Goal: Task Accomplishment & Management: Use online tool/utility

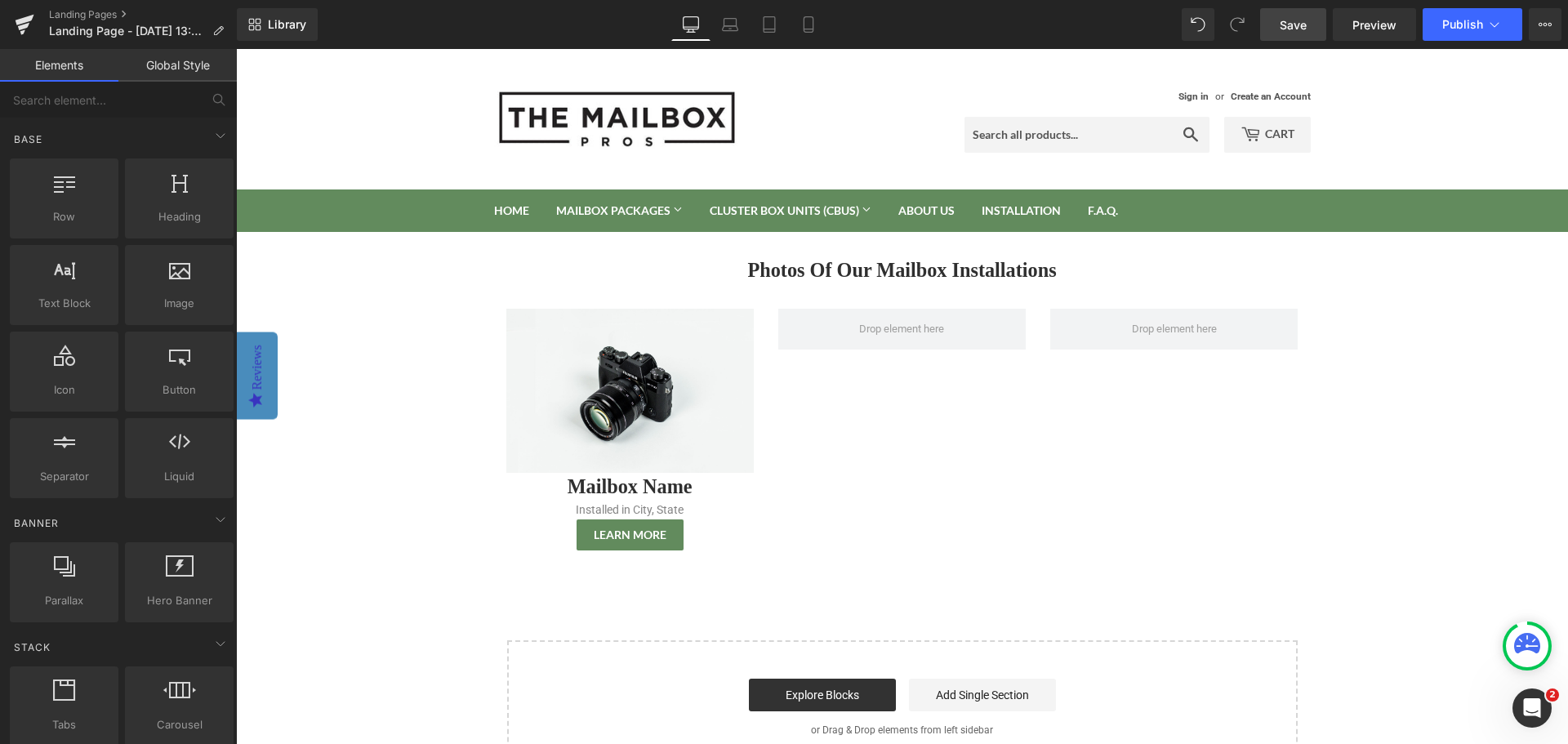
click at [1303, 17] on span "Save" at bounding box center [1293, 25] width 27 height 17
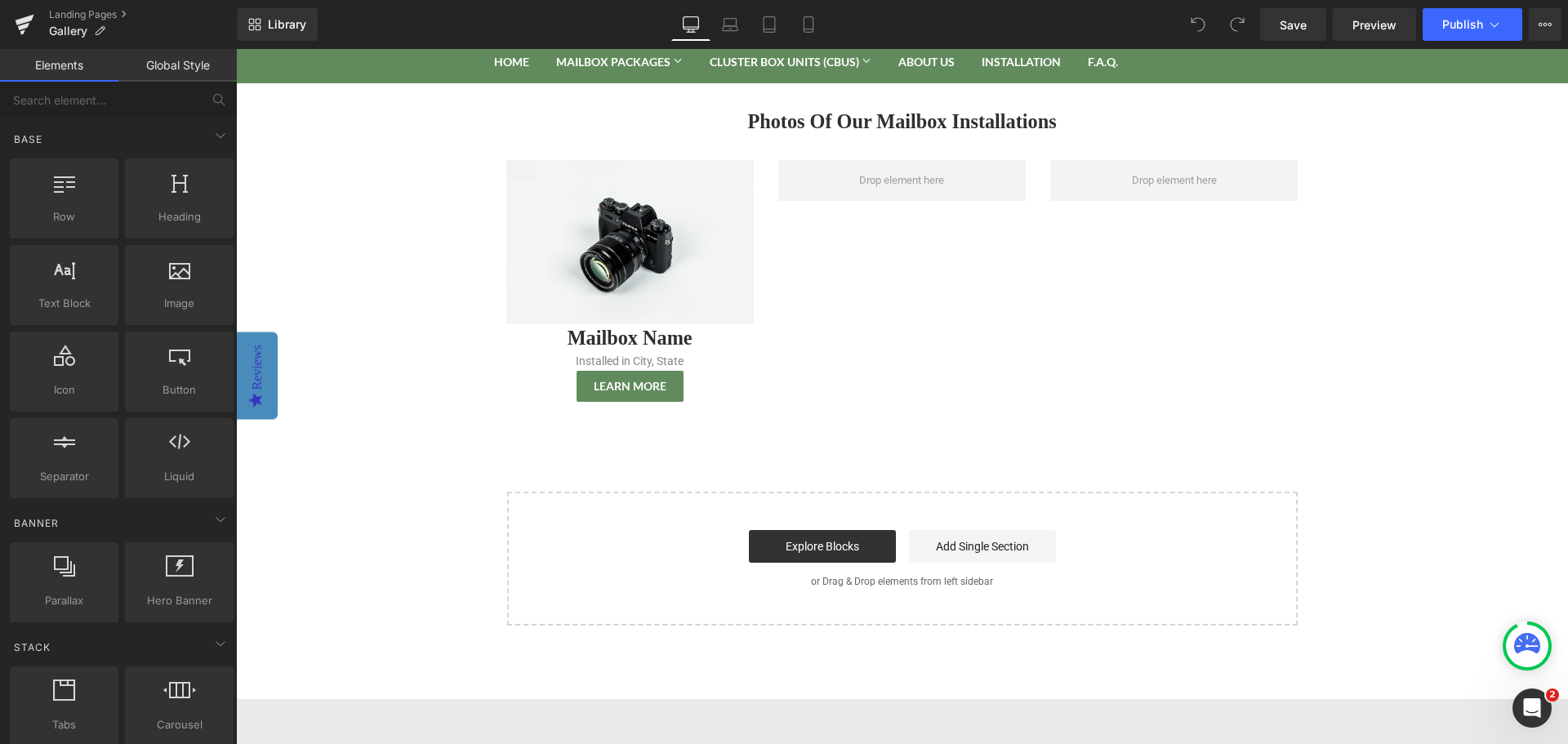
scroll to position [163, 0]
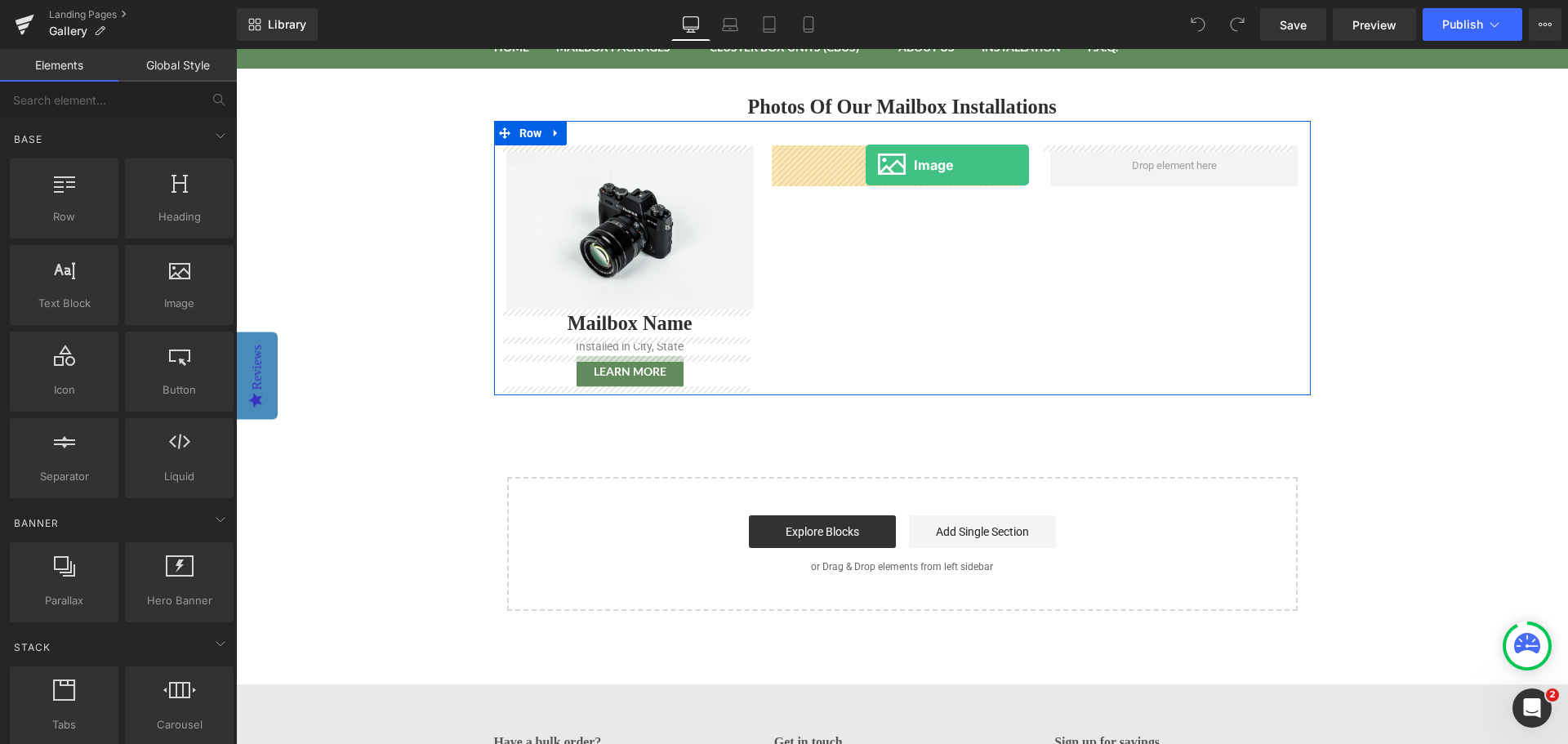
drag, startPoint x: 405, startPoint y: 356, endPoint x: 866, endPoint y: 165, distance: 499.0
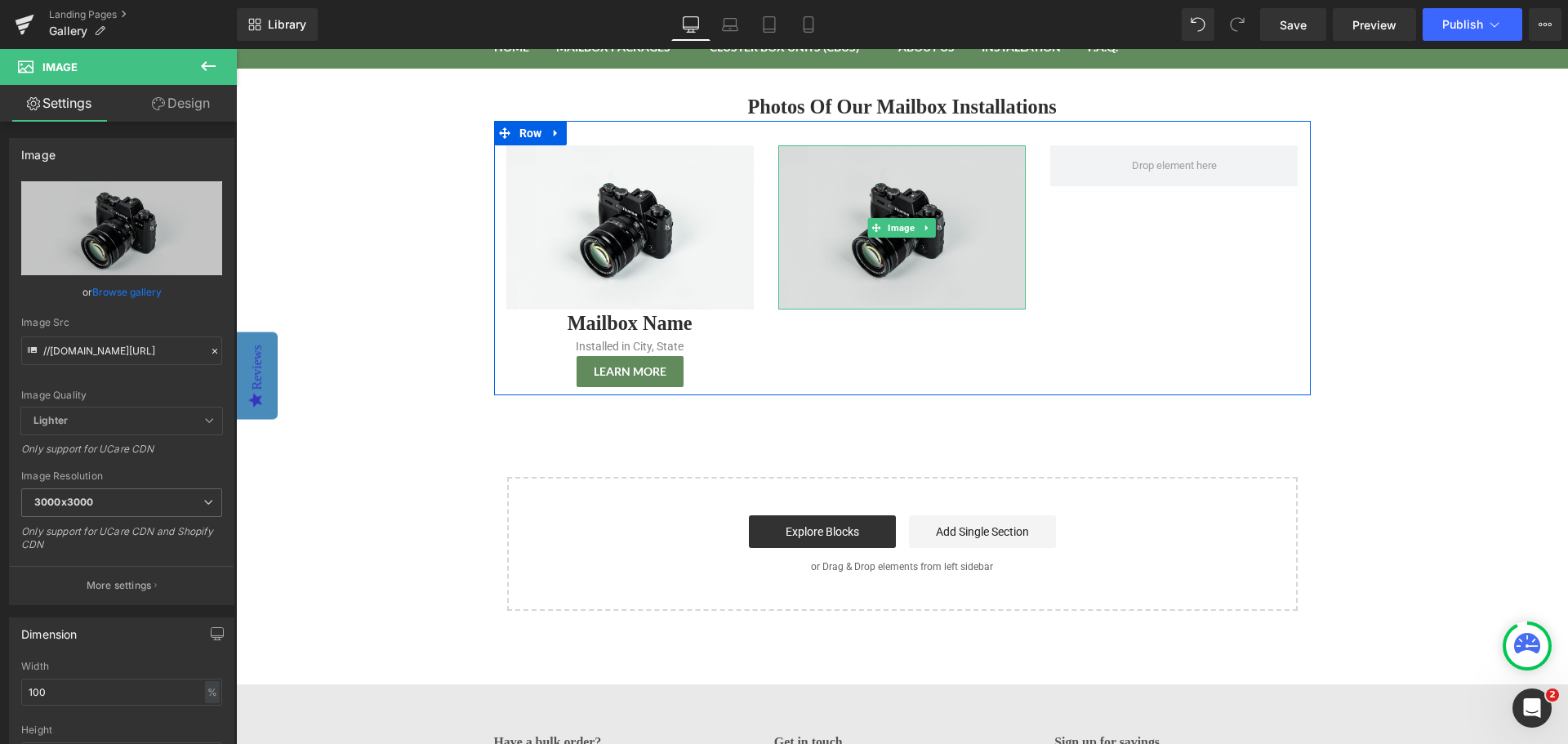
click at [878, 241] on img at bounding box center [901, 227] width 247 height 164
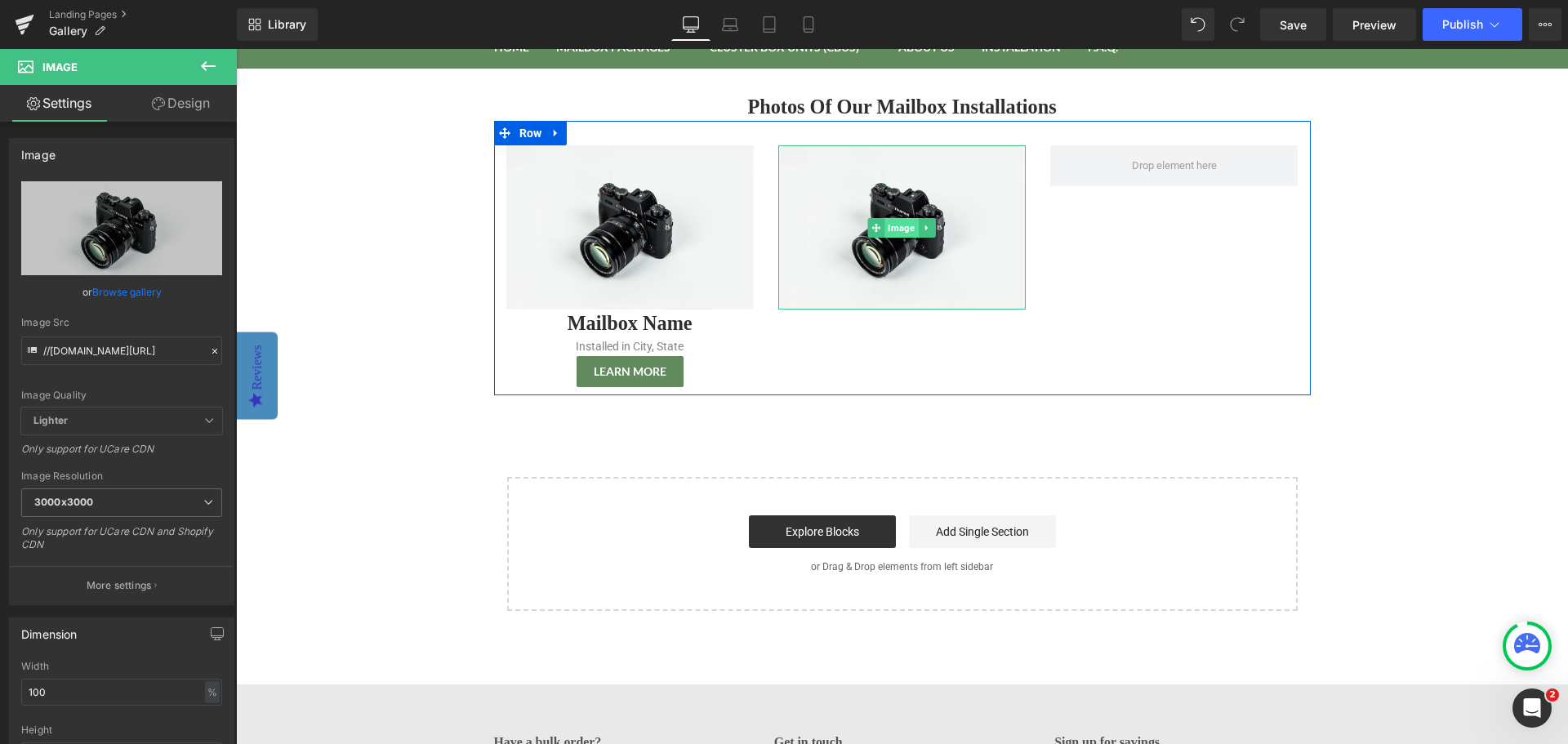
click at [895, 229] on span "Image" at bounding box center [901, 228] width 33 height 20
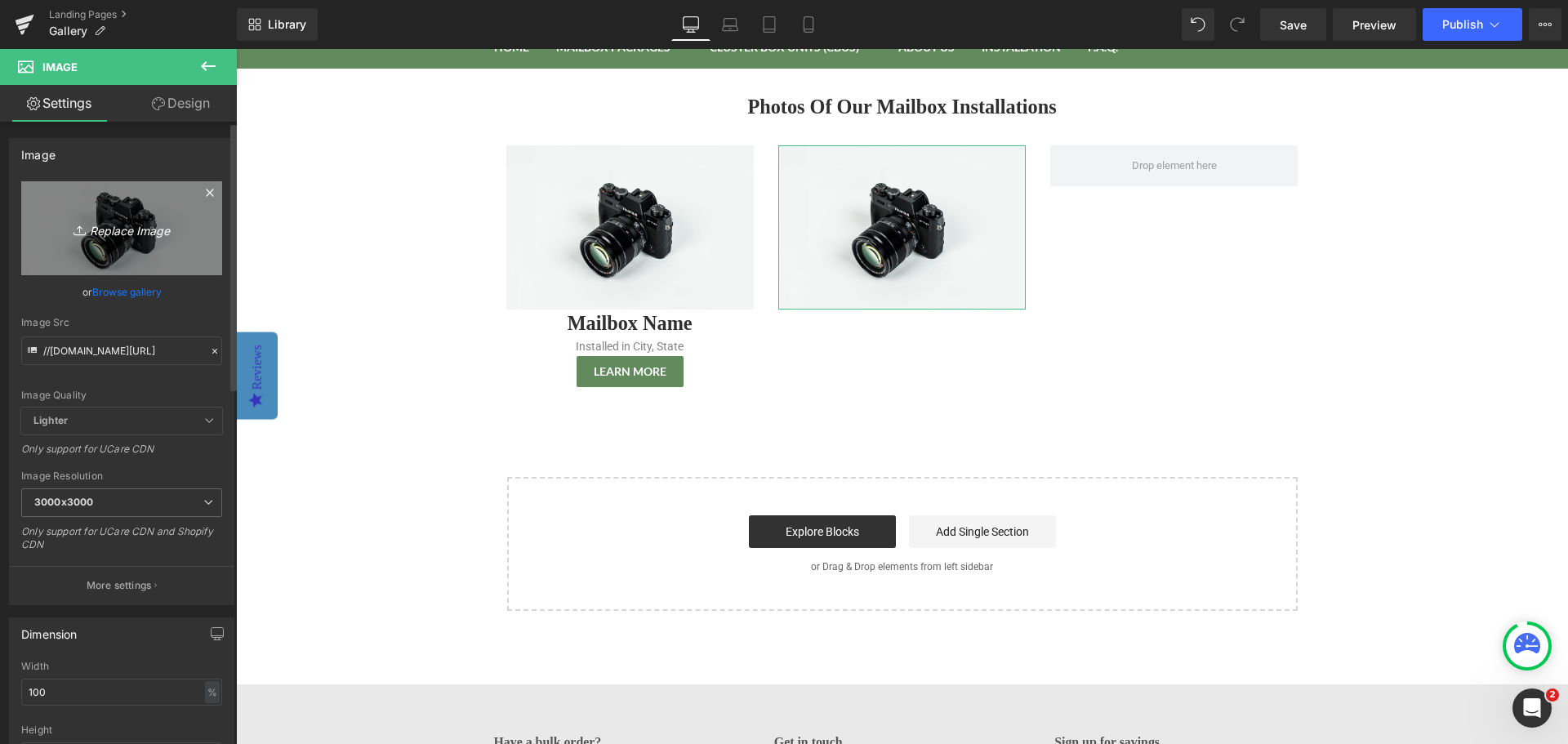
click at [134, 231] on icon "Replace Image" at bounding box center [121, 228] width 131 height 20
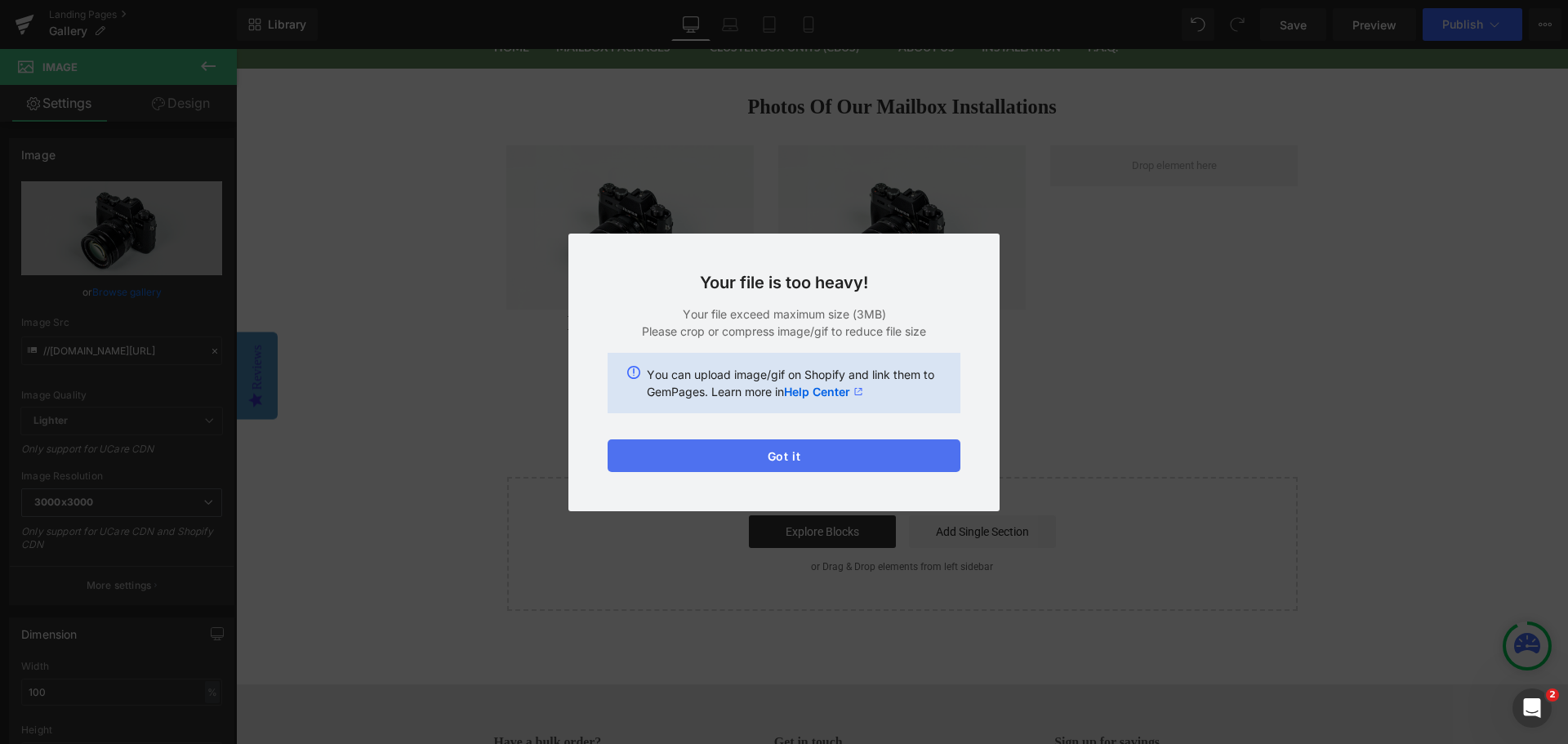
click at [773, 451] on button "Got it" at bounding box center [783, 455] width 353 height 32
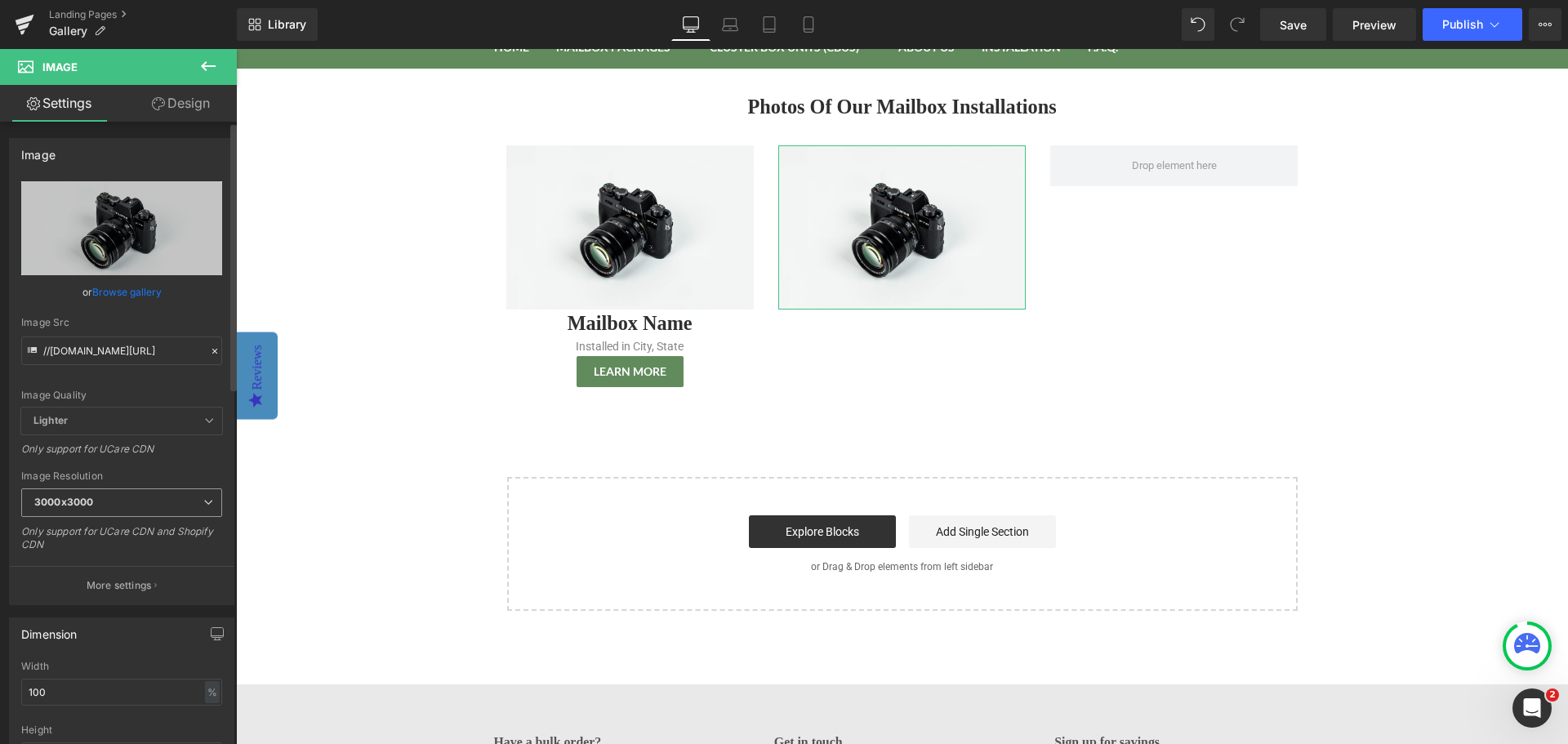
click at [176, 503] on span "3000x3000" at bounding box center [121, 503] width 200 height 29
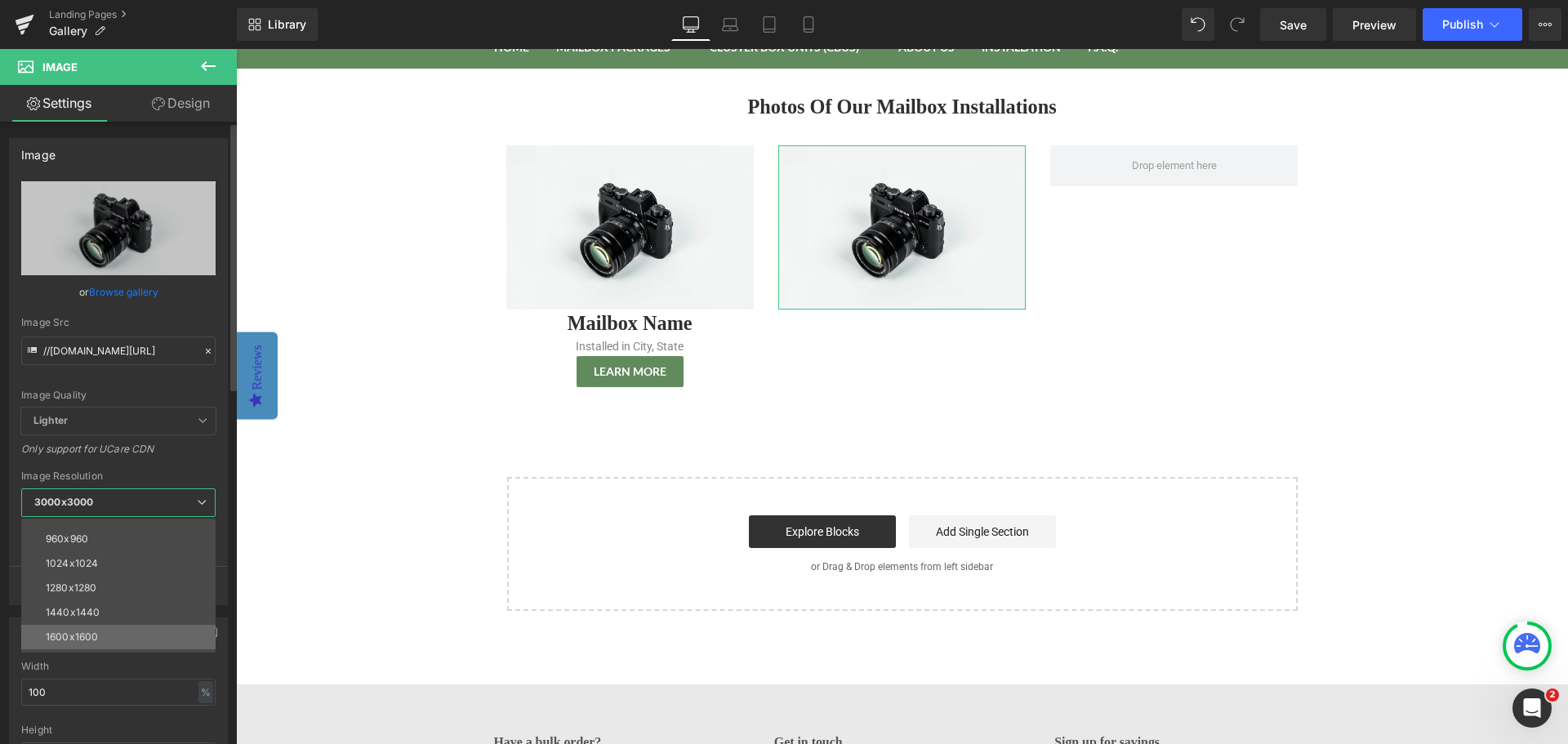
click at [130, 626] on li "1600x1600" at bounding box center [121, 636] width 201 height 25
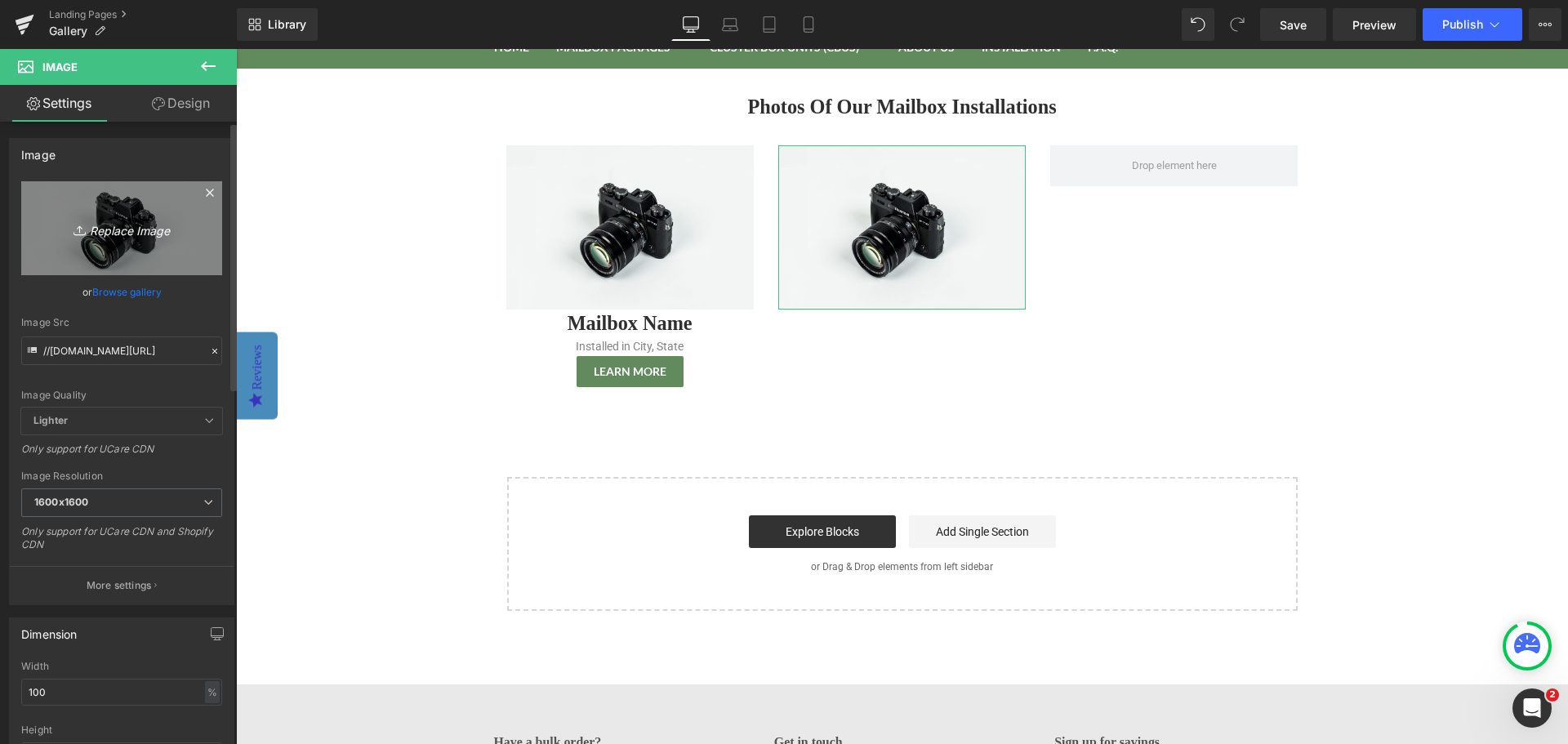
click at [108, 230] on icon "Replace Image" at bounding box center [121, 228] width 131 height 20
click at [131, 229] on icon "Replace Image" at bounding box center [121, 228] width 131 height 20
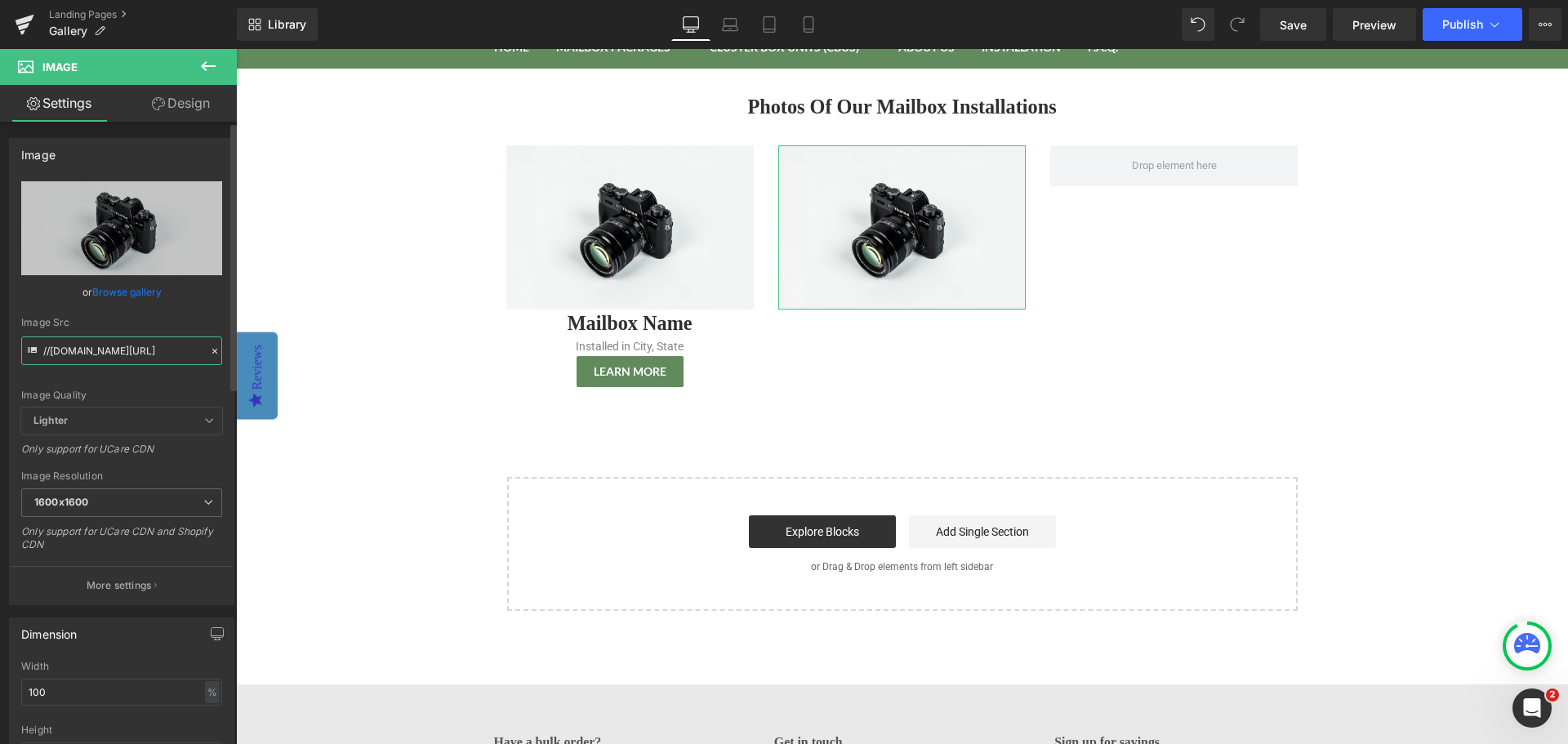
click at [126, 356] on input "//d1um8515vdn9kb.cloudfront.net/images/parallax.jpg" at bounding box center [121, 351] width 200 height 29
click at [209, 348] on icon at bounding box center [214, 351] width 11 height 11
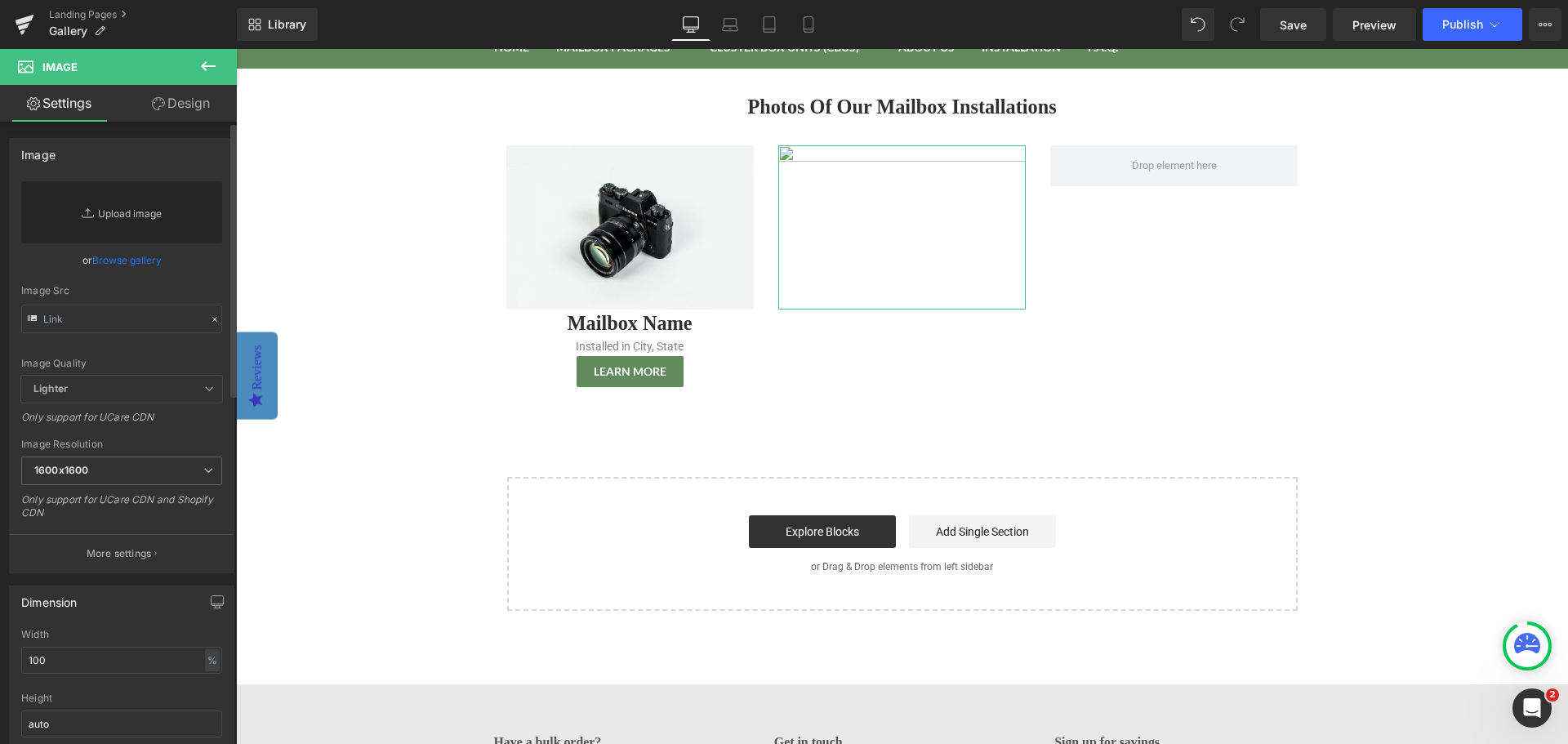
click at [116, 224] on link "Replace Image" at bounding box center [121, 211] width 200 height 62
type input "C:\fakepath\Step2 MailMaster Trimline Plus Installation - Amelia, OH.png"
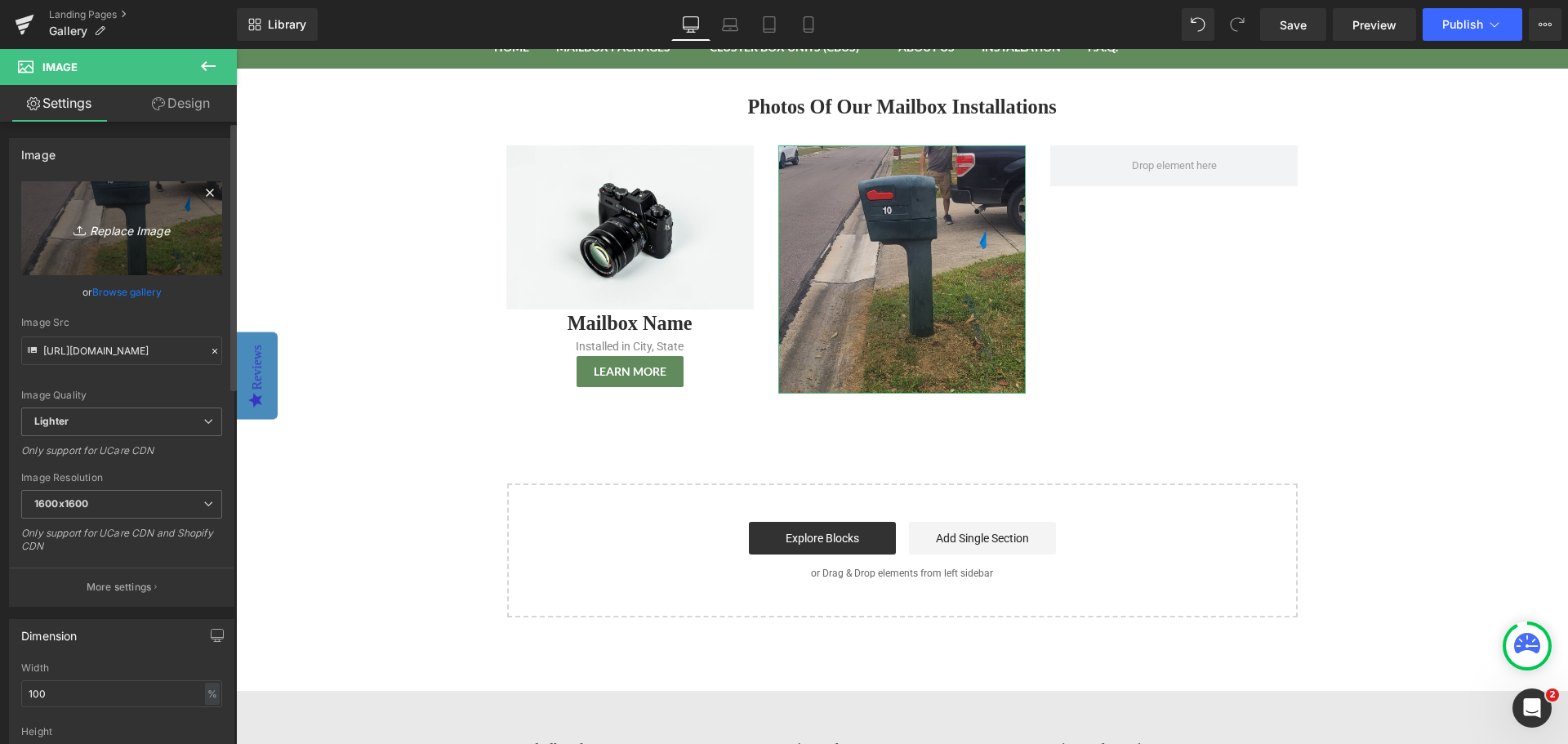
type input "https://ucarecdn.com/aeaf3dec-9c3e-4733-a8fa-74351e9a70d0/-/format/auto/-/previ…"
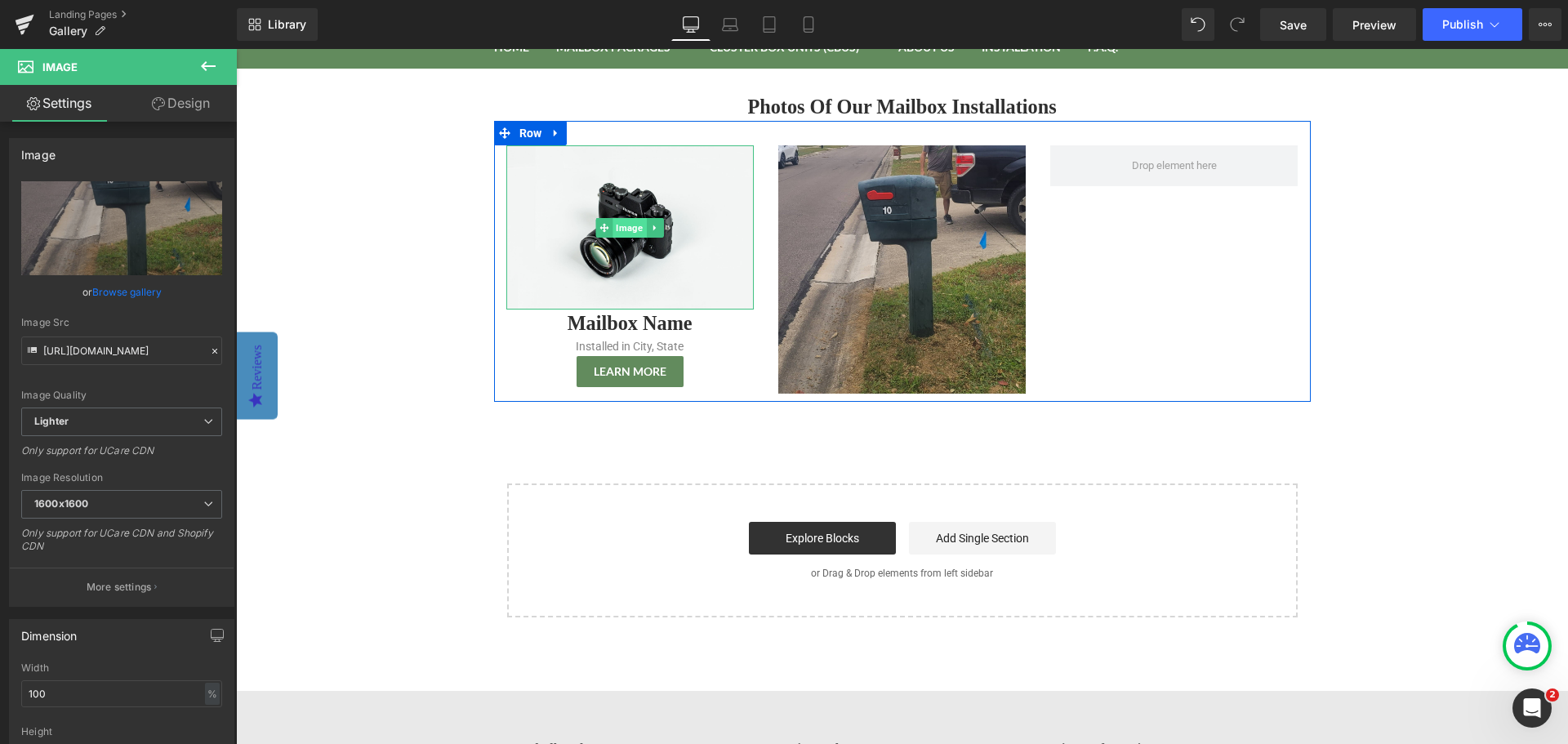
click at [624, 226] on span "Image" at bounding box center [629, 228] width 33 height 20
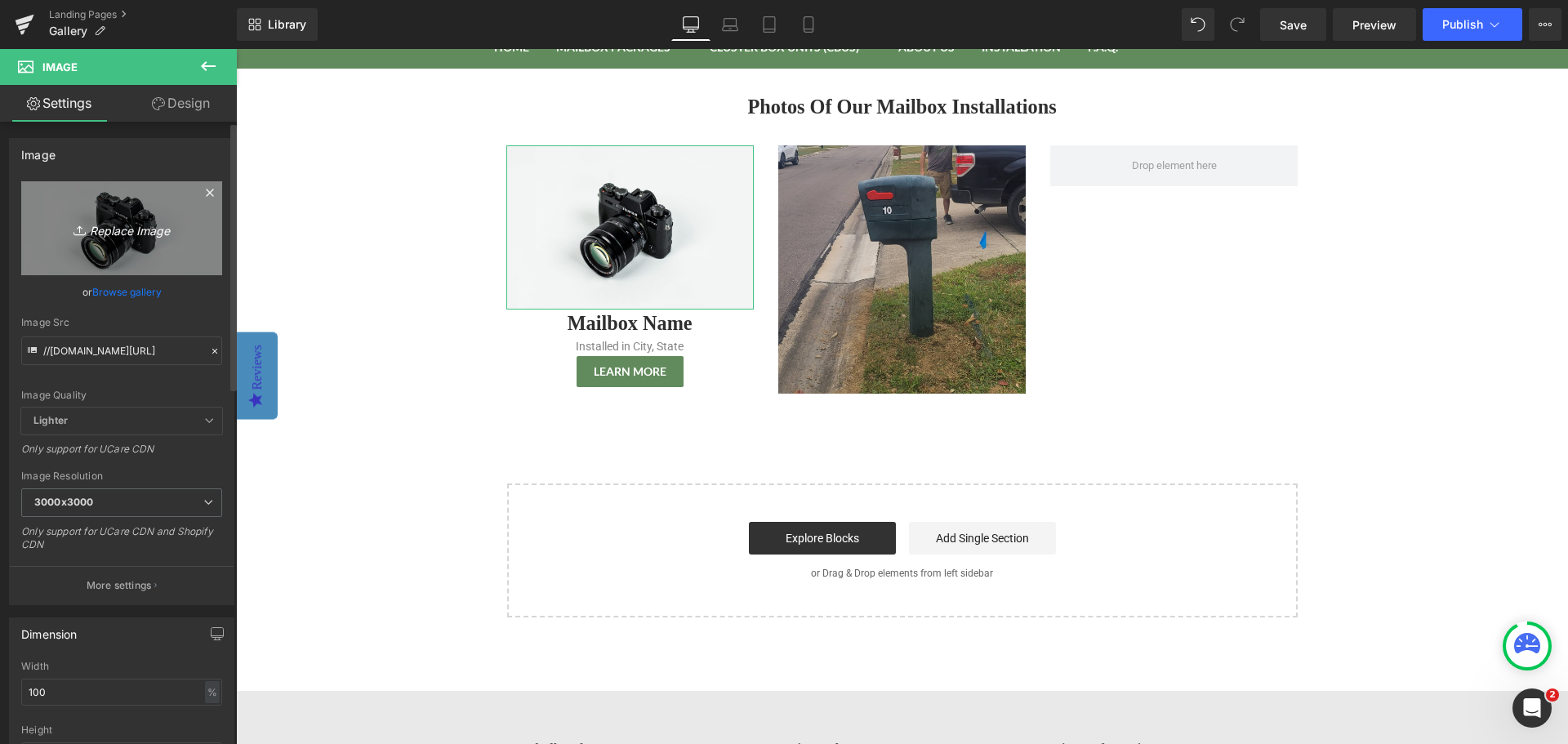
click at [135, 225] on icon "Replace Image" at bounding box center [121, 228] width 131 height 20
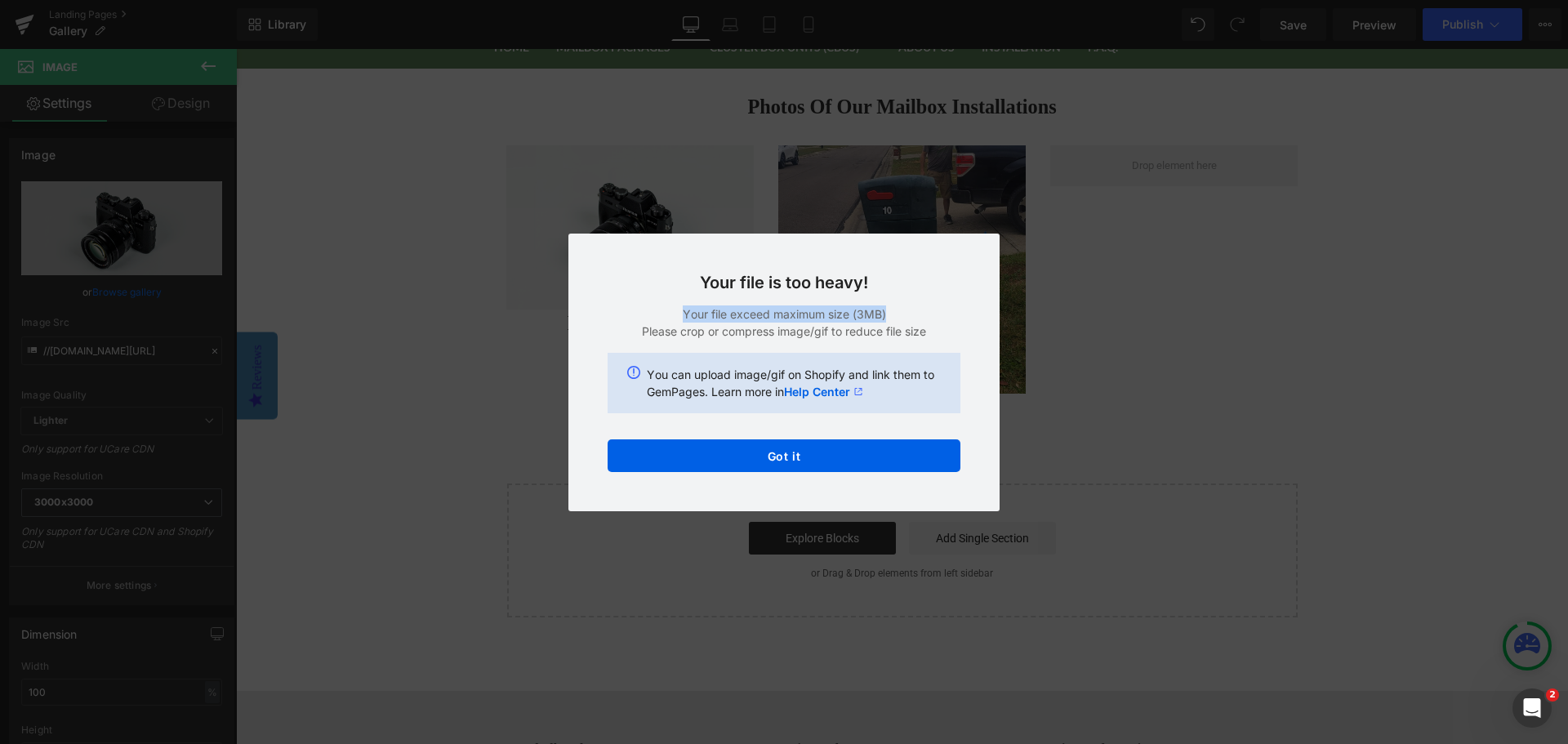
drag, startPoint x: 905, startPoint y: 318, endPoint x: 669, endPoint y: 318, distance: 236.0
click at [669, 318] on p "Your file exceed maximum size (3MB)" at bounding box center [783, 314] width 353 height 17
click at [886, 318] on p "Your file exceed maximum size (3MB)" at bounding box center [783, 314] width 353 height 17
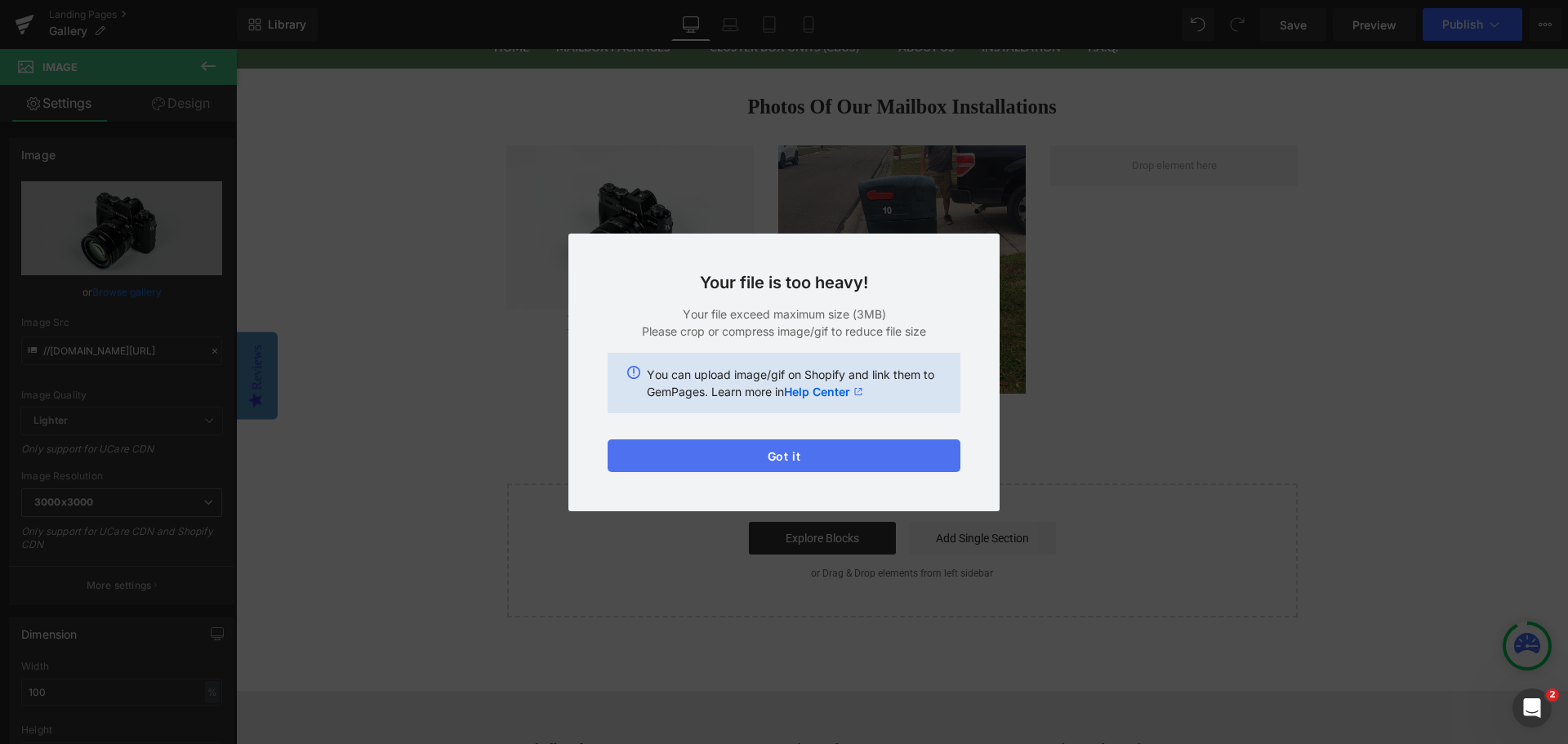
click at [798, 452] on button "Got it" at bounding box center [783, 455] width 353 height 32
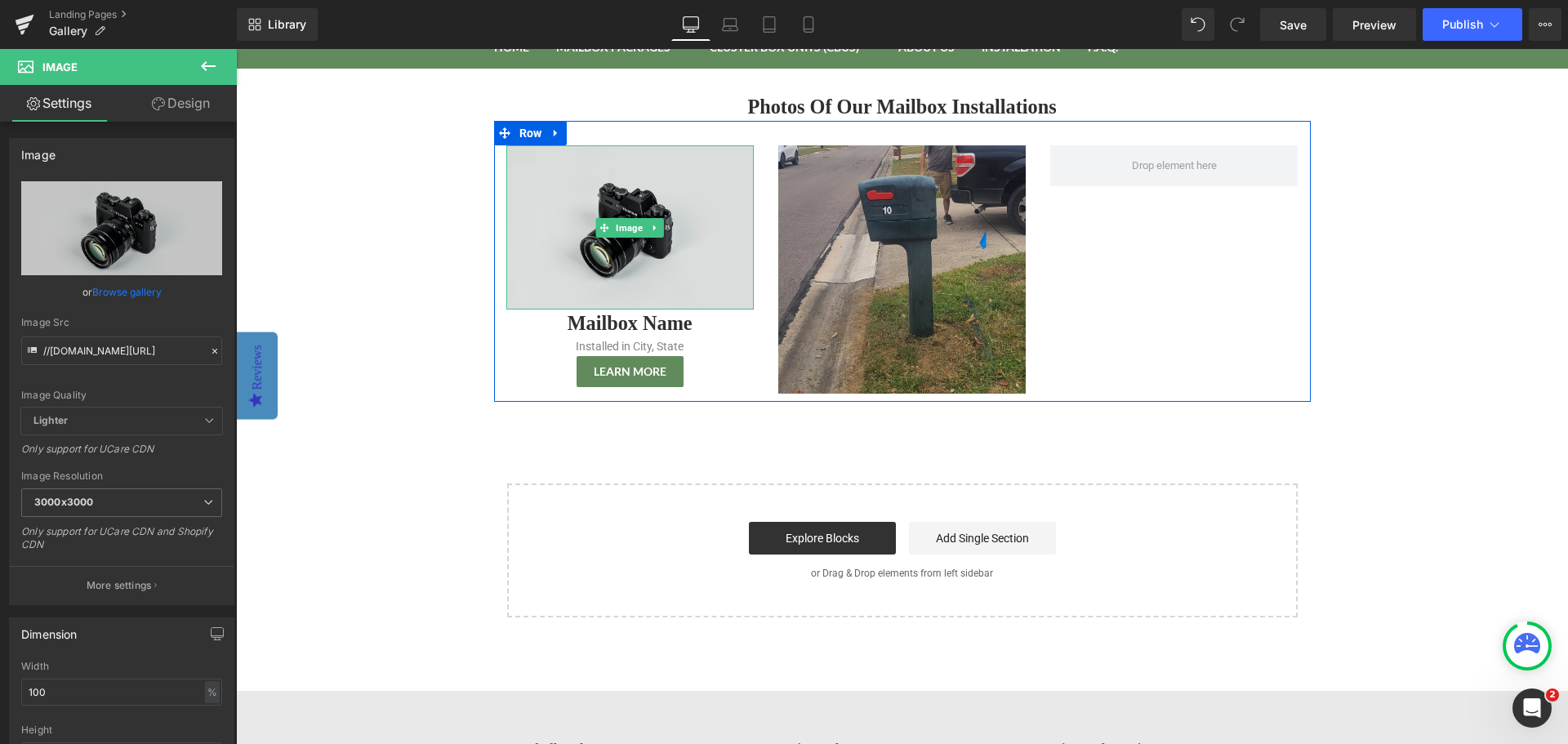
click at [584, 212] on img at bounding box center [629, 227] width 247 height 164
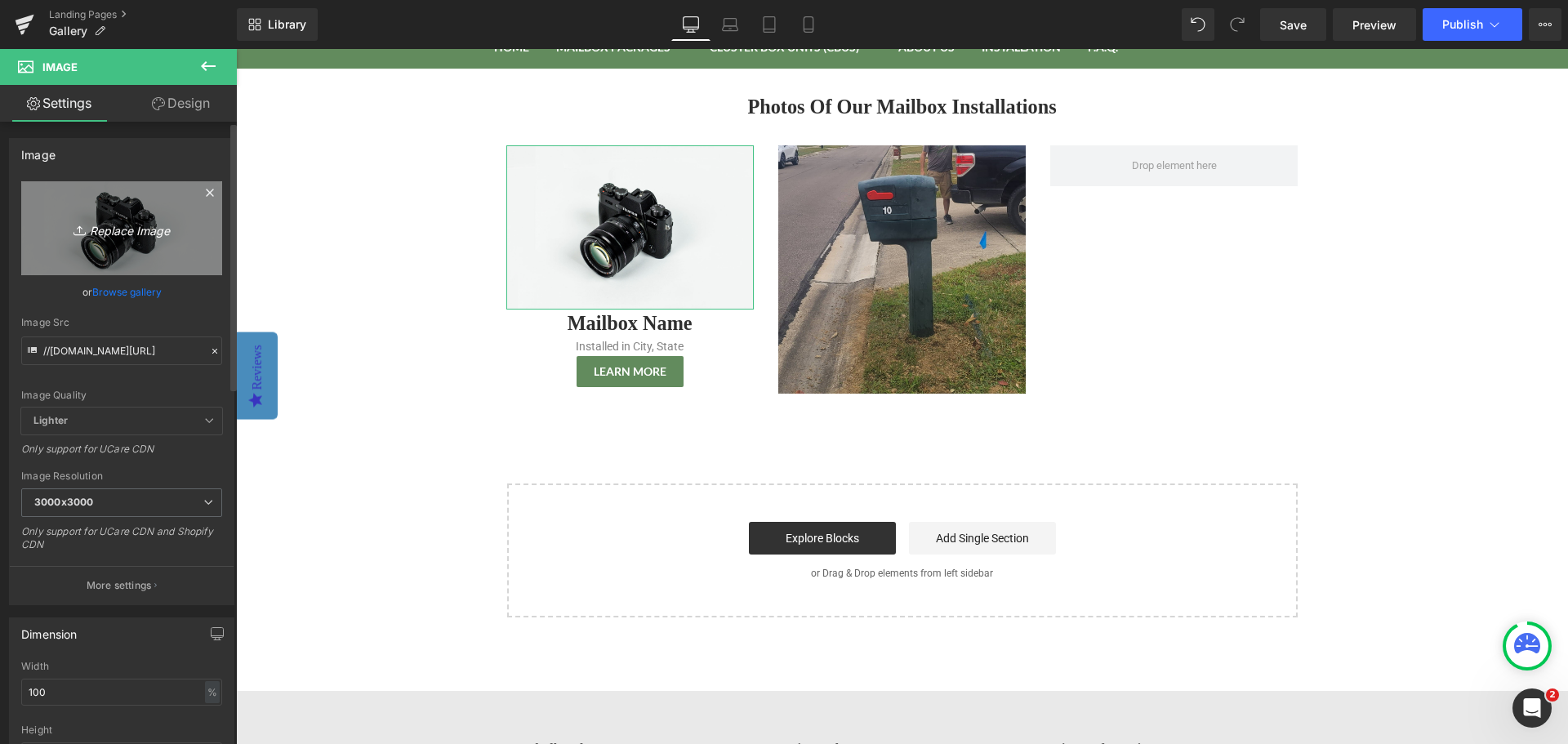
click at [120, 233] on icon "Replace Image" at bounding box center [121, 228] width 131 height 20
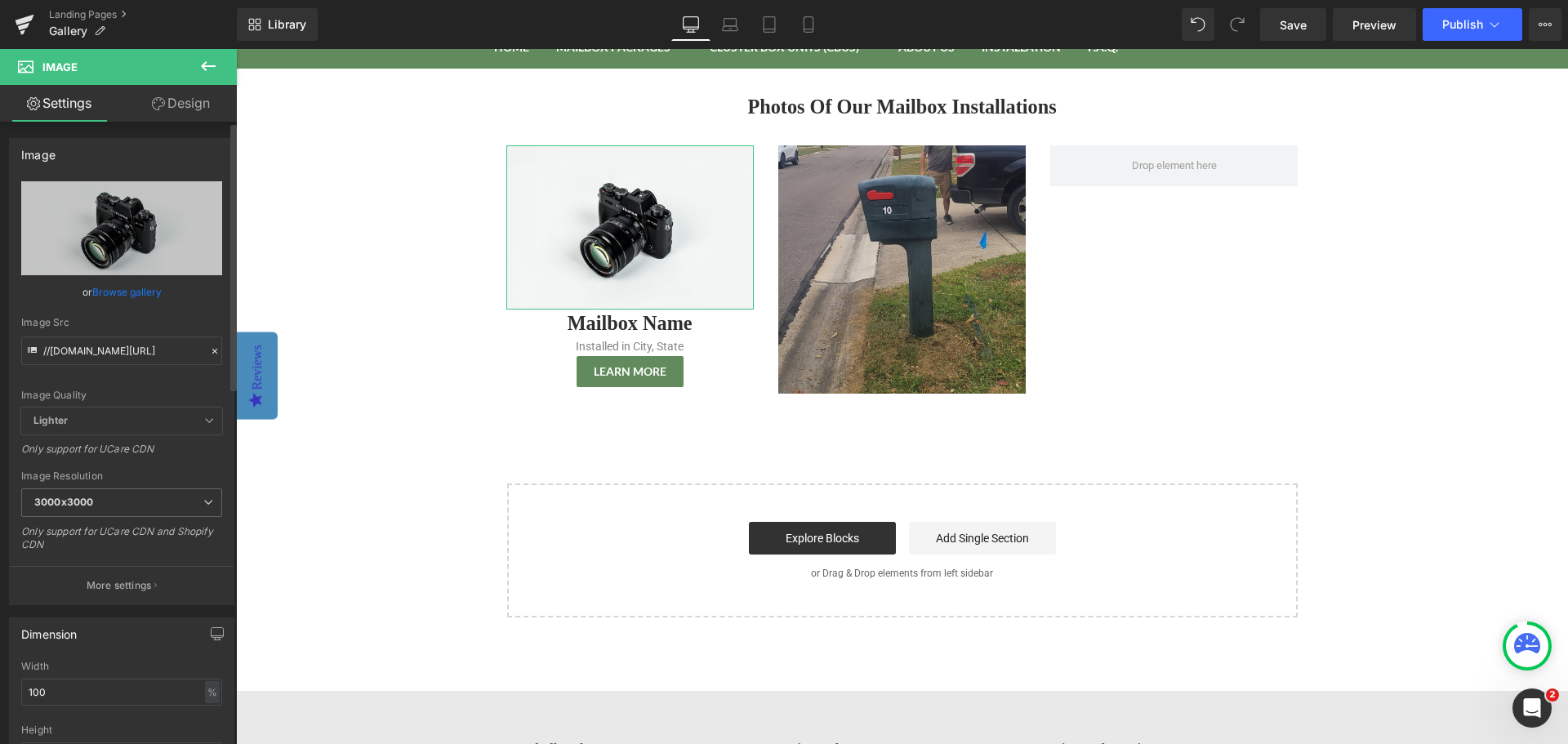
click at [212, 352] on icon at bounding box center [215, 351] width 5 height 5
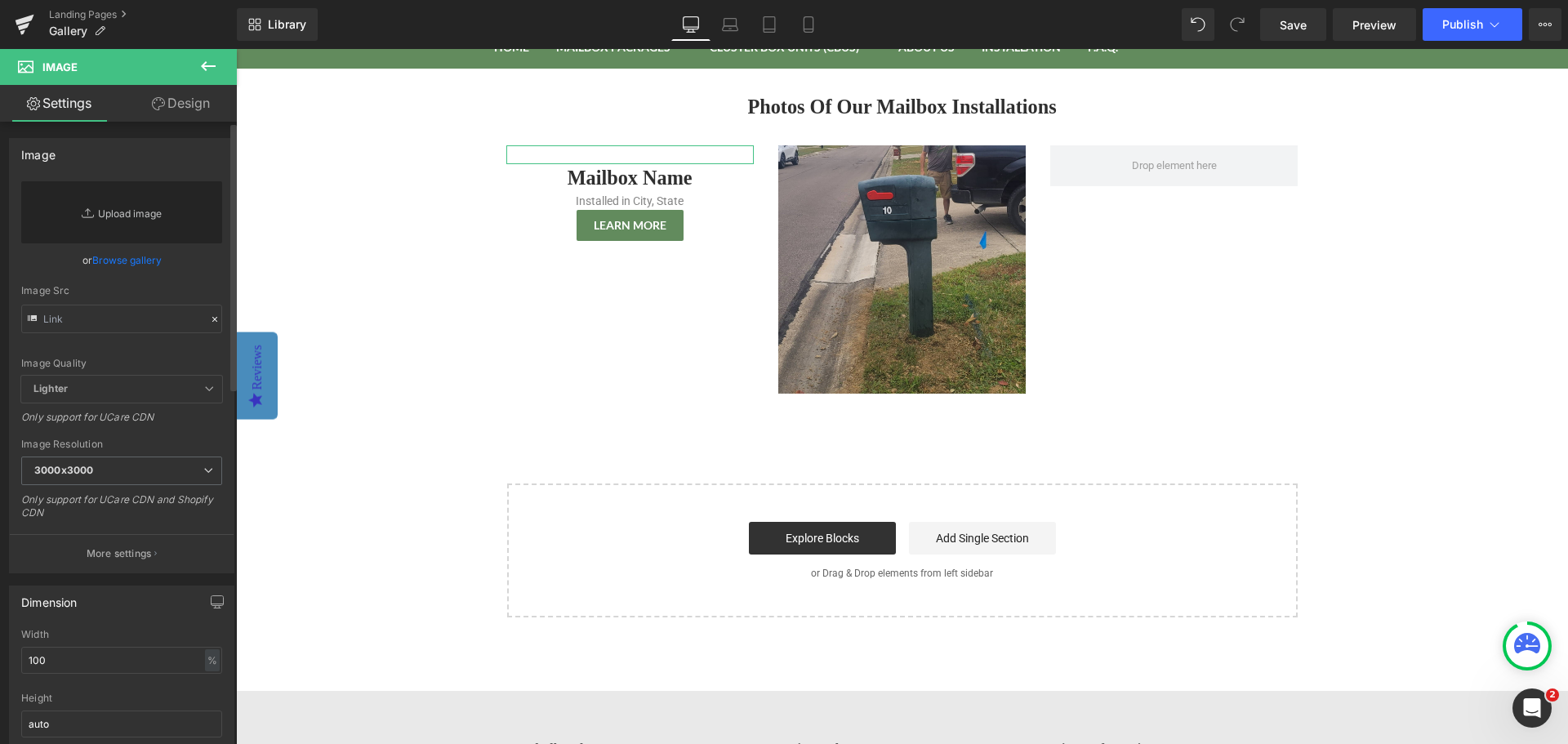
click at [122, 208] on link "Replace Image" at bounding box center [121, 211] width 200 height 62
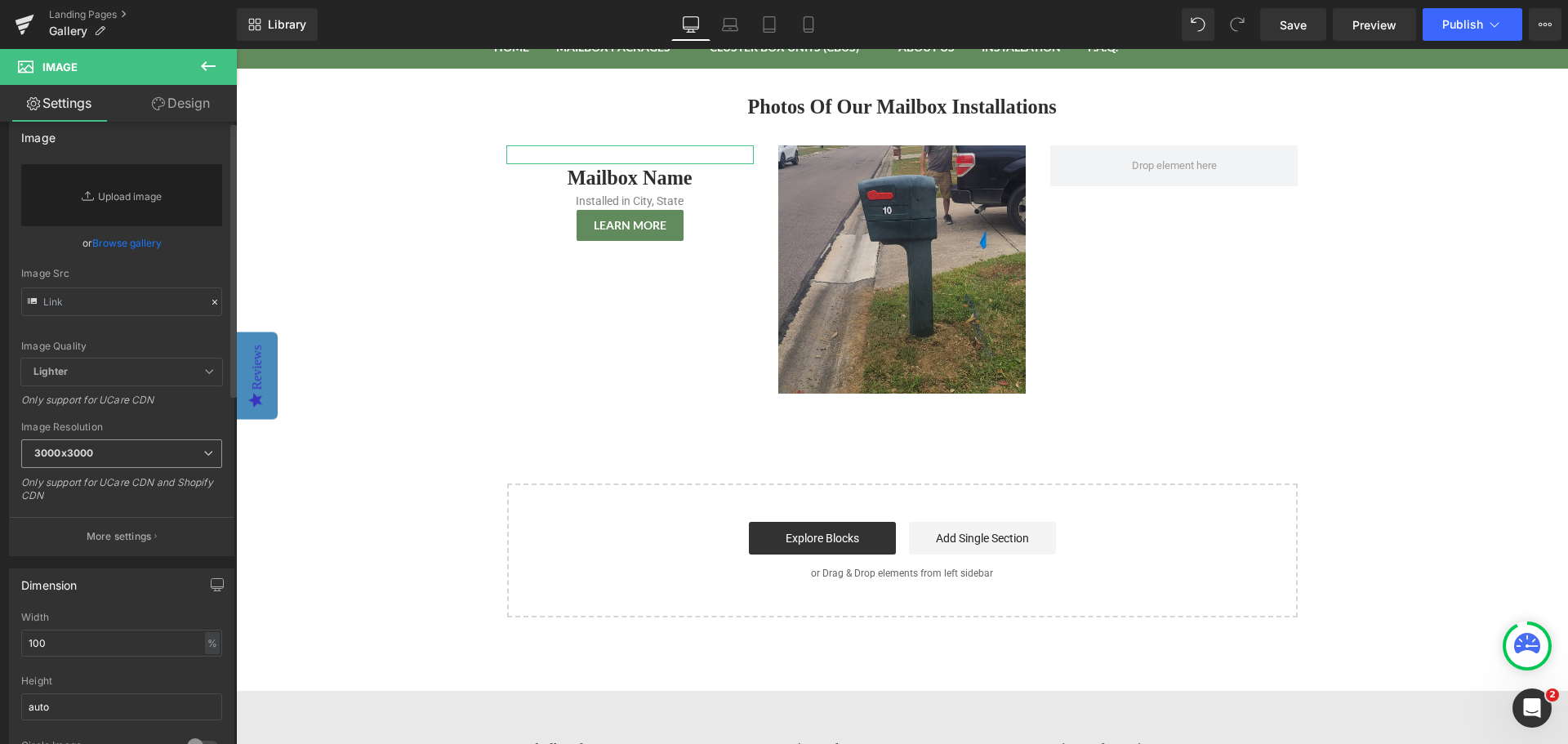
scroll to position [0, 0]
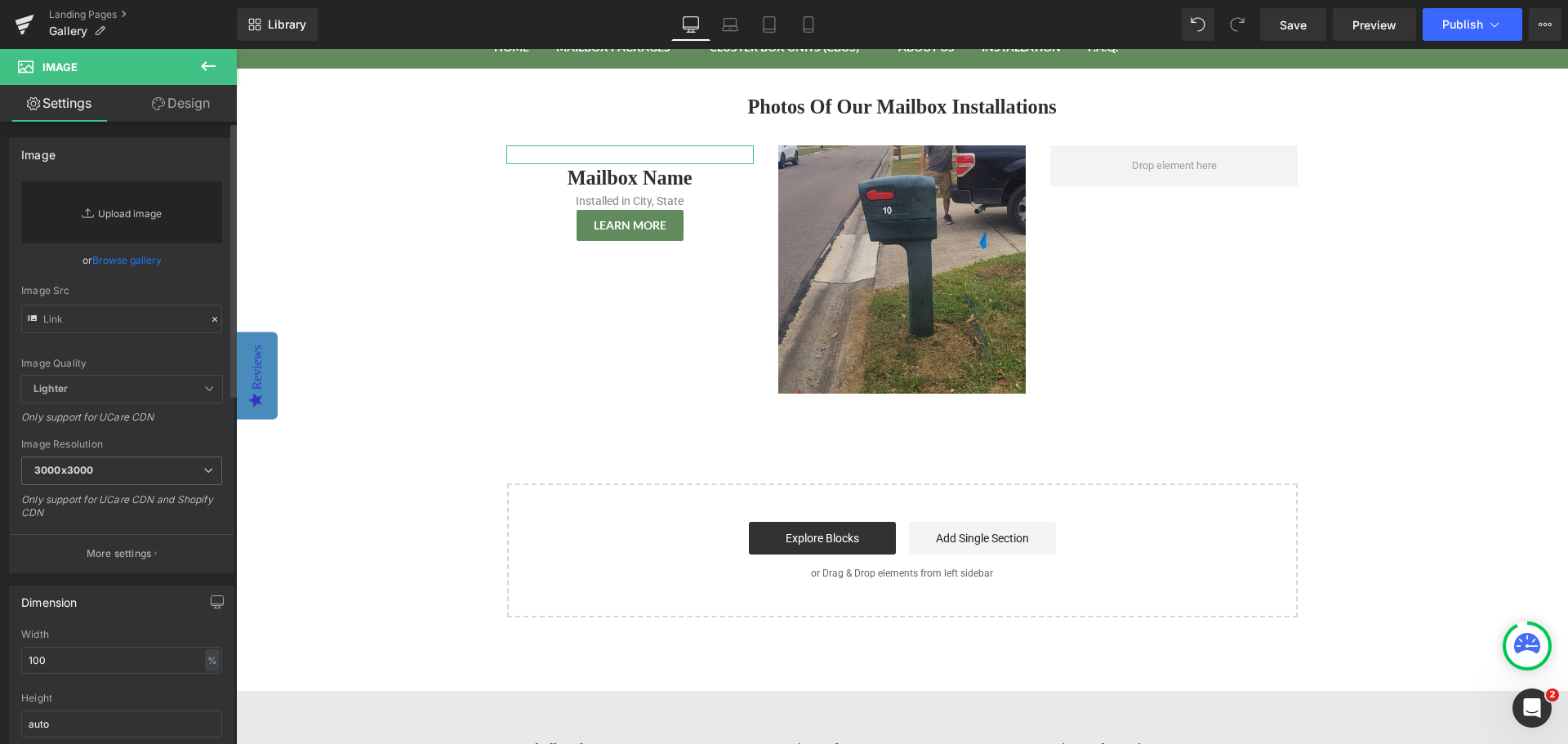
click at [127, 209] on link "Replace Image" at bounding box center [121, 211] width 200 height 62
click at [121, 217] on link "Replace Image" at bounding box center [121, 211] width 200 height 62
type input "C:\fakepath\Whitehall Triple Mailbox Package Installation - Burlington WI (1).p…"
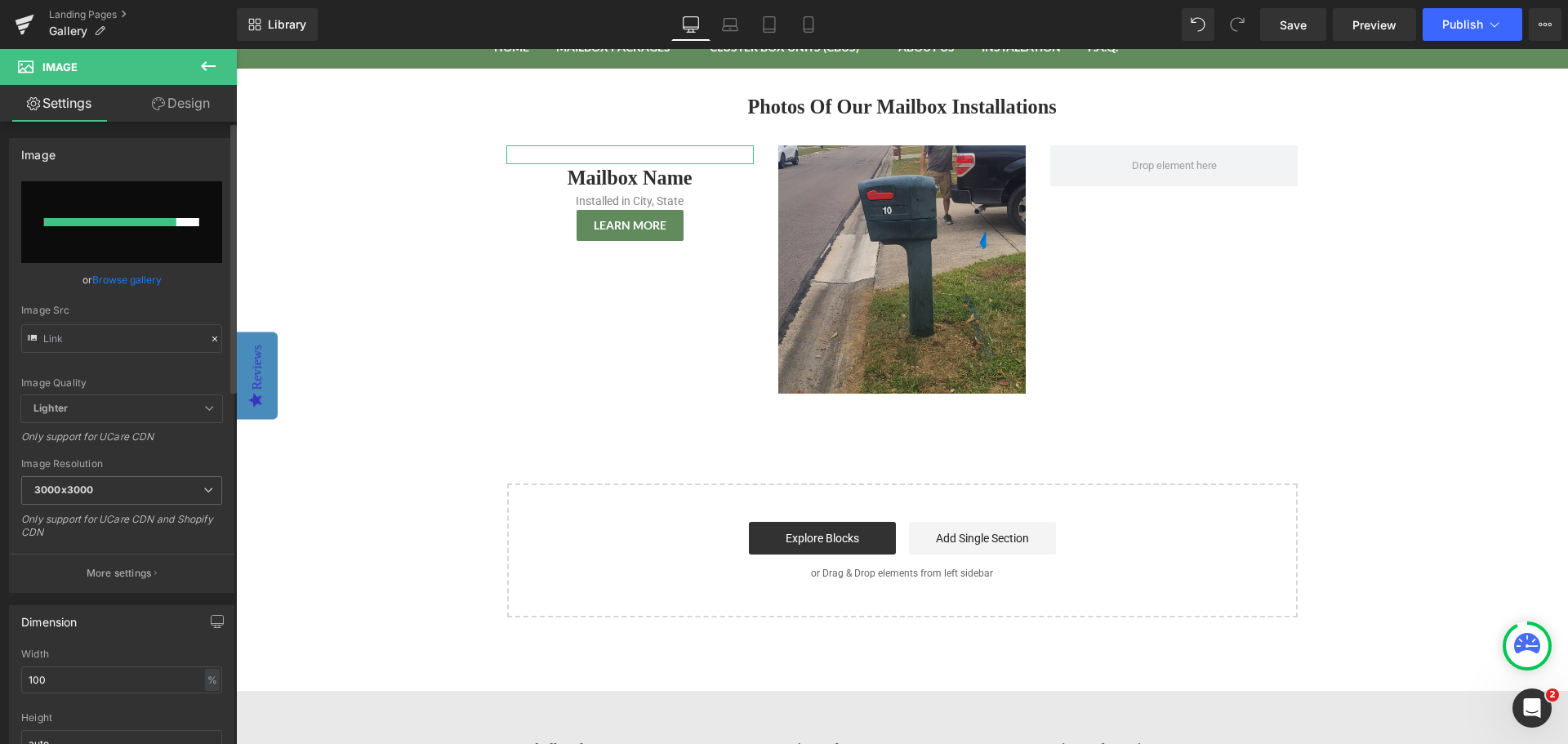
click at [138, 232] on input "file" at bounding box center [121, 222] width 200 height 82
click at [141, 237] on input "file" at bounding box center [121, 222] width 200 height 82
type input "C:\fakepath\Whitehall Triple Mailbox Package Installation - Burlington WI (1).p…"
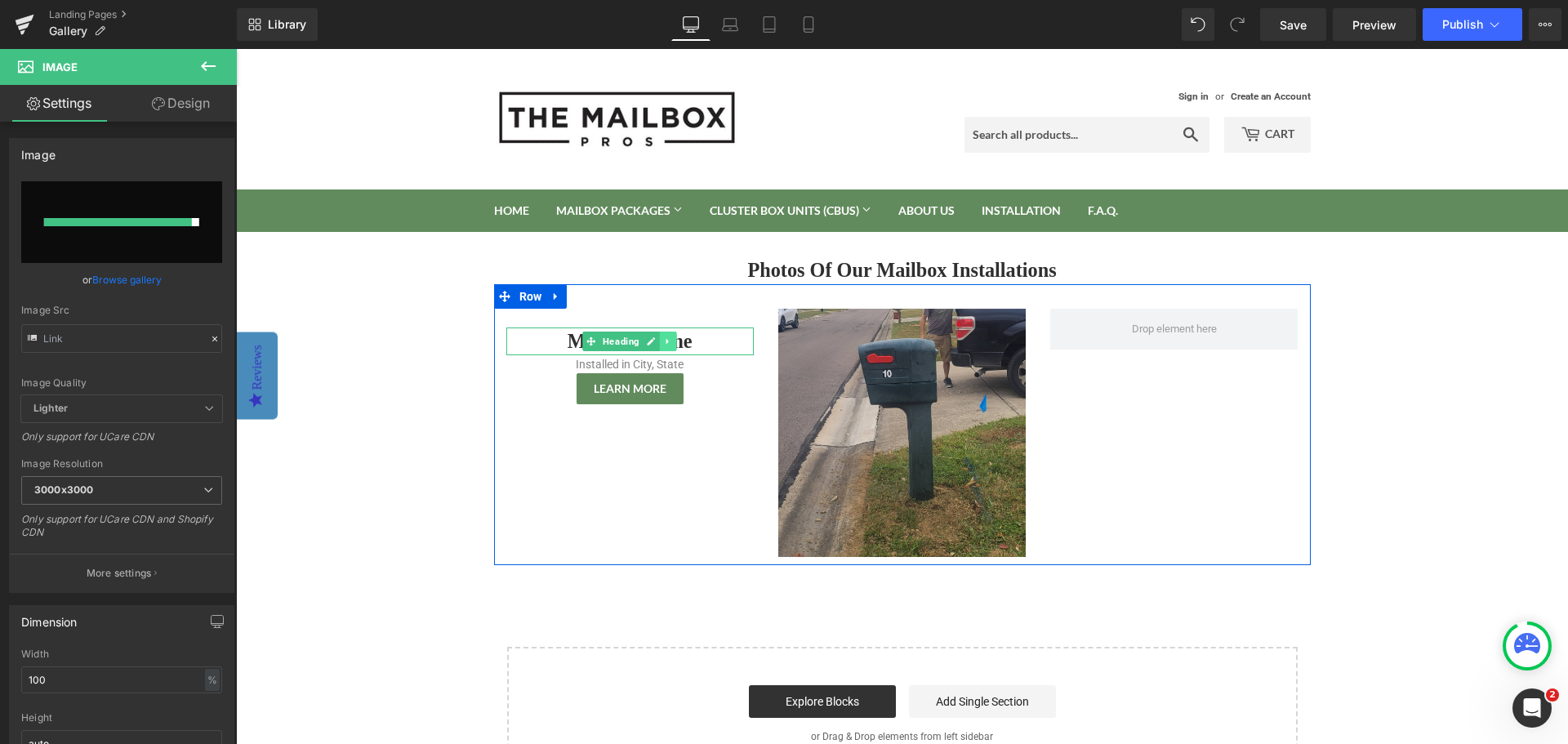
click at [666, 341] on icon at bounding box center [668, 341] width 9 height 10
click at [652, 347] on link at bounding box center [660, 341] width 17 height 20
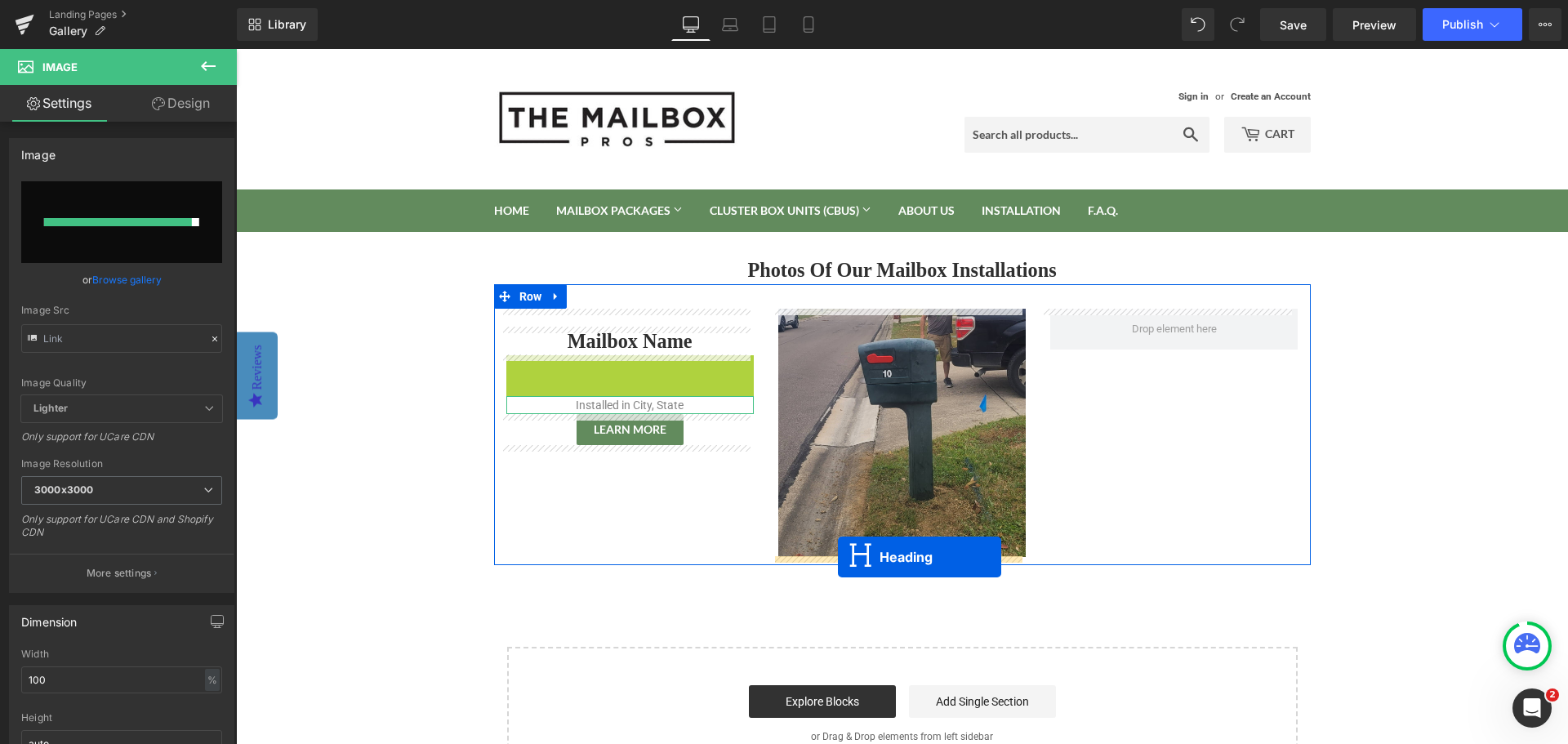
drag, startPoint x: 580, startPoint y: 369, endPoint x: 838, endPoint y: 557, distance: 319.2
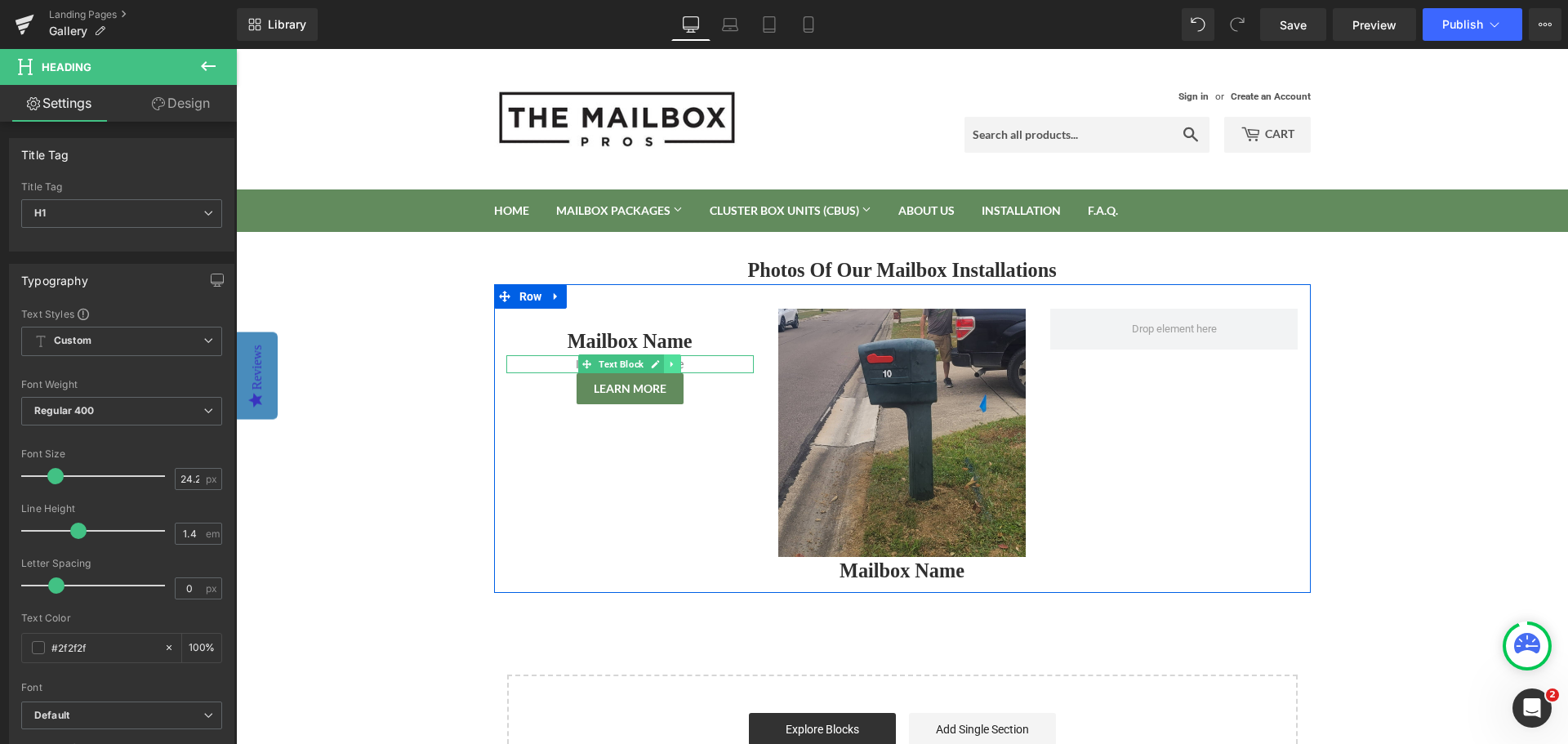
click at [668, 367] on icon at bounding box center [672, 364] width 9 height 10
click at [660, 365] on icon at bounding box center [664, 364] width 9 height 9
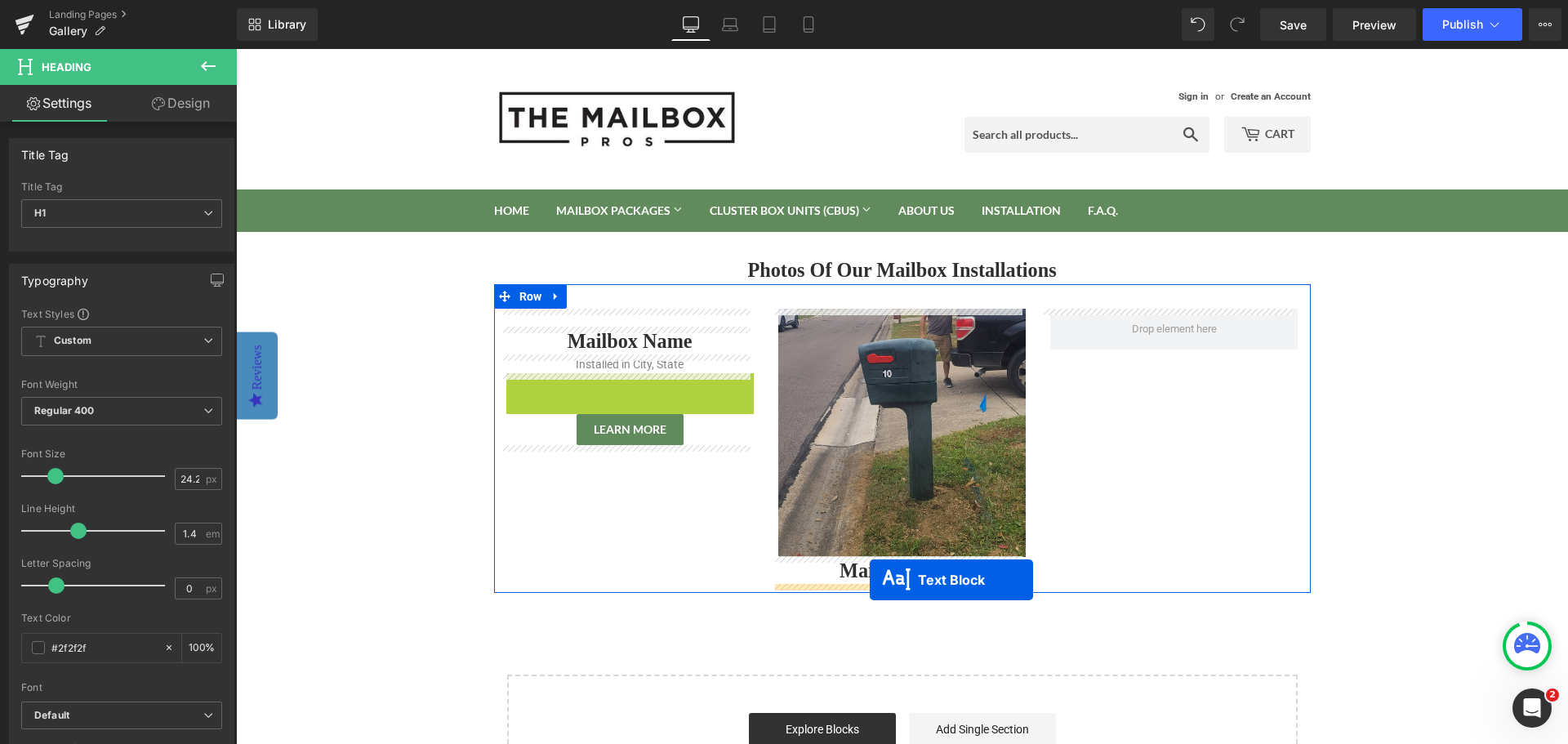
drag, startPoint x: 578, startPoint y: 380, endPoint x: 870, endPoint y: 580, distance: 353.9
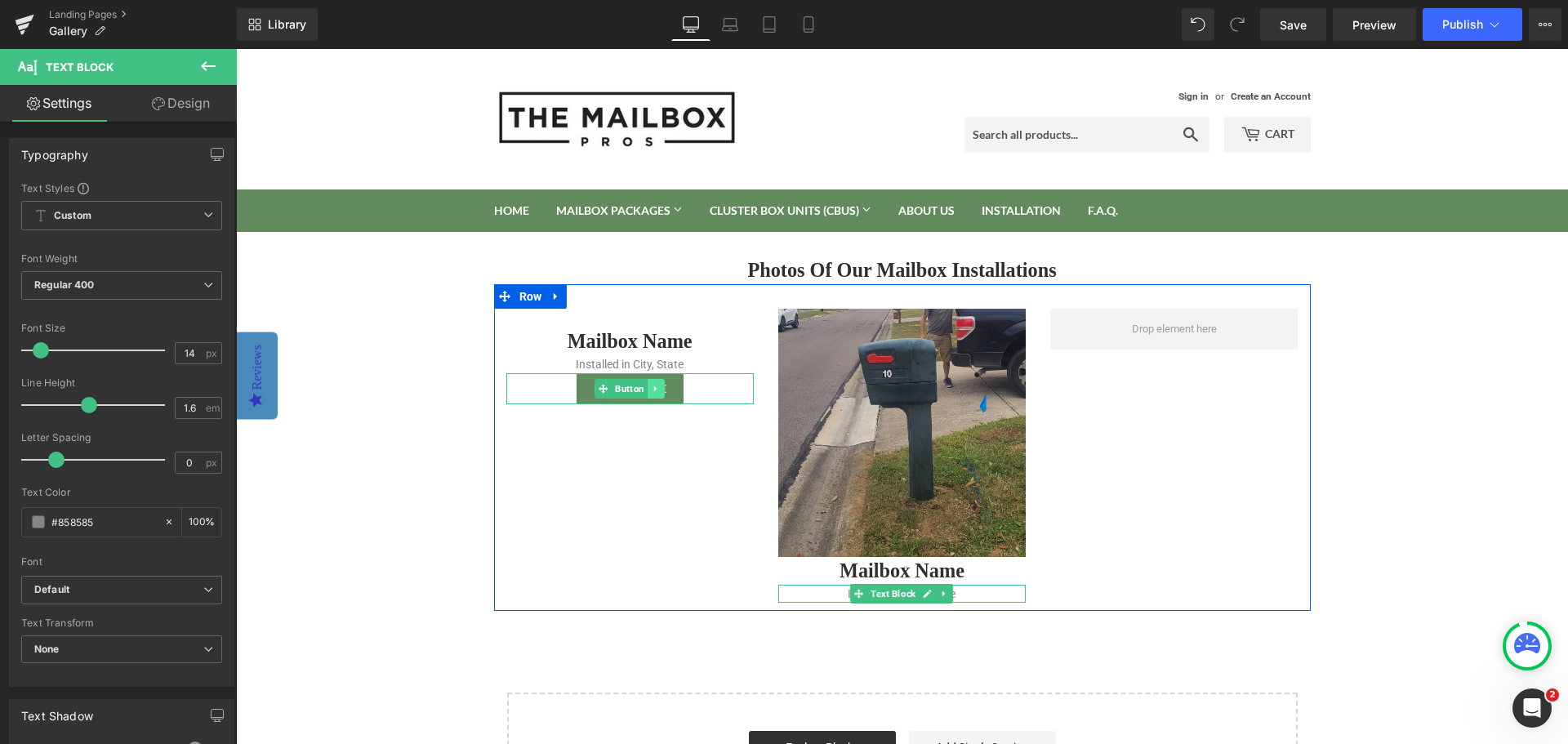
click at [654, 389] on icon at bounding box center [655, 389] width 3 height 6
click at [644, 391] on icon at bounding box center [647, 389] width 9 height 9
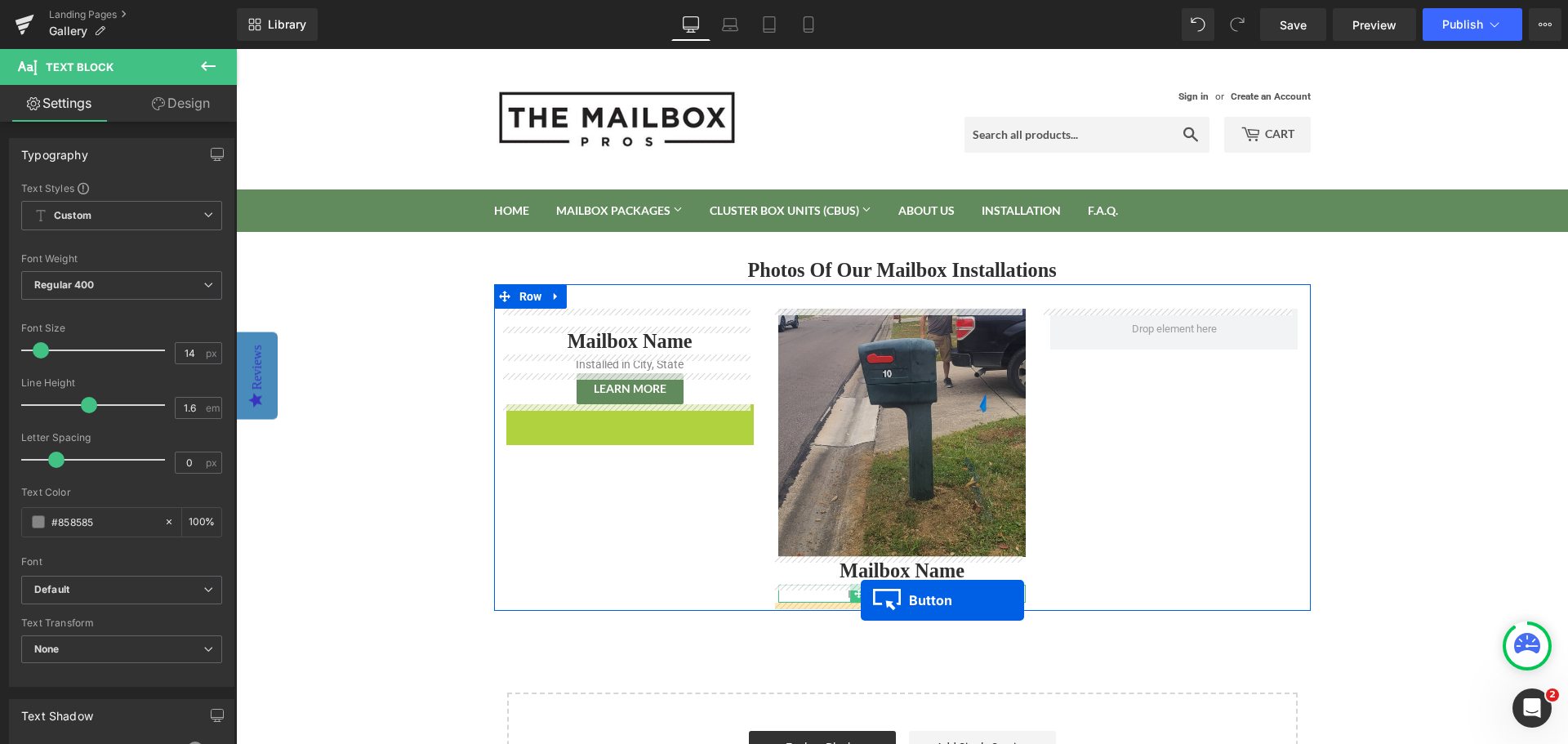
drag, startPoint x: 591, startPoint y: 419, endPoint x: 860, endPoint y: 600, distance: 324.2
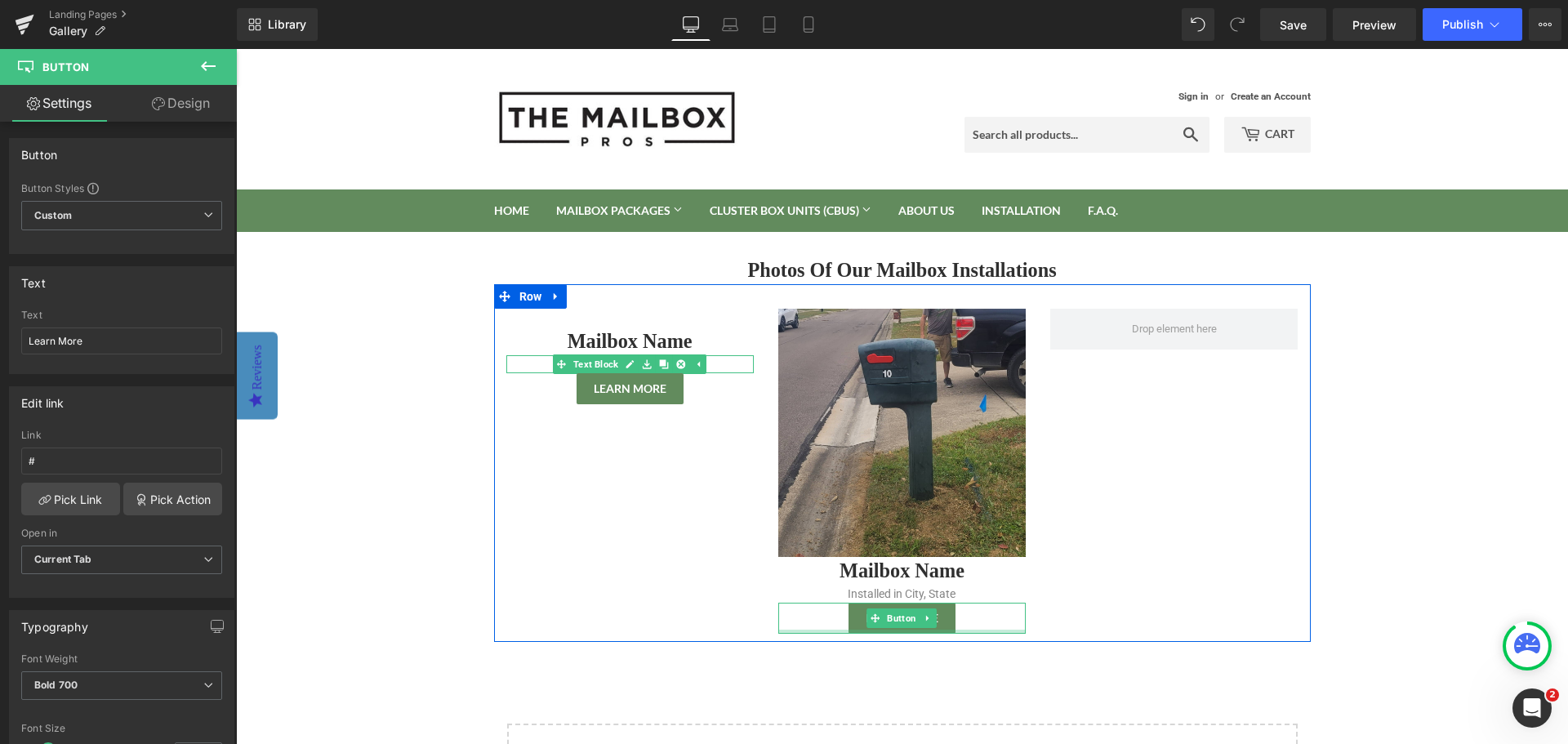
click at [707, 364] on p "Installed in City, State" at bounding box center [629, 364] width 247 height 18
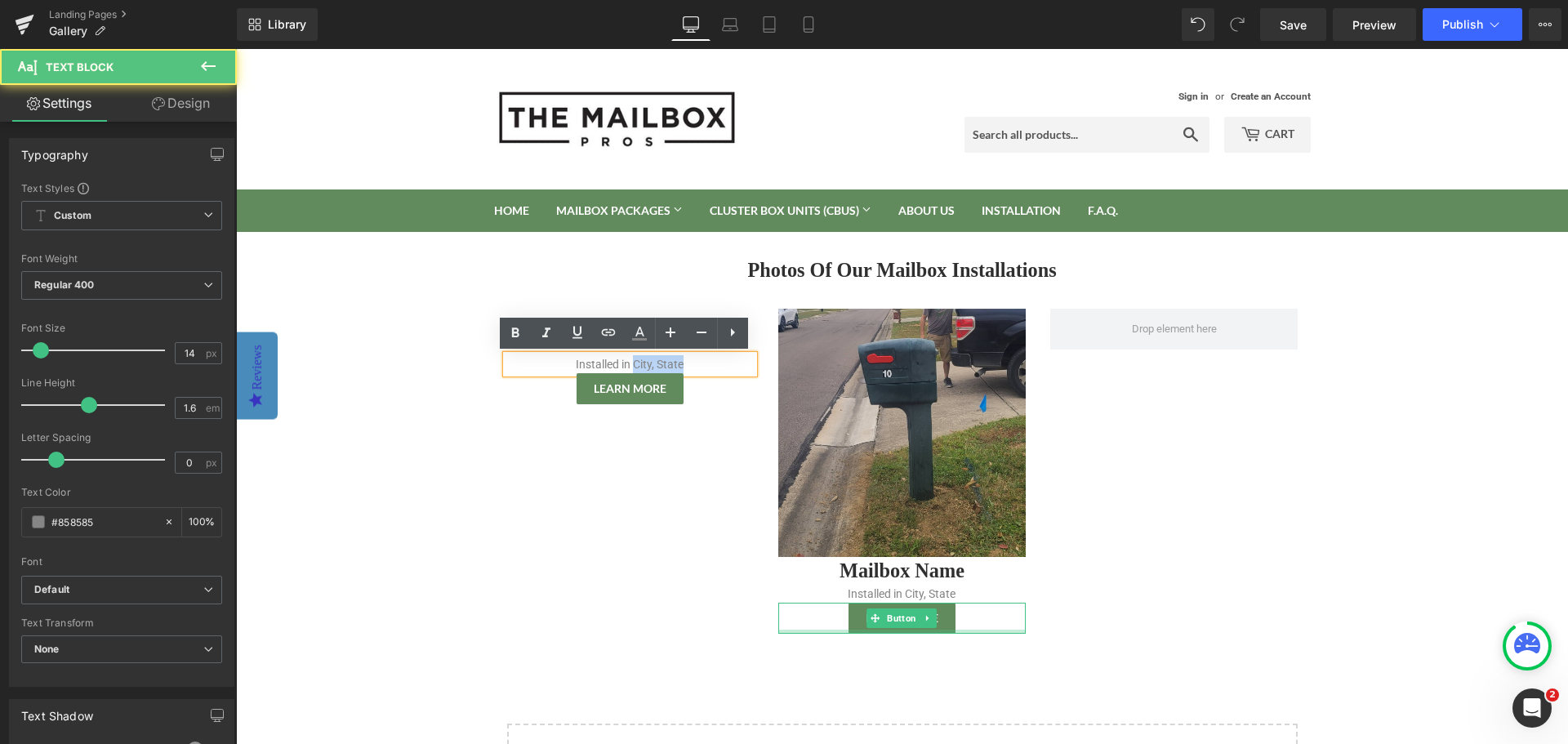
drag, startPoint x: 628, startPoint y: 363, endPoint x: 680, endPoint y: 364, distance: 52.0
click at [680, 364] on p "Installed in City, State" at bounding box center [629, 364] width 247 height 18
click at [657, 369] on p "Installed in City, State" at bounding box center [629, 364] width 247 height 18
click at [657, 369] on p "Installed in City, State" at bounding box center [629, 364] width 247 height 18
click at [685, 365] on p "Installed in City, State" at bounding box center [629, 364] width 247 height 18
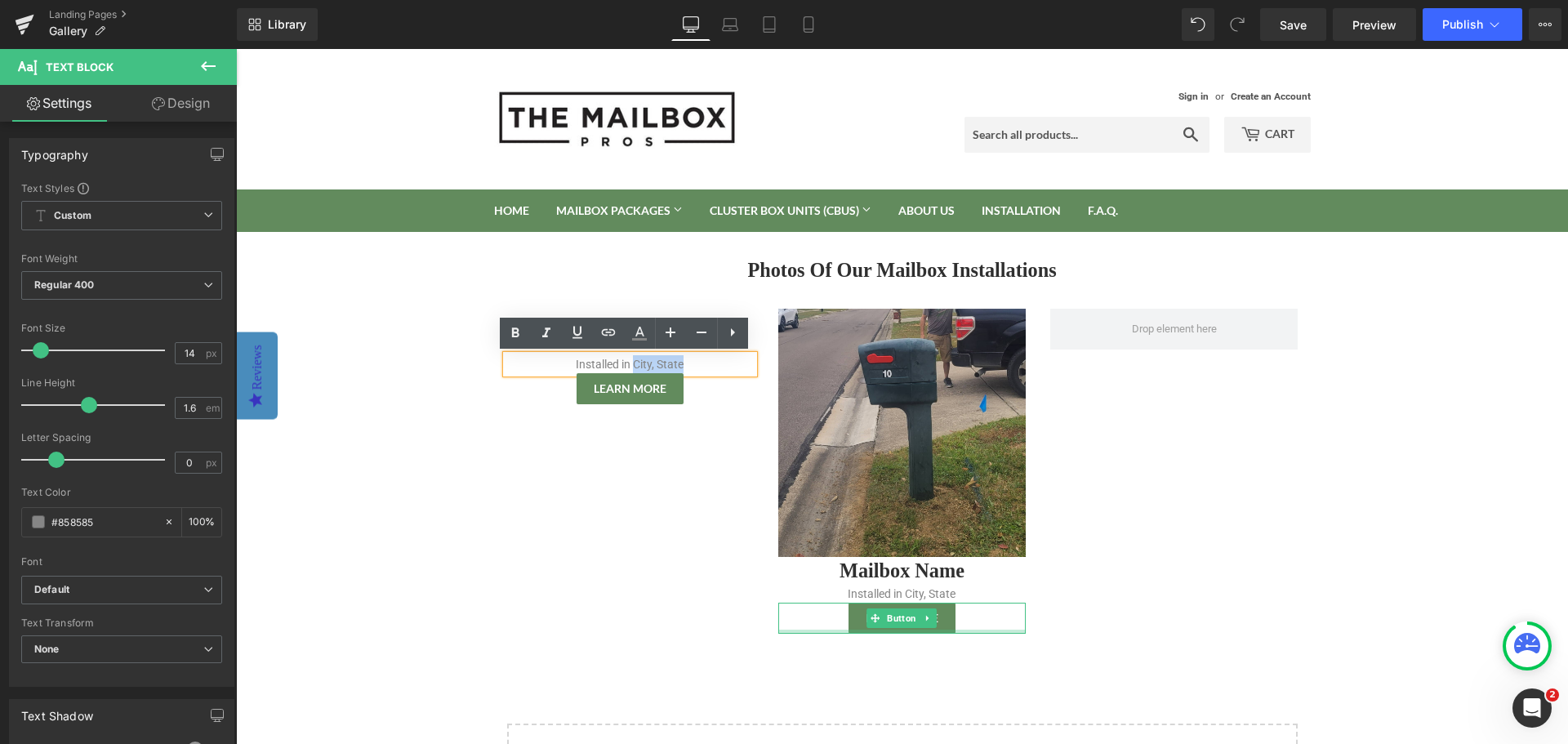
drag, startPoint x: 663, startPoint y: 369, endPoint x: 643, endPoint y: 356, distance: 23.9
click at [631, 369] on p "Installed in City, State" at bounding box center [629, 364] width 247 height 18
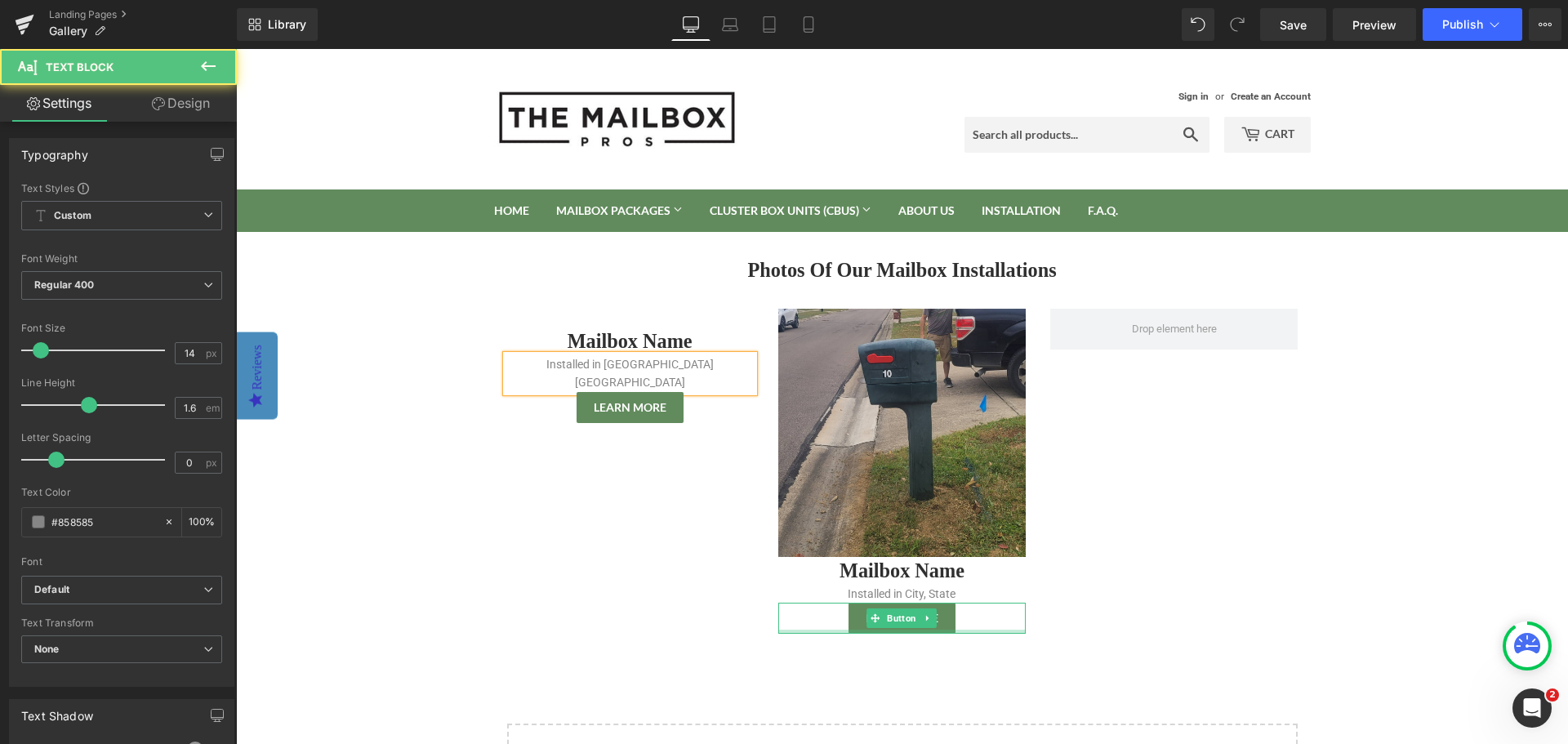
click at [621, 363] on p "Installed in CBurlington WI" at bounding box center [629, 373] width 247 height 37
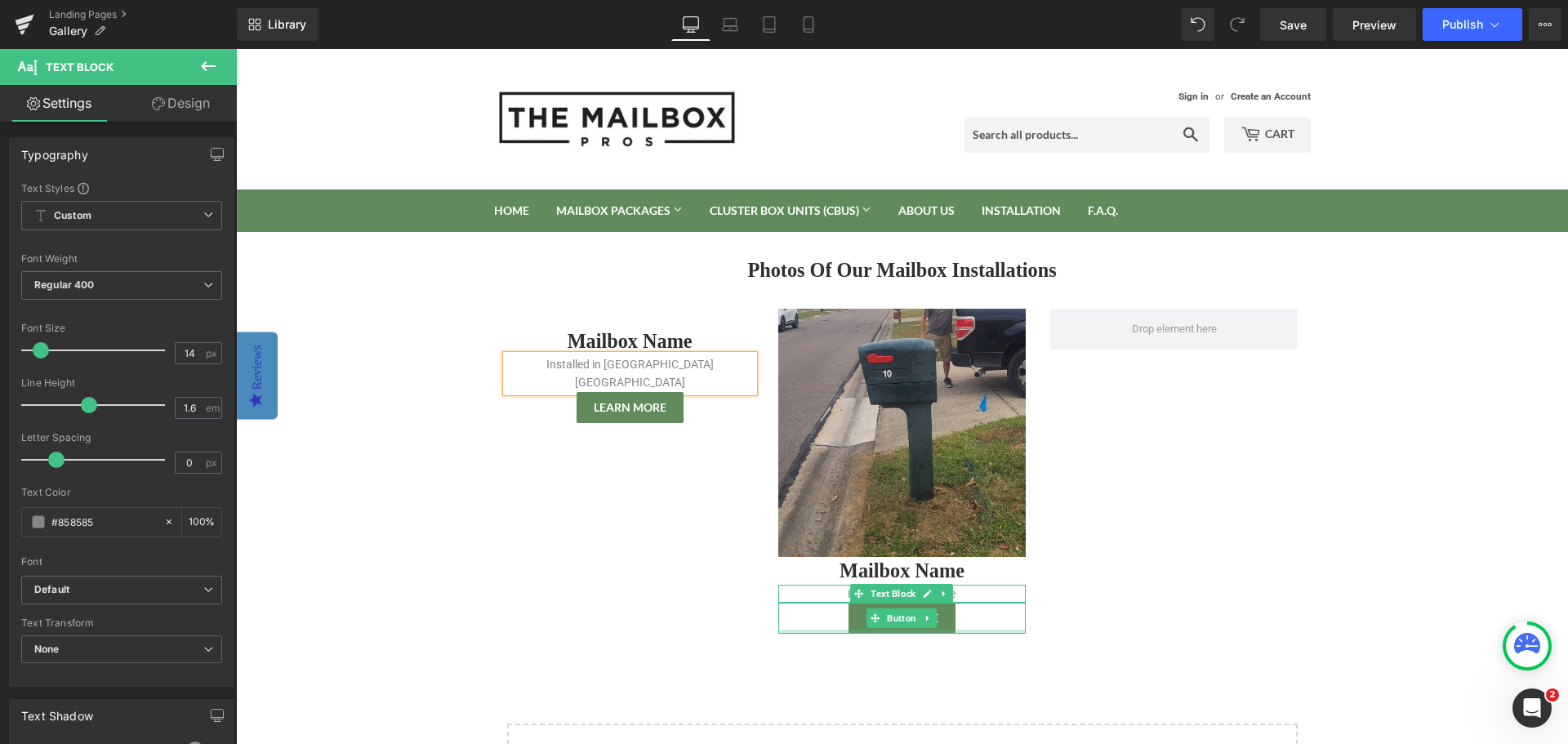
click at [986, 592] on p "Installed in City, State" at bounding box center [901, 593] width 247 height 18
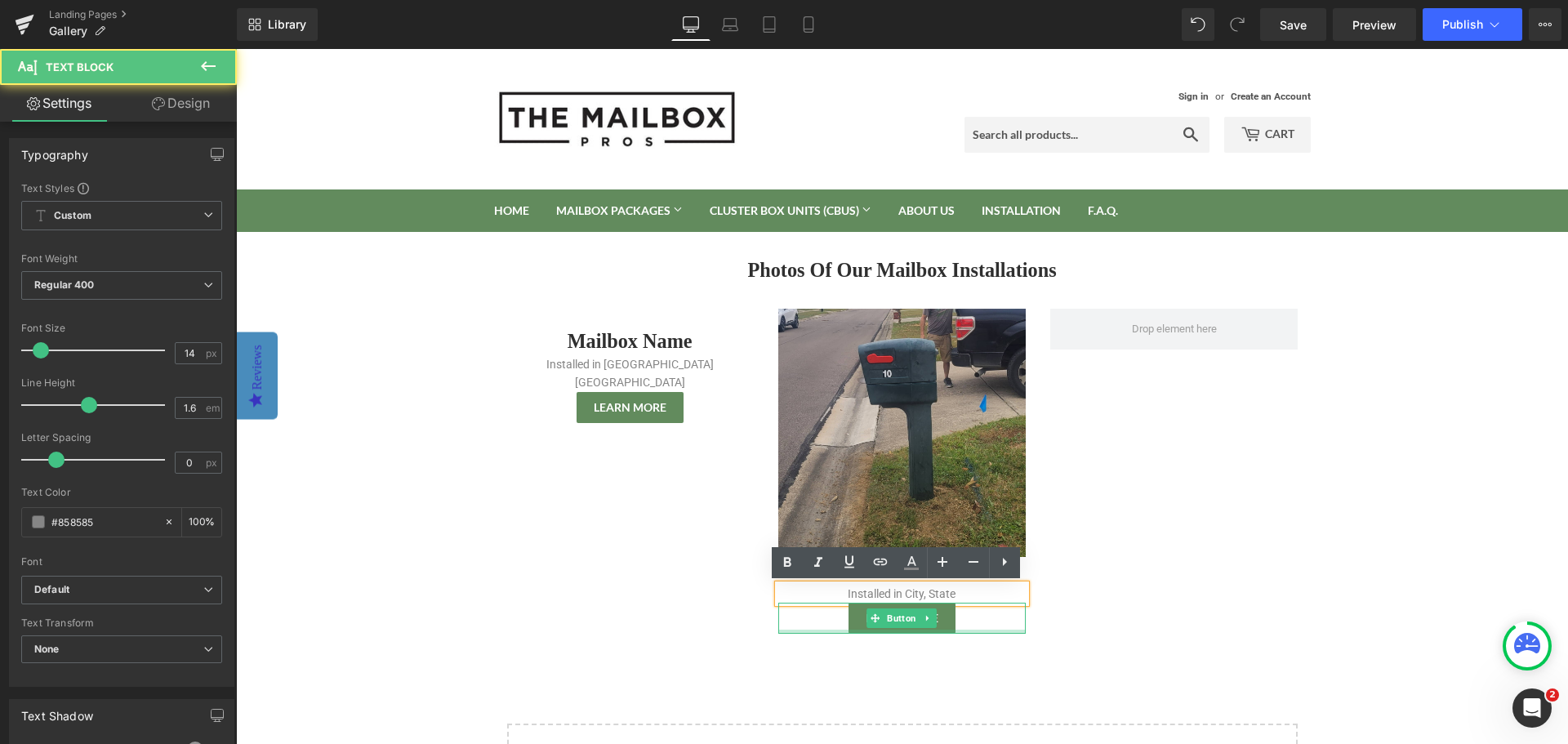
click at [985, 592] on p "Installed in City, State" at bounding box center [901, 593] width 247 height 18
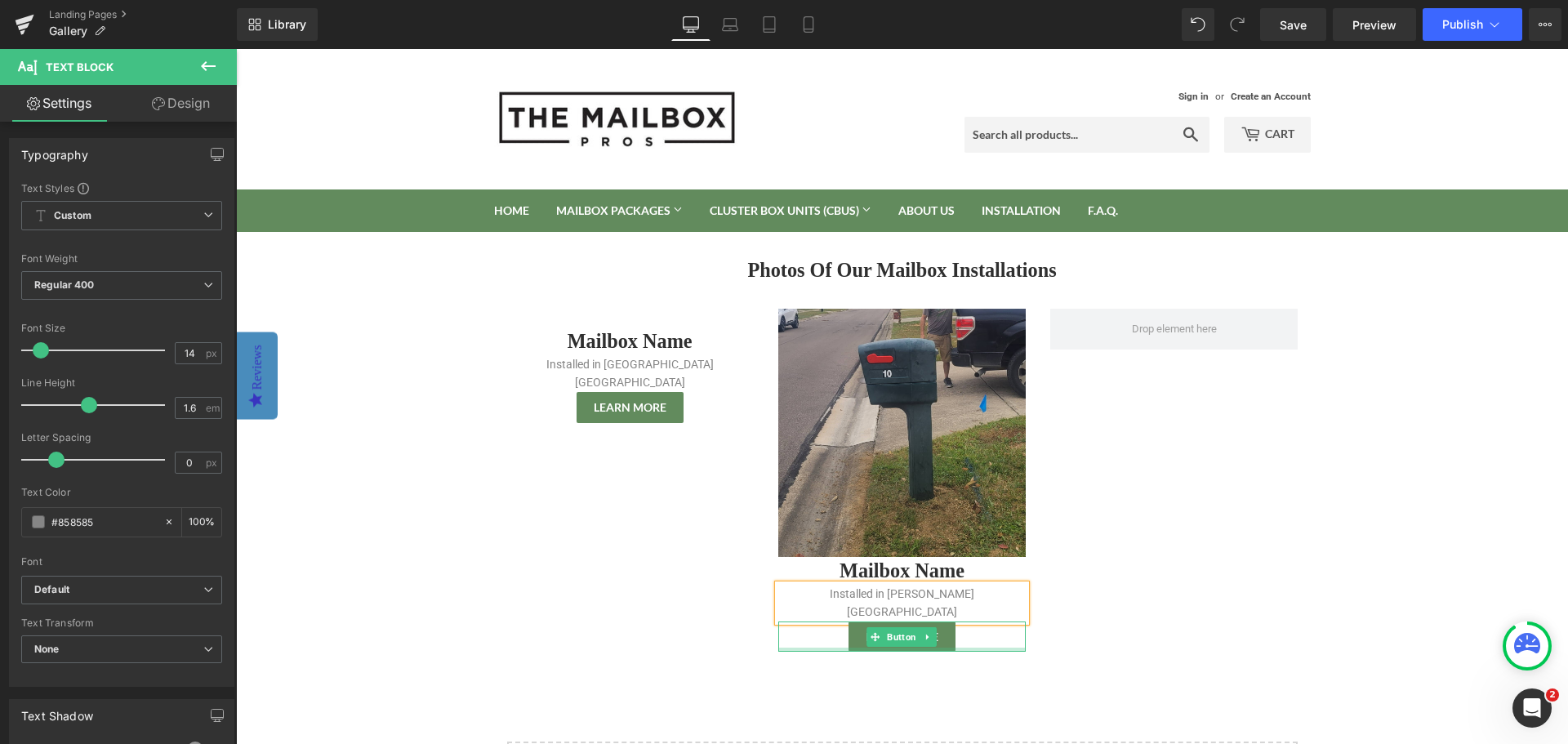
click at [1097, 552] on div "Image Mailbox Name Heading Installed in Burlington WI Text Block Learn More But…" at bounding box center [902, 472] width 816 height 375
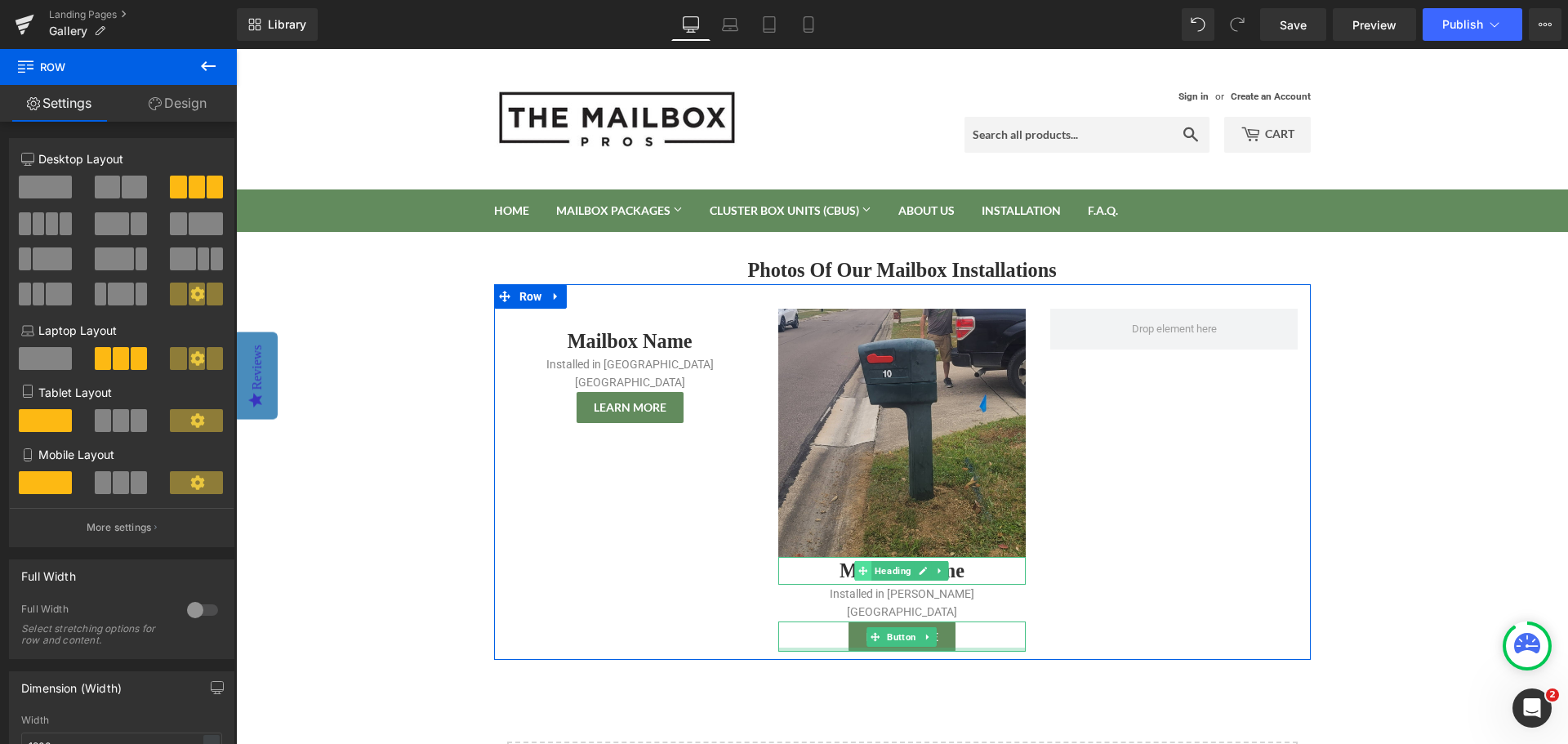
drag, startPoint x: 900, startPoint y: 568, endPoint x: 861, endPoint y: 574, distance: 39.5
click at [900, 568] on span "Heading" at bounding box center [894, 570] width 43 height 20
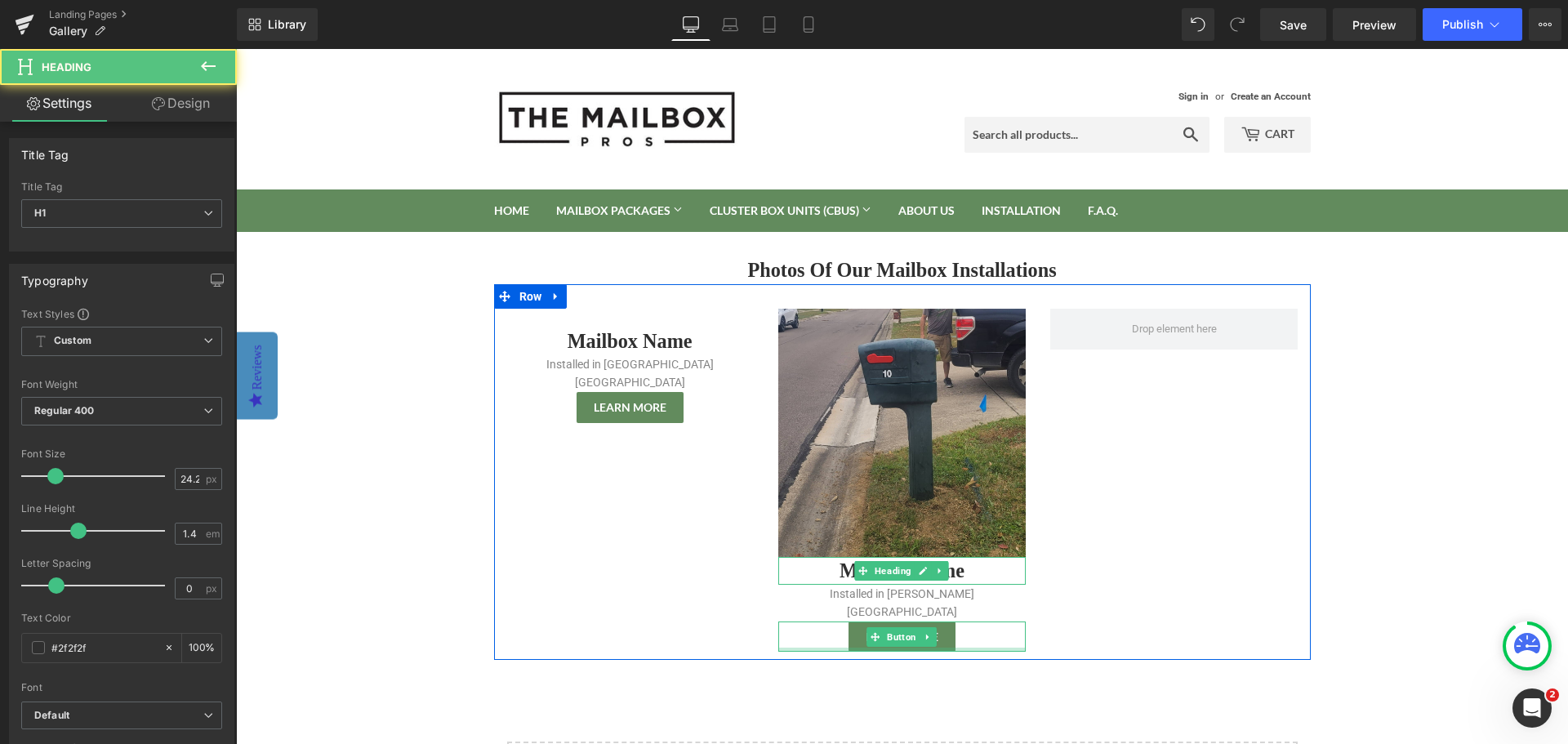
click at [835, 575] on h1 "Mailbox Name" at bounding box center [901, 571] width 247 height 28
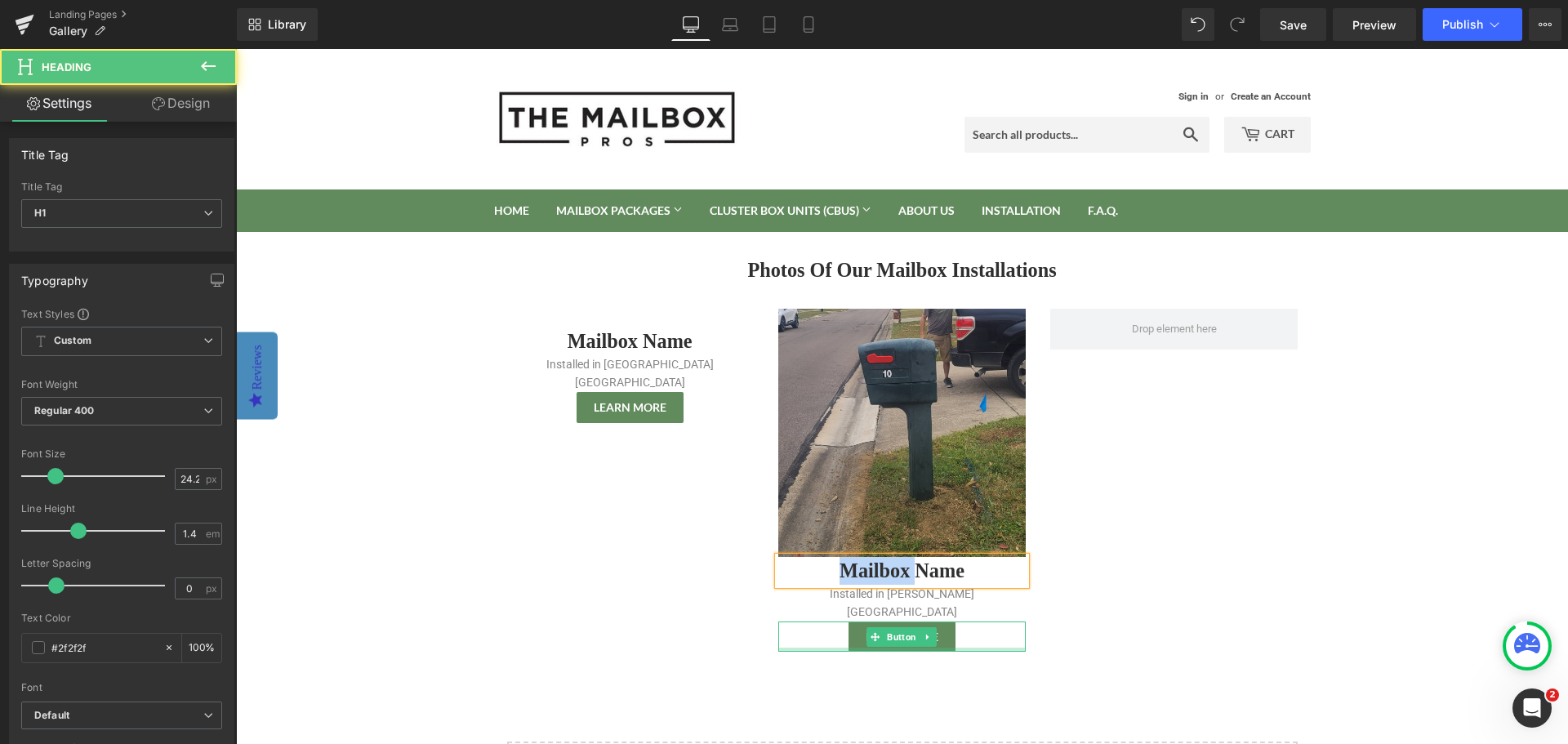
click at [835, 575] on h1 "Mailbox Name" at bounding box center [901, 571] width 247 height 28
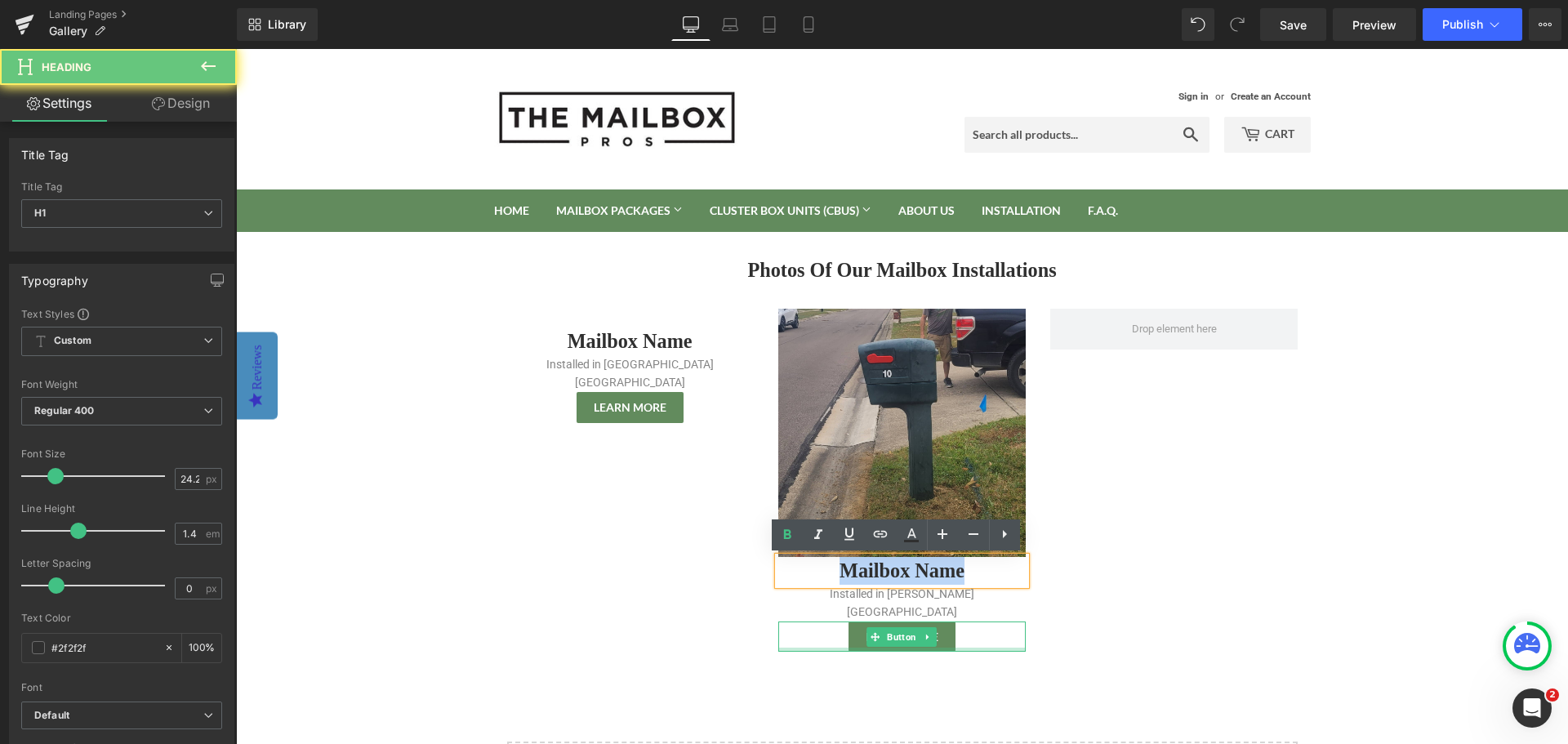
click at [835, 575] on h1 "Mailbox Name" at bounding box center [901, 571] width 247 height 28
click at [895, 572] on h1 "Mailbox Name" at bounding box center [901, 571] width 247 height 28
paste div
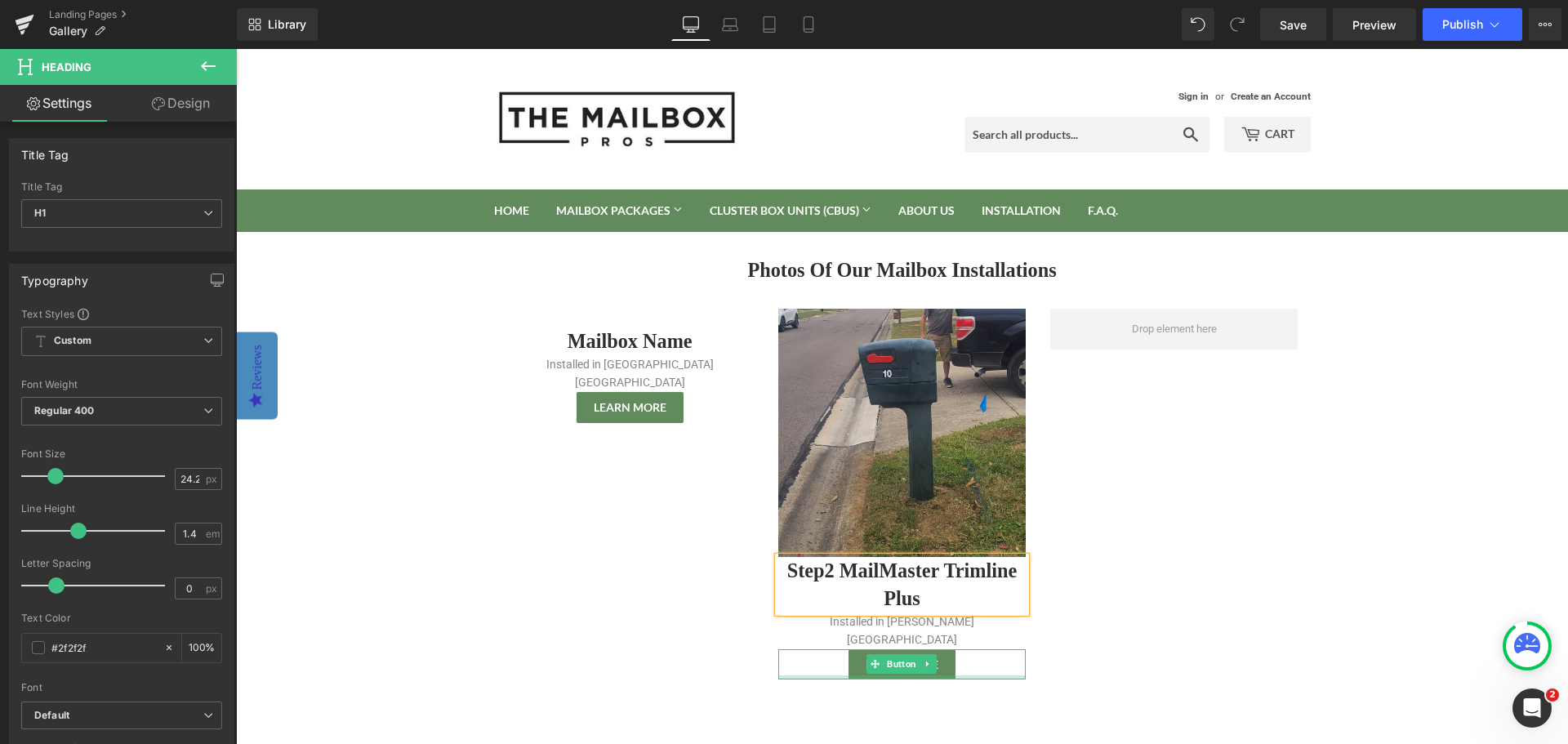
click at [875, 568] on h1 "Step2 MailMaster Trimline Plus" at bounding box center [901, 584] width 247 height 55
drag, startPoint x: 836, startPoint y: 570, endPoint x: 784, endPoint y: 576, distance: 52.3
click at [784, 576] on h1 "Step2 MailMaster Trimline Plus" at bounding box center [901, 584] width 247 height 55
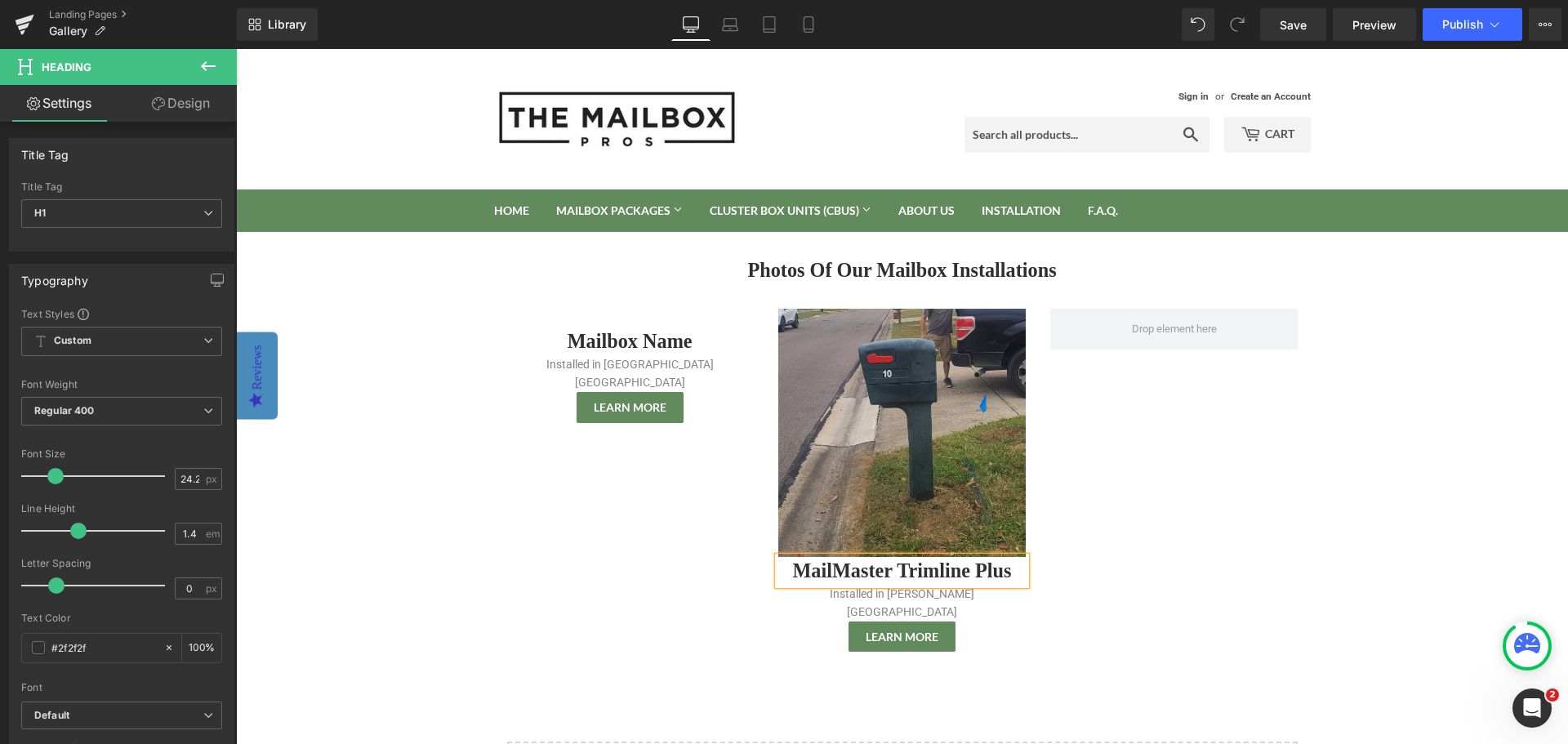
click at [1213, 583] on div "Image Mailbox Name Heading Installed in Burlington WI Text Block Learn More But…" at bounding box center [902, 472] width 816 height 375
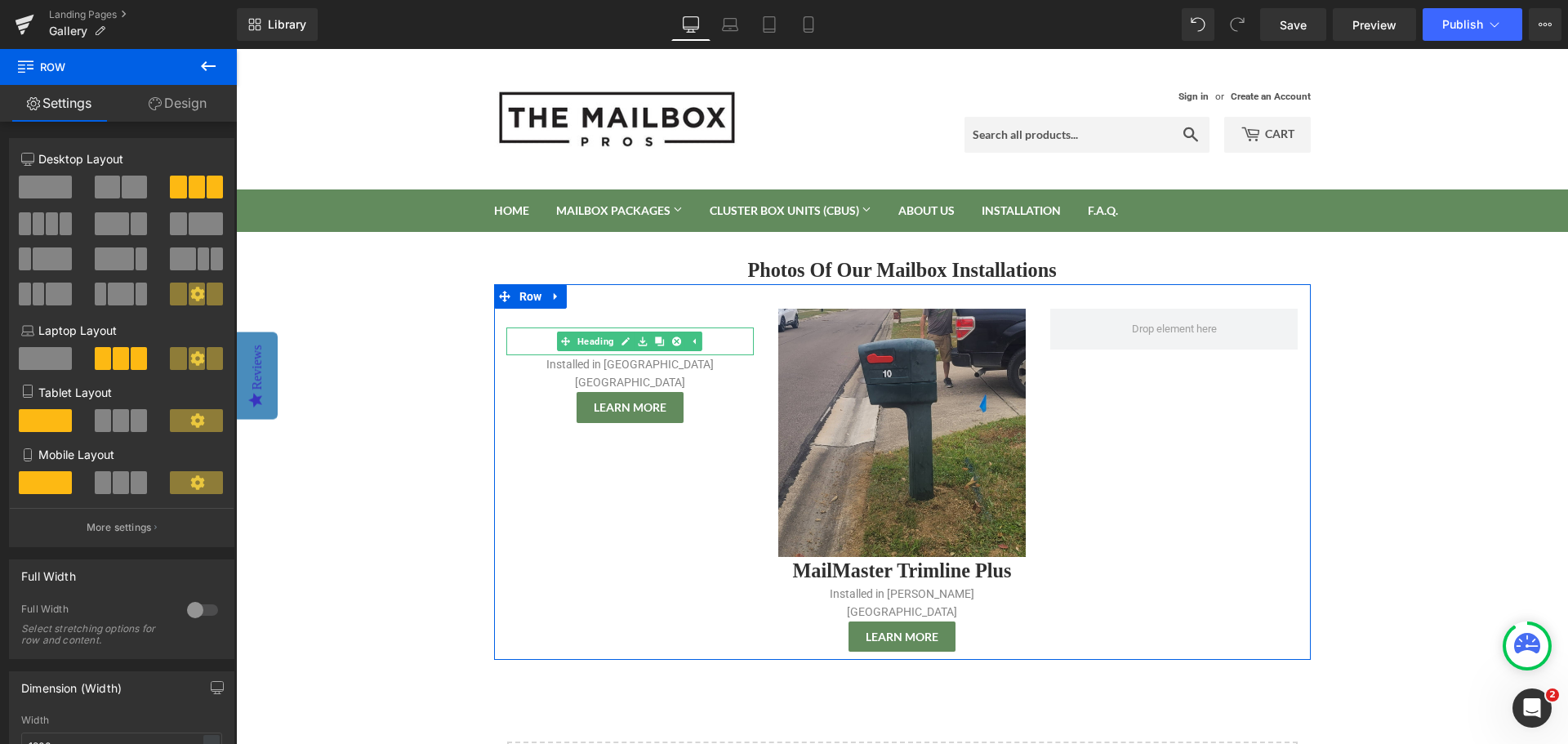
drag, startPoint x: 536, startPoint y: 341, endPoint x: 544, endPoint y: 341, distance: 8.0
click at [536, 341] on h1 "Mailbox Name" at bounding box center [629, 341] width 247 height 28
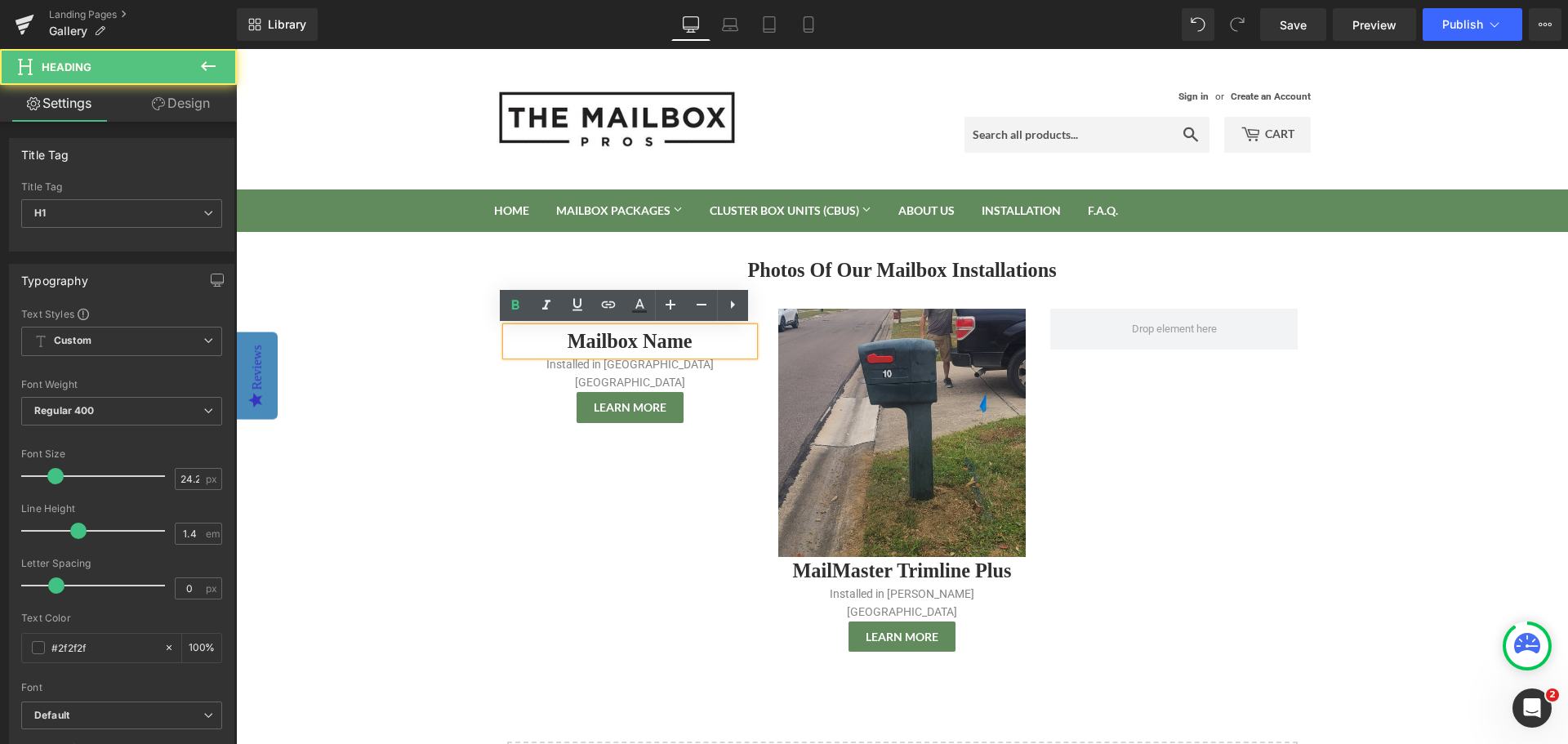
click at [608, 340] on h1 "Mailbox Name" at bounding box center [629, 341] width 247 height 28
paste div
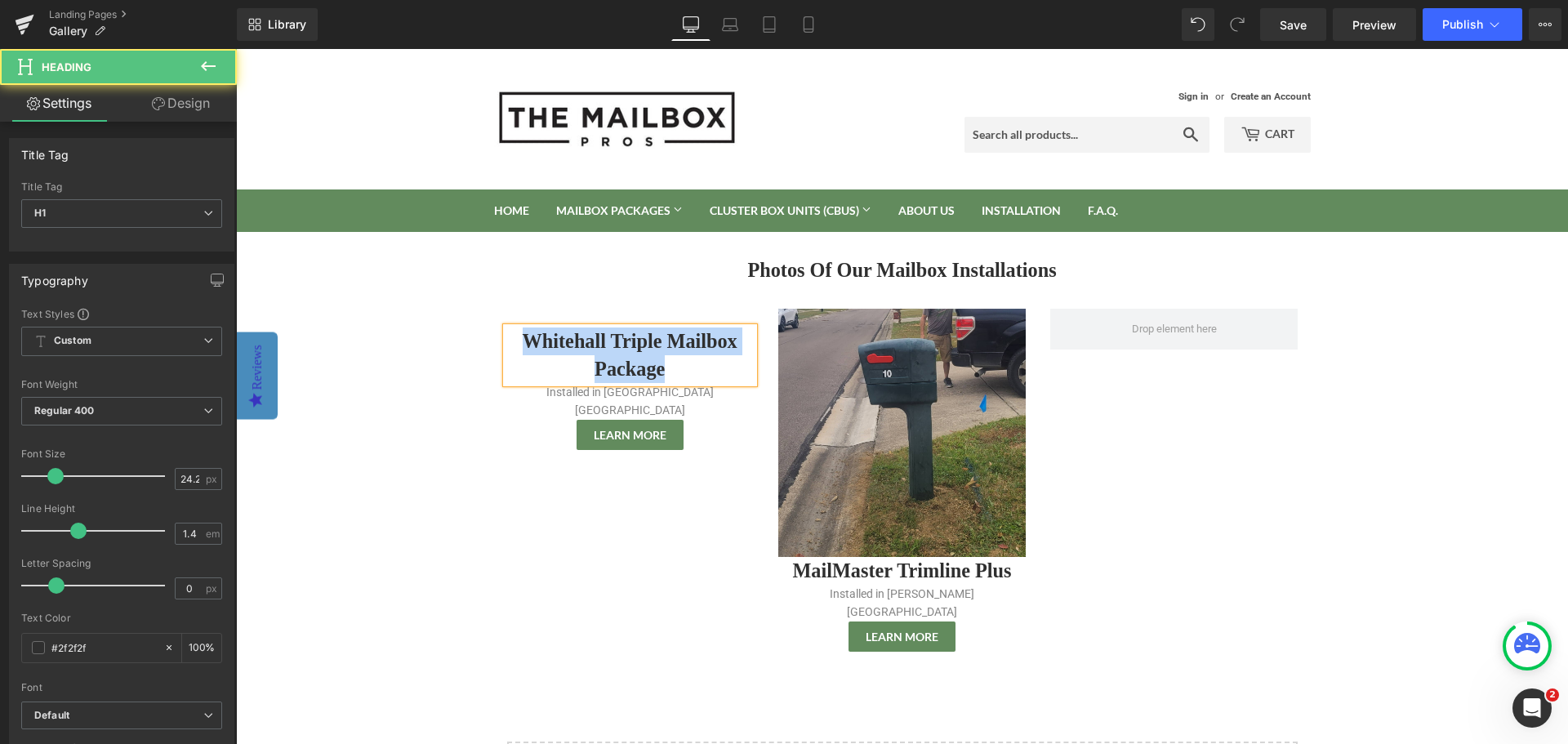
drag, startPoint x: 682, startPoint y: 365, endPoint x: 516, endPoint y: 347, distance: 167.0
click at [516, 347] on h1 "Whitehall Triple Mailbox Package" at bounding box center [629, 354] width 247 height 55
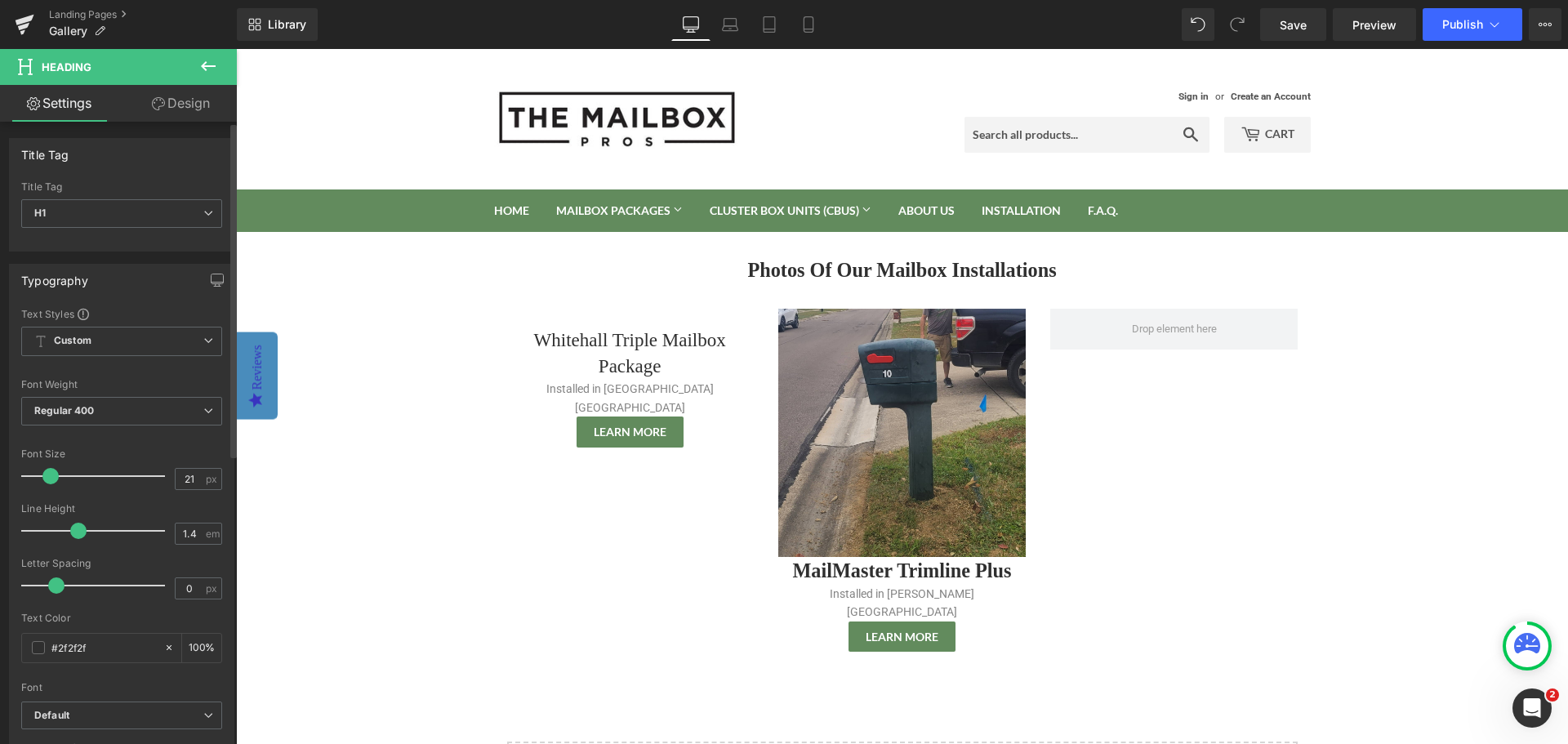
type input "20"
click at [48, 478] on span at bounding box center [49, 476] width 16 height 16
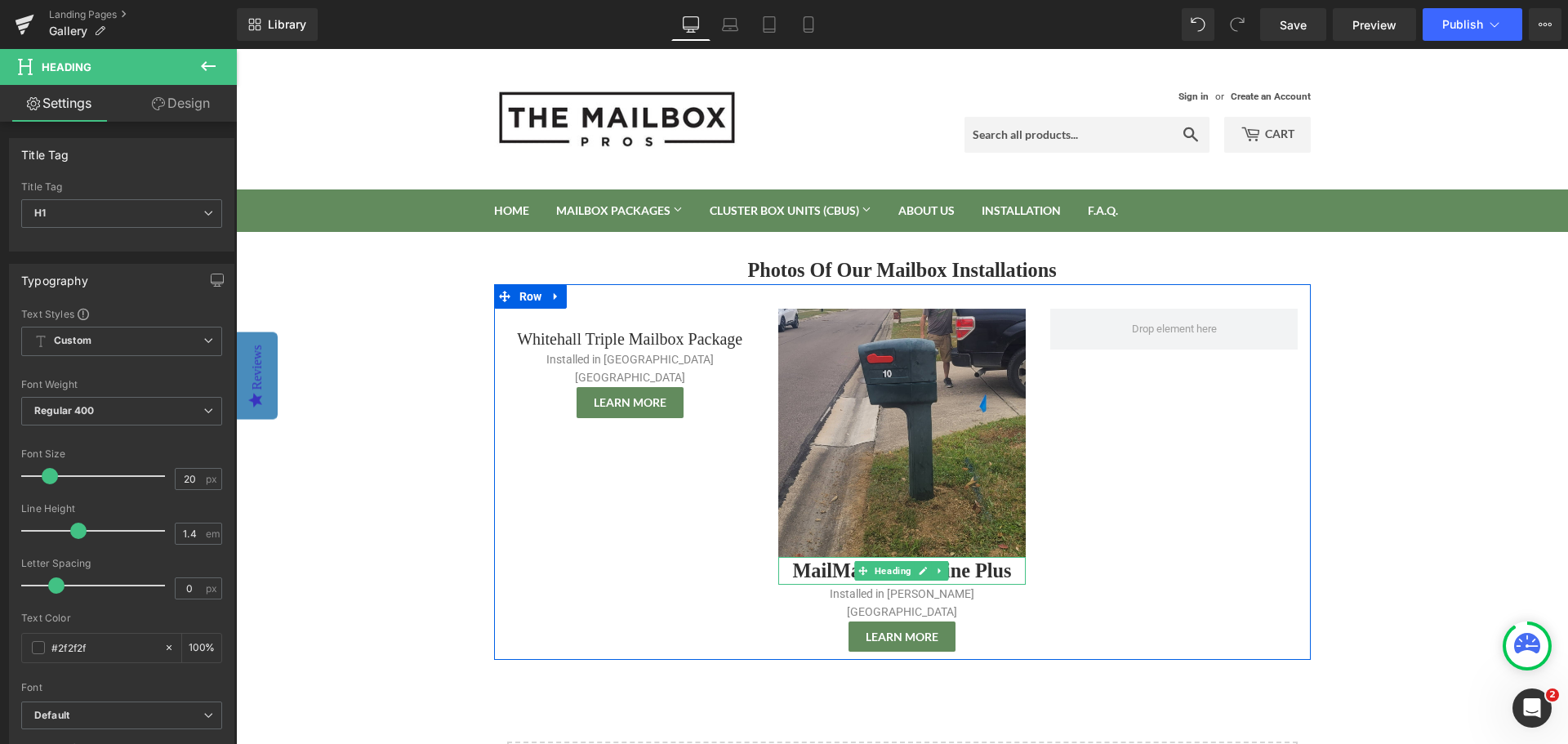
click at [818, 575] on h1 "MailMaster Trimline Plus" at bounding box center [901, 571] width 247 height 28
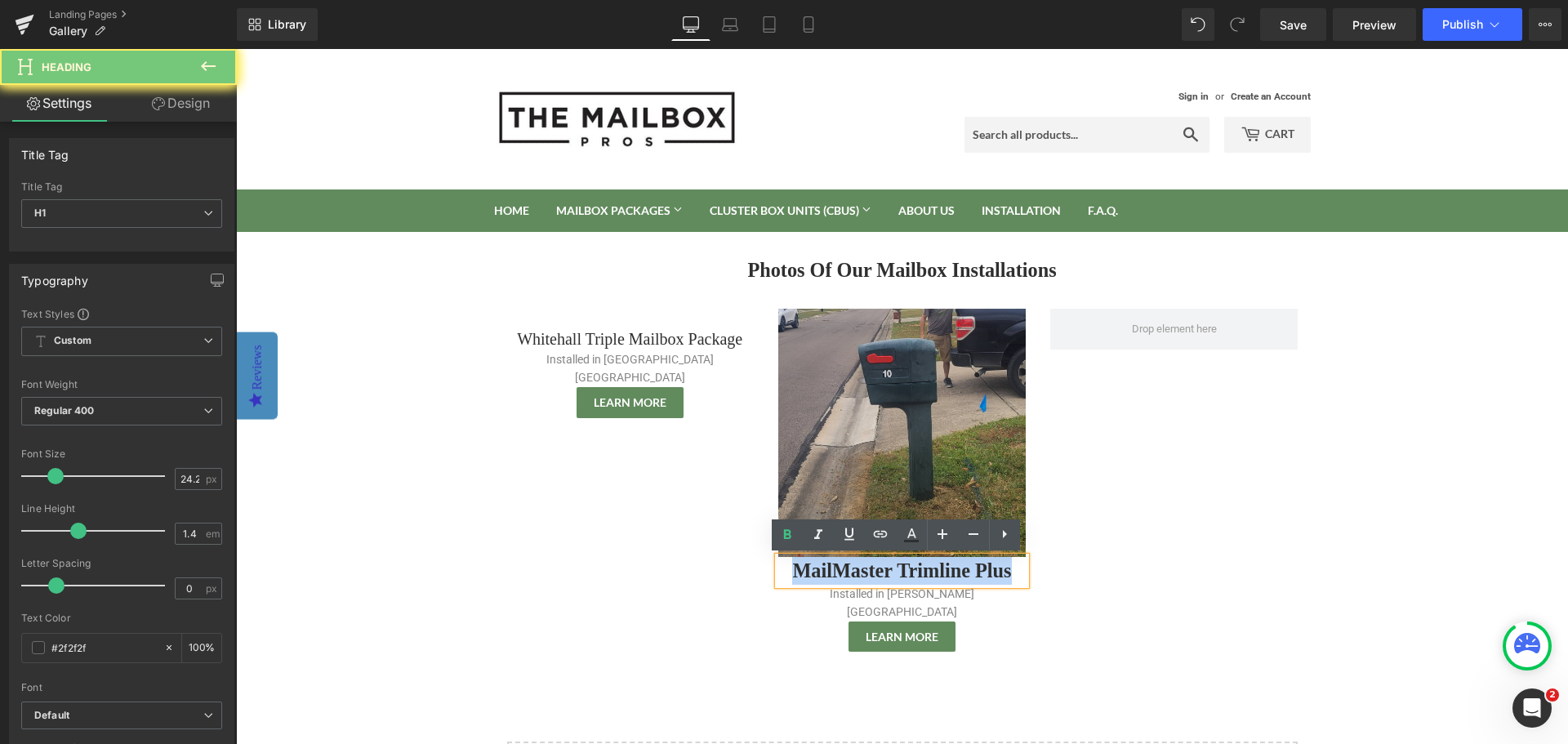
click at [818, 575] on h1 "MailMaster Trimline Plus" at bounding box center [901, 571] width 247 height 28
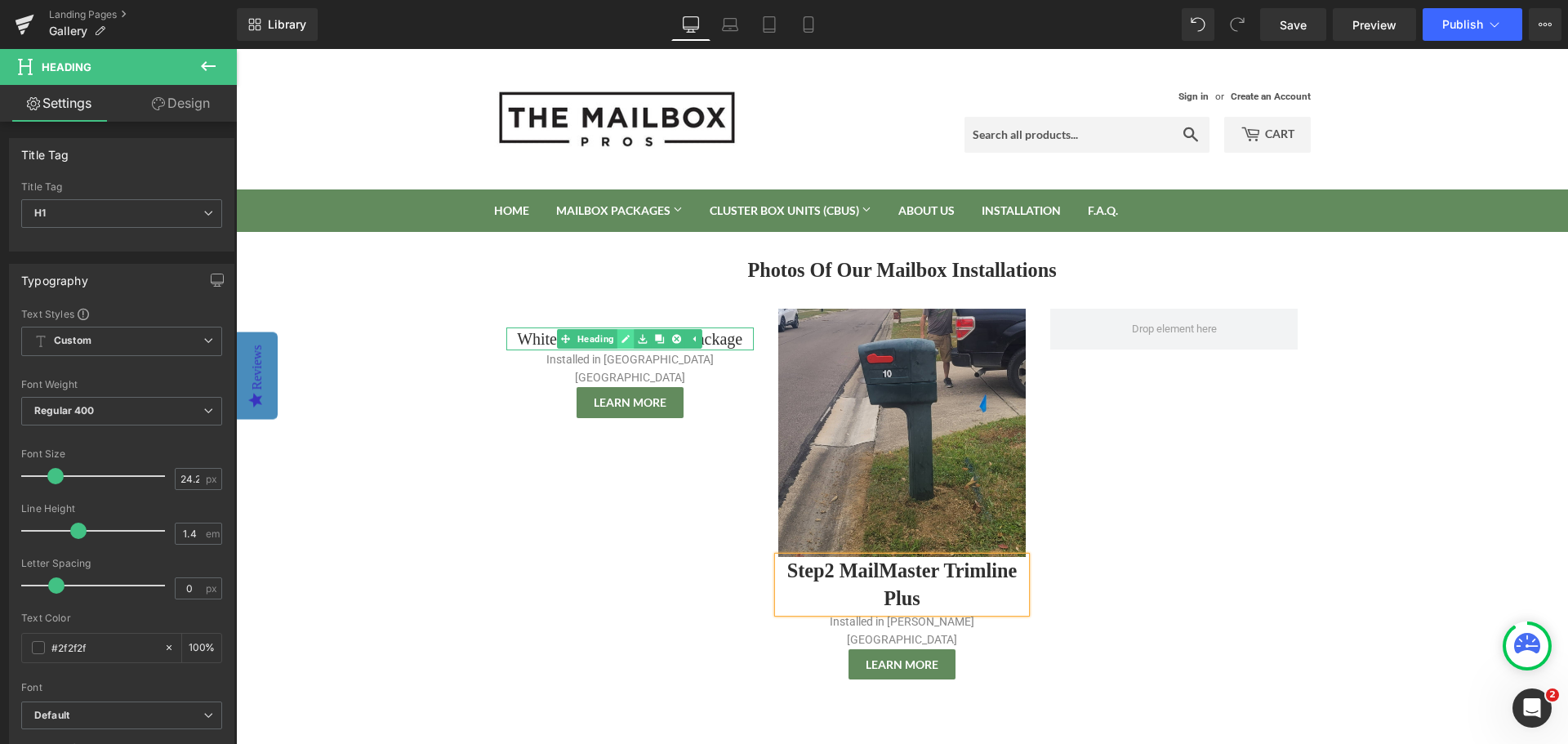
click at [623, 339] on icon at bounding box center [627, 339] width 8 height 8
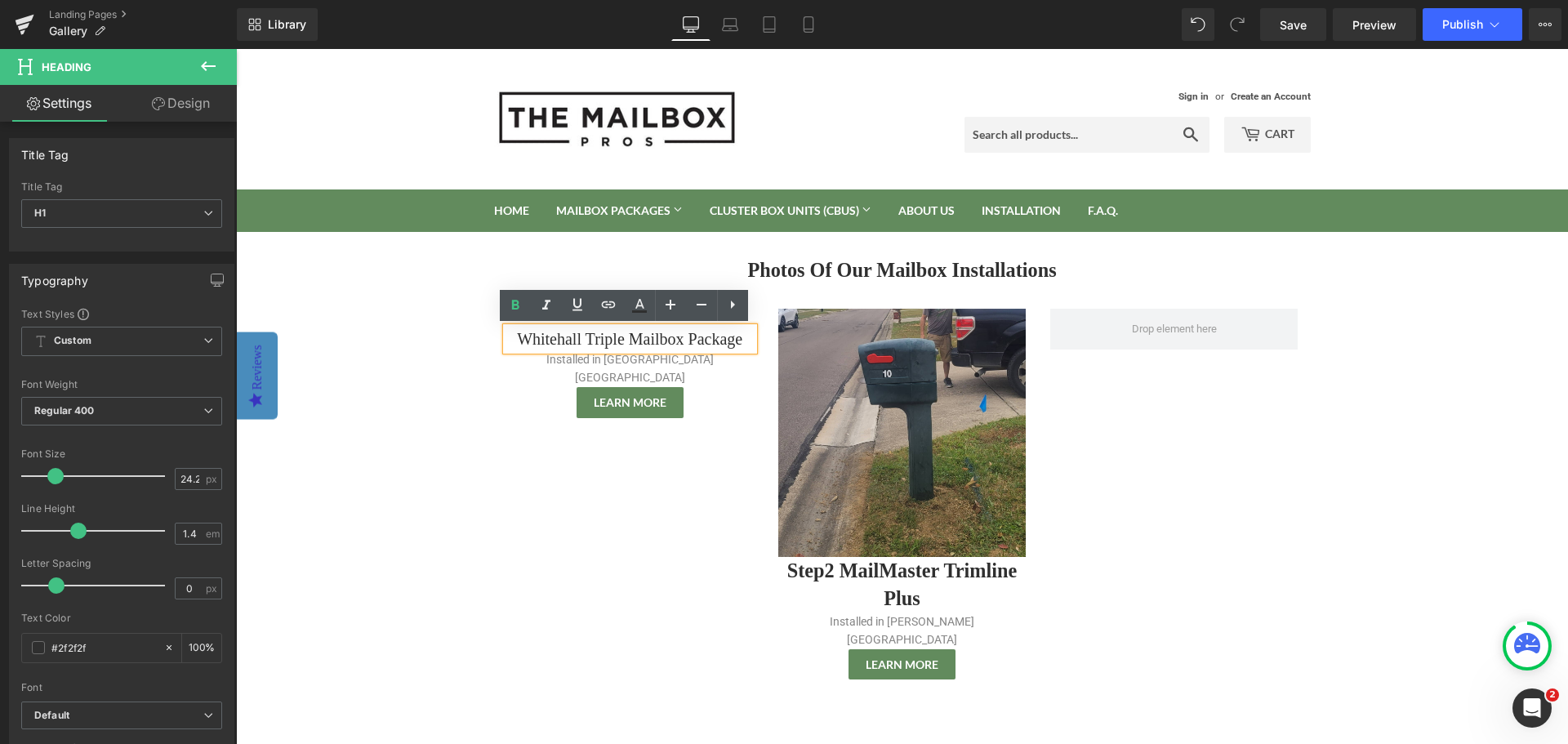
click at [542, 333] on h1 "Whitehall Triple Mailbox Package" at bounding box center [629, 338] width 247 height 23
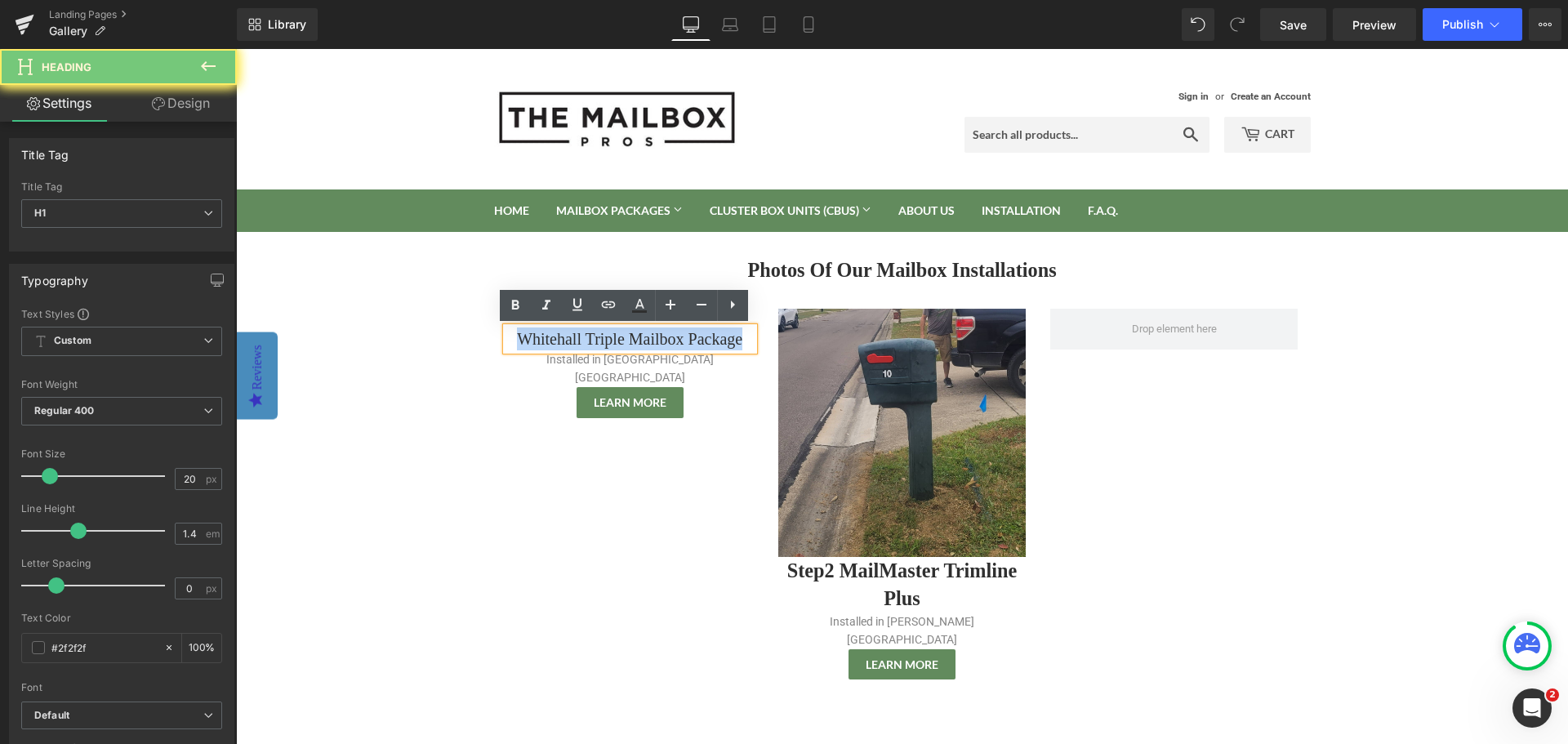
click at [542, 333] on h1 "Whitehall Triple Mailbox Package" at bounding box center [629, 338] width 247 height 23
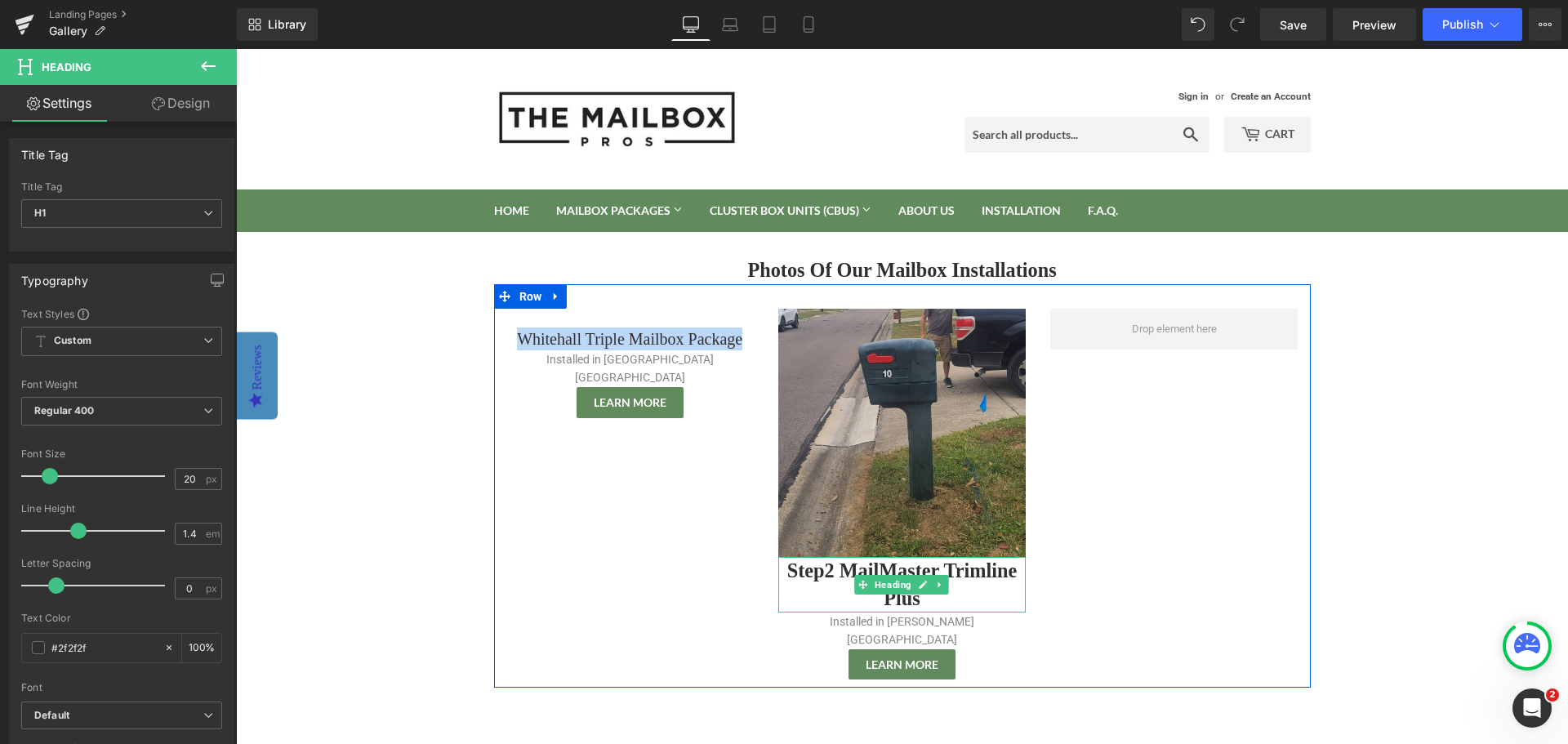
click at [814, 570] on h1 "Step2 MailMaster Trimline Plus" at bounding box center [901, 584] width 247 height 55
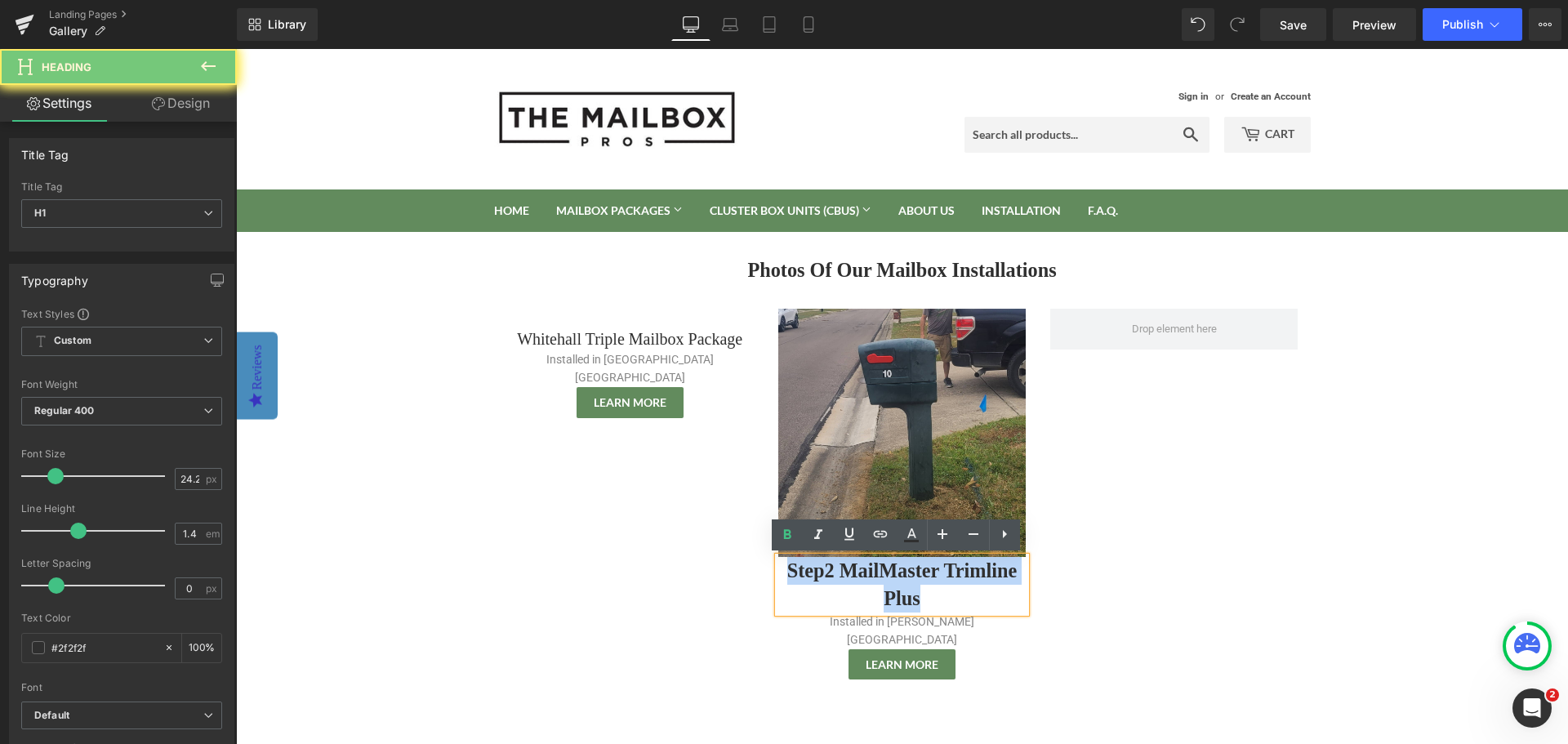
click at [815, 570] on h1 "Step2 MailMaster Trimline Plus" at bounding box center [901, 584] width 247 height 55
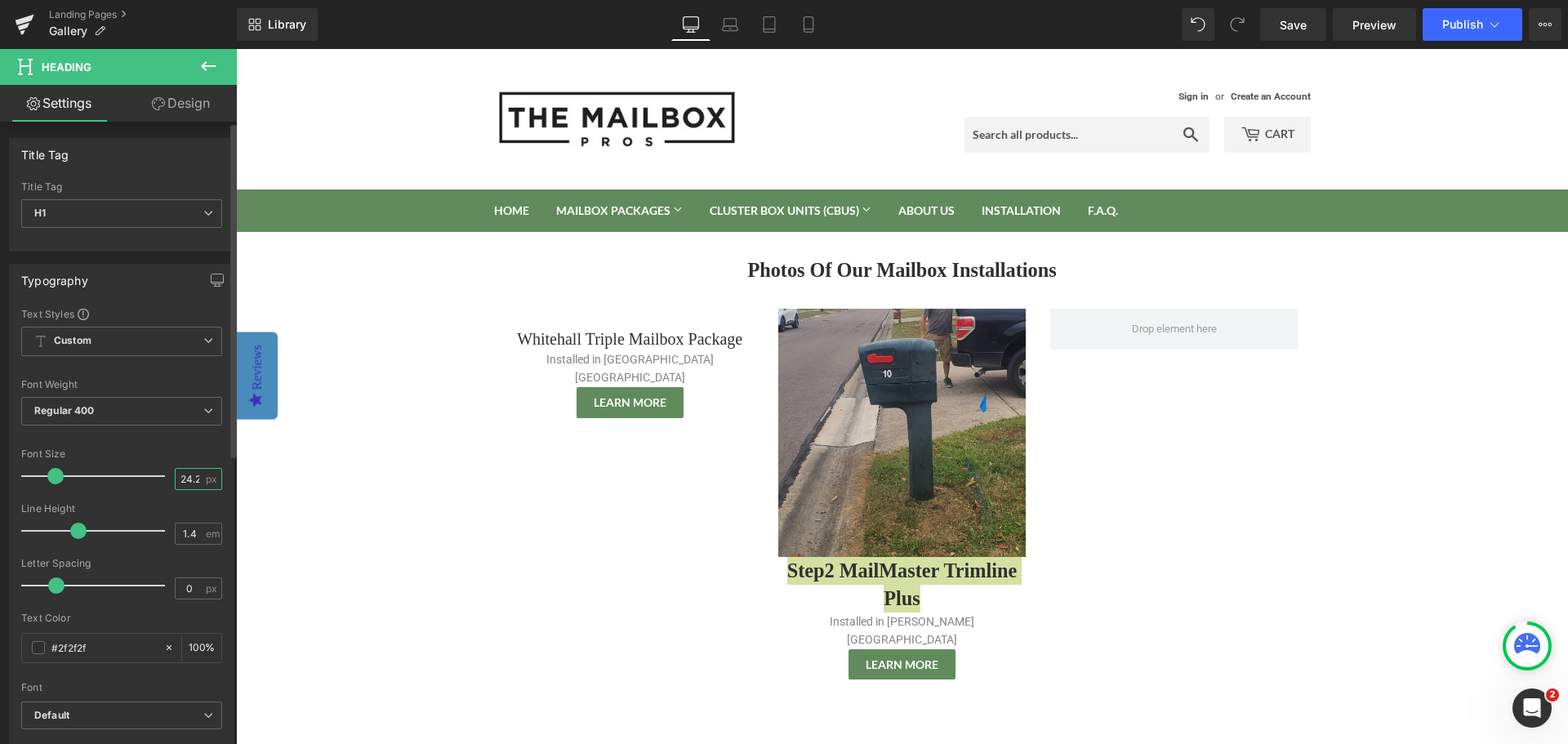
click at [185, 475] on input "24.26" at bounding box center [190, 479] width 29 height 20
type input "20"
click at [386, 554] on body "Sign in or Create an Account Search Cart 0 Search Home Mailbox Packages Mailbox…" at bounding box center [902, 630] width 1332 height 1163
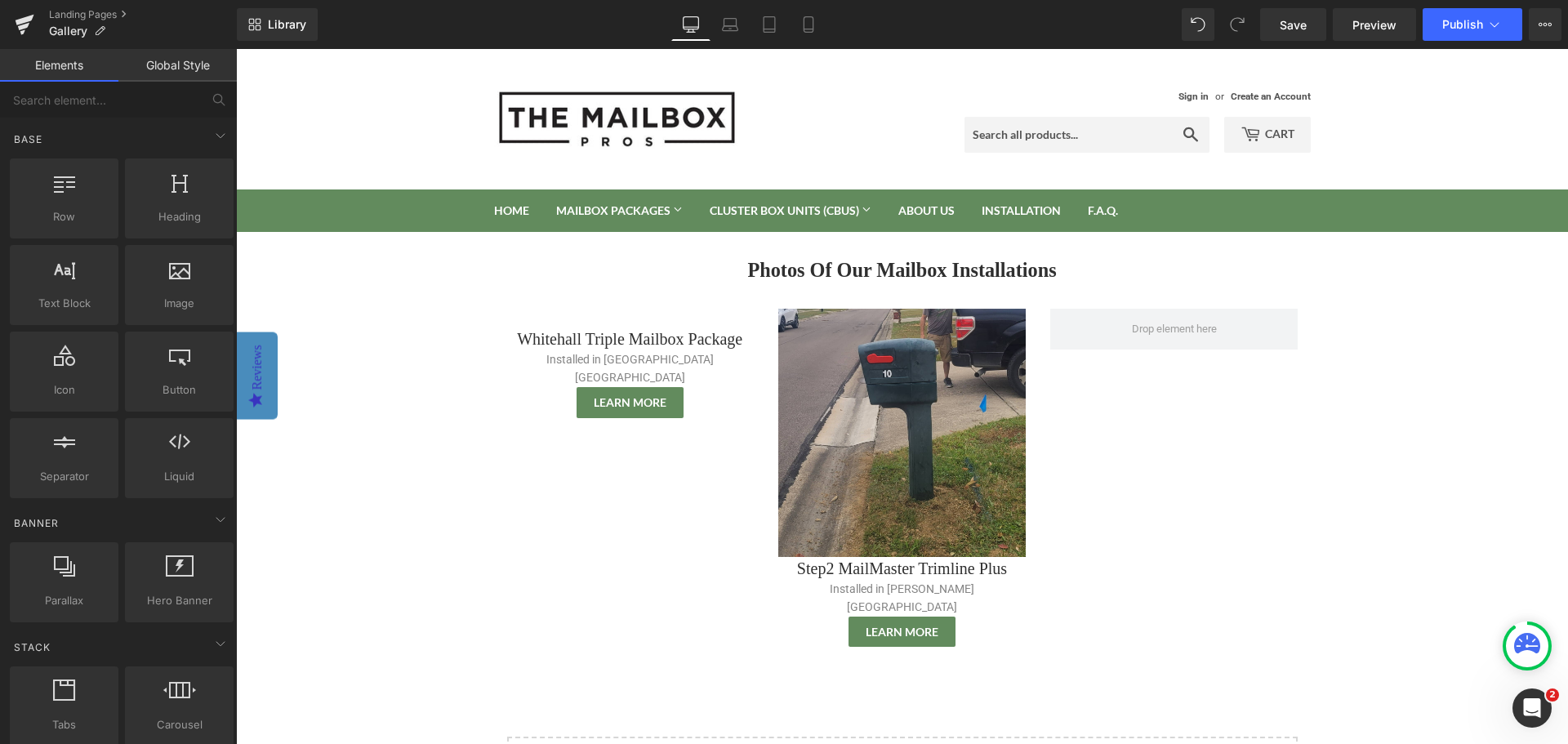
click at [438, 432] on body "Sign in or Create an Account Search Cart 0 Search Home Mailbox Packages Mailbox…" at bounding box center [902, 614] width 1332 height 1130
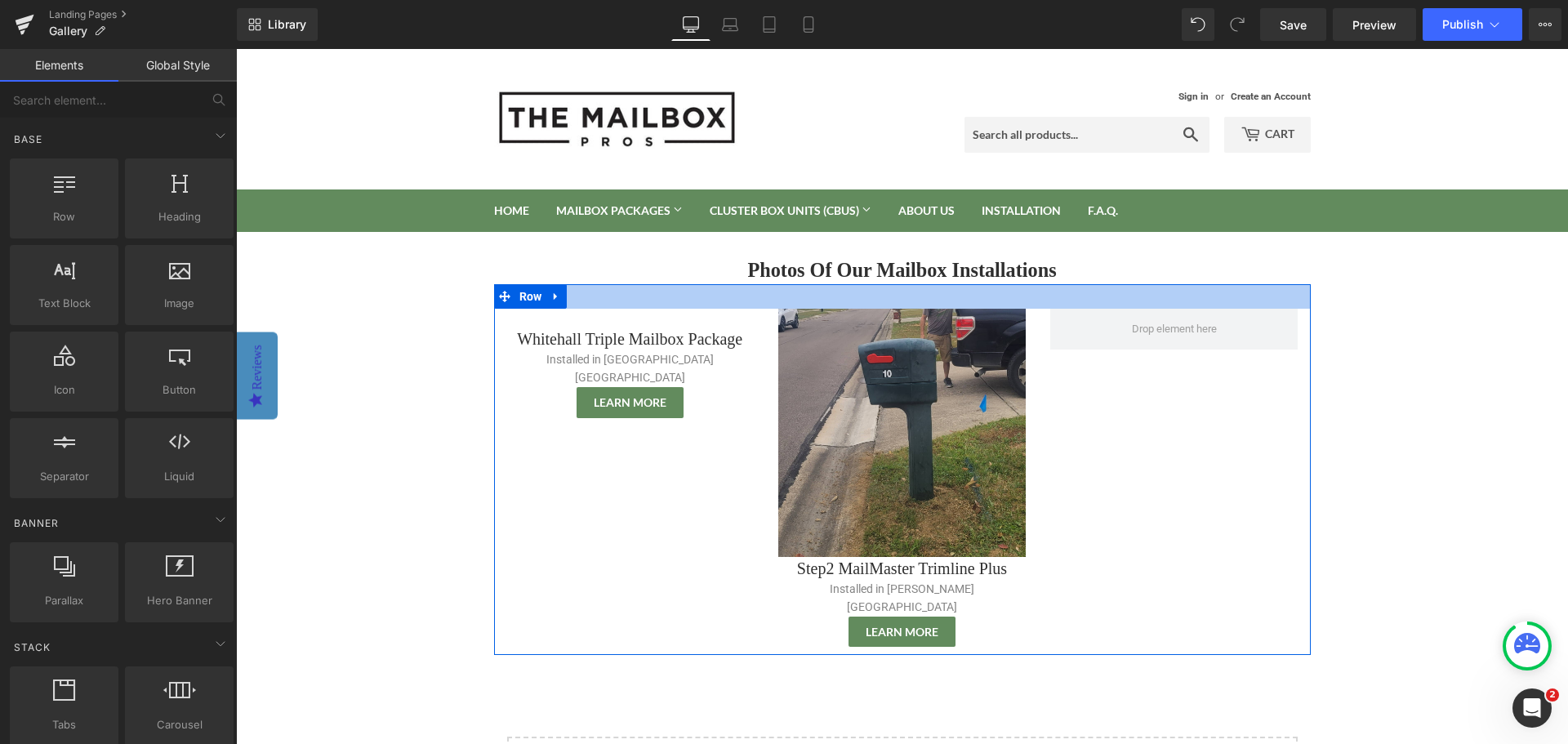
click at [625, 309] on span "Image" at bounding box center [629, 318] width 33 height 20
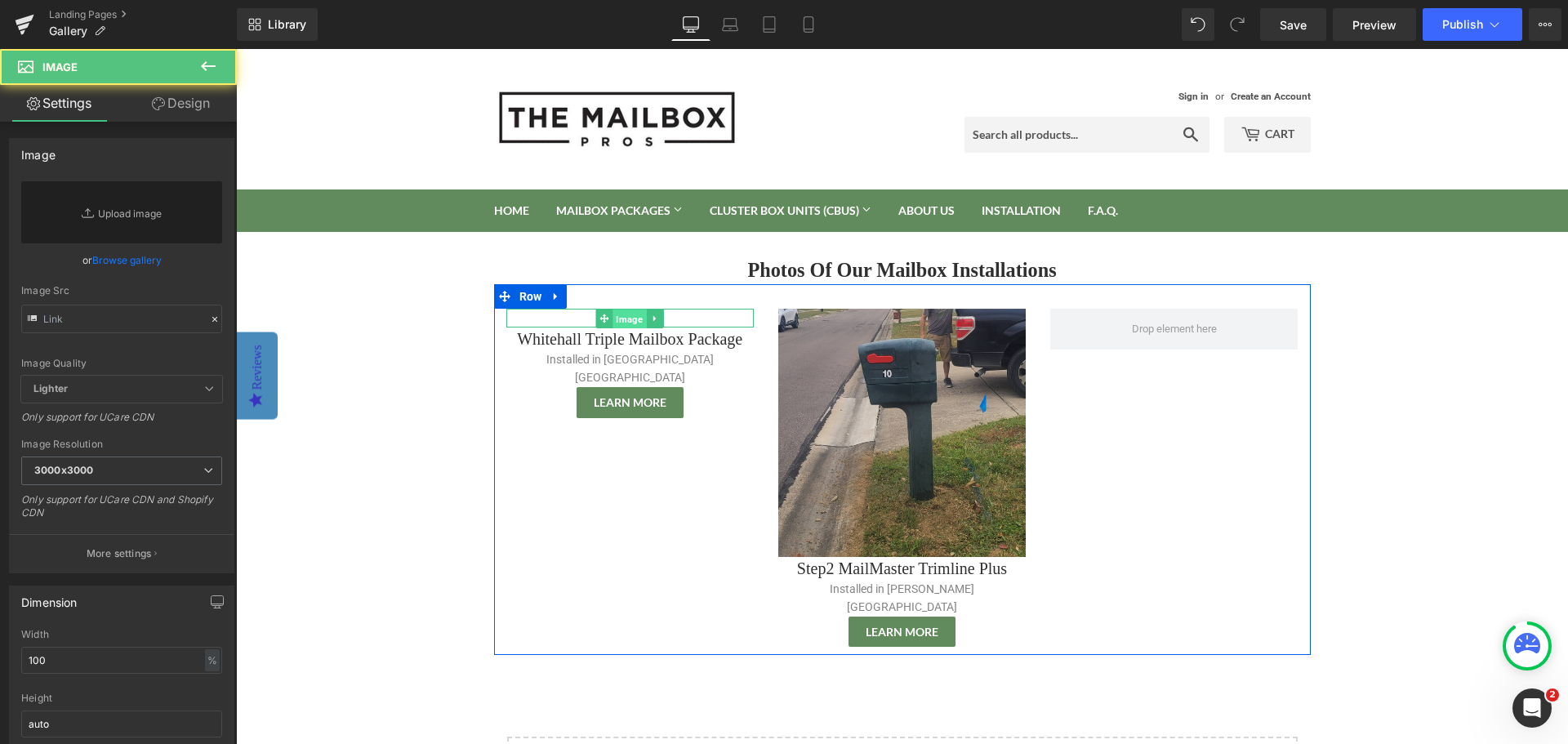
click at [625, 315] on span "Image" at bounding box center [629, 318] width 33 height 20
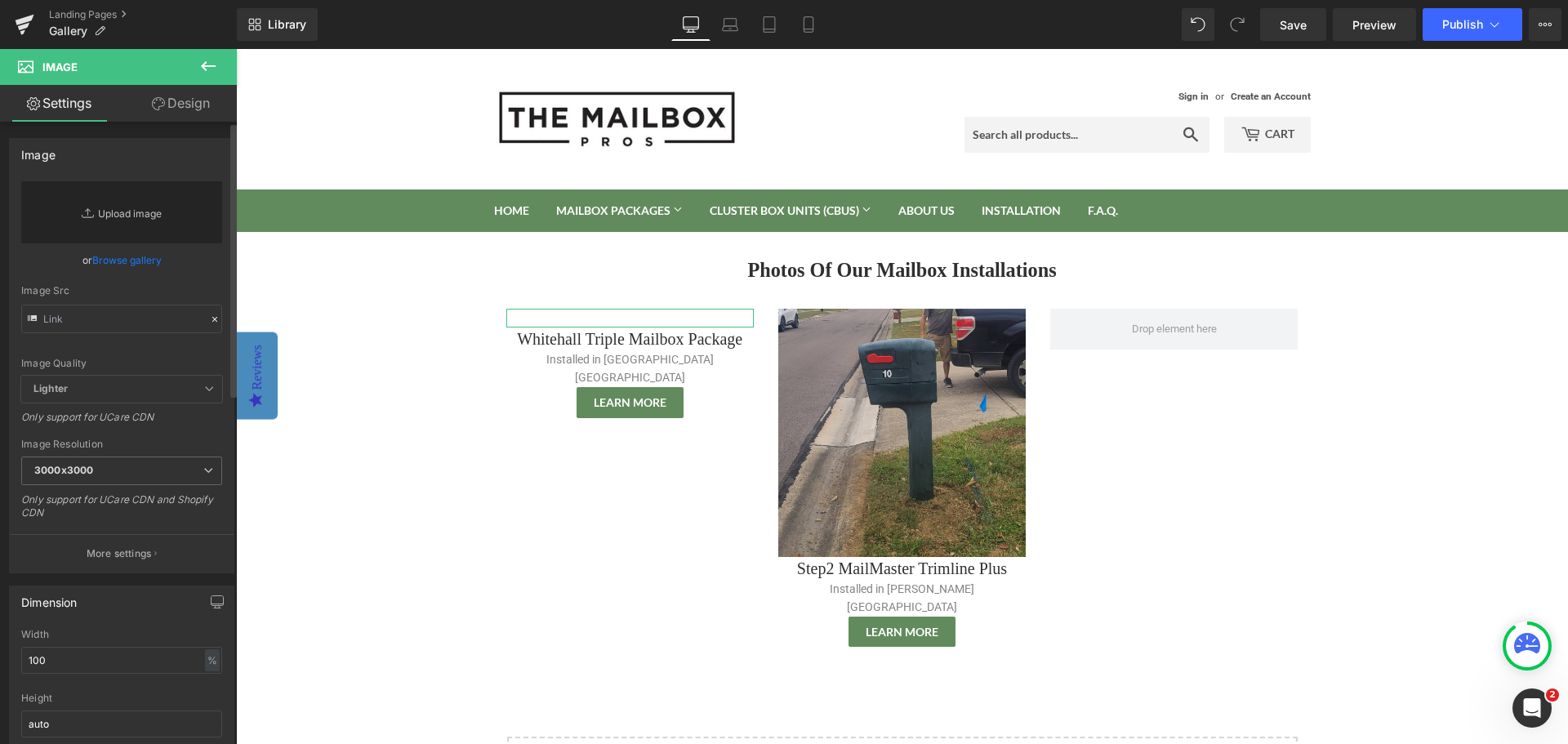
click at [125, 222] on link "Replace Image" at bounding box center [121, 211] width 200 height 62
type input "C:\fakepath\Whitehall Triple Mailbox Package Installation - Burlington WI (1).p…"
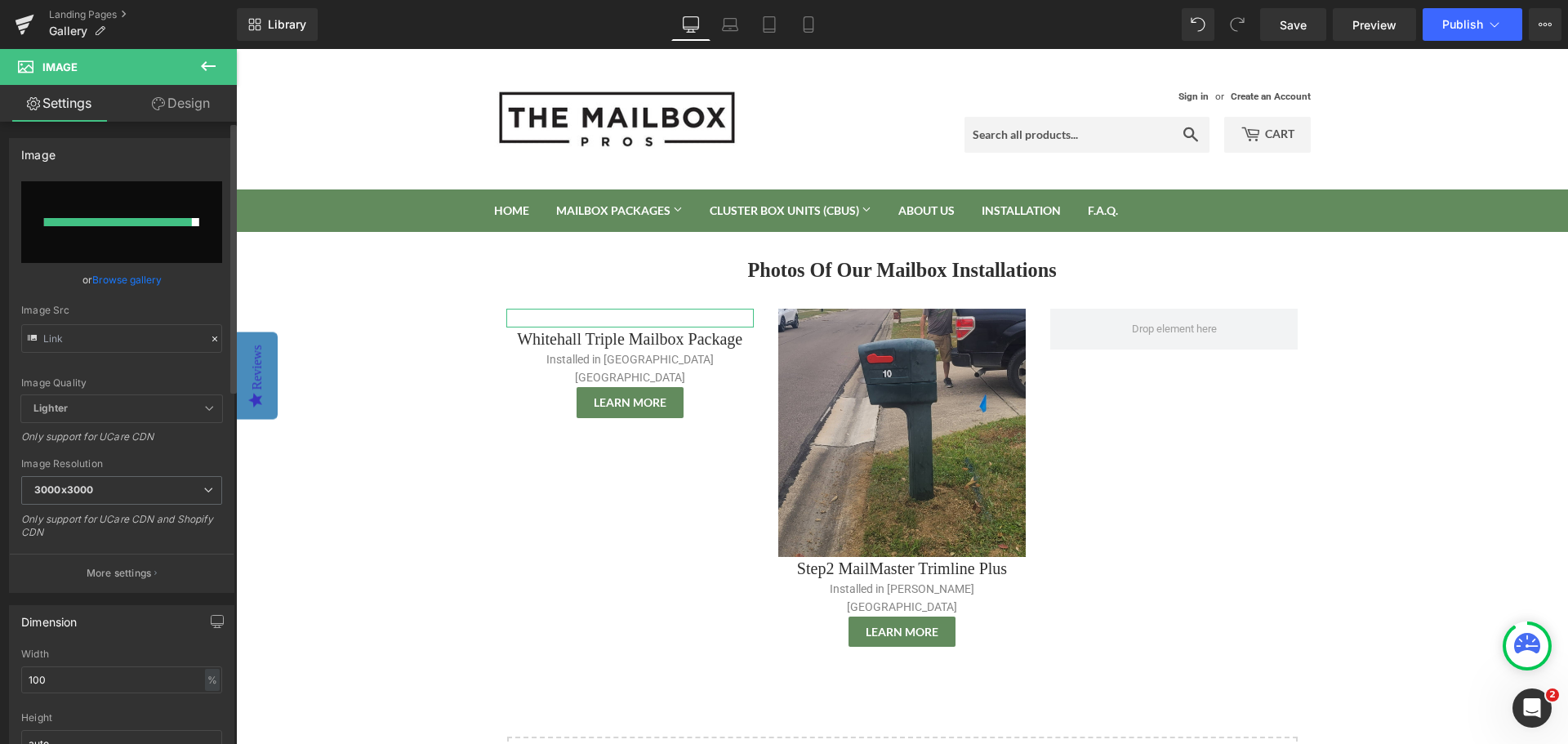
click at [151, 200] on input "file" at bounding box center [121, 222] width 200 height 82
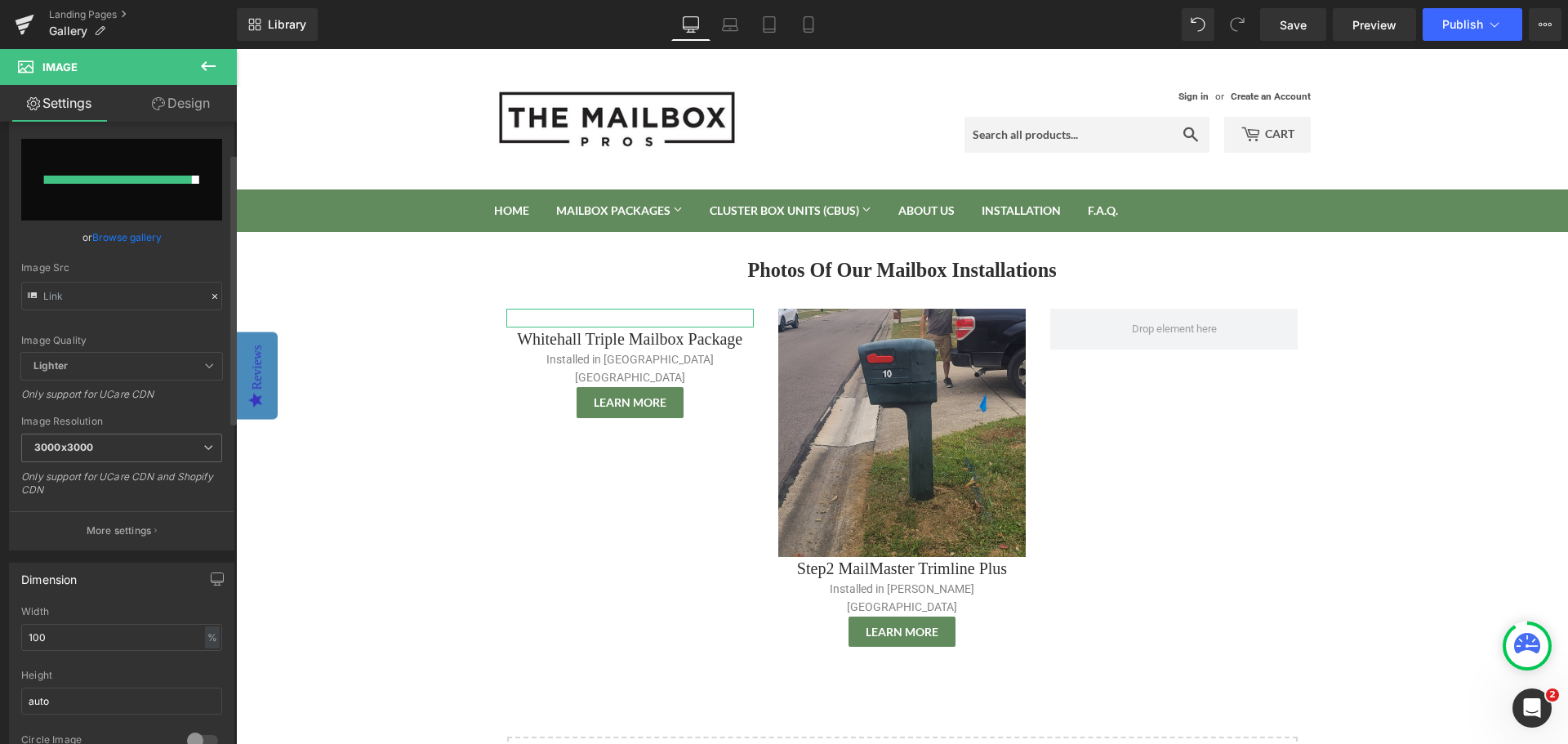
scroll to position [82, 0]
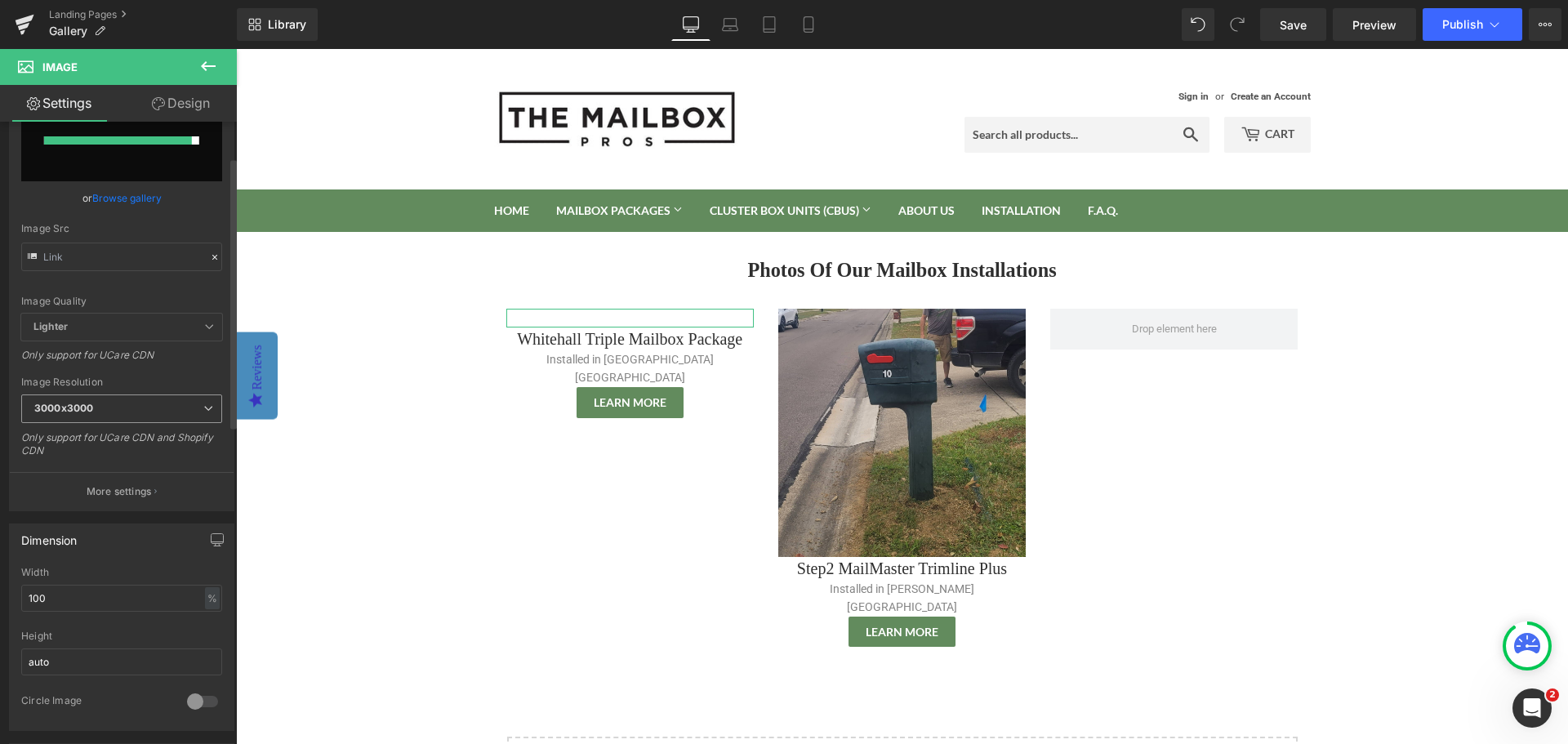
click at [155, 409] on span "3000x3000" at bounding box center [121, 409] width 200 height 29
click at [854, 420] on body "Sign in or Create an Account Search Cart 0 Search Home Mailbox Packages Mailbox…" at bounding box center [902, 614] width 1332 height 1130
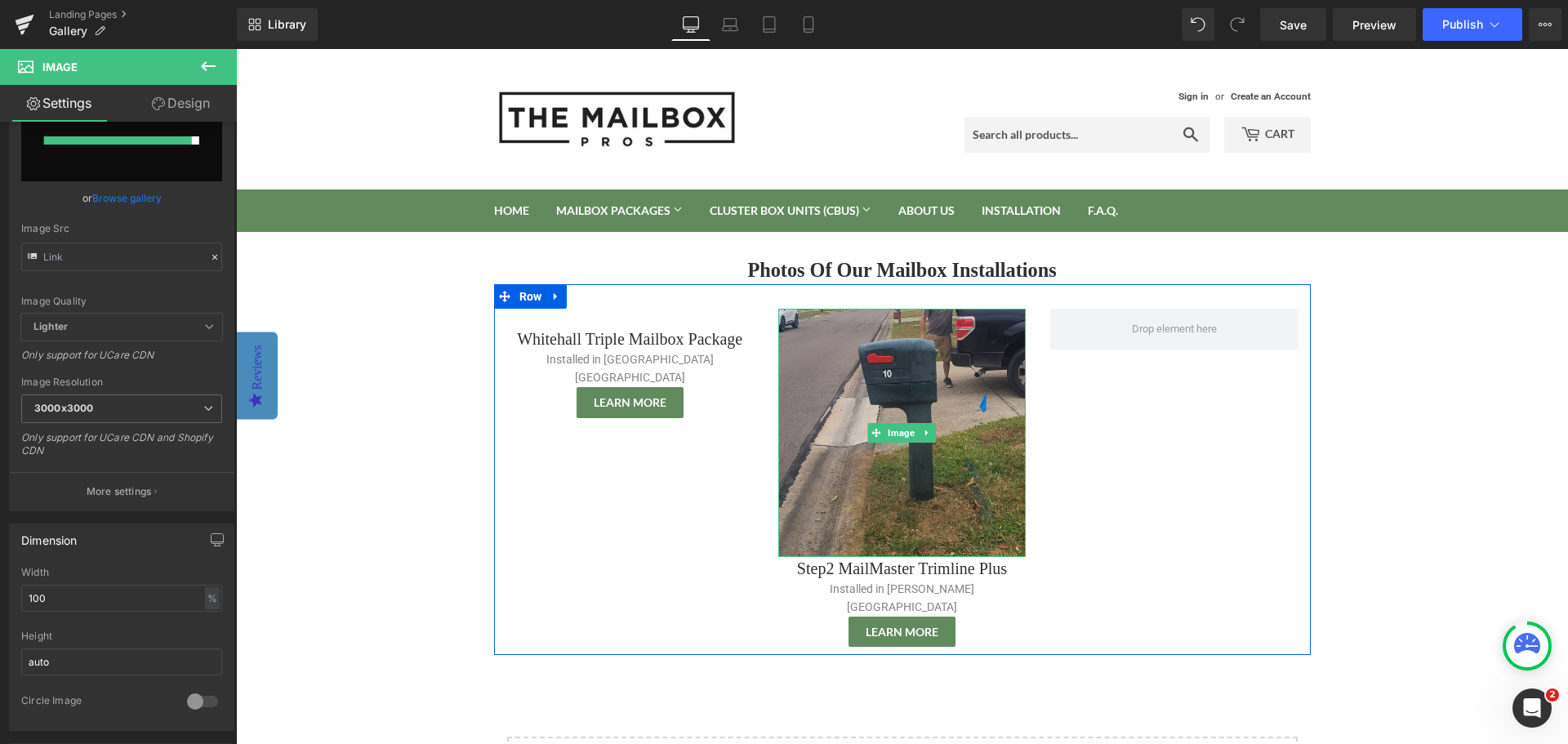
click at [854, 420] on img at bounding box center [901, 431] width 247 height 247
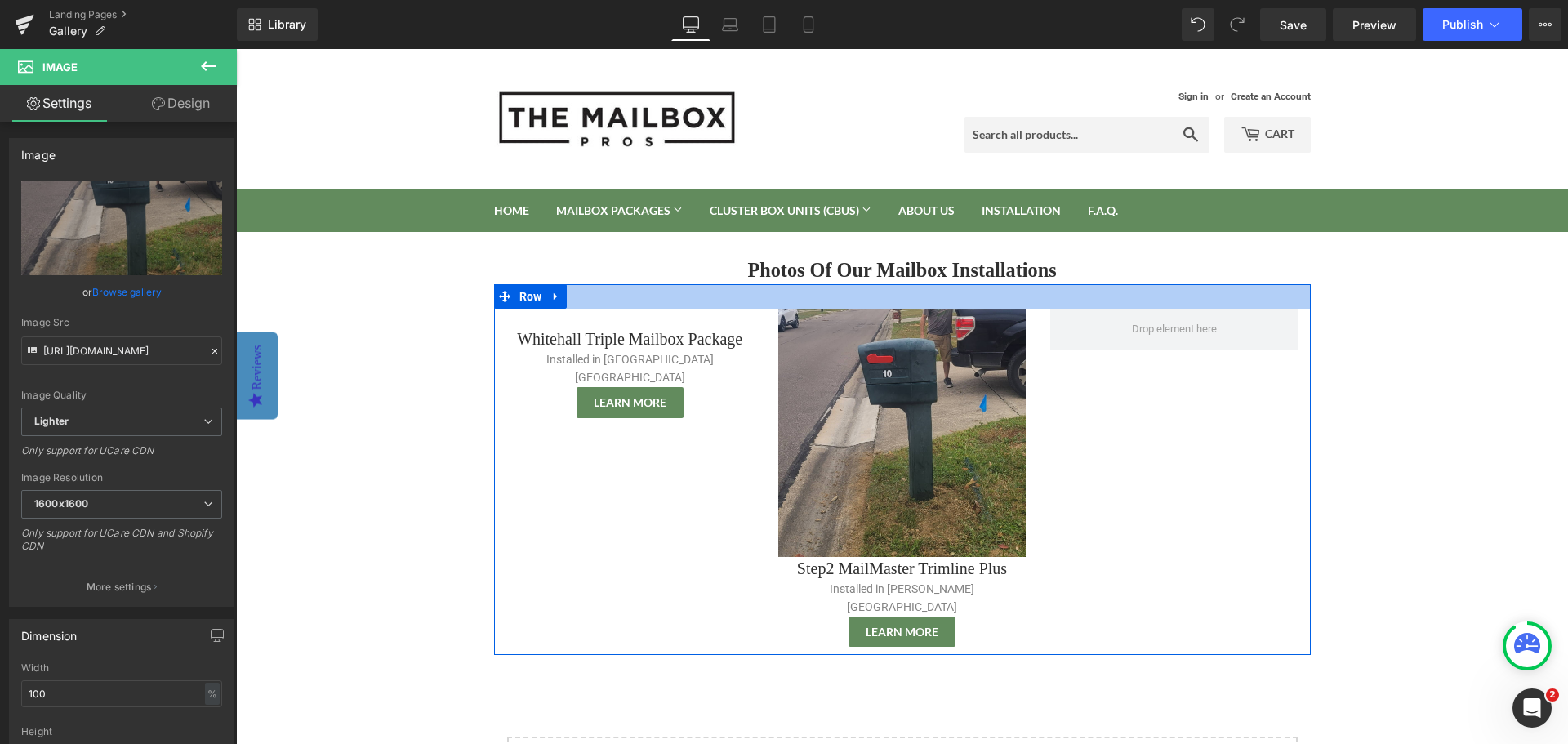
click at [634, 299] on div at bounding box center [902, 296] width 816 height 25
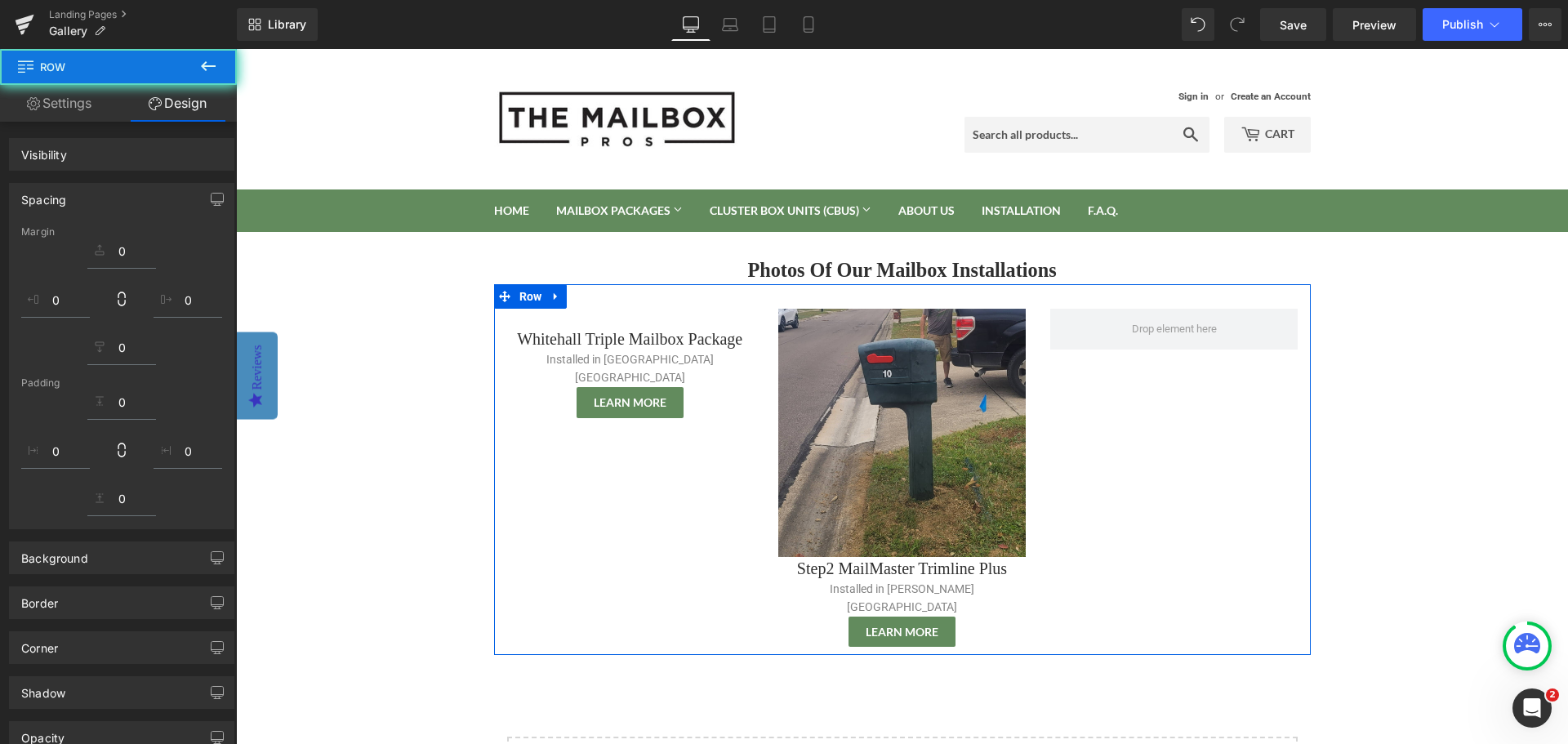
click at [628, 313] on div "Image" at bounding box center [629, 317] width 247 height 18
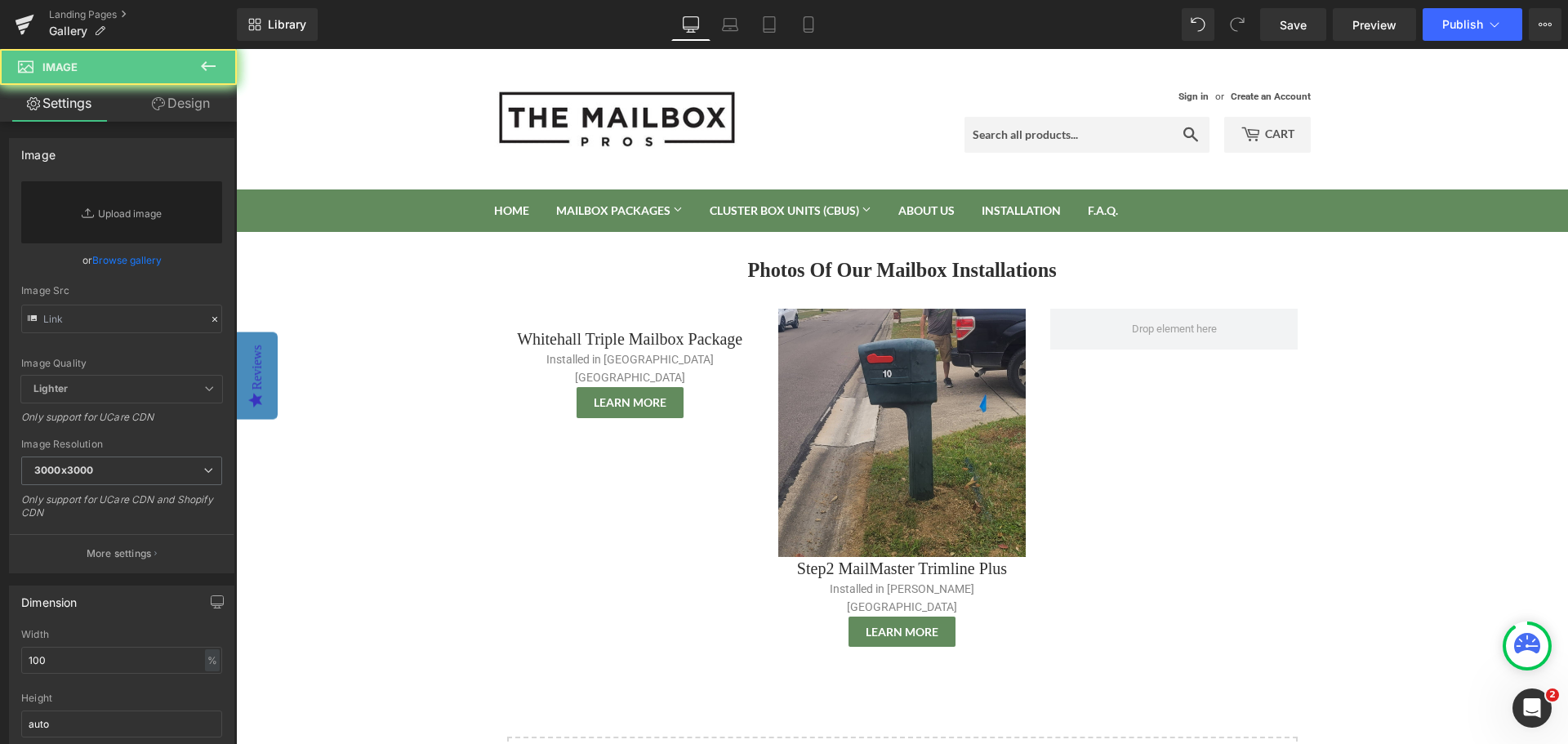
click at [369, 352] on body "Sign in or Create an Account Search Cart 0 Search Home Mailbox Packages Mailbox…" at bounding box center [902, 614] width 1332 height 1130
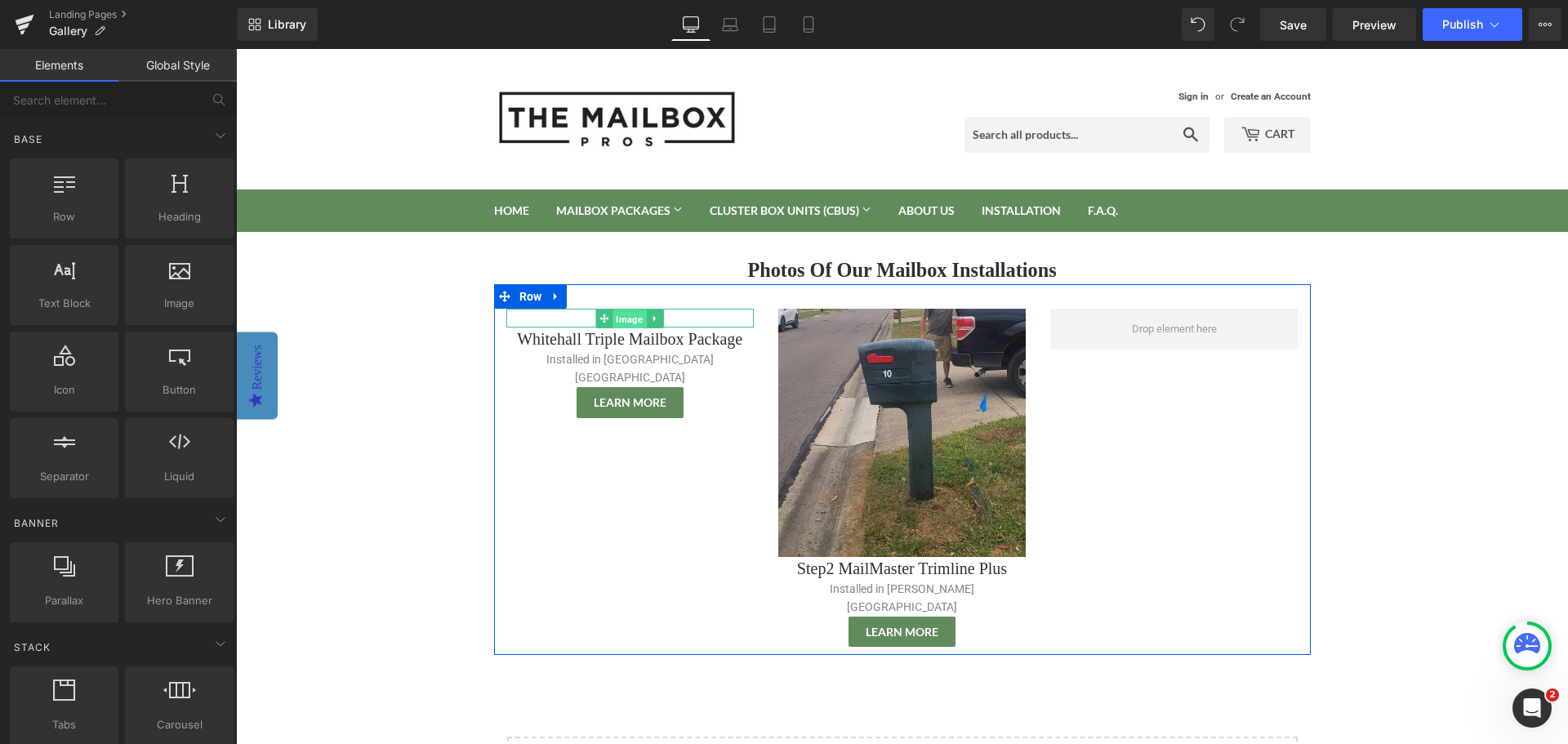
click at [623, 319] on span "Image" at bounding box center [629, 318] width 33 height 20
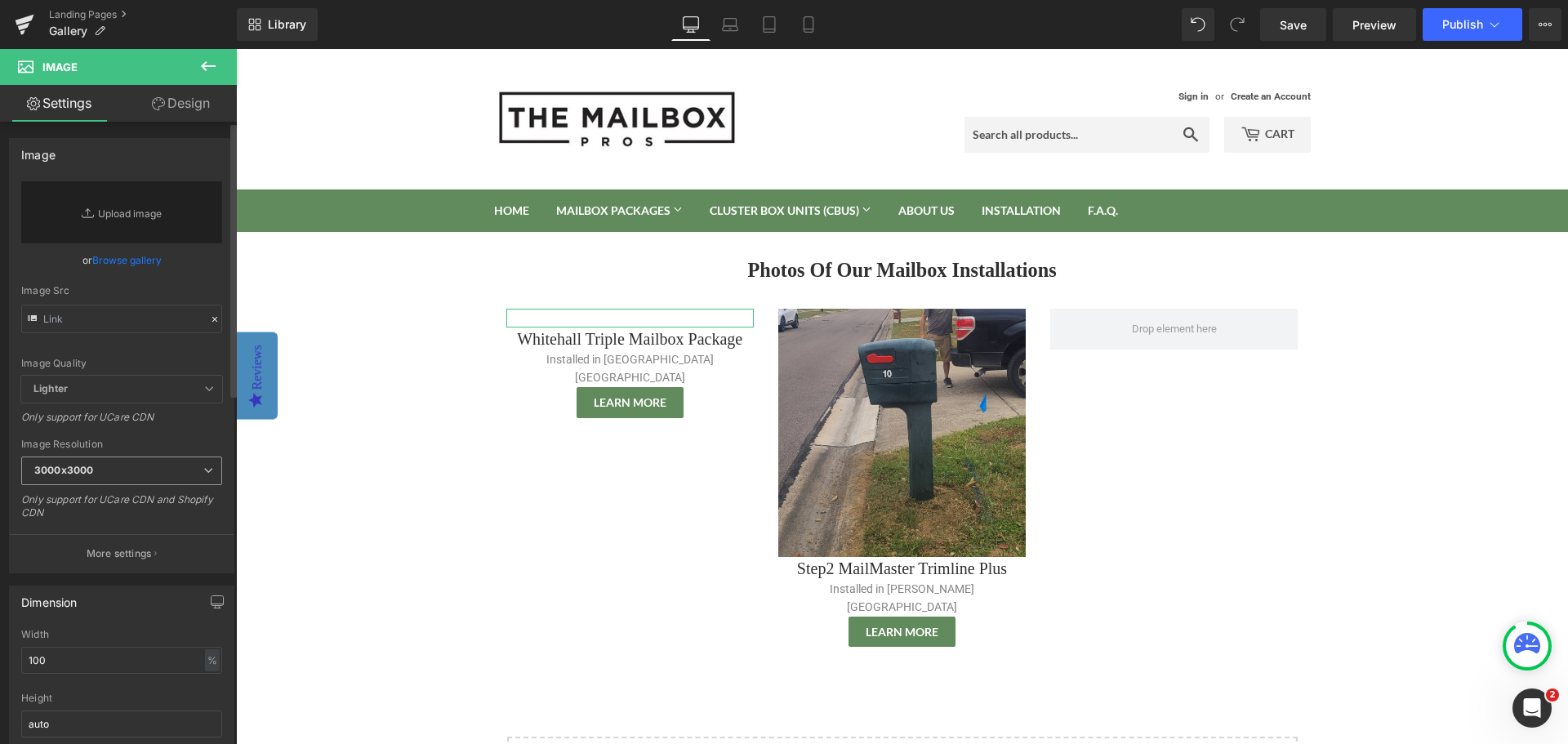
click at [79, 479] on span "3000x3000" at bounding box center [121, 471] width 200 height 29
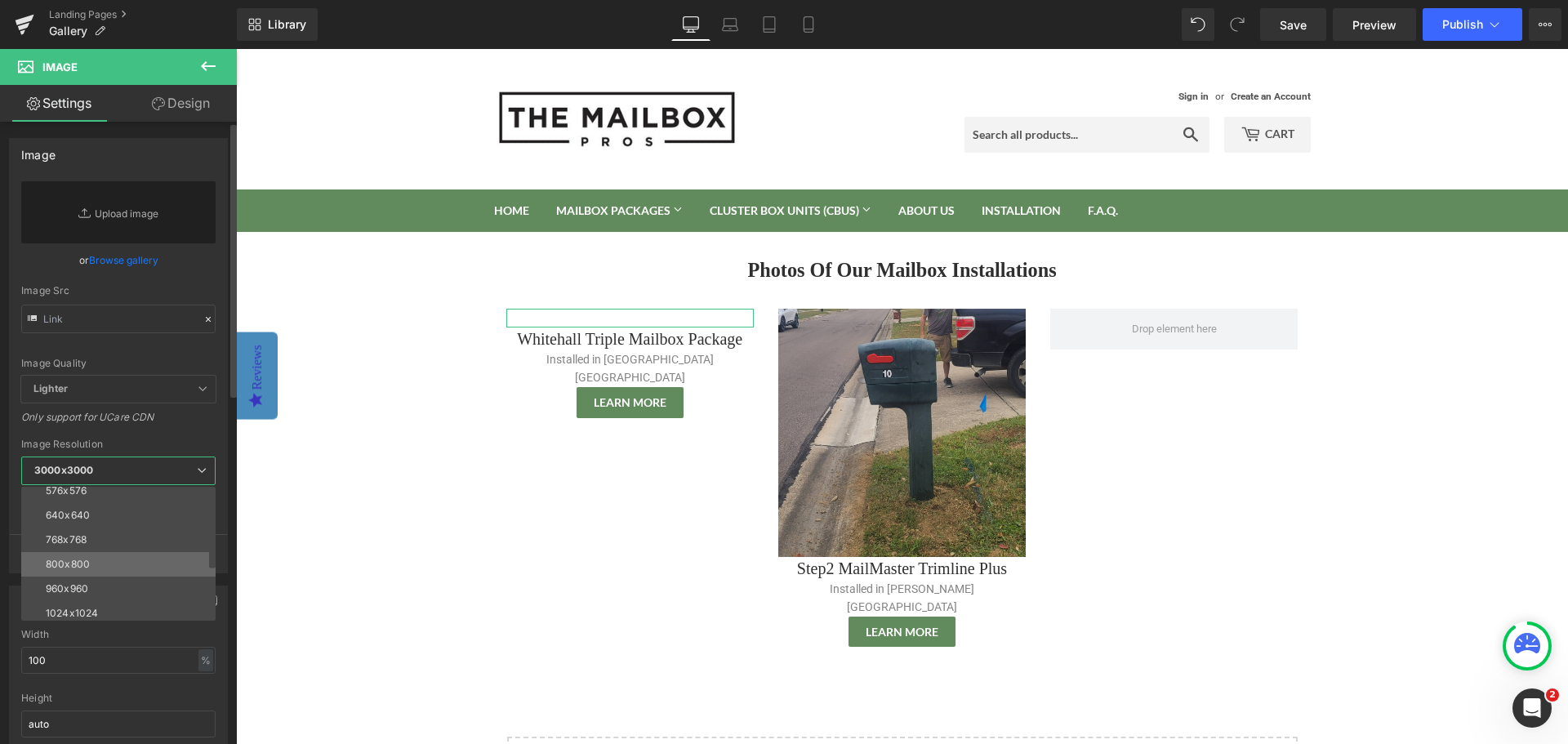
scroll to position [163, 0]
click at [141, 533] on li "1024x1024" at bounding box center [121, 531] width 201 height 25
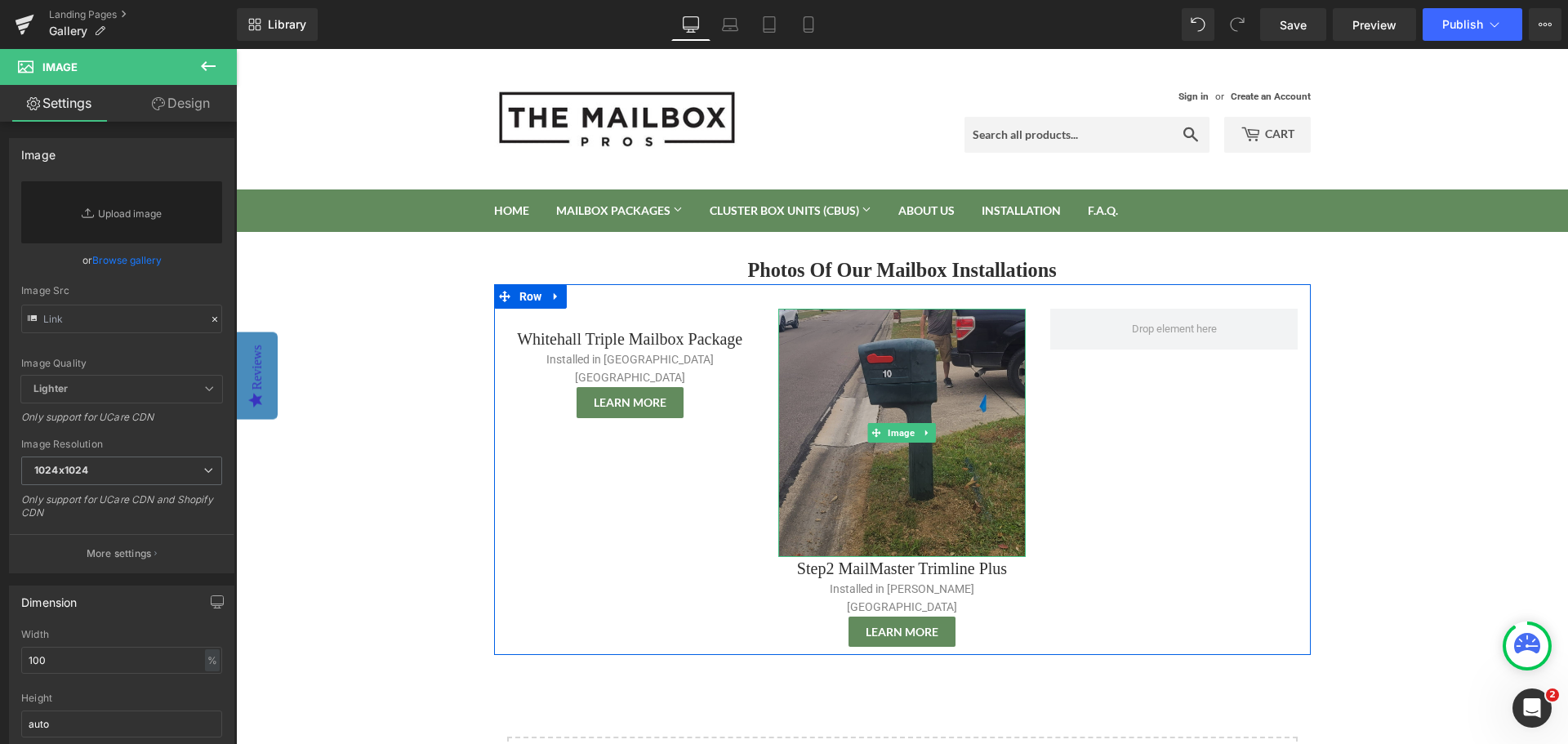
click at [881, 416] on img at bounding box center [901, 431] width 247 height 247
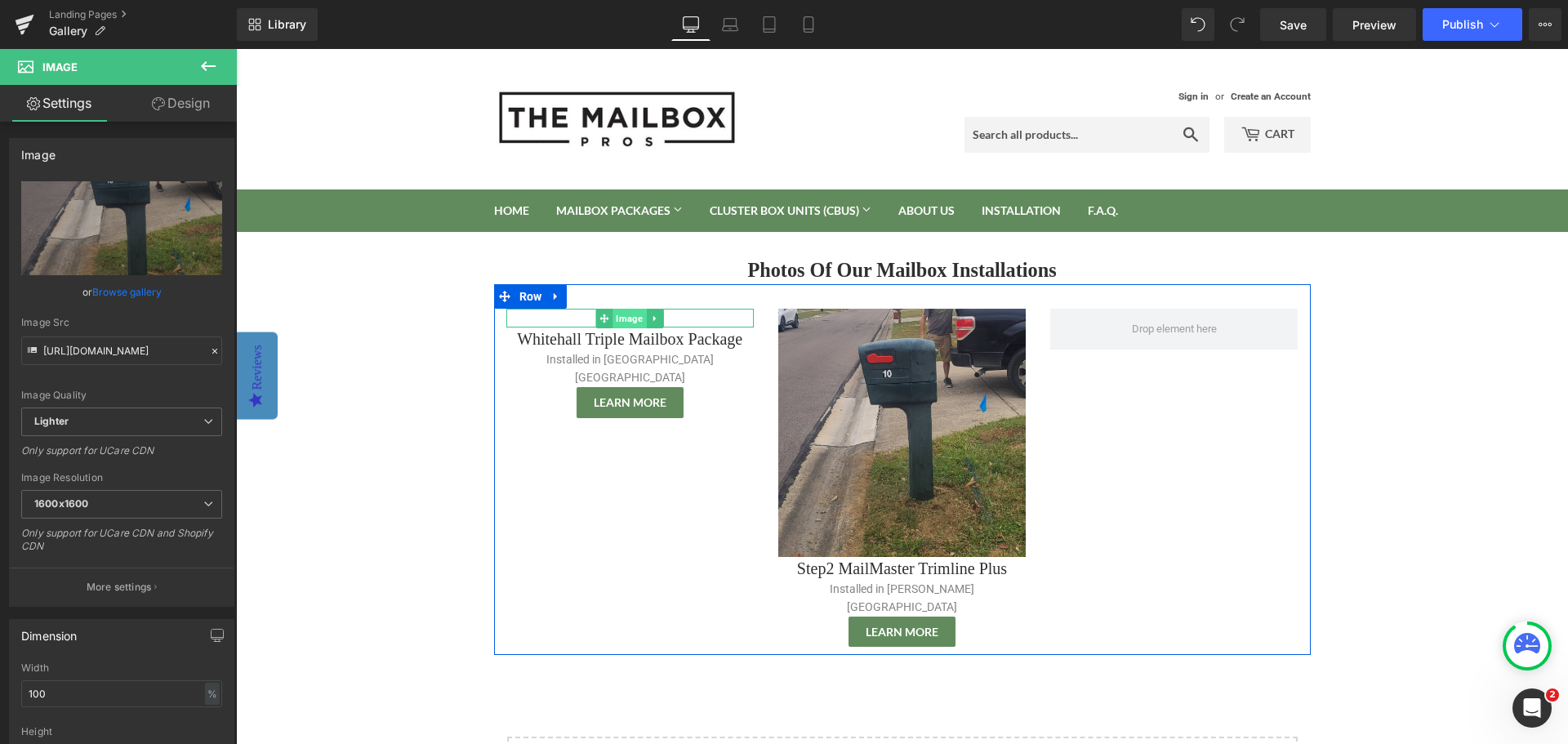
click at [616, 314] on span "Image" at bounding box center [629, 318] width 33 height 20
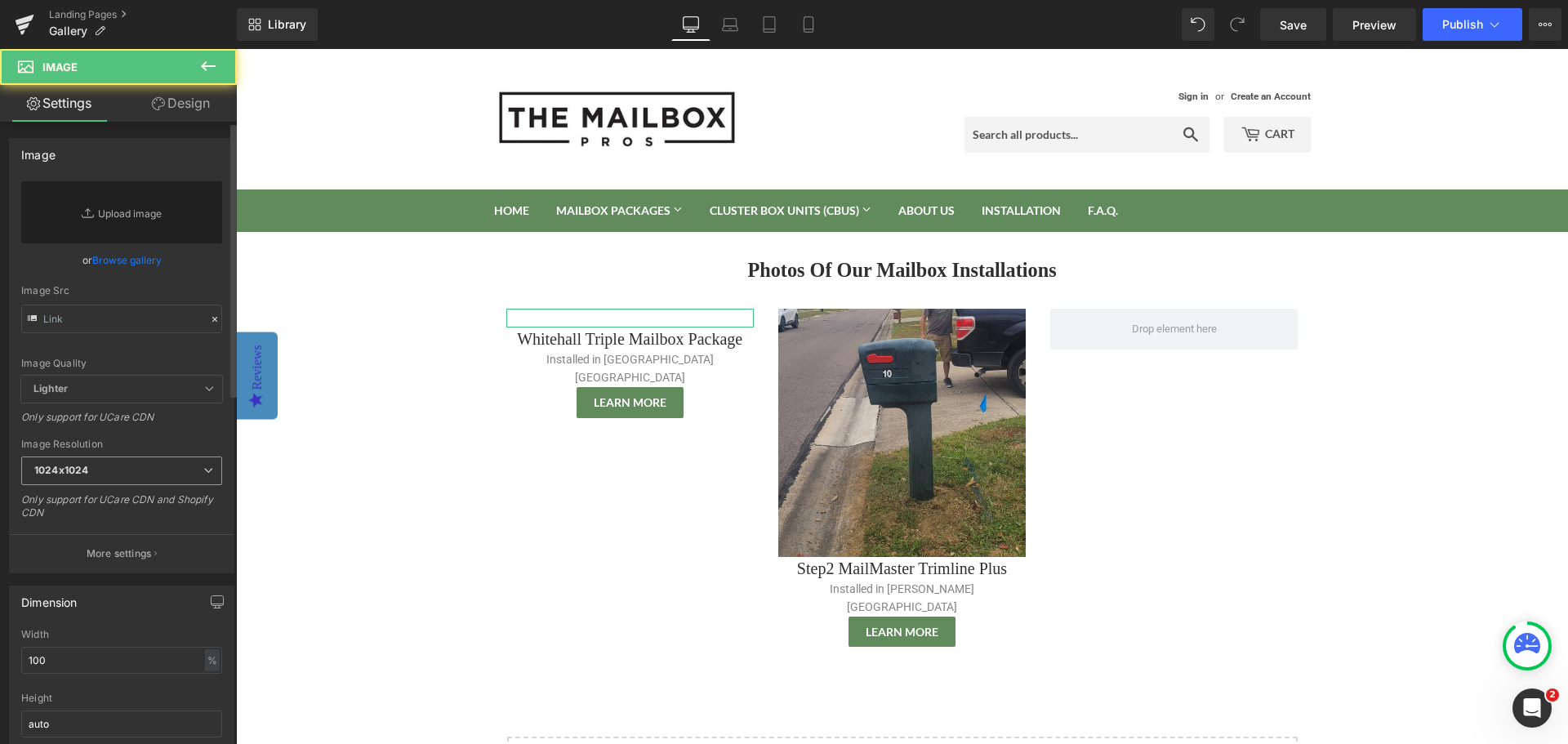
click at [138, 465] on span "1024x1024" at bounding box center [121, 471] width 200 height 29
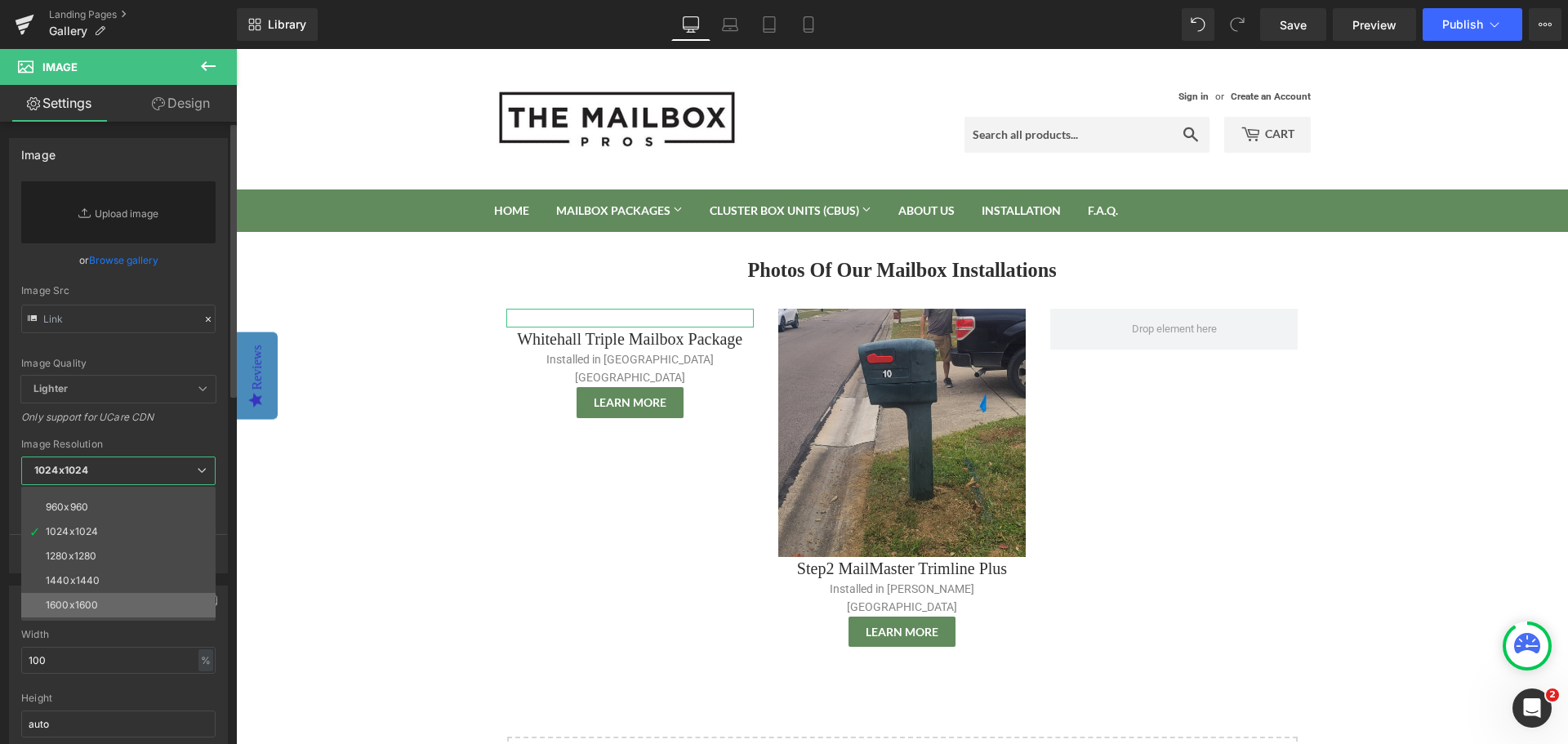
click at [128, 598] on li "1600x1600" at bounding box center [121, 605] width 201 height 25
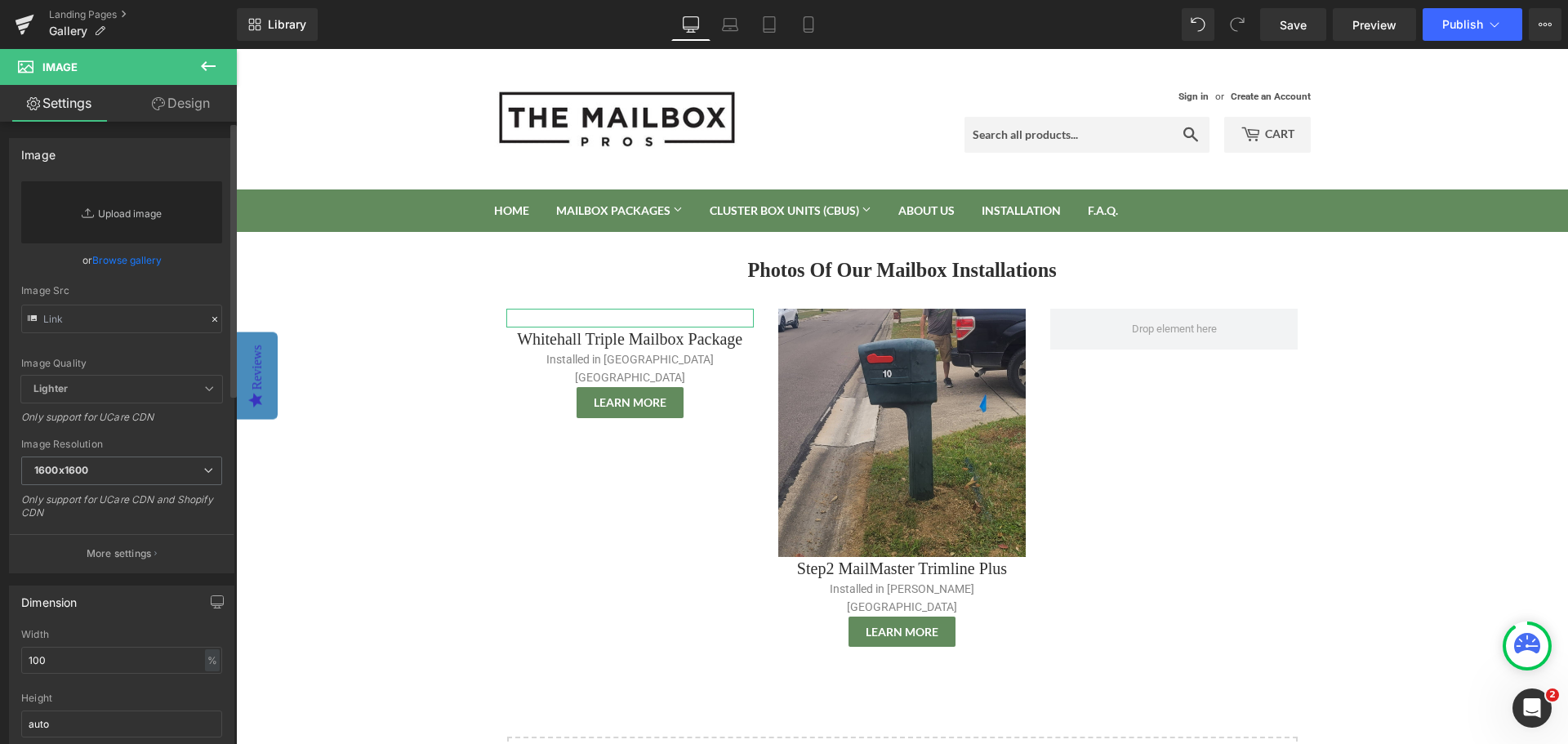
click at [134, 214] on link "Replace Image" at bounding box center [121, 211] width 200 height 62
type input "C:\fakepath\Whitehall Triple Mailbox Package Installation - Burlington WI (1).p…"
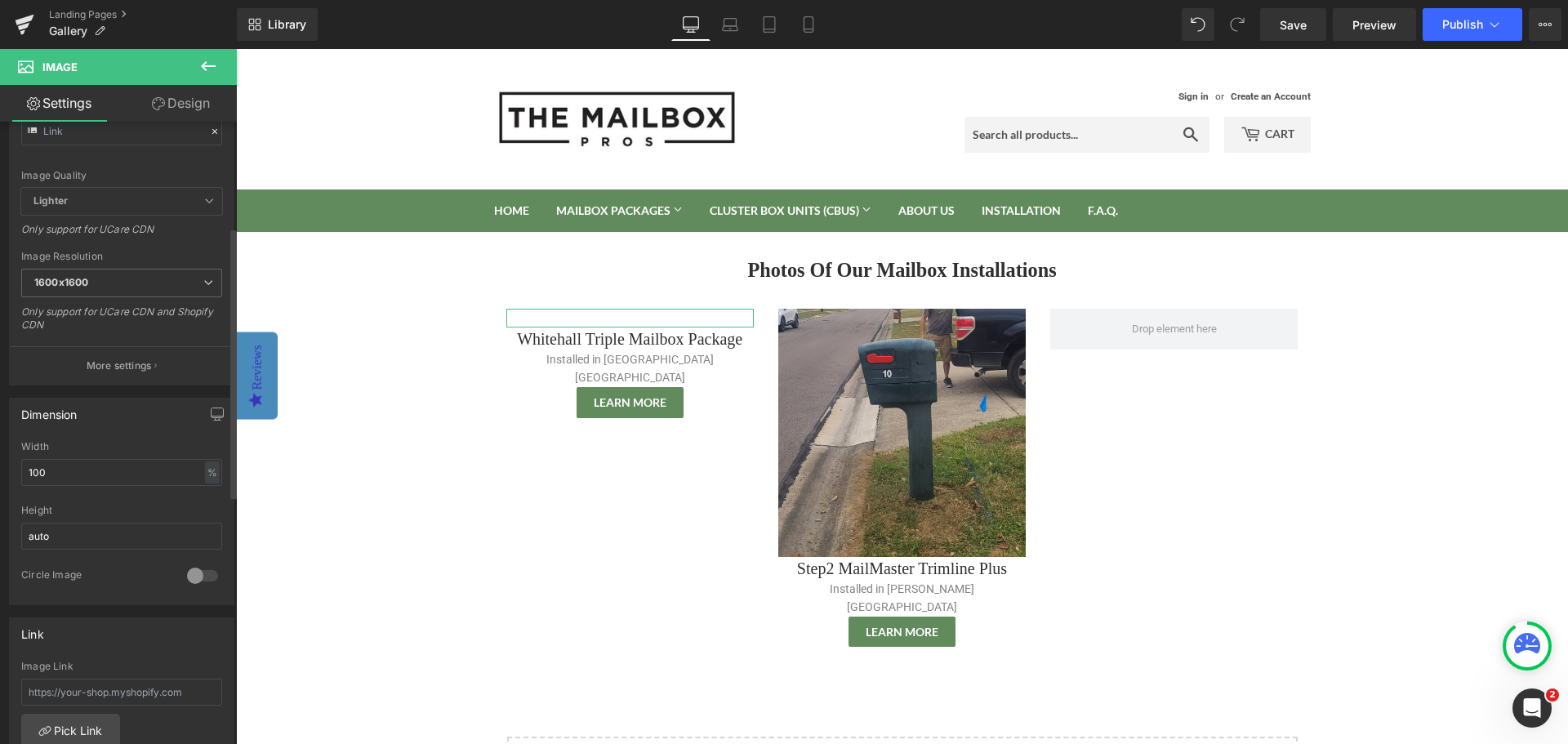
scroll to position [245, 0]
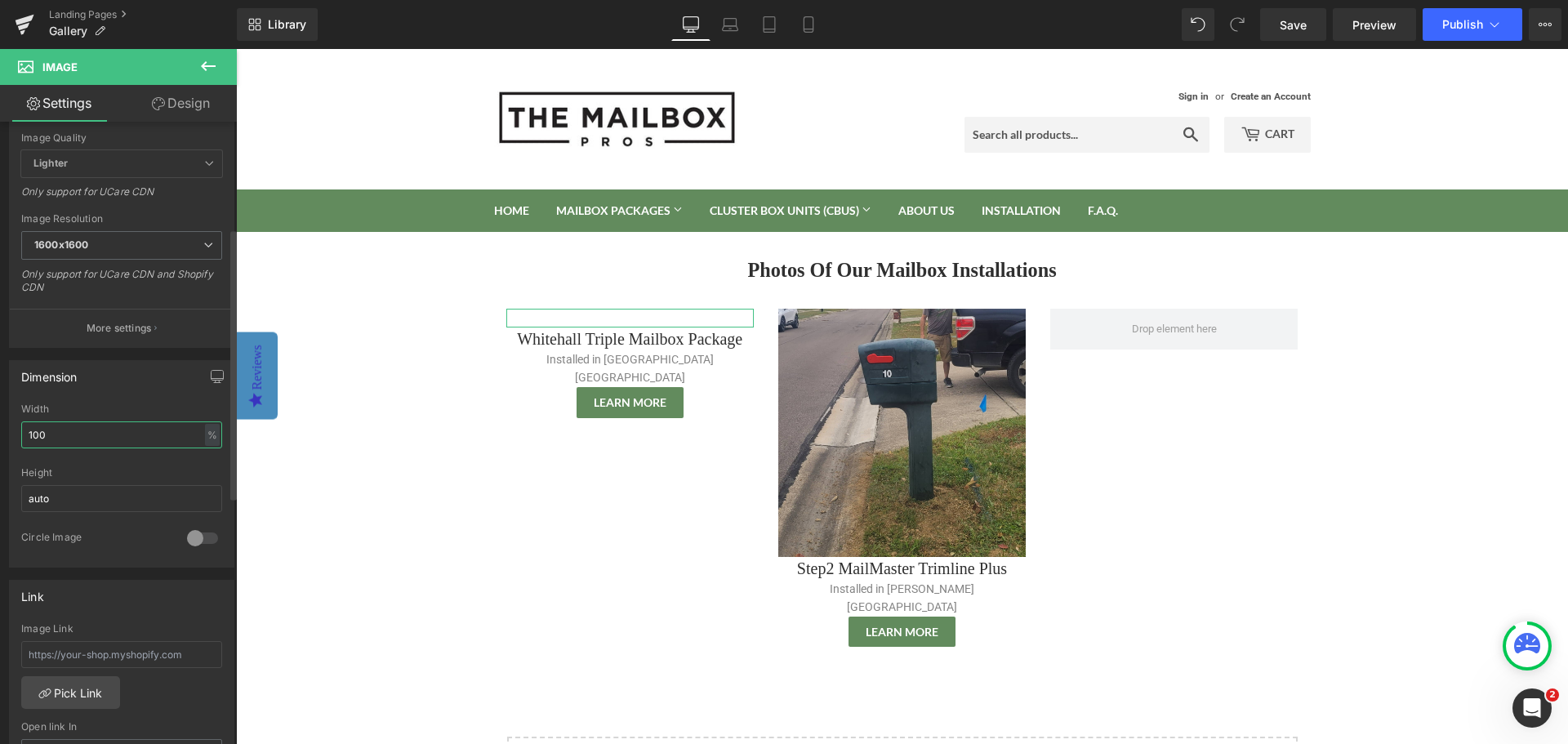
click at [137, 433] on input "100" at bounding box center [121, 435] width 200 height 27
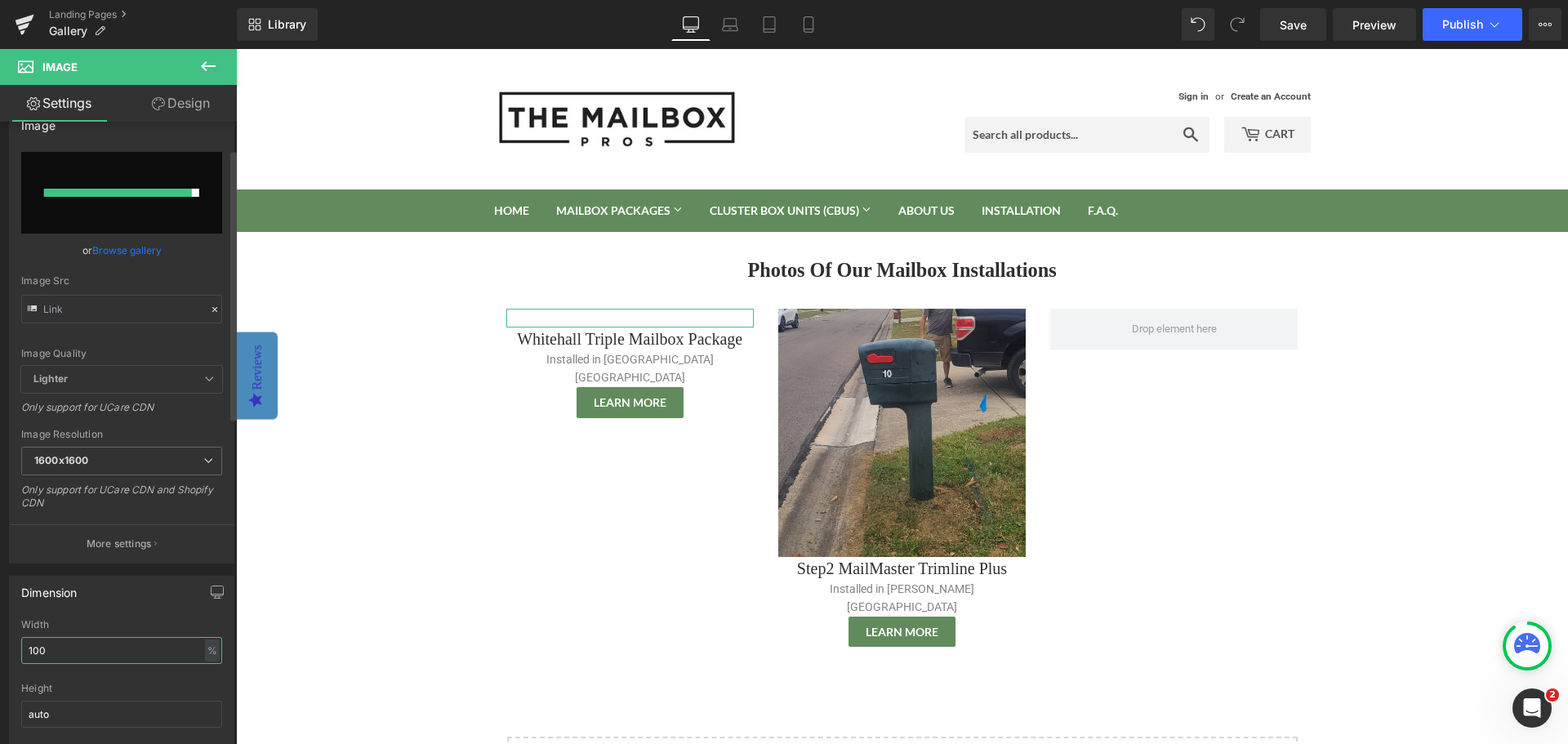
scroll to position [0, 0]
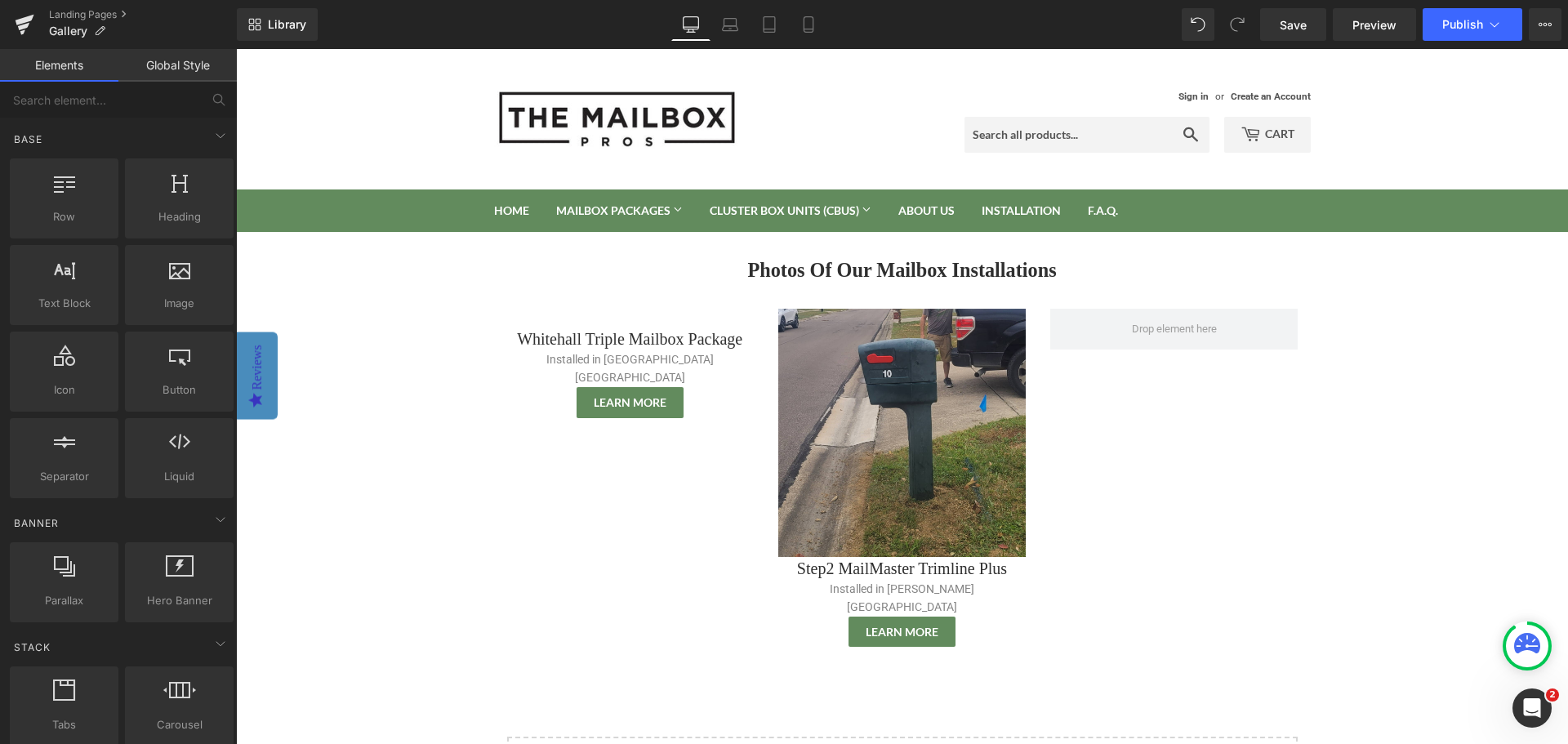
click at [415, 479] on body "Sign in or Create an Account Search Cart 0 Search Home Mailbox Packages Mailbox…" at bounding box center [902, 614] width 1332 height 1130
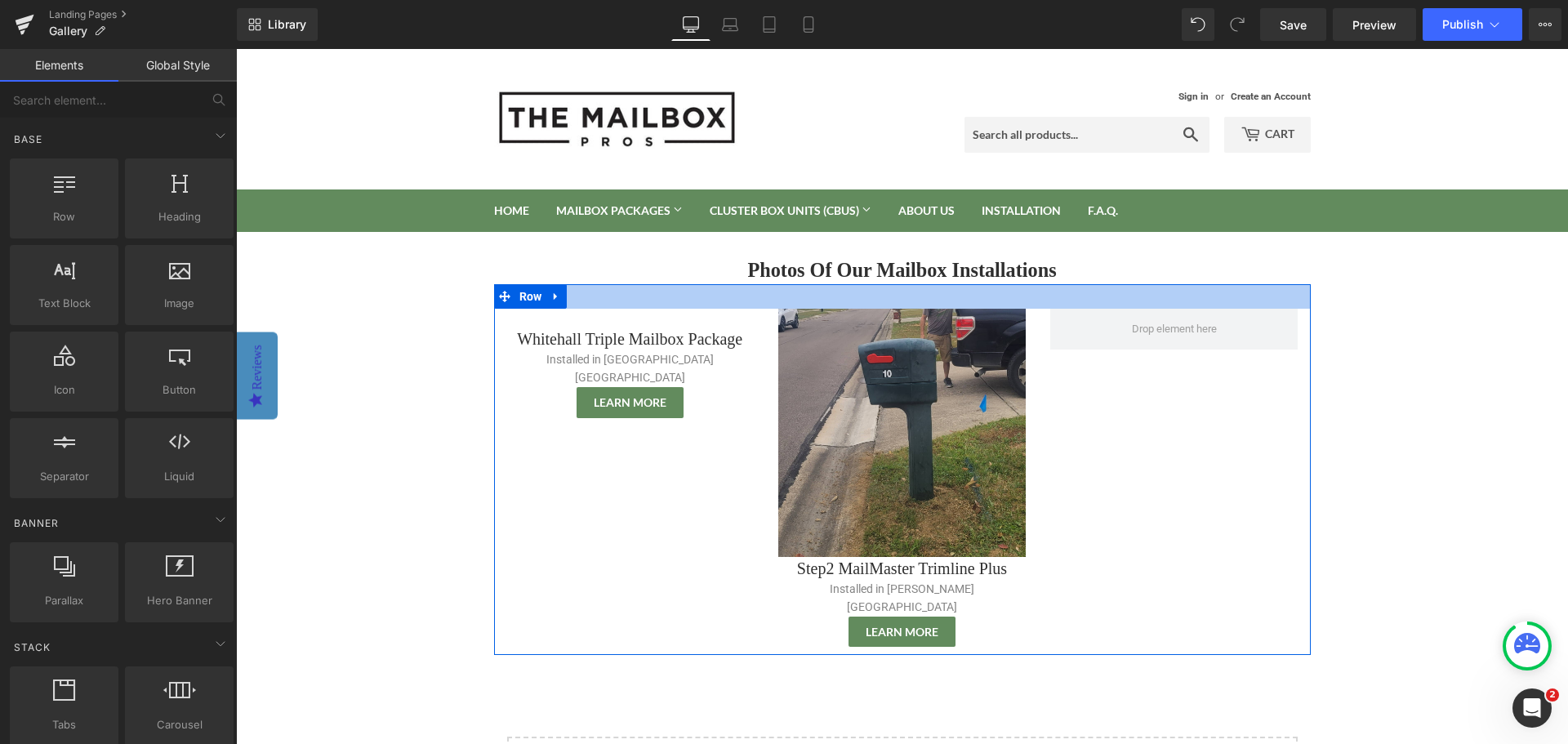
click at [629, 305] on div at bounding box center [902, 296] width 816 height 25
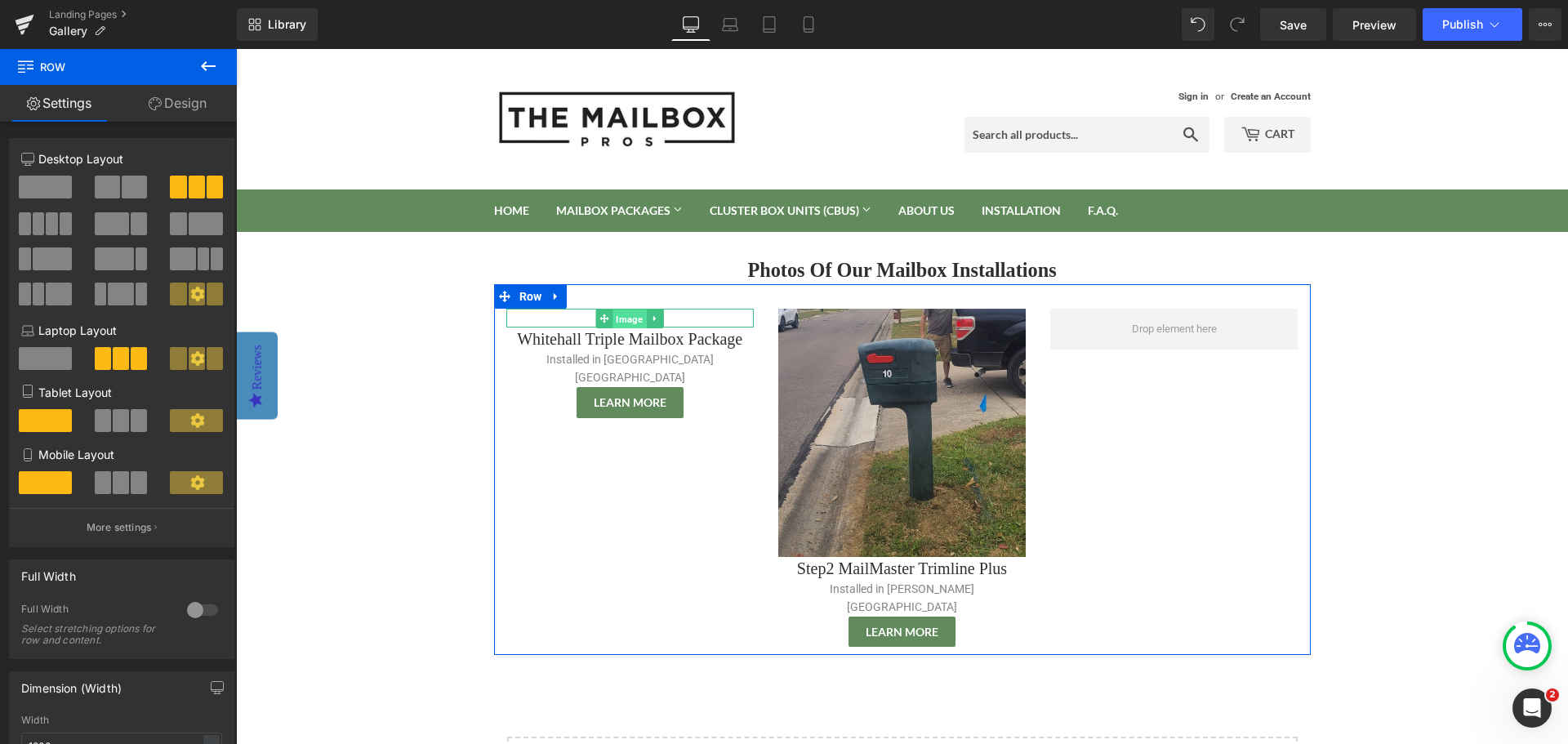
click at [633, 316] on span "Image" at bounding box center [629, 318] width 33 height 20
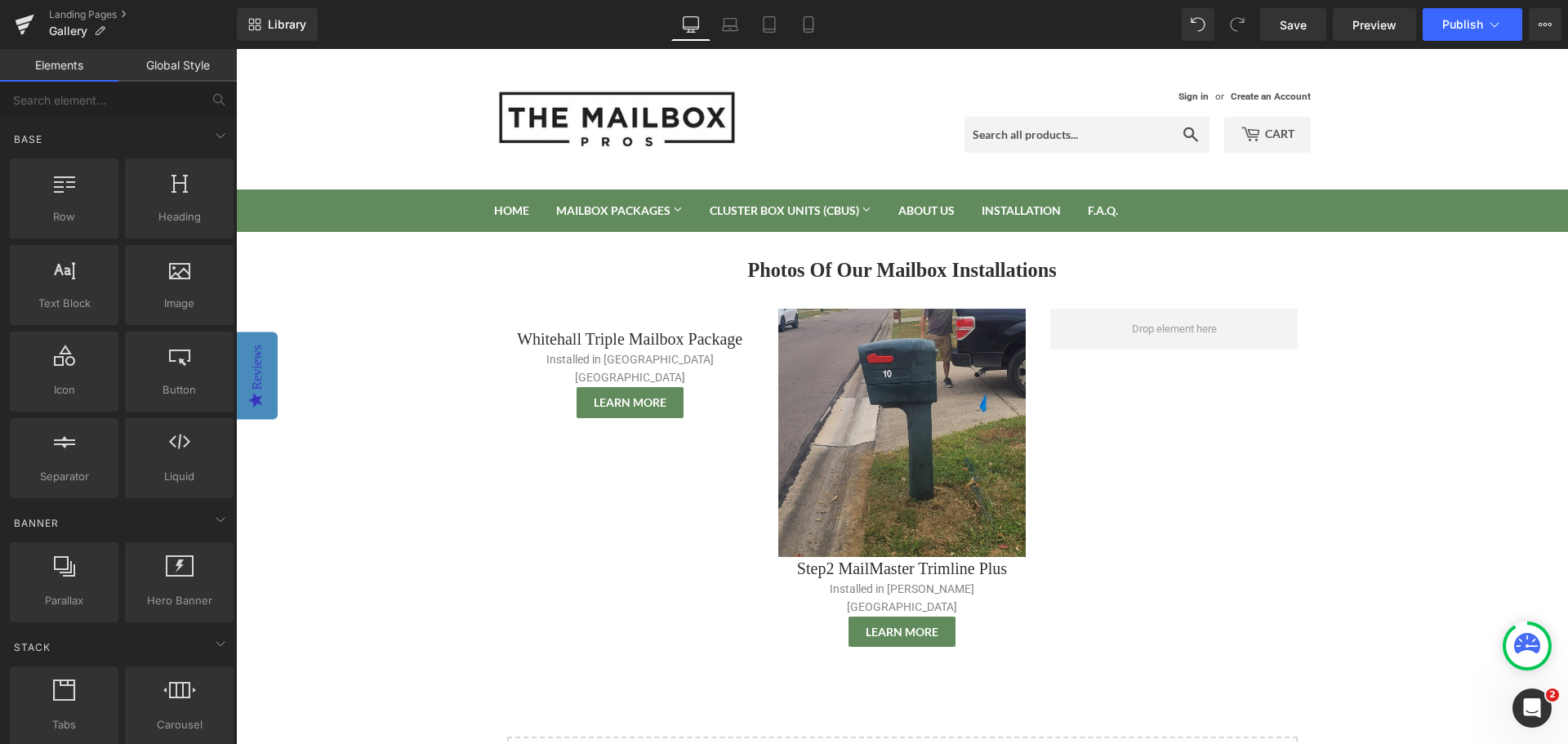
click at [438, 387] on body "Sign in or Create an Account Search Cart 0 Search Home Mailbox Packages Mailbox…" at bounding box center [902, 614] width 1332 height 1130
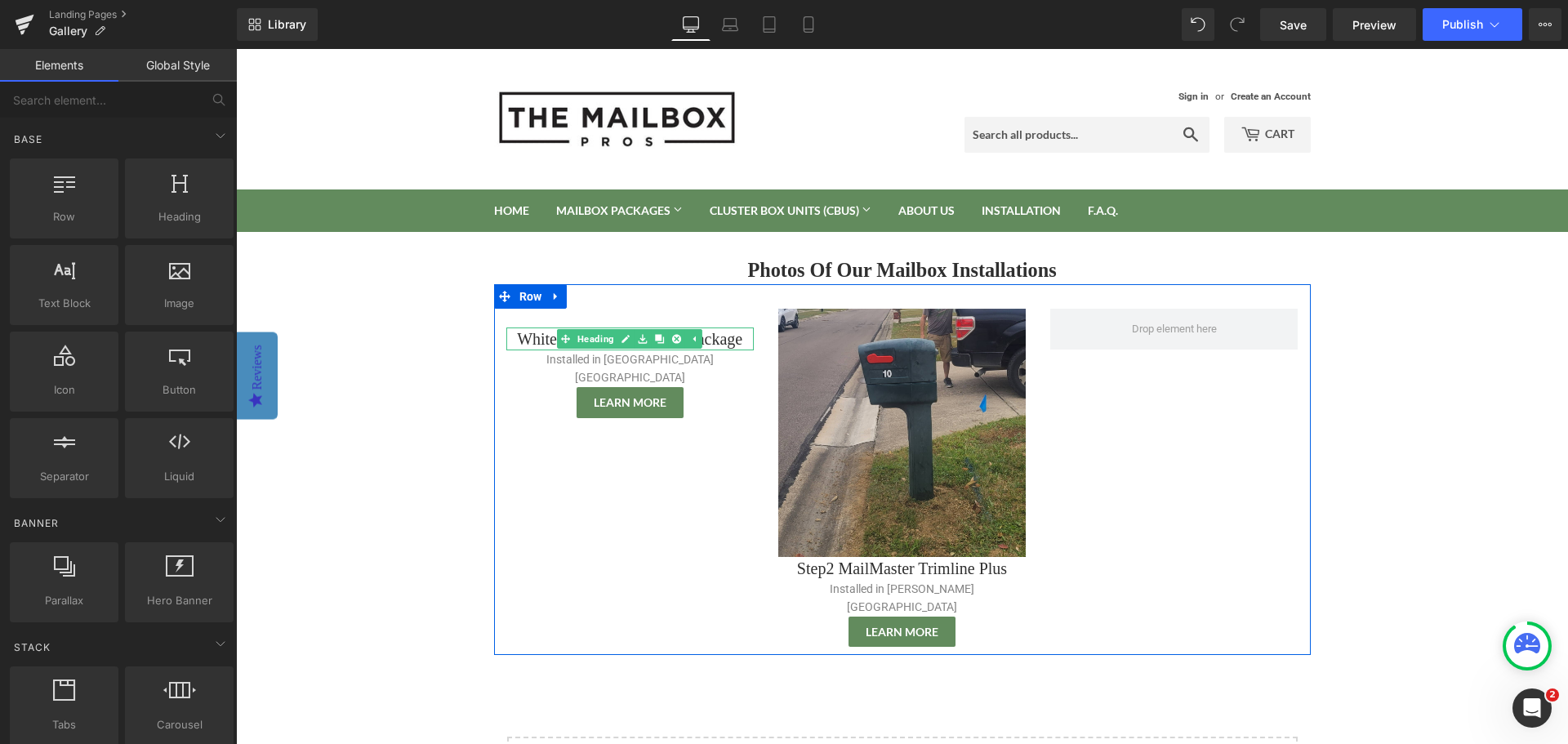
click at [537, 338] on h1 "Whitehall Triple Mailbox Package" at bounding box center [629, 338] width 247 height 23
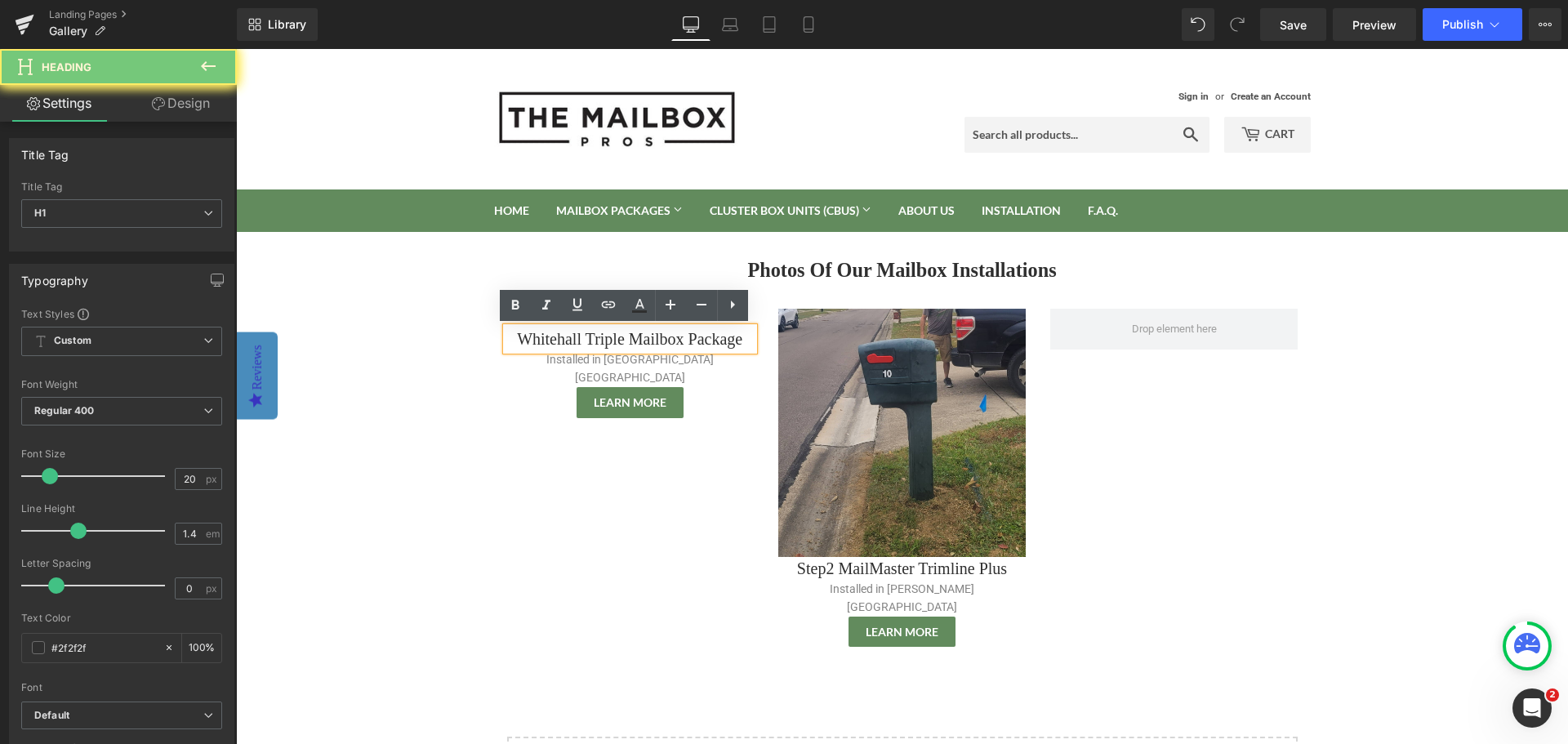
click at [400, 394] on body "Sign in or Create an Account Search Cart 0 Search Home Mailbox Packages Mailbox…" at bounding box center [902, 614] width 1332 height 1130
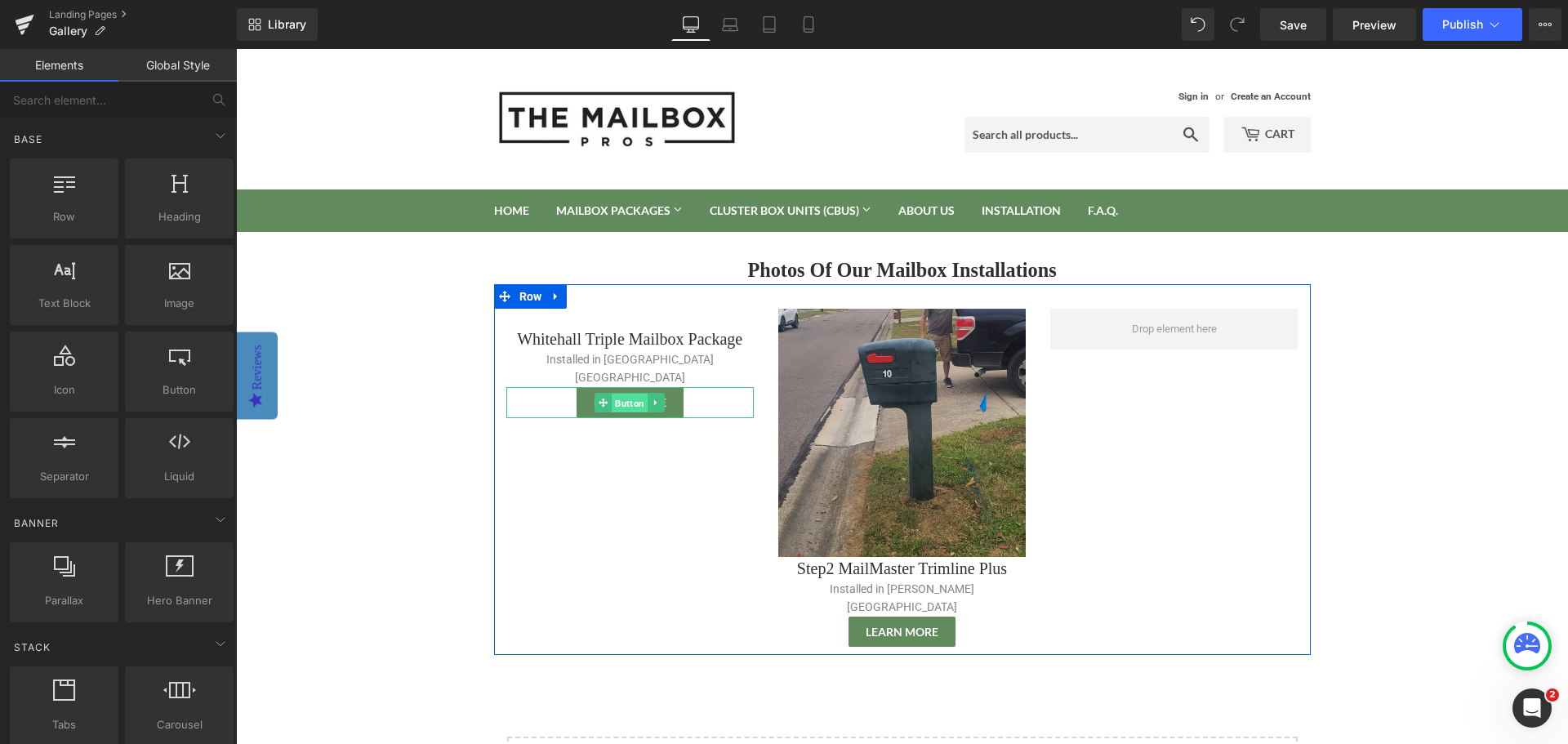
click at [612, 392] on span "Button" at bounding box center [629, 402] width 36 height 20
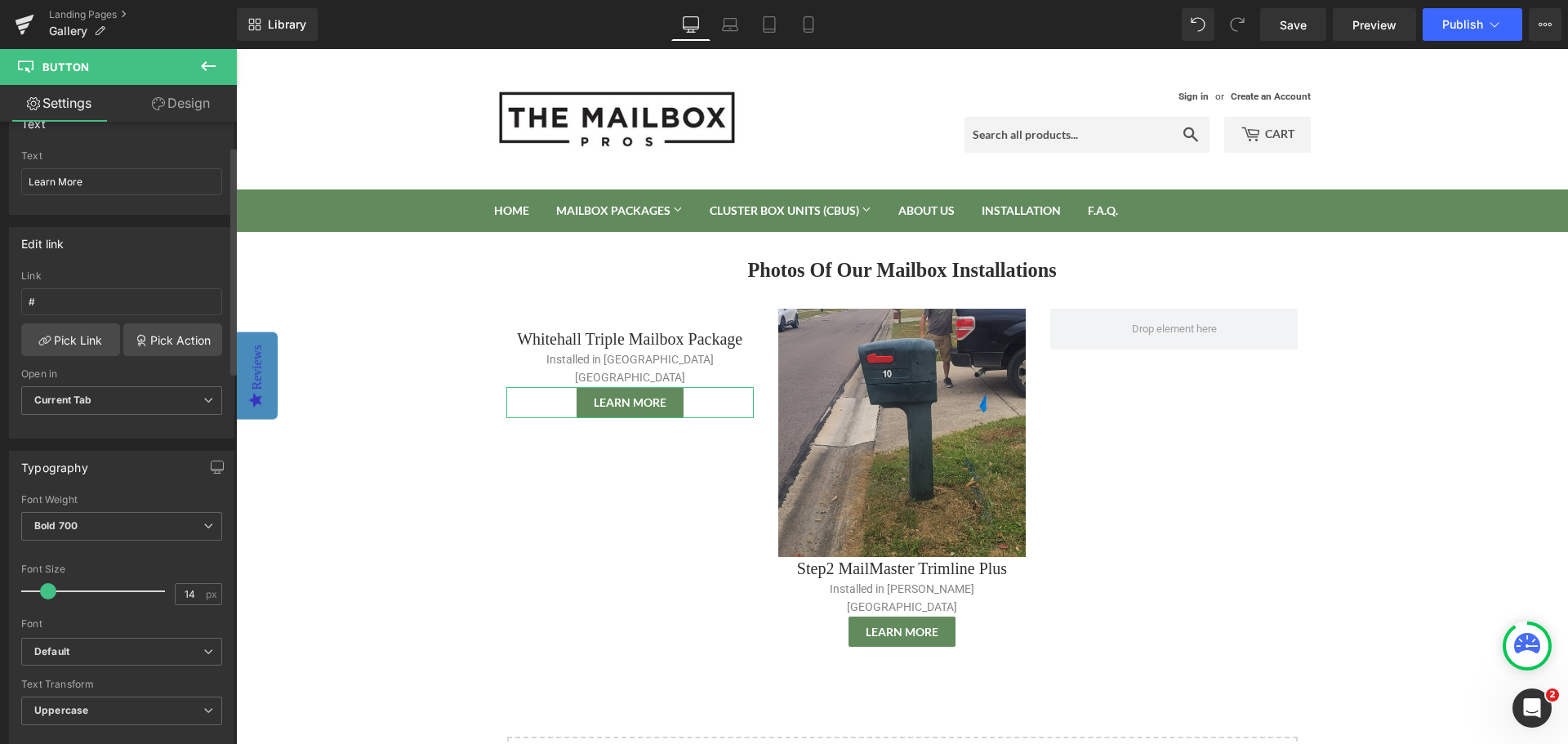
scroll to position [163, 0]
click at [76, 294] on input "#" at bounding box center [121, 298] width 200 height 27
paste input "https://themailboxprofessionals.com/collections/multi-mailbox-posts/products/wh…"
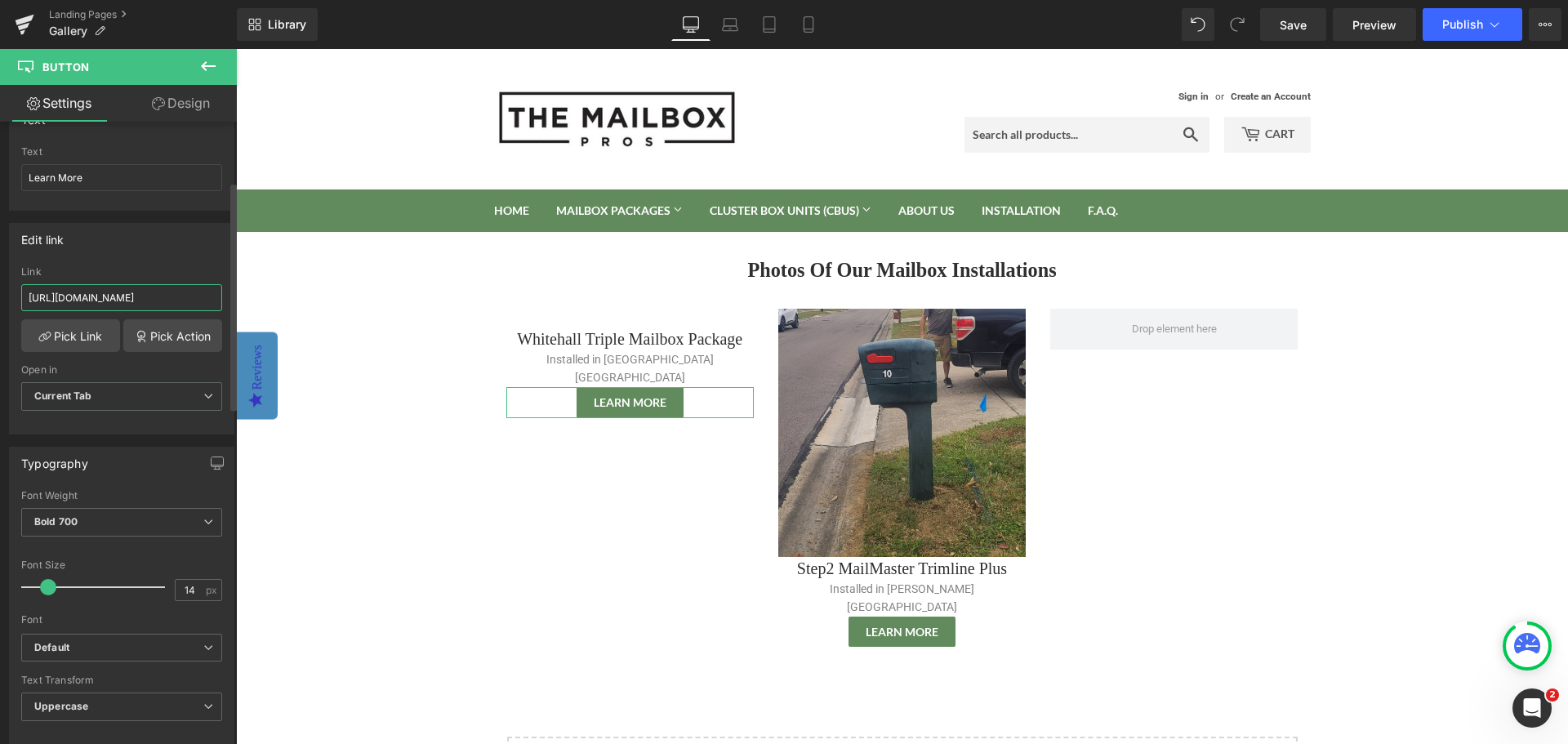
scroll to position [0, 371]
type input "https://themailboxprofessionals.com/collections/multi-mailbox-posts/products/wh…"
click at [131, 258] on div "Edit link https://themailboxprofessionals.com/collections/multi-mailbox-posts/p…" at bounding box center [121, 328] width 225 height 211
click at [145, 396] on span "Current Tab" at bounding box center [121, 397] width 200 height 29
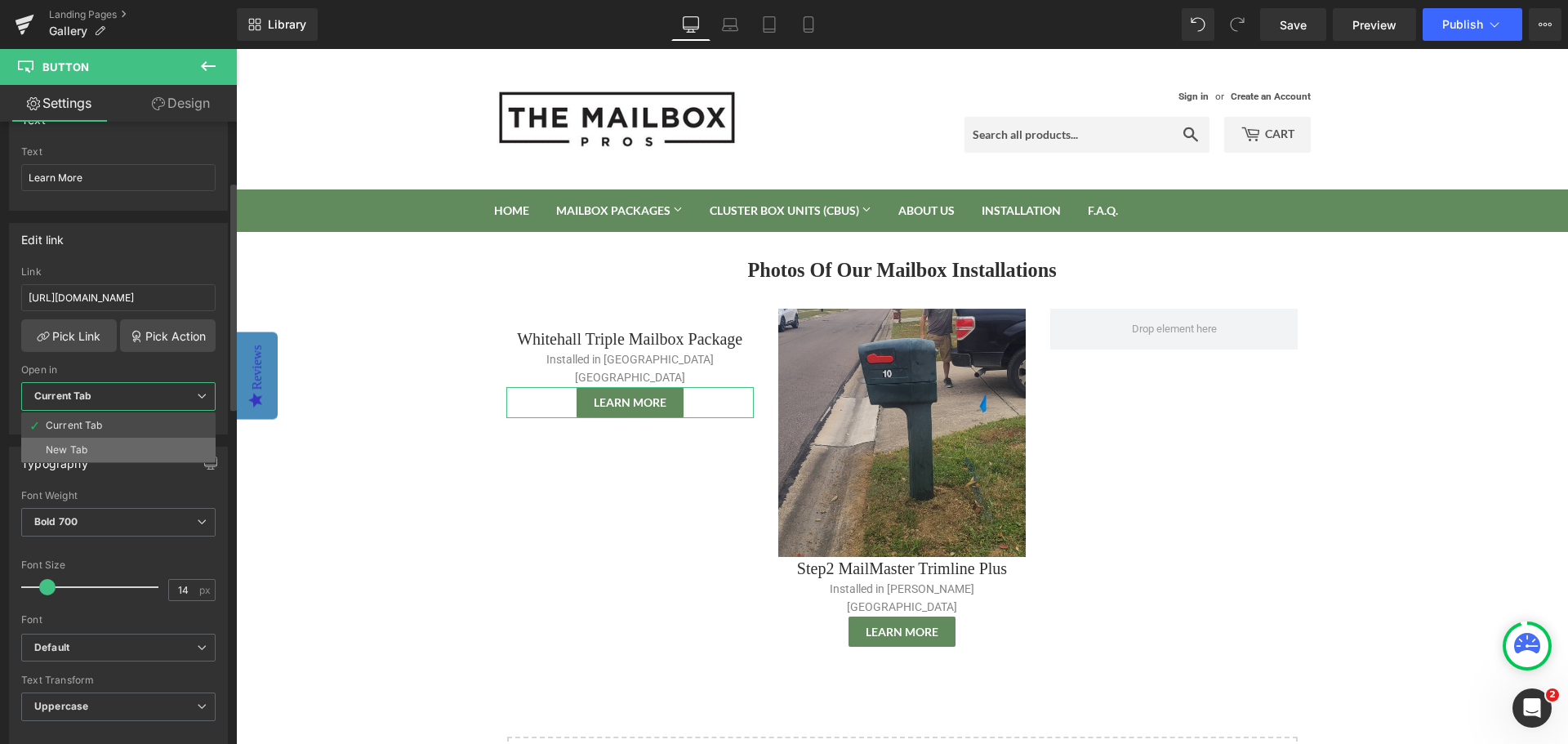
click at [98, 451] on li "New Tab" at bounding box center [118, 449] width 195 height 25
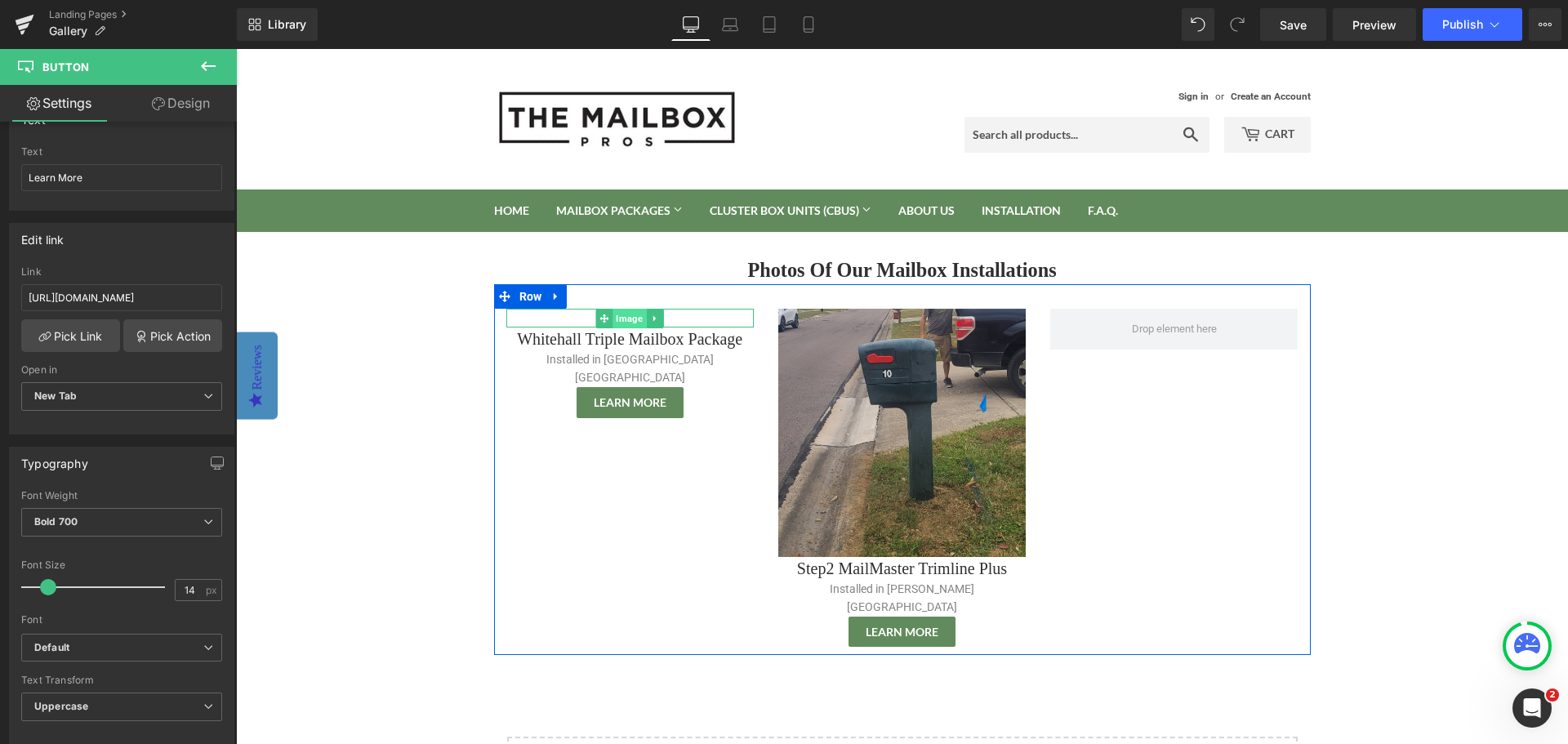
click at [622, 318] on span "Image" at bounding box center [629, 318] width 33 height 20
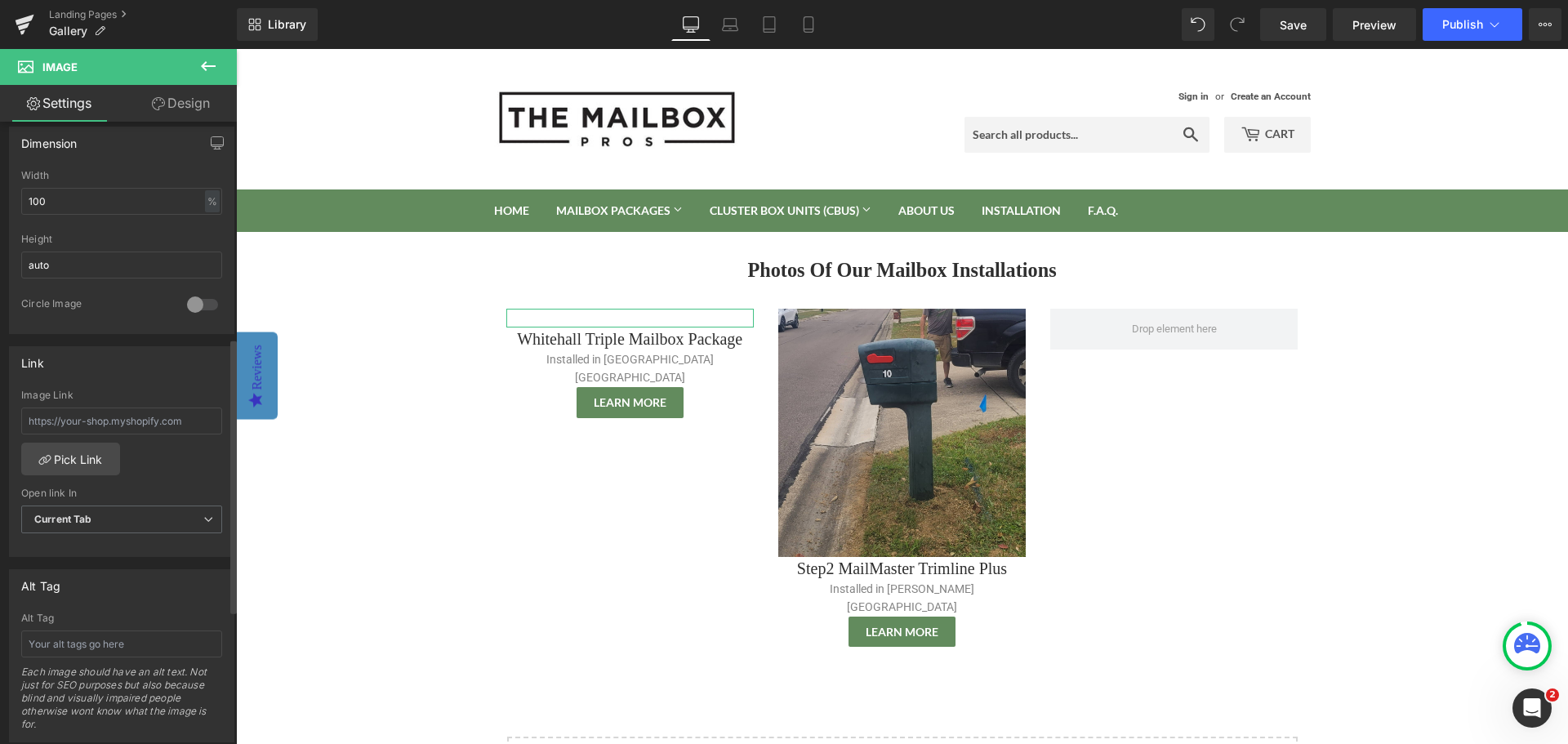
scroll to position [490, 0]
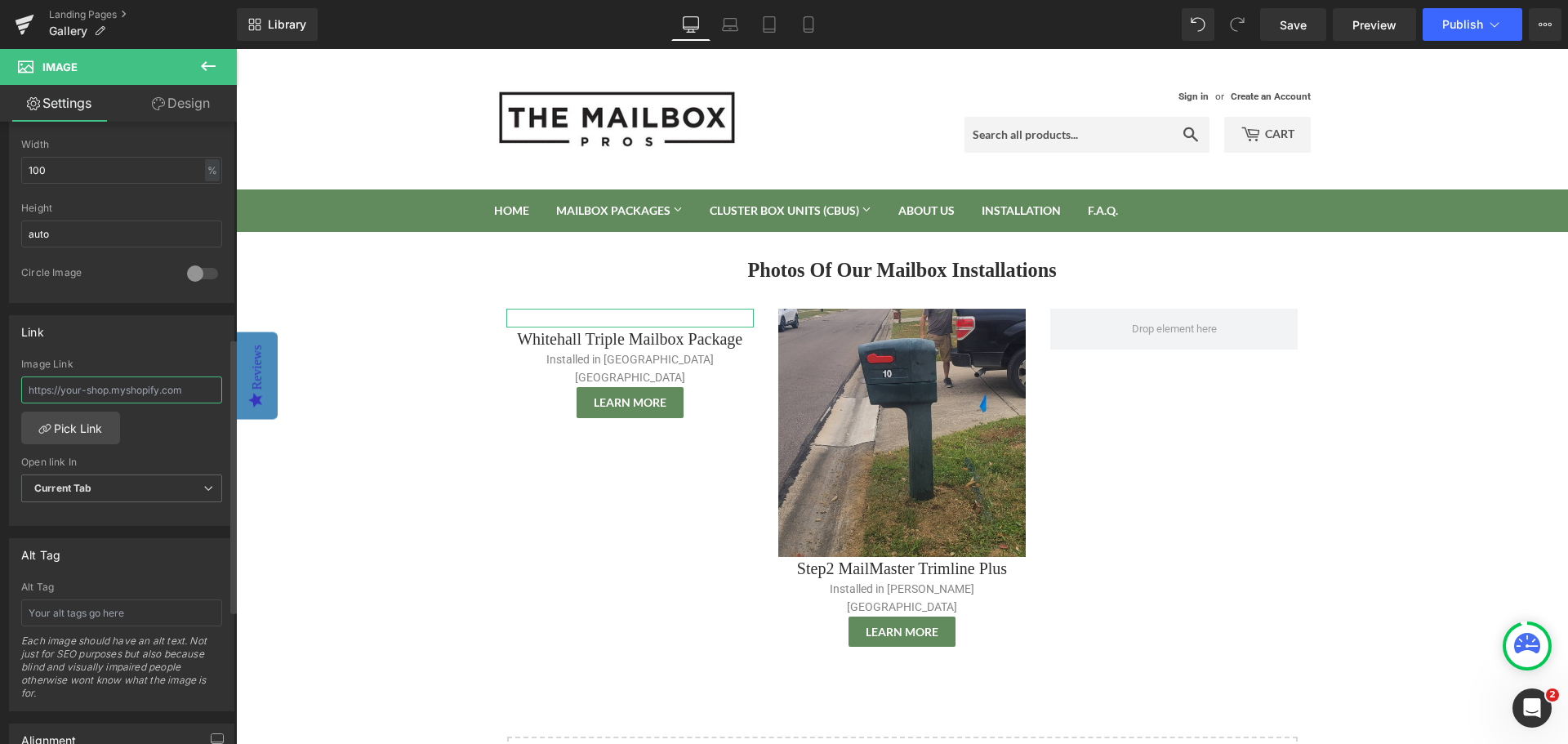
click at [95, 384] on input "text" at bounding box center [121, 390] width 200 height 27
paste input "https://themailboxprofessionals.com/collections/multi-mailbox-posts/products/wh…"
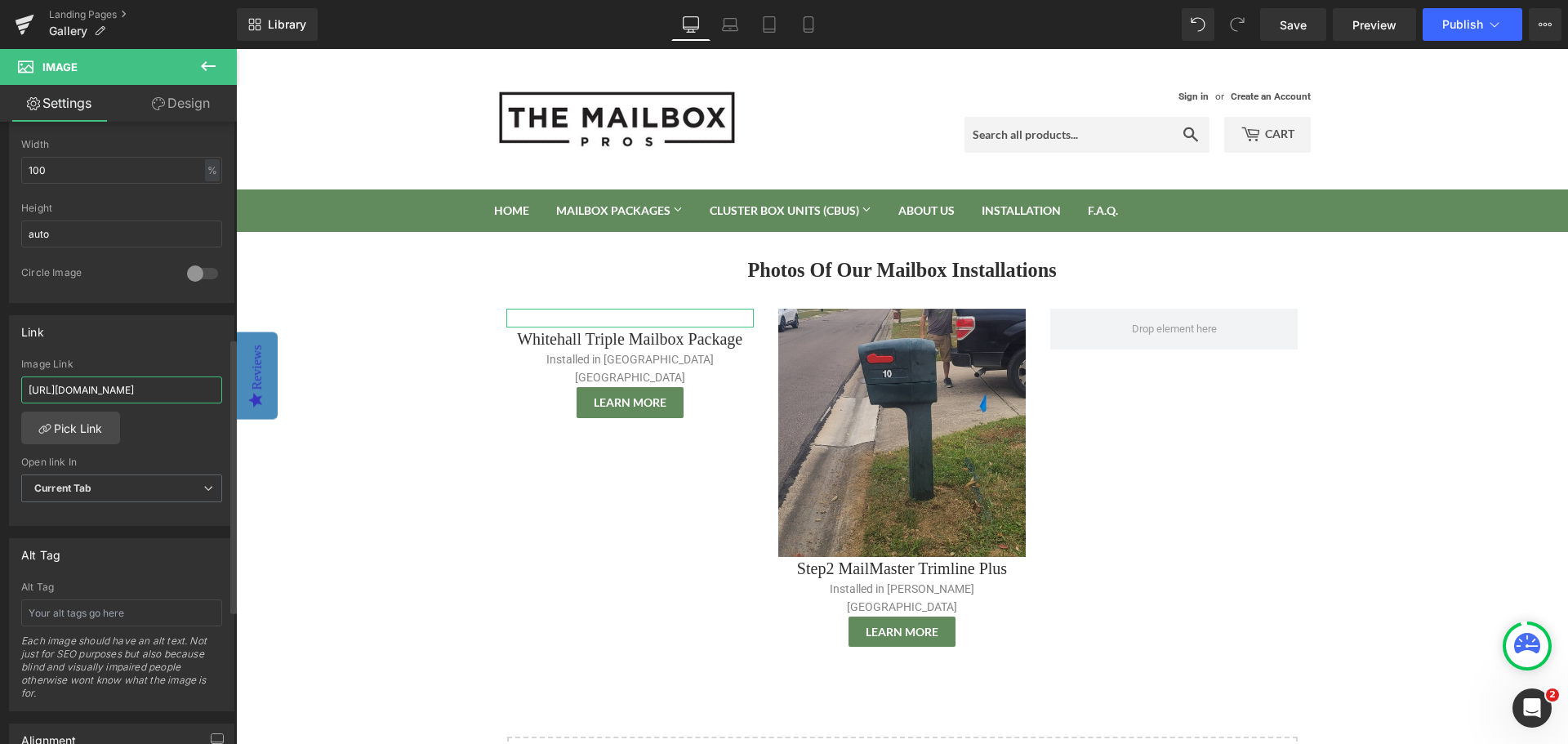
type input "https://themailboxprofessionals.com/collections/multi-mailbox-posts/products/wh…"
click at [165, 426] on div "https://themailboxprofessionals.com/collections/multi-mailbox-posts/products/wh…" at bounding box center [121, 442] width 223 height 167
click at [124, 485] on span "Current Tab" at bounding box center [121, 489] width 200 height 29
click at [115, 533] on li "New Tab" at bounding box center [118, 541] width 195 height 25
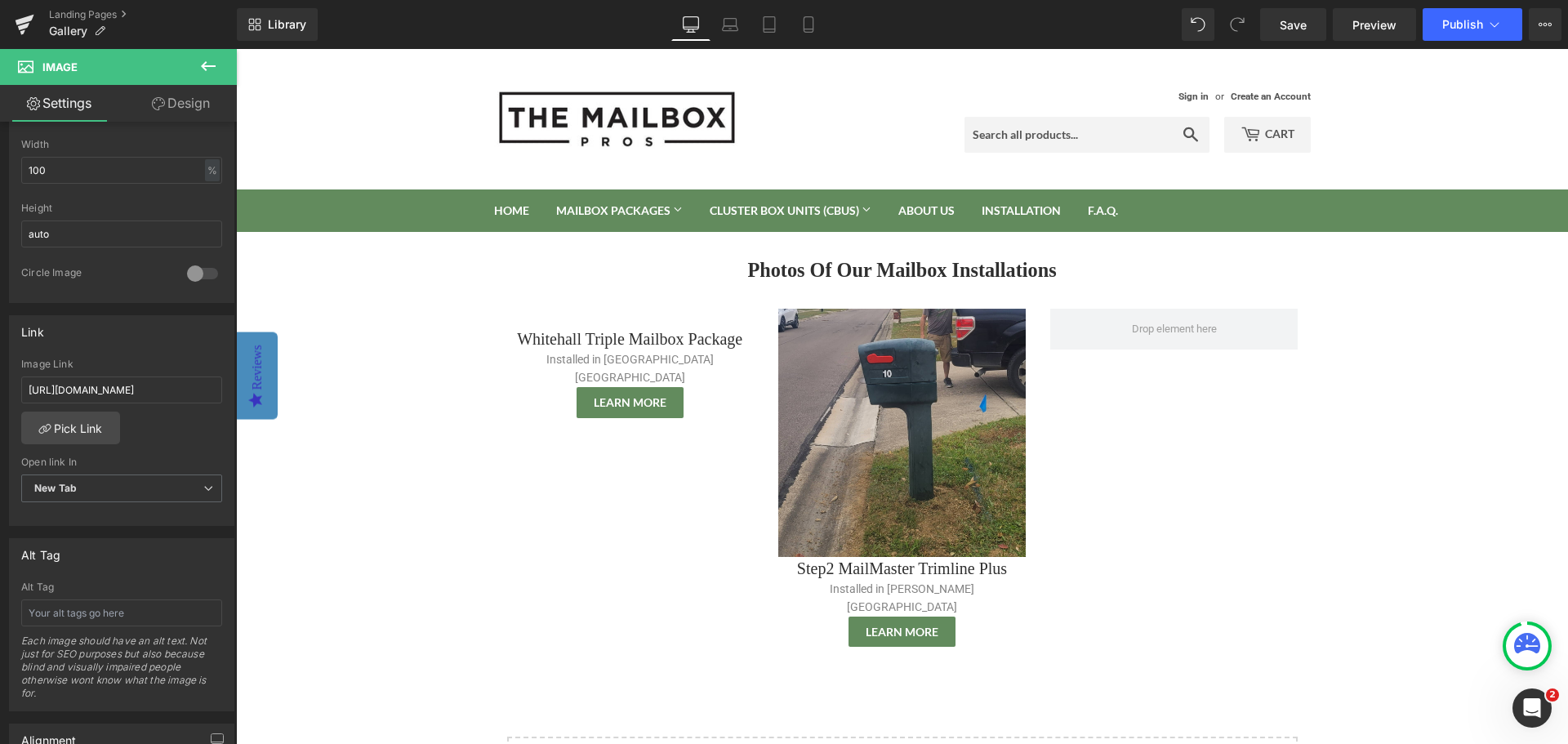
click at [347, 593] on body "Sign in or Create an Account Search Cart 0 Search Home Mailbox Packages Mailbox…" at bounding box center [902, 614] width 1332 height 1130
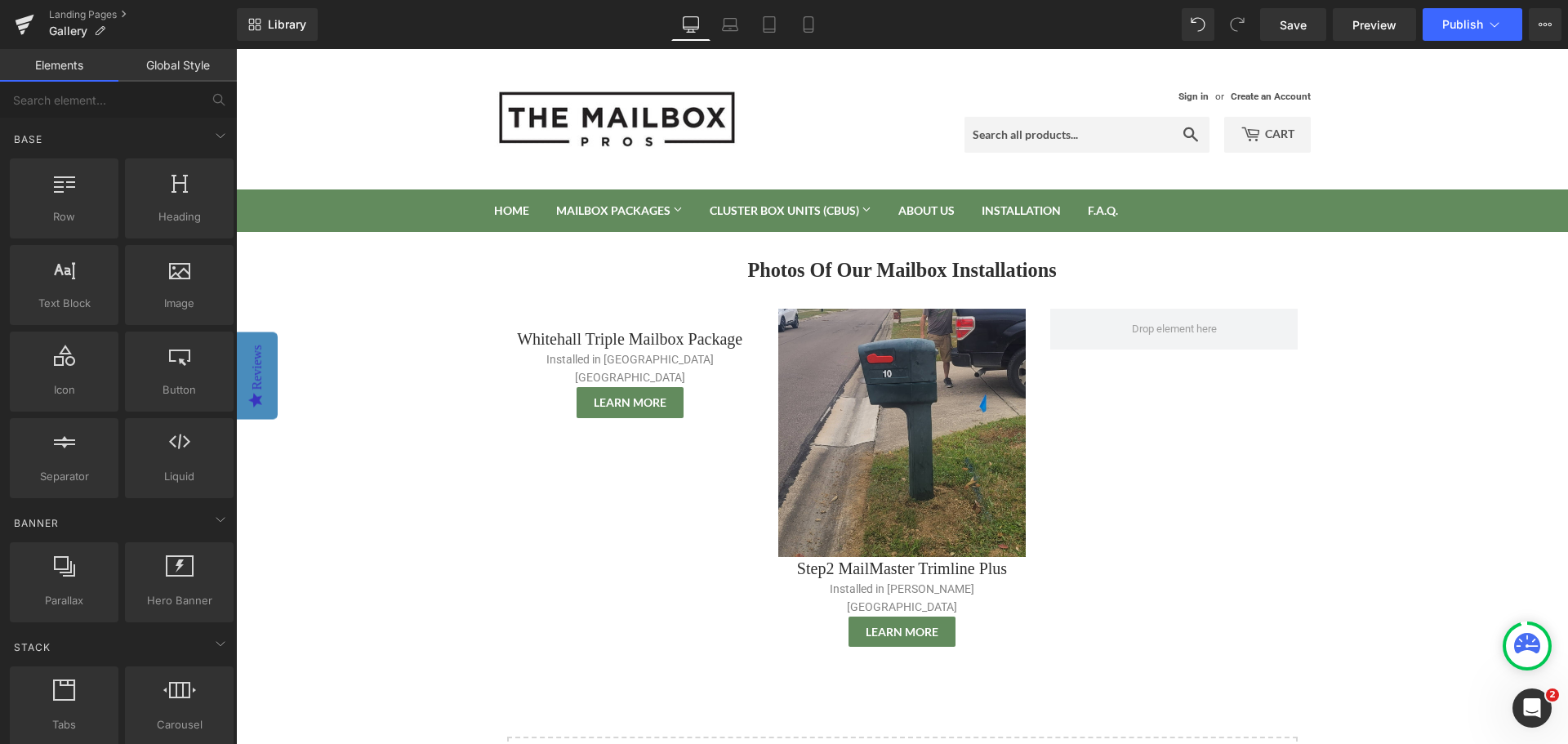
click at [1400, 372] on body "Sign in or Create an Account Search Cart 0 Search Home Mailbox Packages Mailbox…" at bounding box center [902, 614] width 1332 height 1130
click at [1283, 25] on span "Save" at bounding box center [1293, 25] width 27 height 17
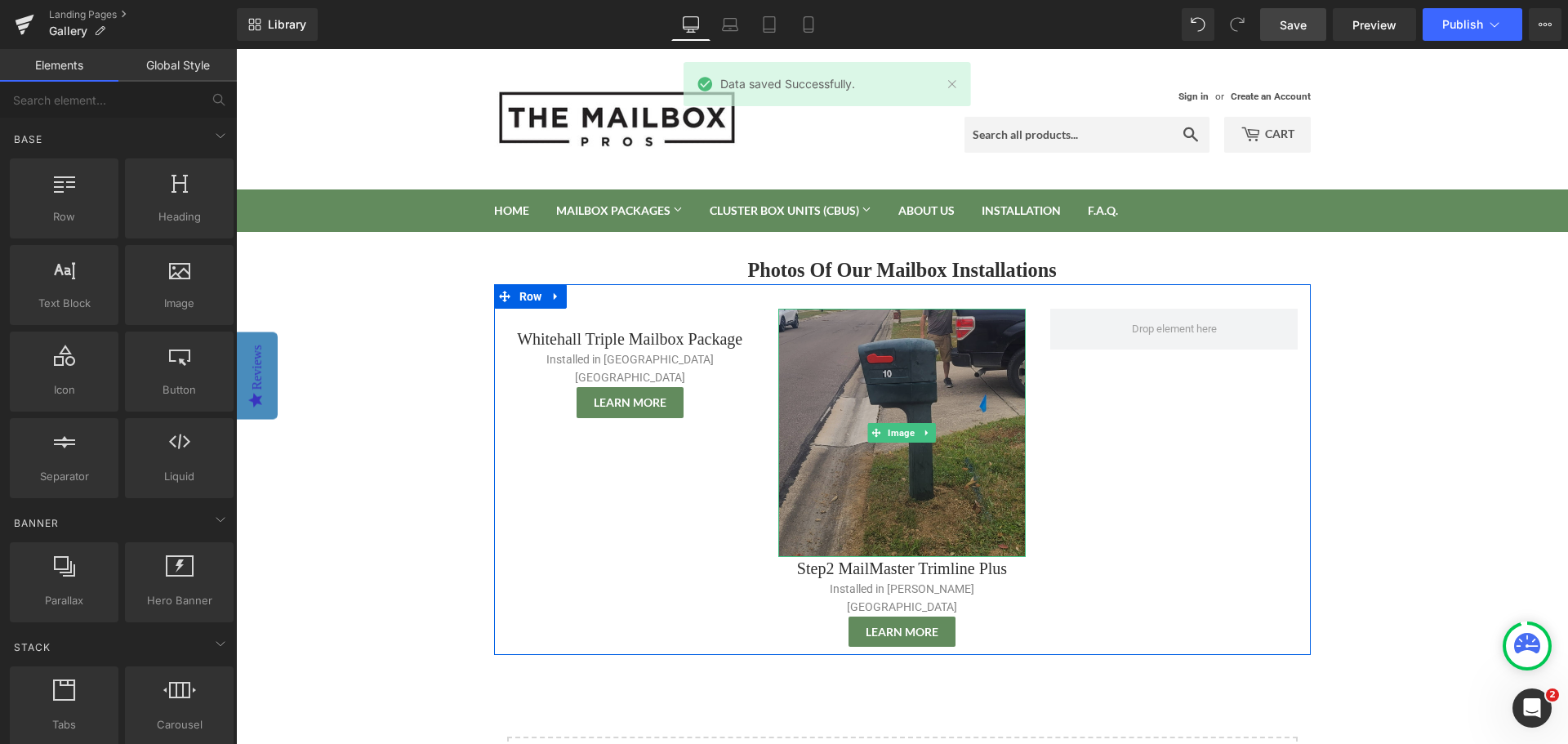
click at [888, 387] on img at bounding box center [901, 431] width 247 height 247
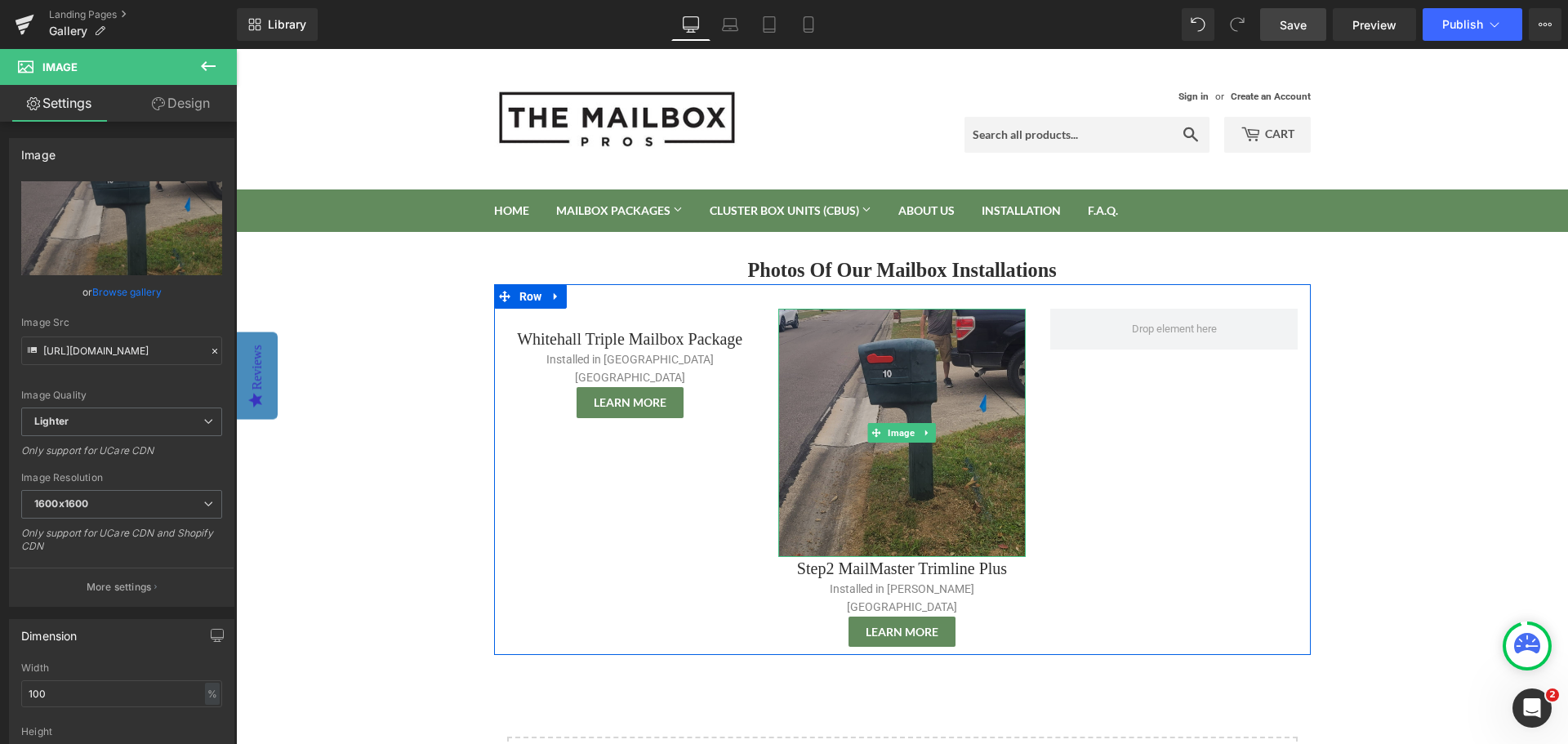
click at [898, 486] on img at bounding box center [901, 431] width 247 height 247
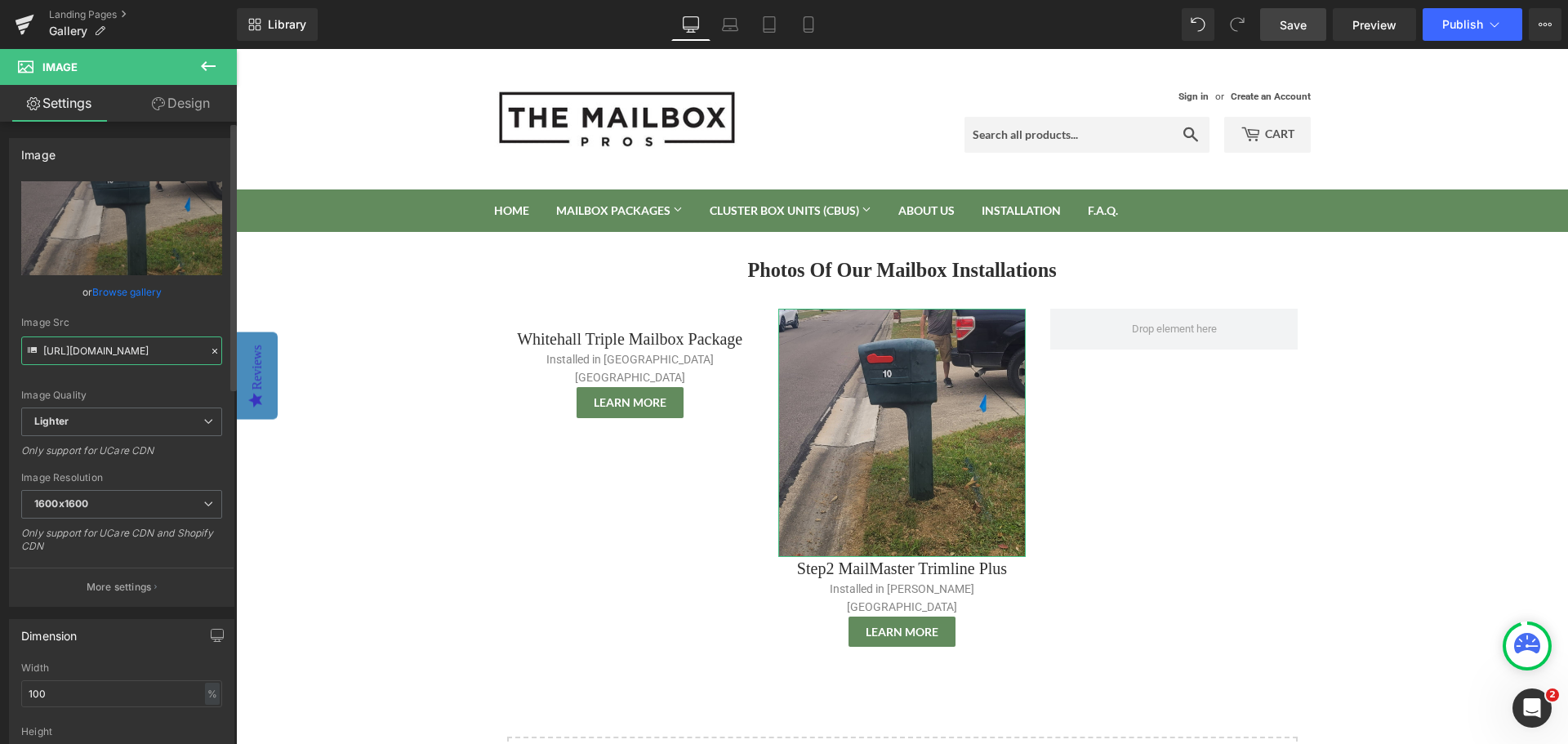
click at [131, 352] on input "https://ucarecdn.com/aeaf3dec-9c3e-4733-a8fa-74351e9a70d0/-/format/auto/-/previ…" at bounding box center [121, 351] width 200 height 29
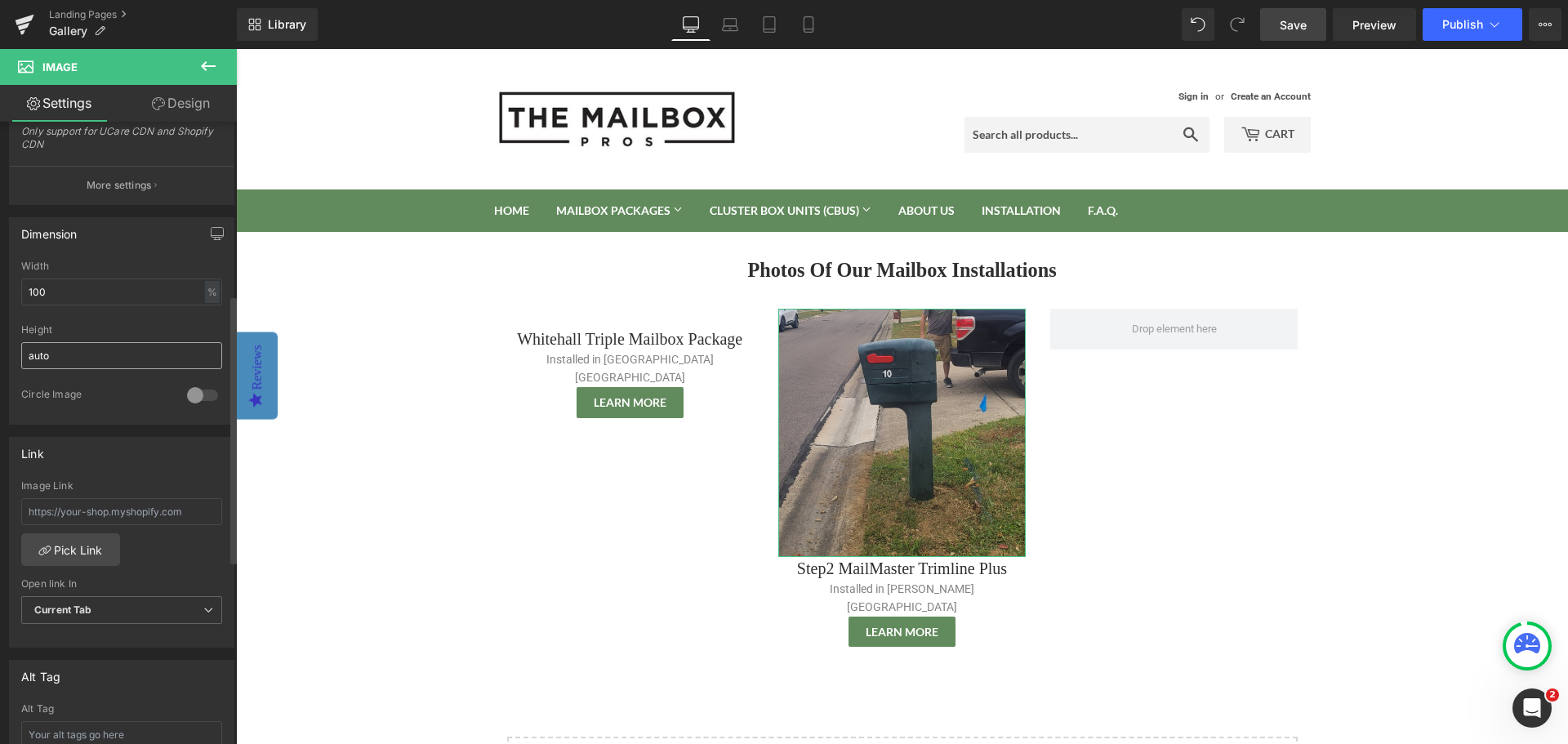
scroll to position [572, 0]
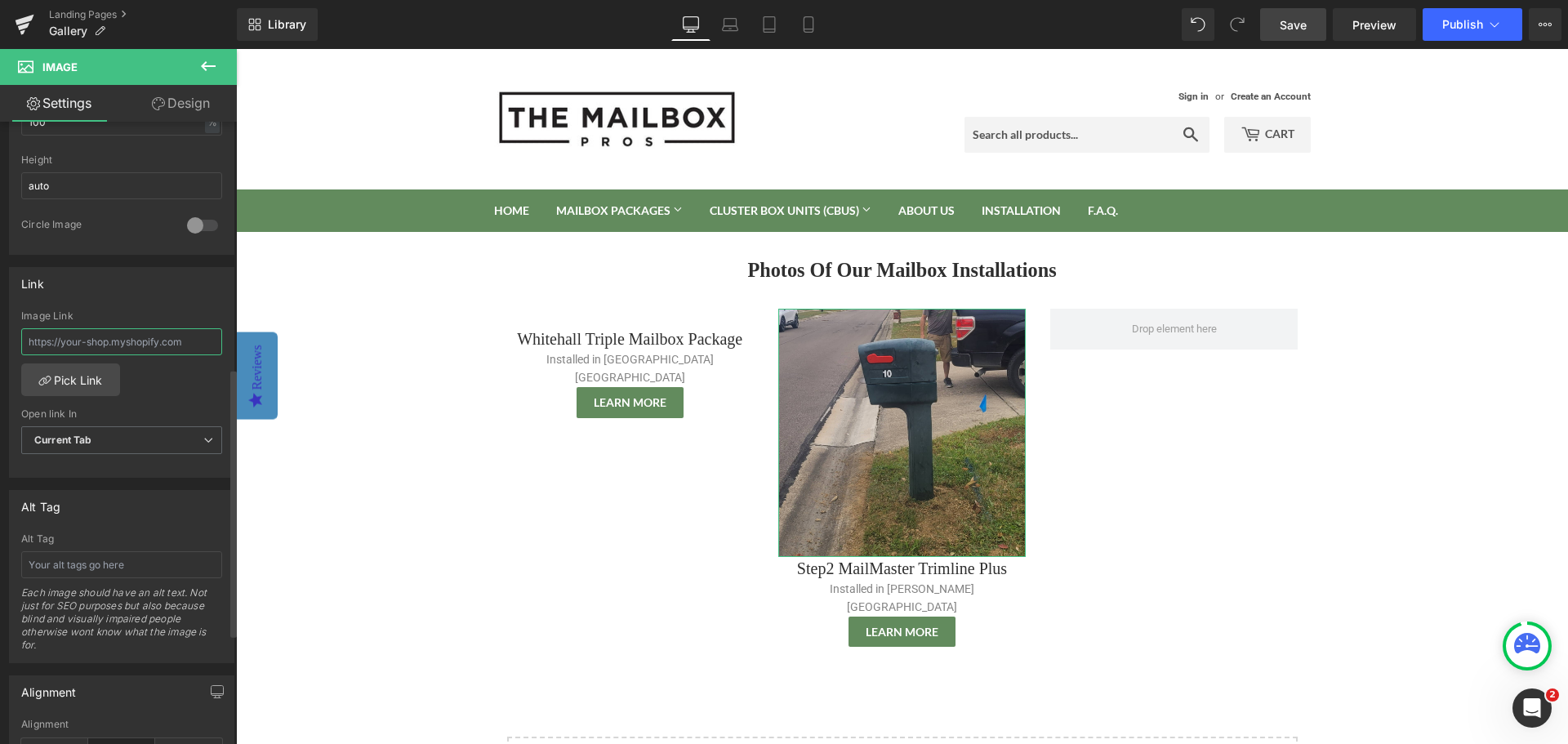
click at [115, 342] on input "text" at bounding box center [121, 341] width 200 height 27
paste input "https://themailboxprofessionals.com/pages/mailbox-installation-only-service"
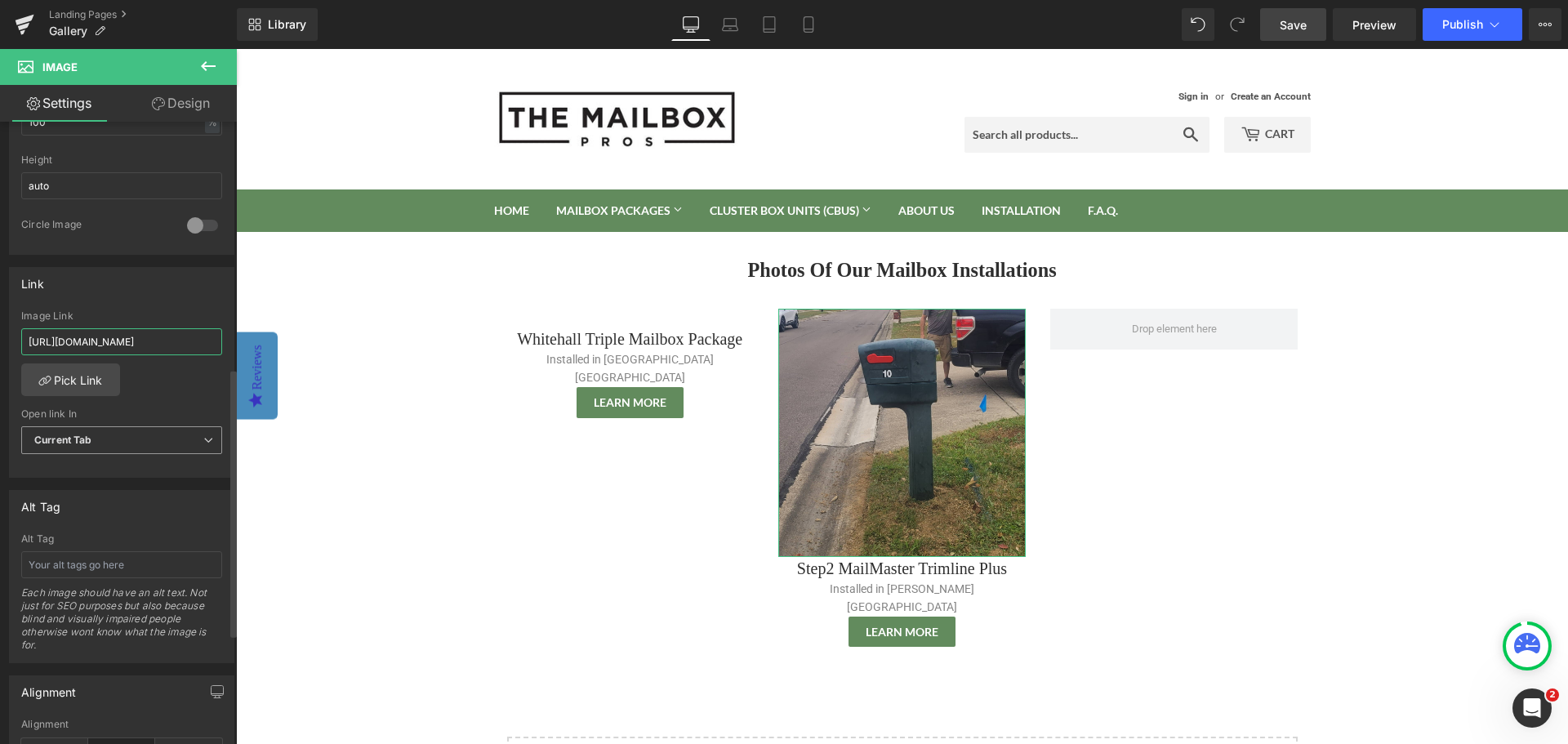
type input "https://themailboxprofessionals.com/pages/mailbox-installation-only-service"
click at [108, 437] on span "Current Tab" at bounding box center [121, 441] width 200 height 29
click at [113, 483] on li "New Tab" at bounding box center [118, 493] width 195 height 25
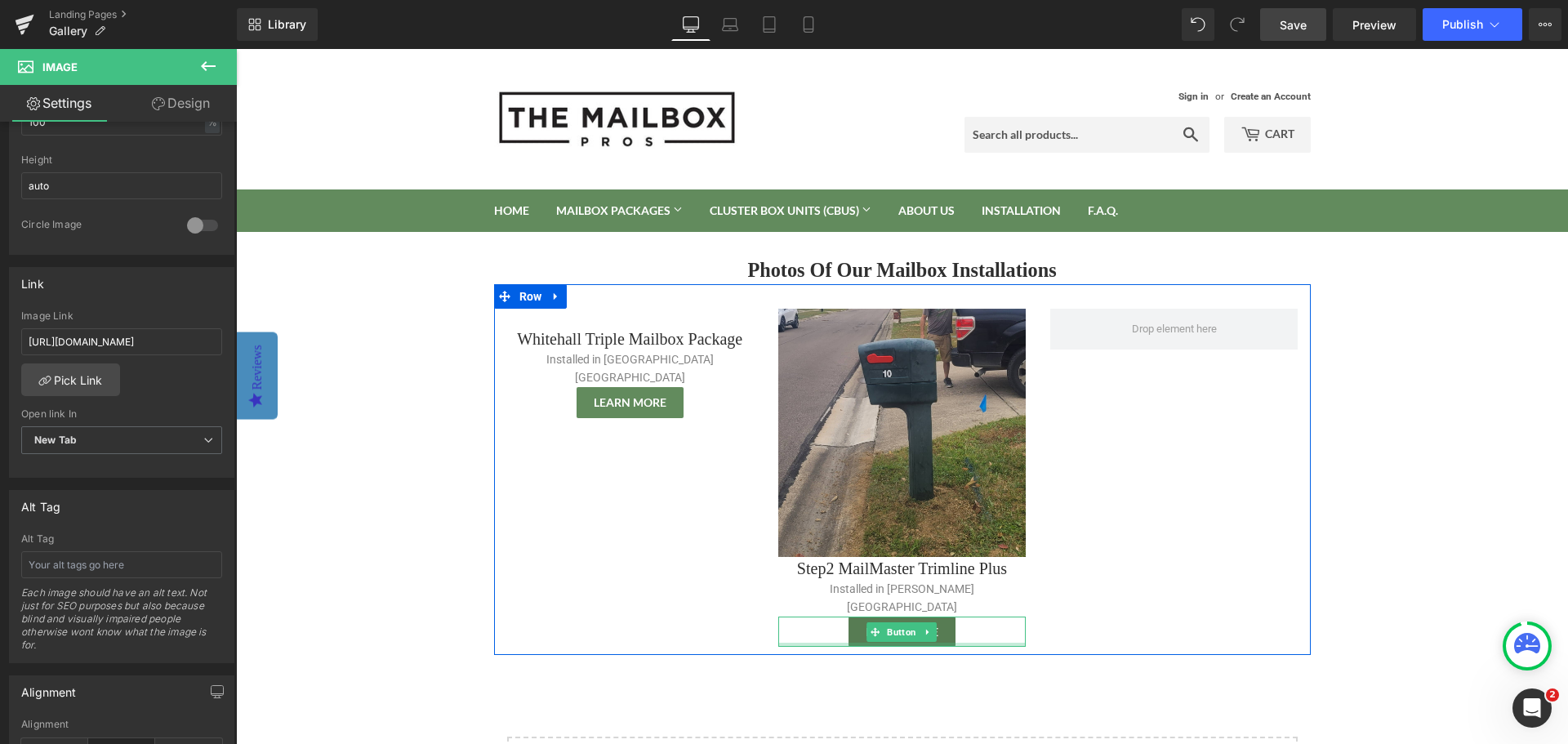
click at [853, 617] on link "Learn More" at bounding box center [902, 632] width 107 height 31
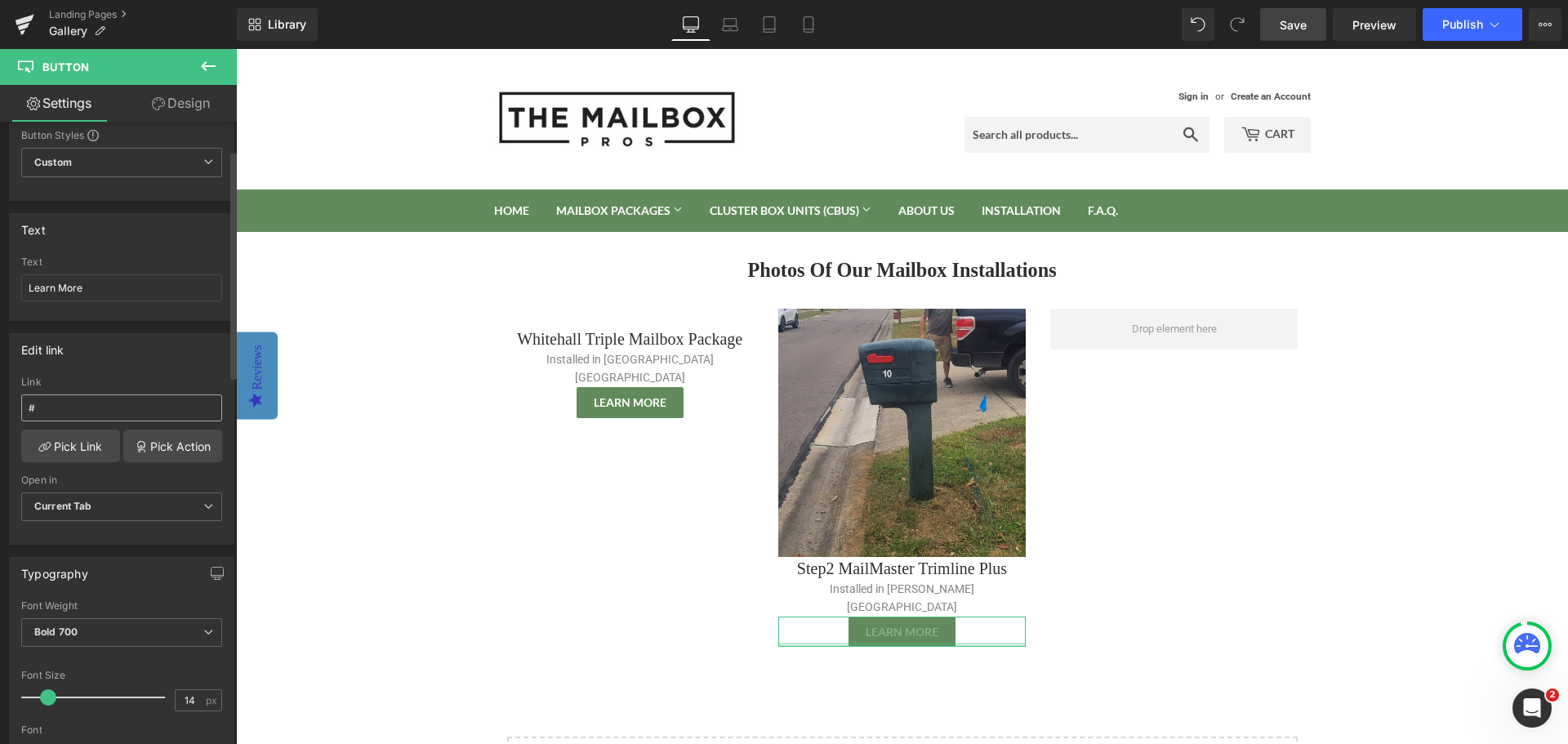
scroll to position [82, 0]
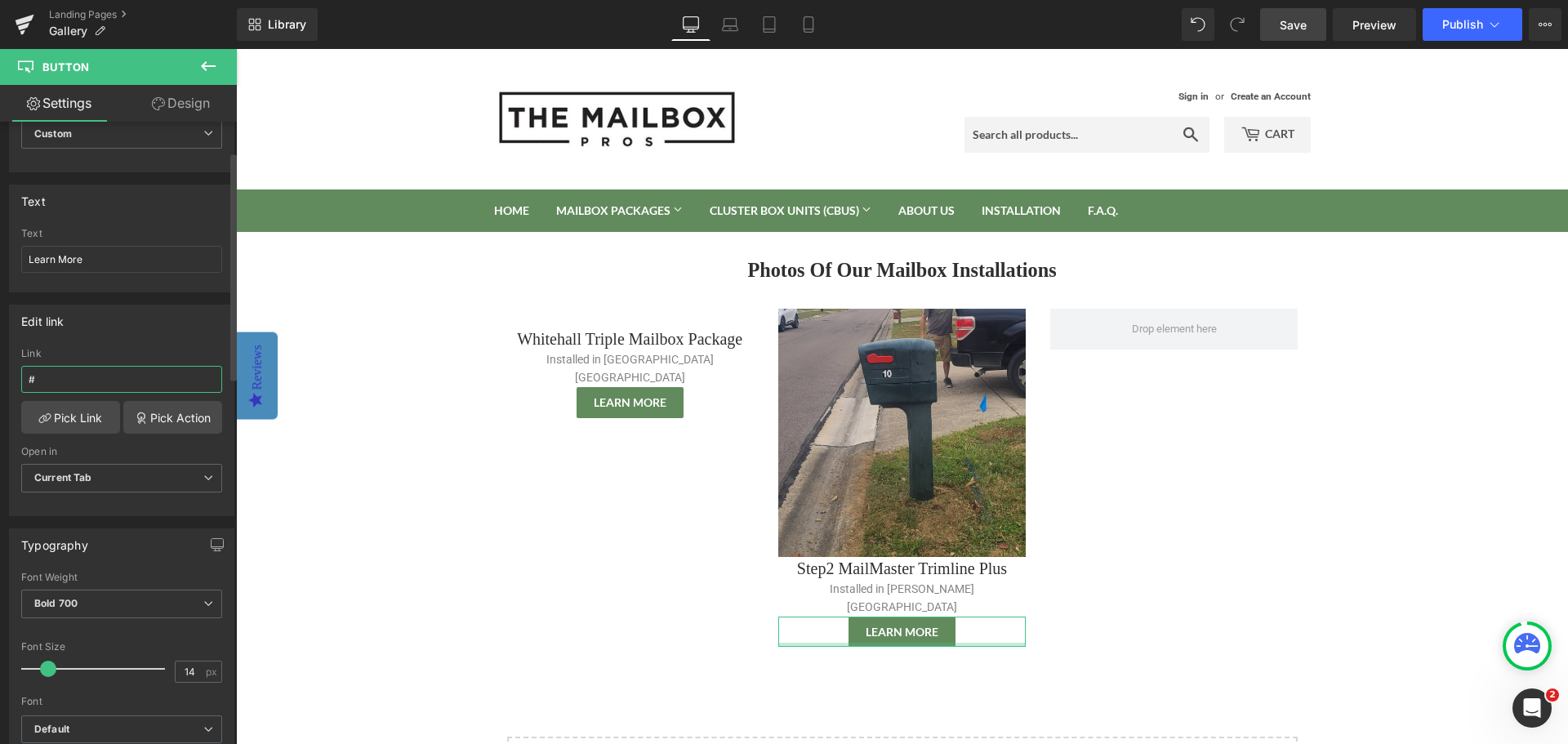
click at [97, 380] on input "#" at bounding box center [121, 380] width 200 height 27
type input "https://themailboxprofessionals.com/pages/mailbox-installation-only-service"
click at [119, 474] on span "Current Tab" at bounding box center [121, 478] width 200 height 29
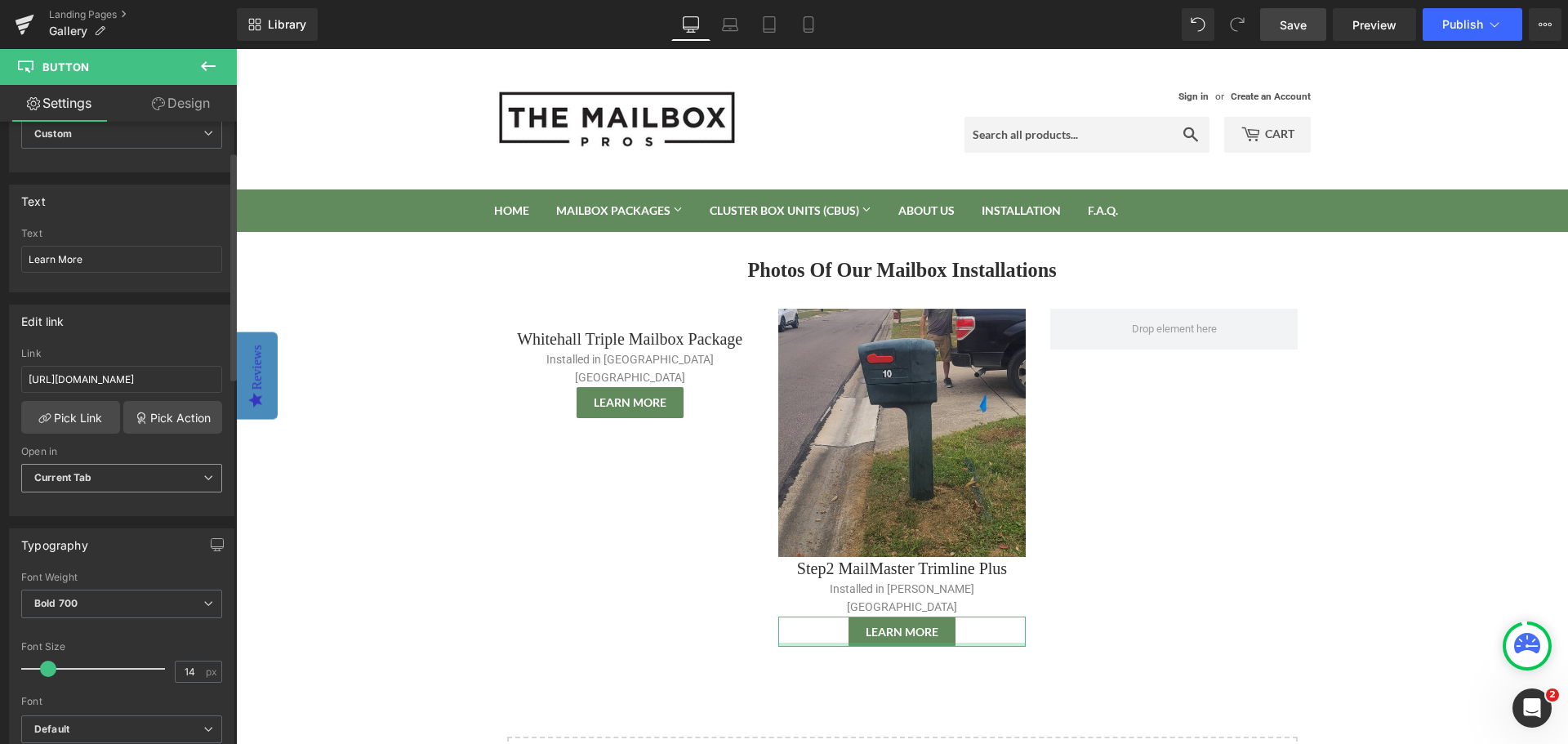
scroll to position [0, 0]
click at [116, 525] on li "New Tab" at bounding box center [118, 531] width 195 height 25
click at [136, 442] on div "https://themailboxprofessionals.com/pages/mailbox-installation-only-service Lin…" at bounding box center [121, 431] width 223 height 167
click at [1278, 10] on link "Save" at bounding box center [1293, 25] width 66 height 32
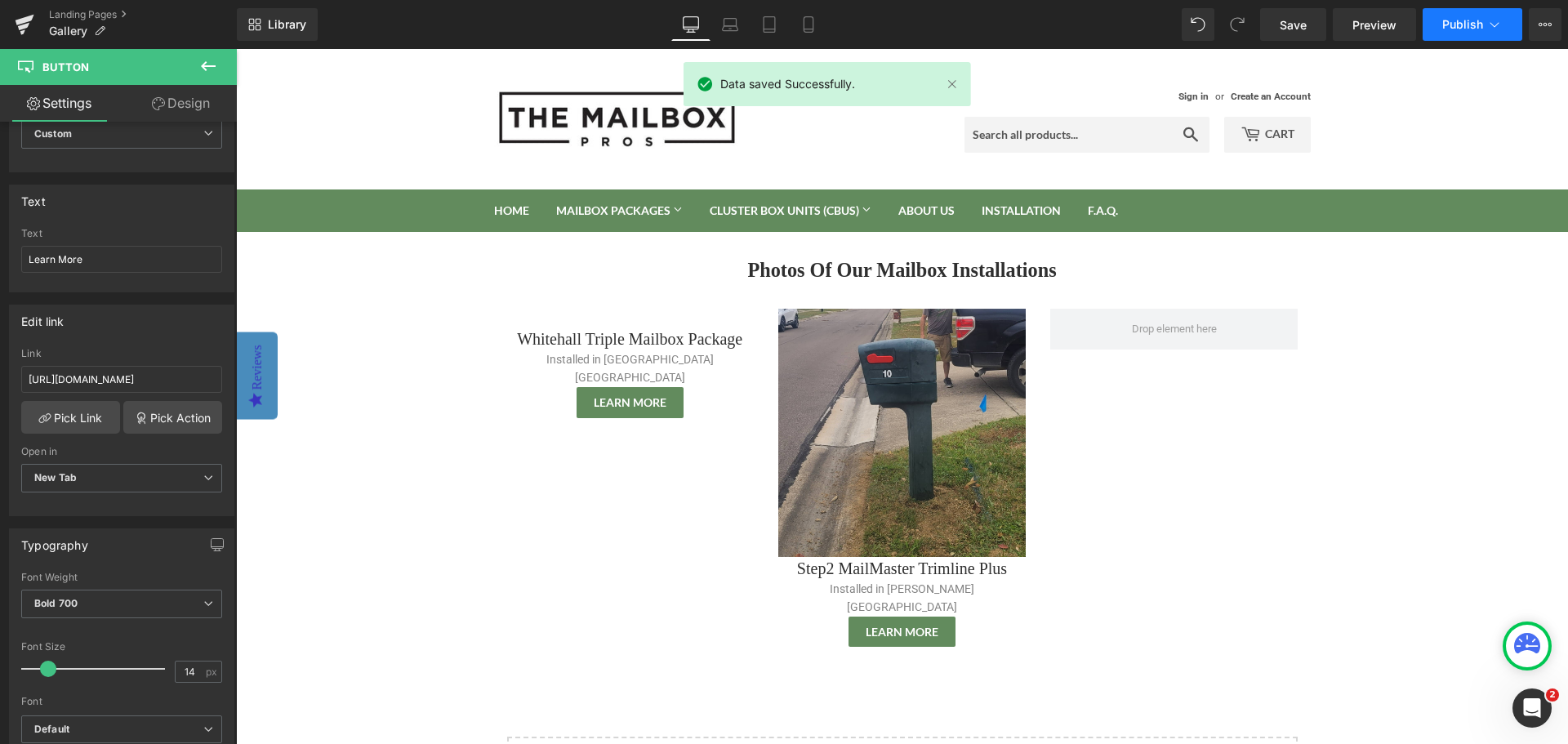
click at [1509, 24] on button "Publish" at bounding box center [1472, 25] width 99 height 32
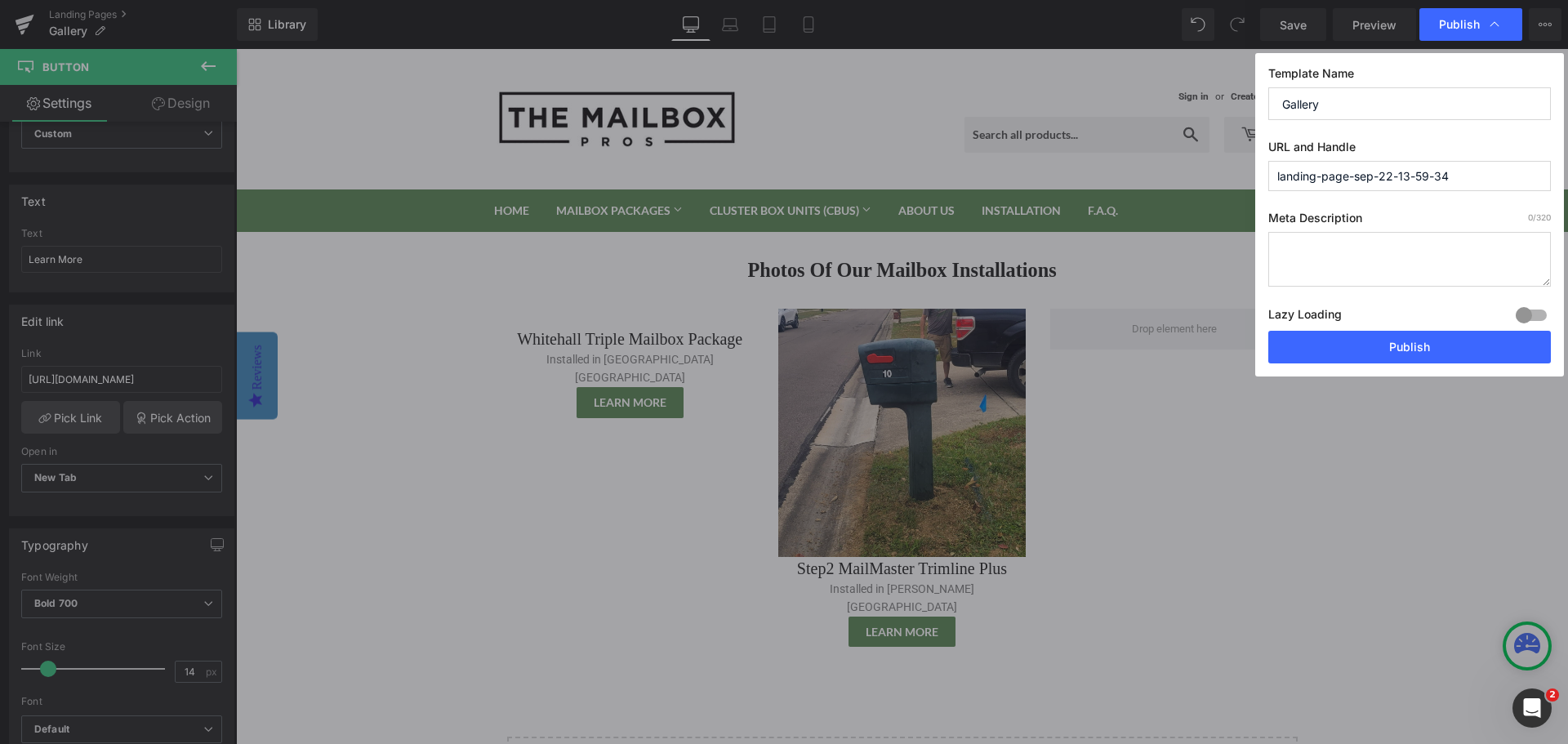
drag, startPoint x: 1485, startPoint y: 172, endPoint x: 1206, endPoint y: 175, distance: 279.0
click at [1206, 175] on div "Publish Template Name Gallery URL and Handle landing-page-sep-22-13-59-34 Meta …" at bounding box center [784, 372] width 1568 height 744
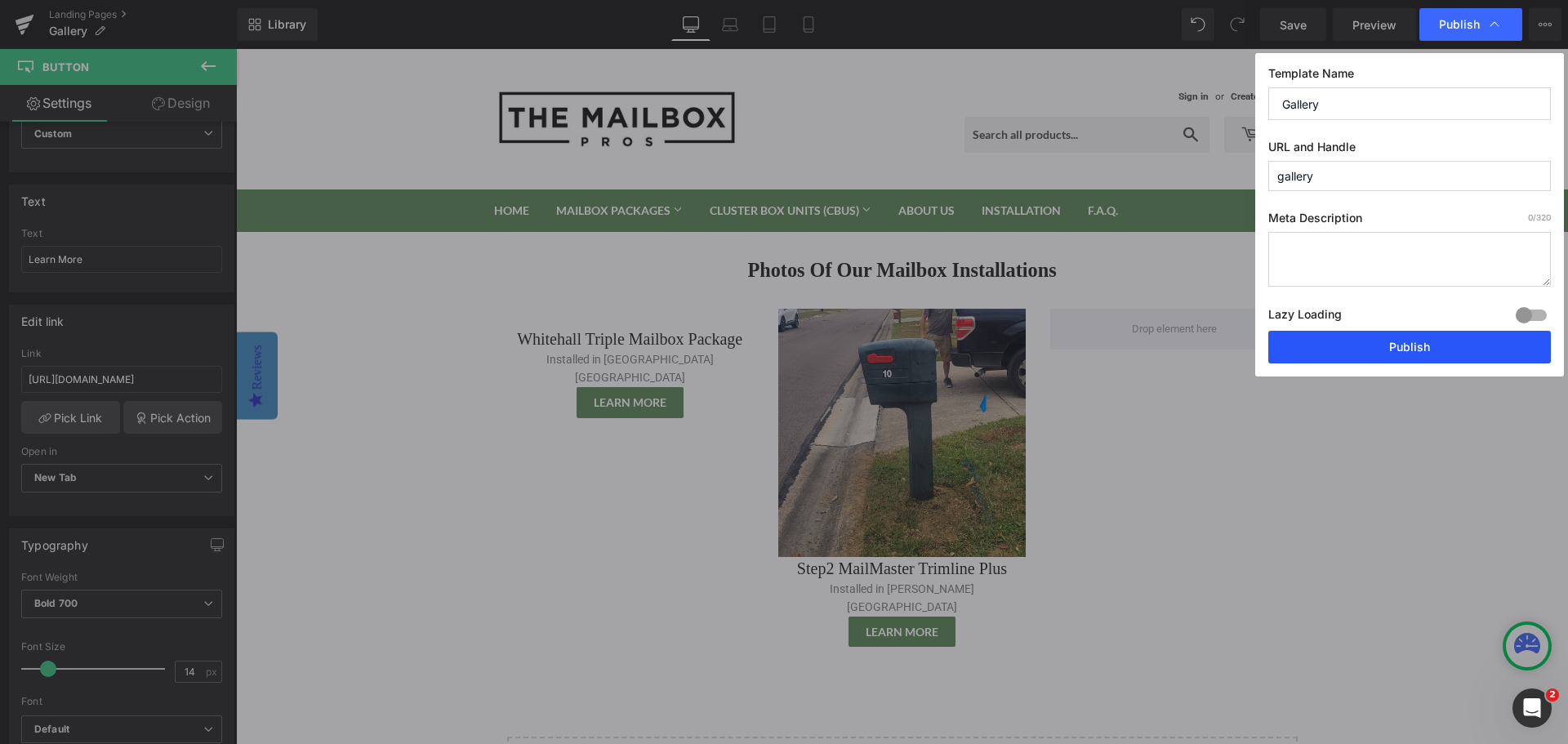
type input "gallery"
click at [1427, 351] on button "Publish" at bounding box center [1409, 347] width 283 height 32
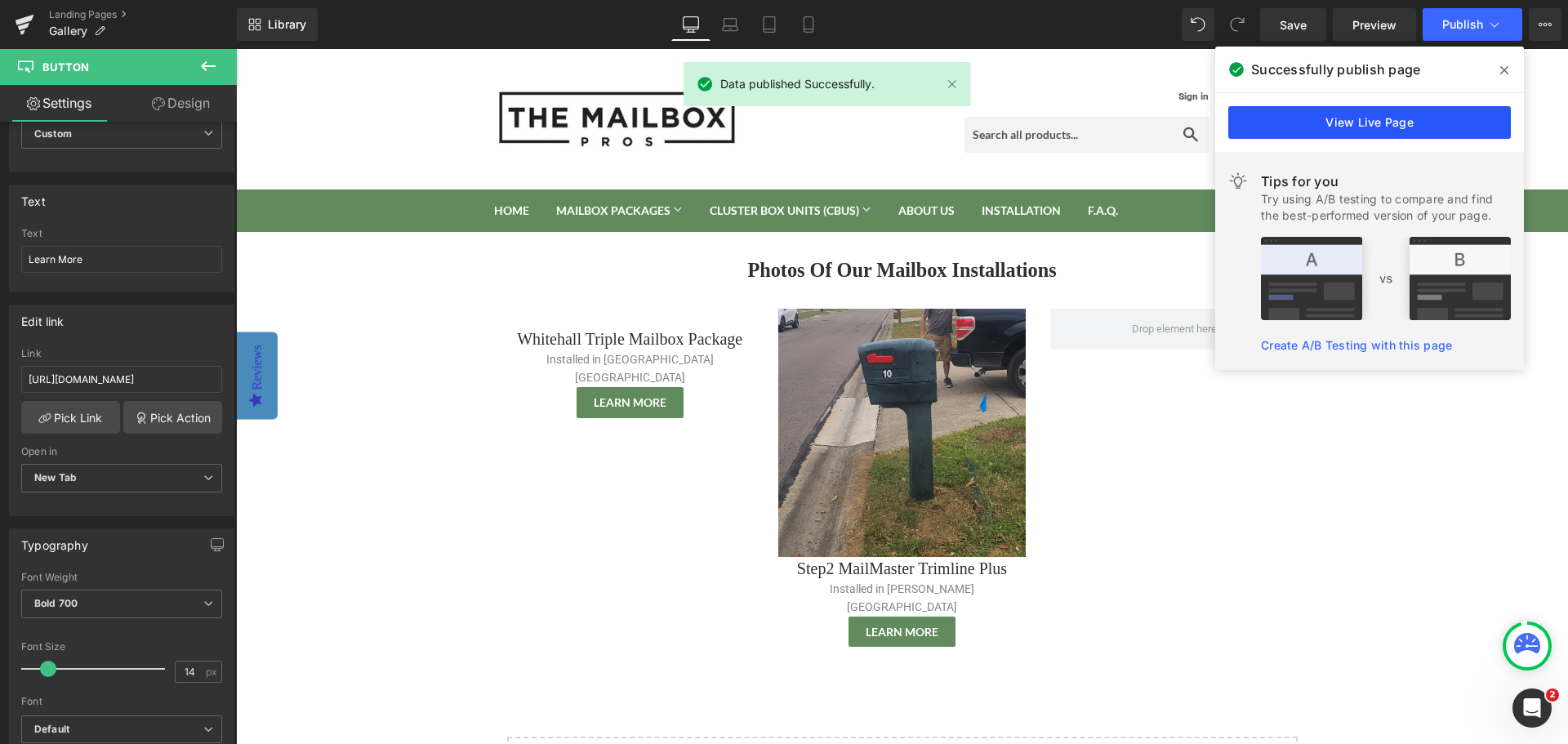
click at [1381, 121] on link "View Live Page" at bounding box center [1369, 122] width 283 height 32
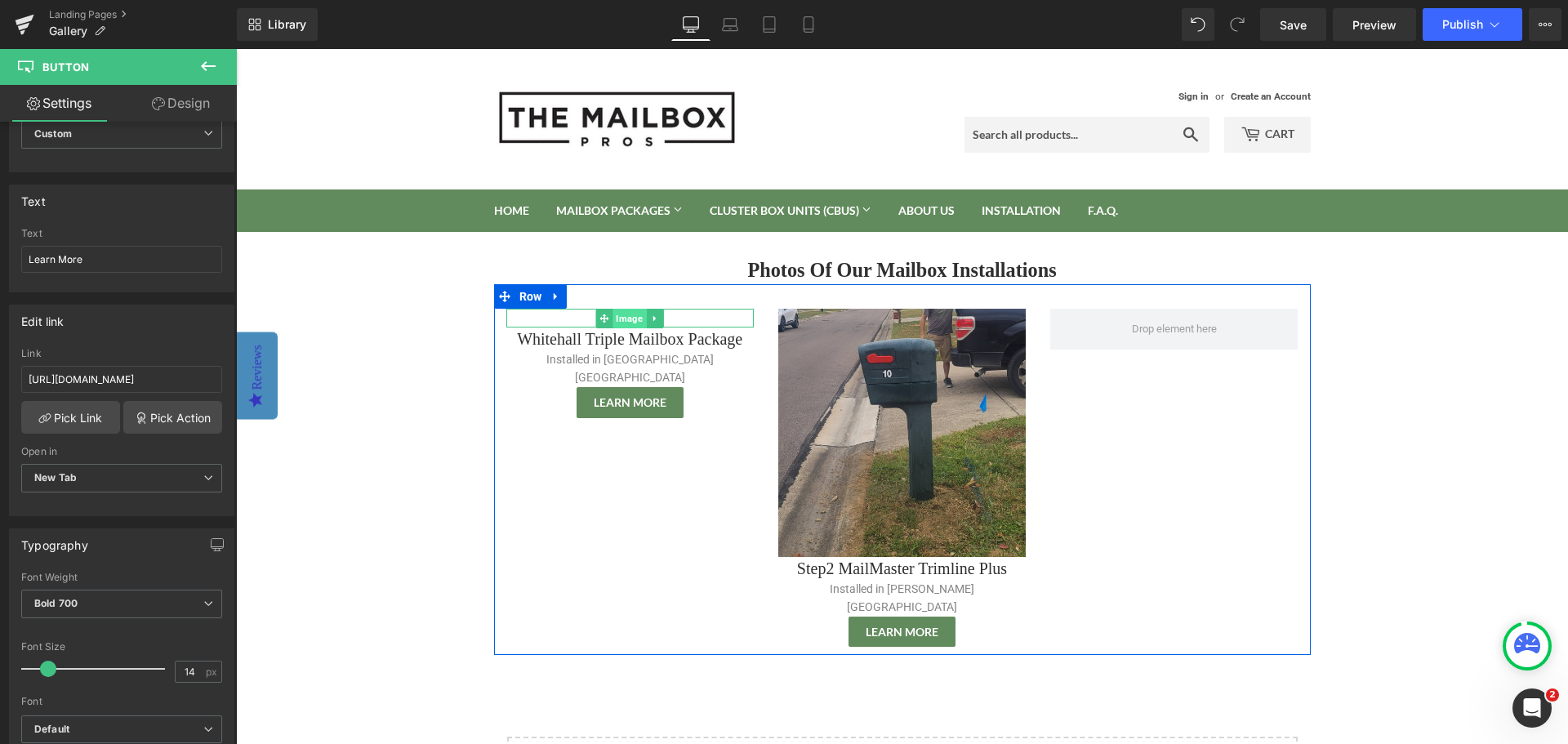
click at [613, 318] on span "Image" at bounding box center [629, 318] width 33 height 20
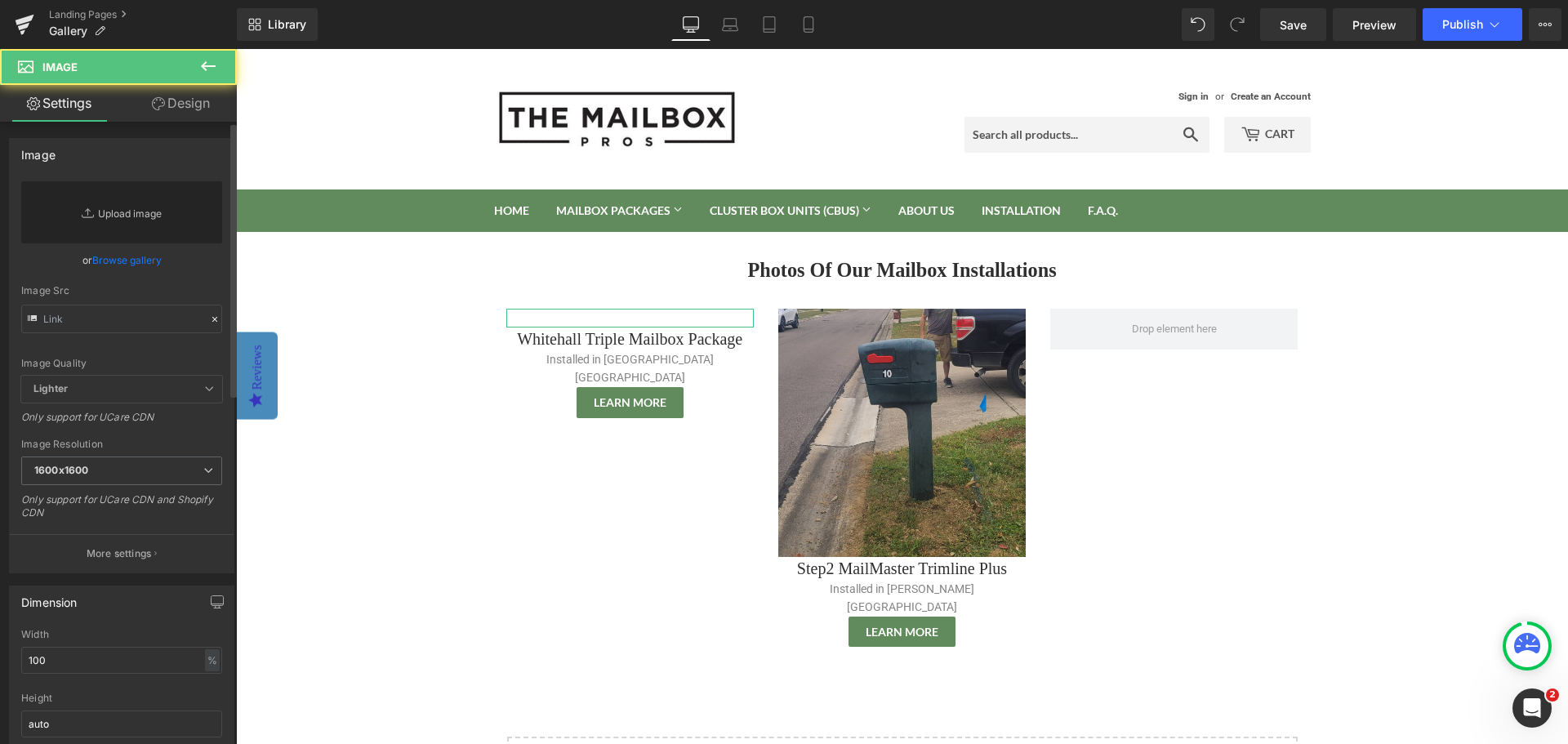
click at [121, 213] on link "Replace Image" at bounding box center [121, 211] width 200 height 62
type input "C:\fakepath\Whitehall Triple Mailbox Package Installation - Burlington WI (1).p…"
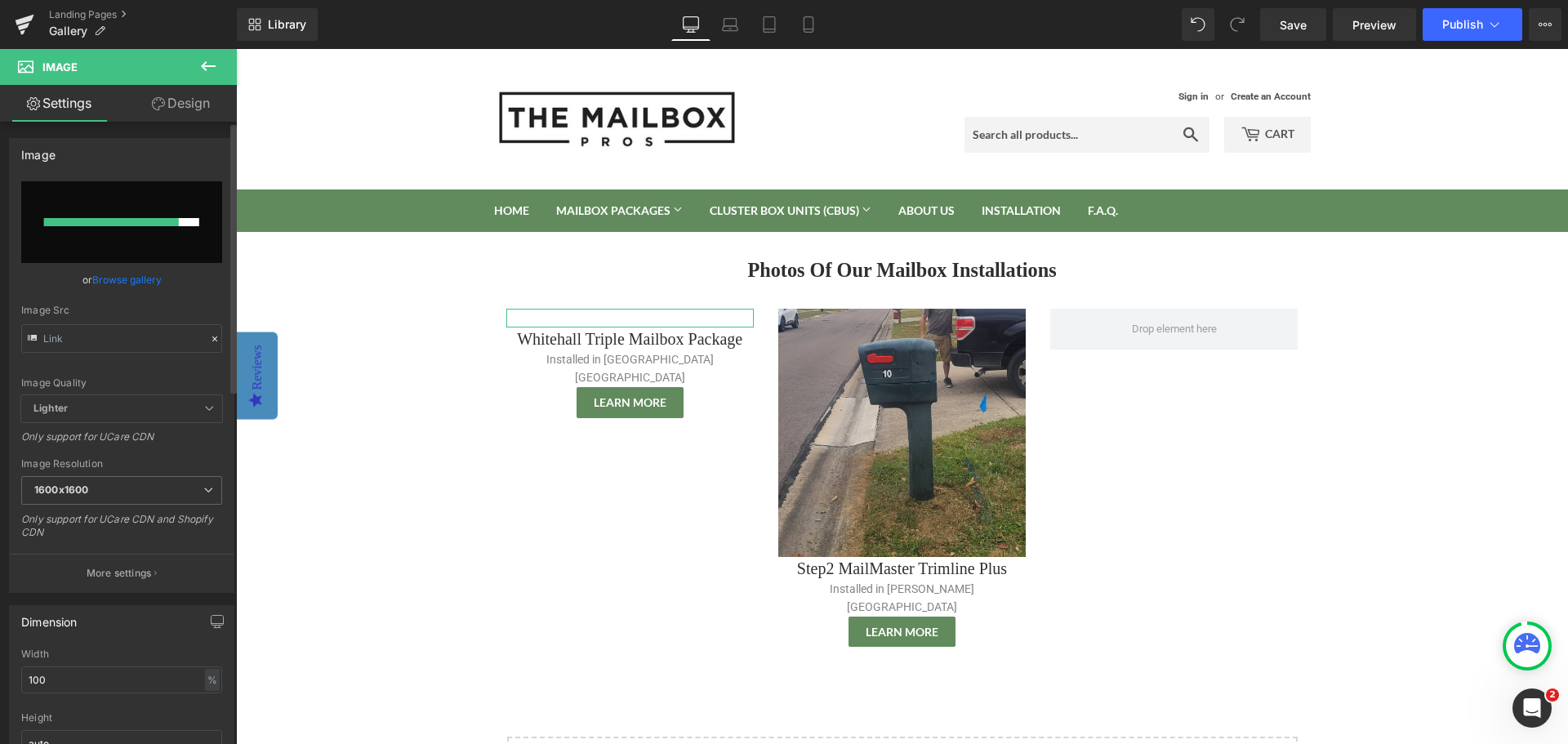
click at [169, 237] on input "file" at bounding box center [121, 222] width 200 height 82
type input "C:\fakepath\Whitehall Triple Mailbox Package Installation - Burlington WI (2).p…"
click at [206, 65] on icon at bounding box center [207, 66] width 14 height 10
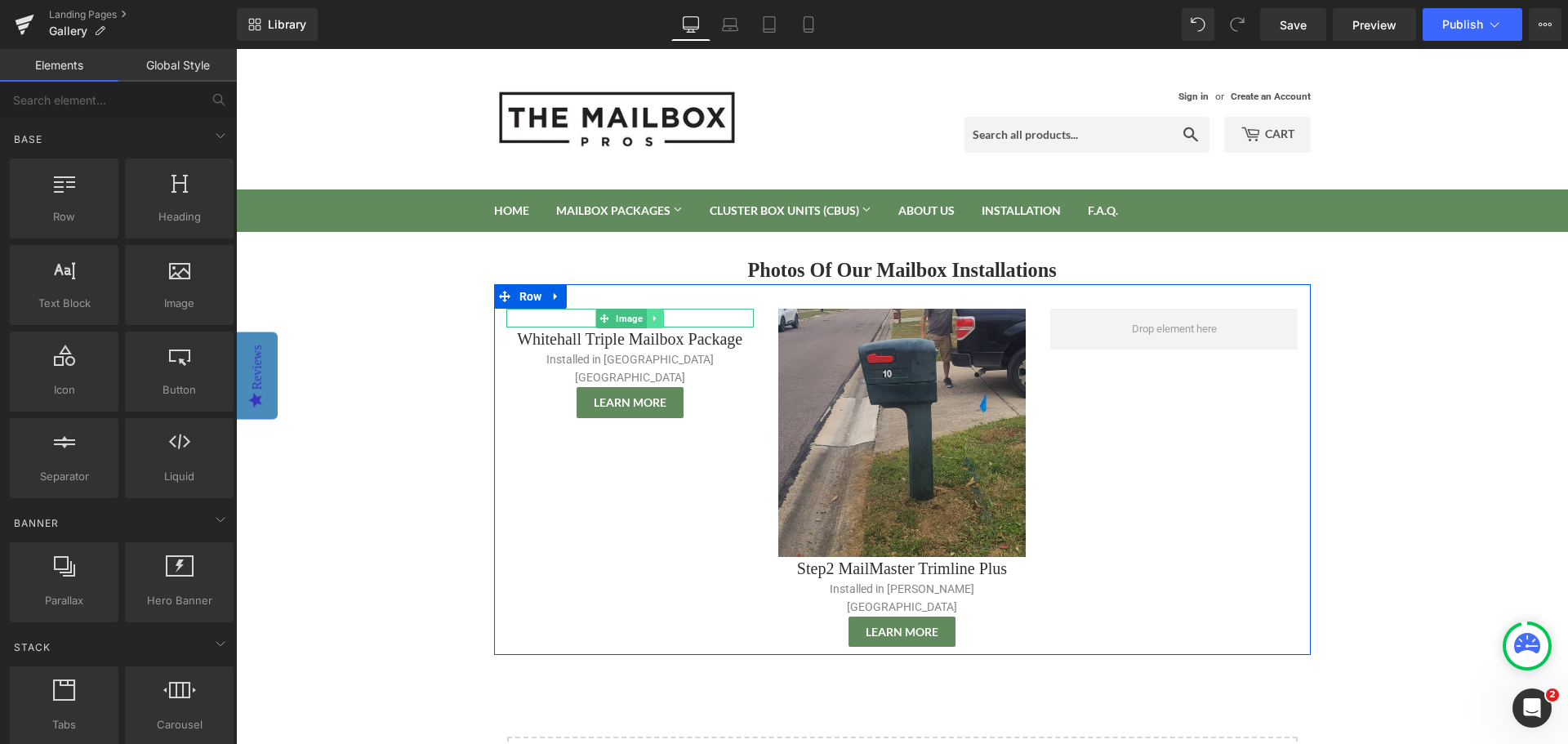
click at [653, 316] on icon at bounding box center [654, 318] width 3 height 6
click at [660, 317] on icon at bounding box center [663, 318] width 9 height 9
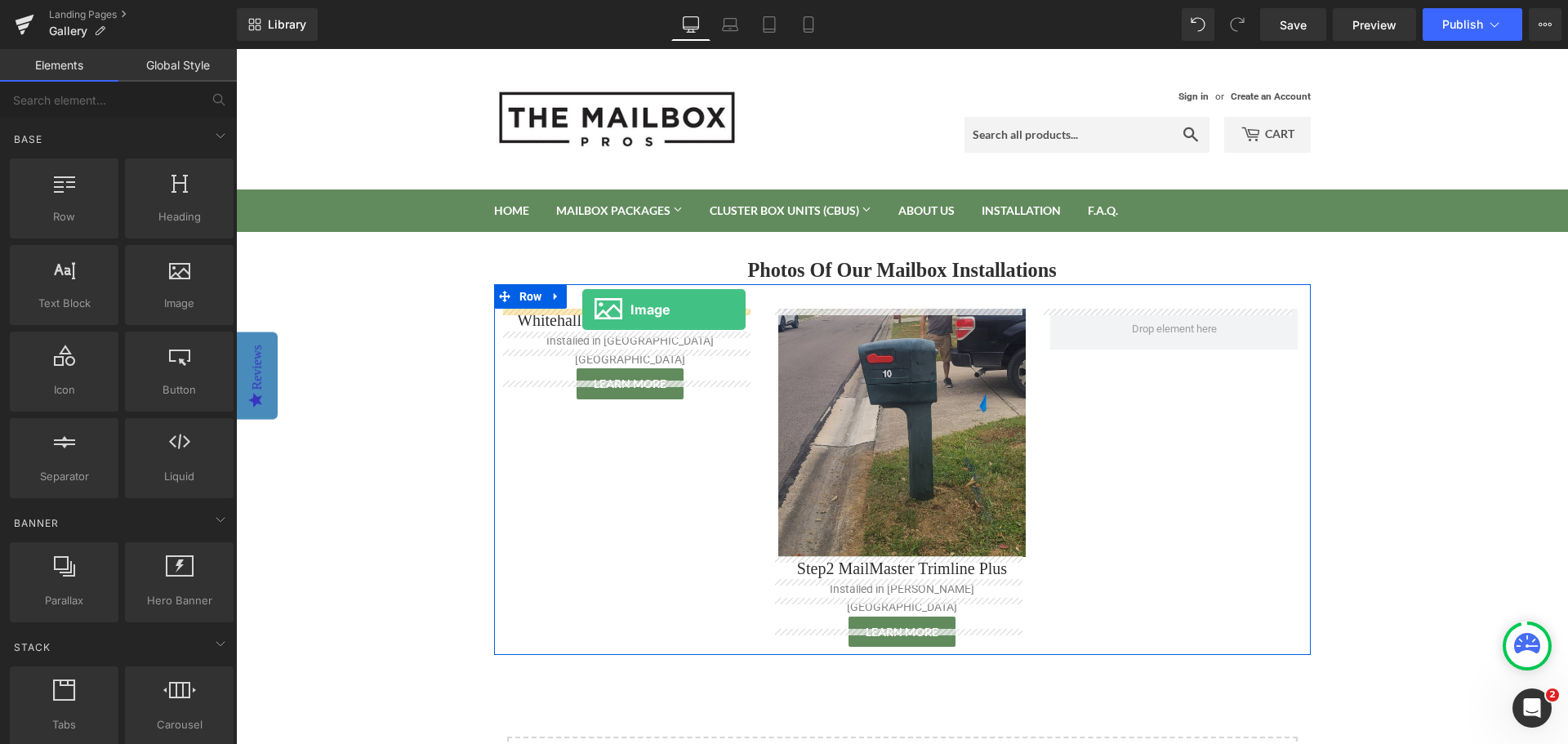
drag, startPoint x: 410, startPoint y: 348, endPoint x: 582, endPoint y: 309, distance: 176.4
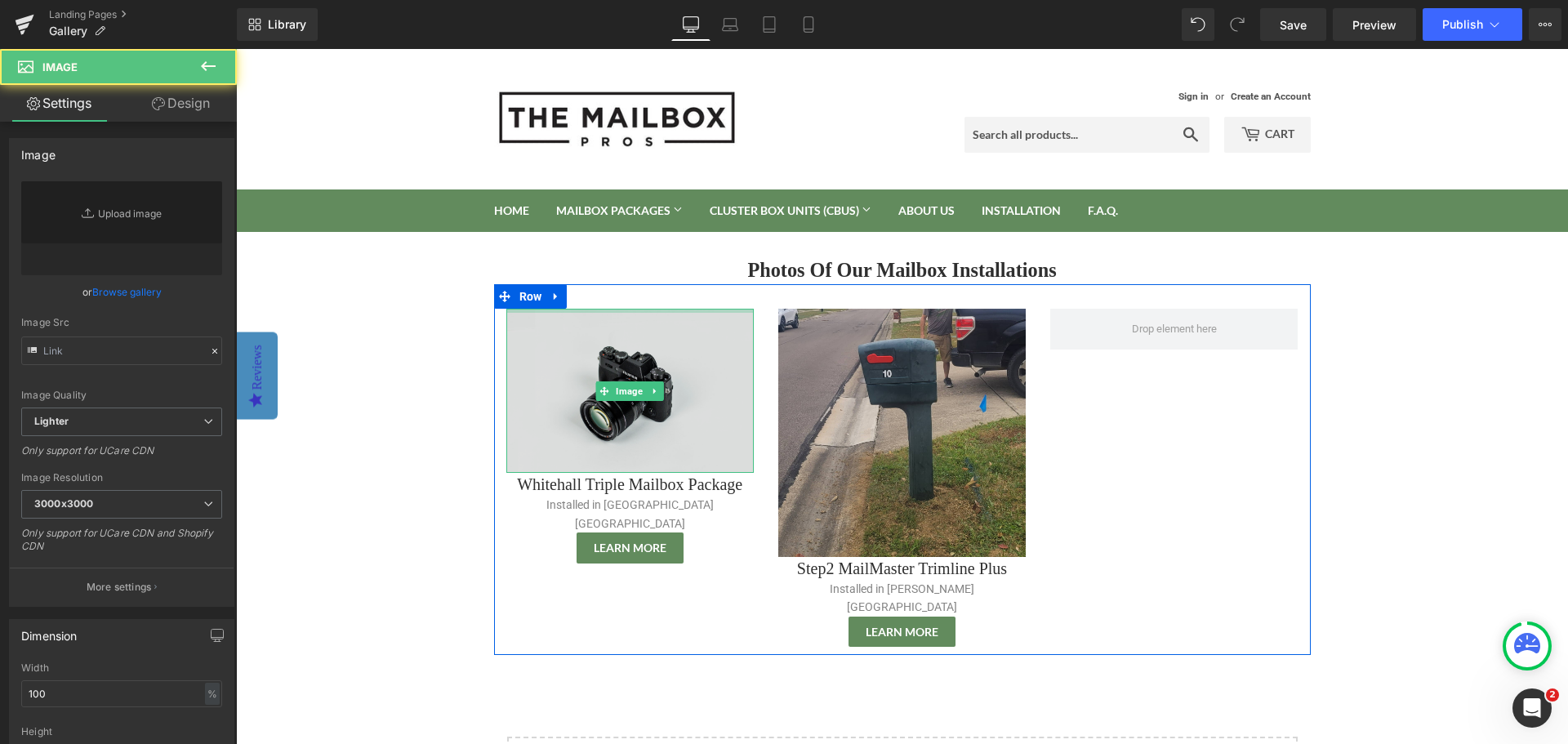
type input "//d1um8515vdn9kb.cloudfront.net/images/parallax.jpg"
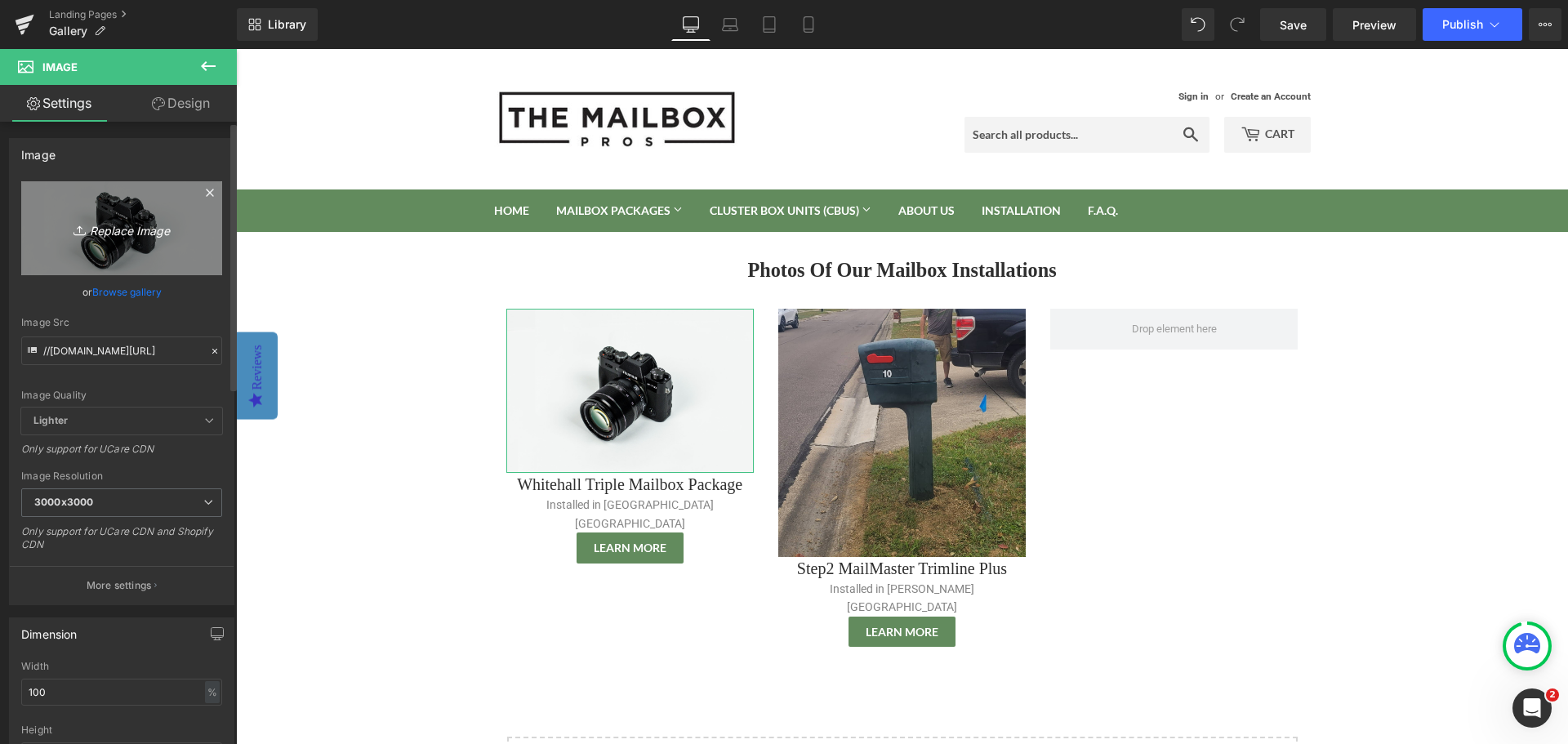
click at [167, 228] on icon "Replace Image" at bounding box center [121, 228] width 131 height 20
type input "C:\fakepath\Whitehall Triple Mailbox Package Installation - Burlington WI (2).p…"
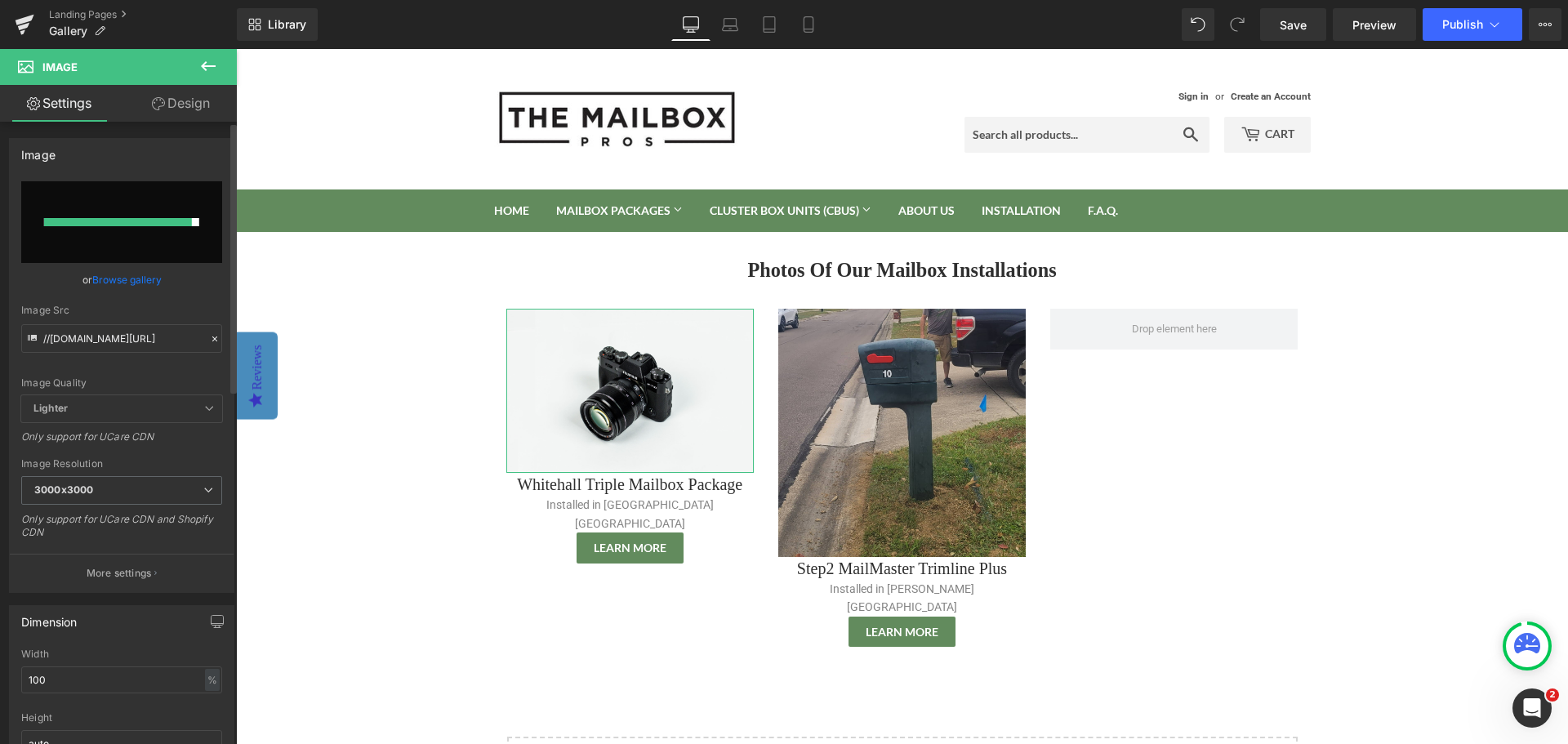
click at [127, 217] on input "file" at bounding box center [121, 222] width 200 height 82
type input "C:\fakepath\Whitehall Triple Mailbox Package Installation - Burlington WI.jpg"
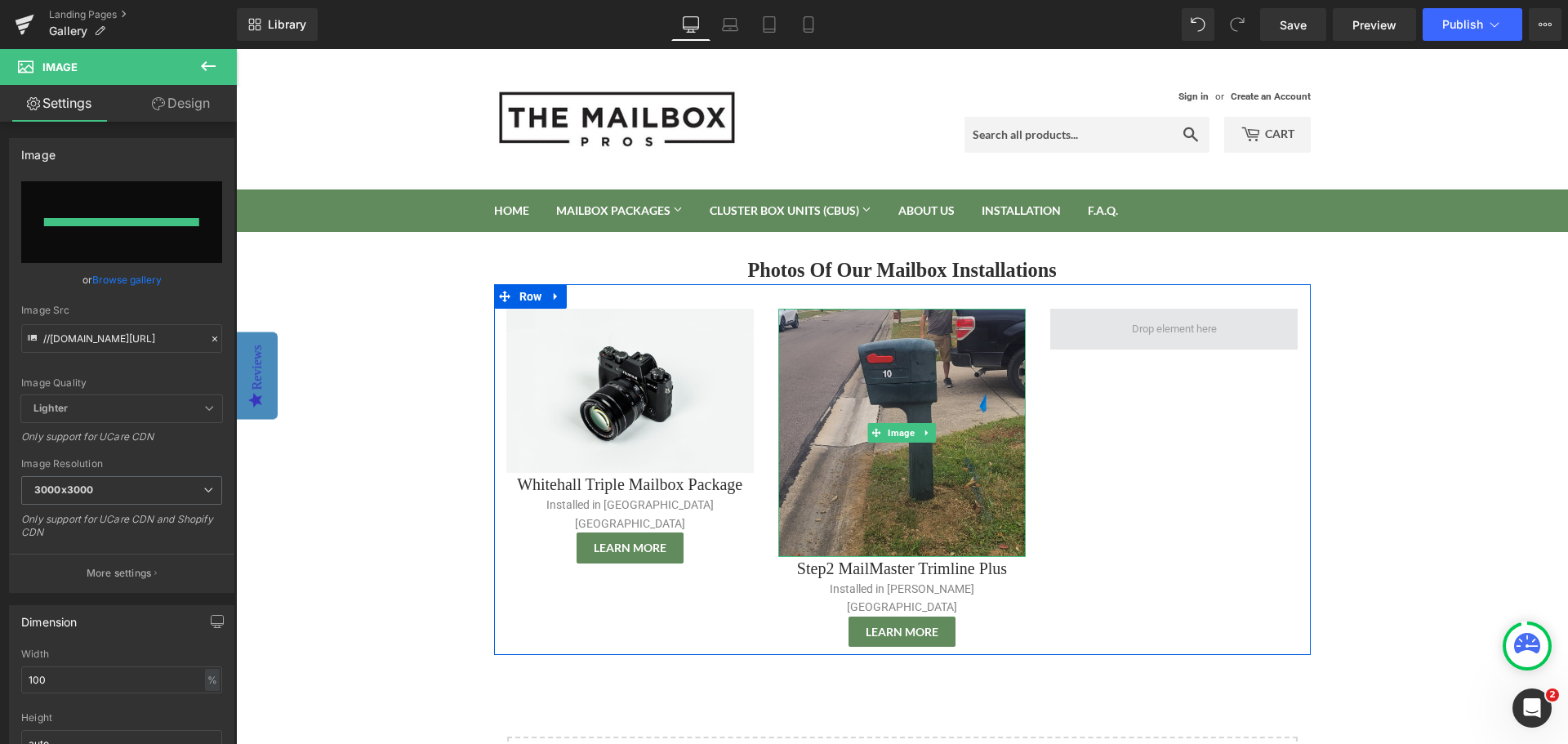
type input "https://ucarecdn.com/74655b8d-586b-4090-978f-929279b1ee13/-/format/auto/-/previ…"
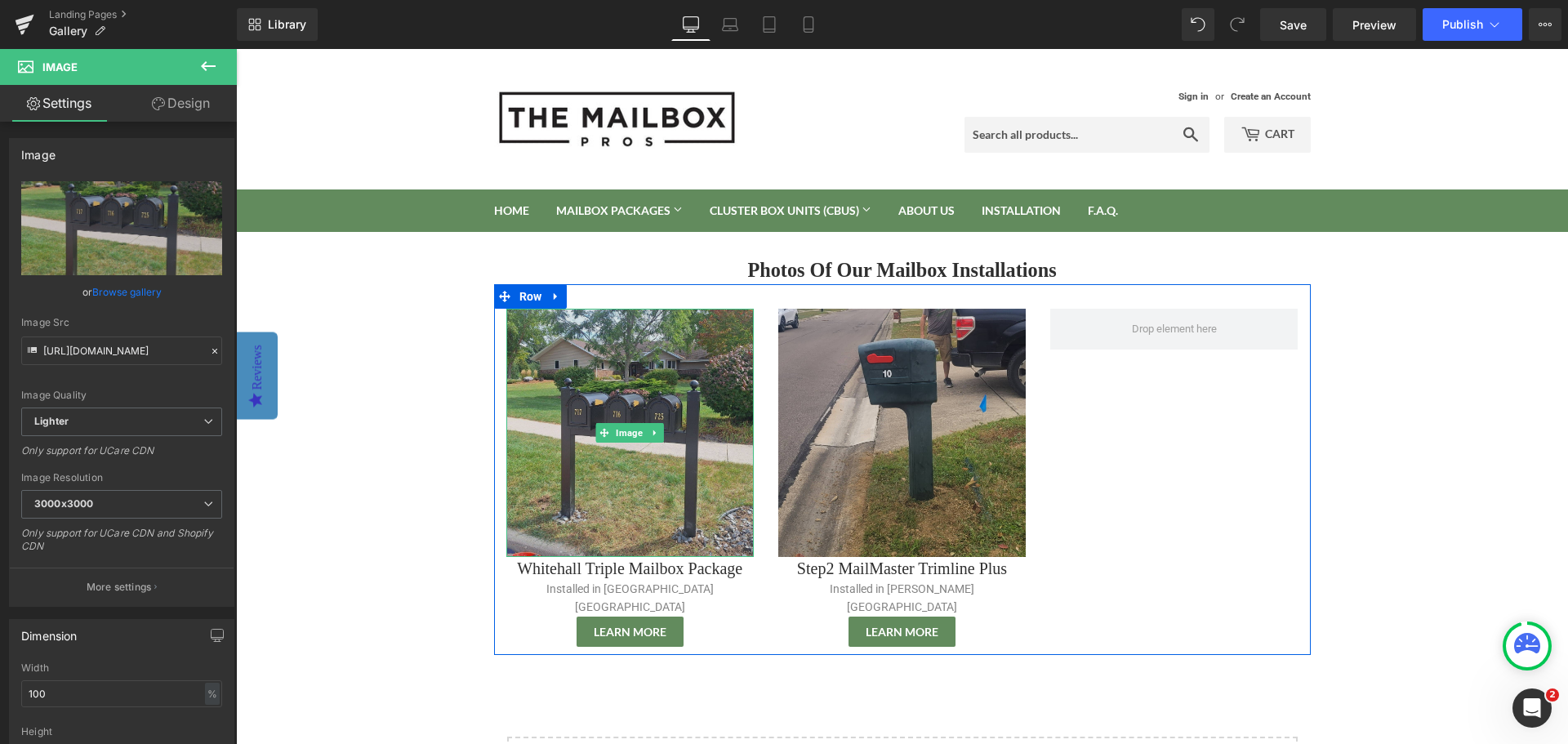
click at [583, 395] on img at bounding box center [629, 431] width 247 height 247
click at [595, 416] on img at bounding box center [629, 431] width 247 height 247
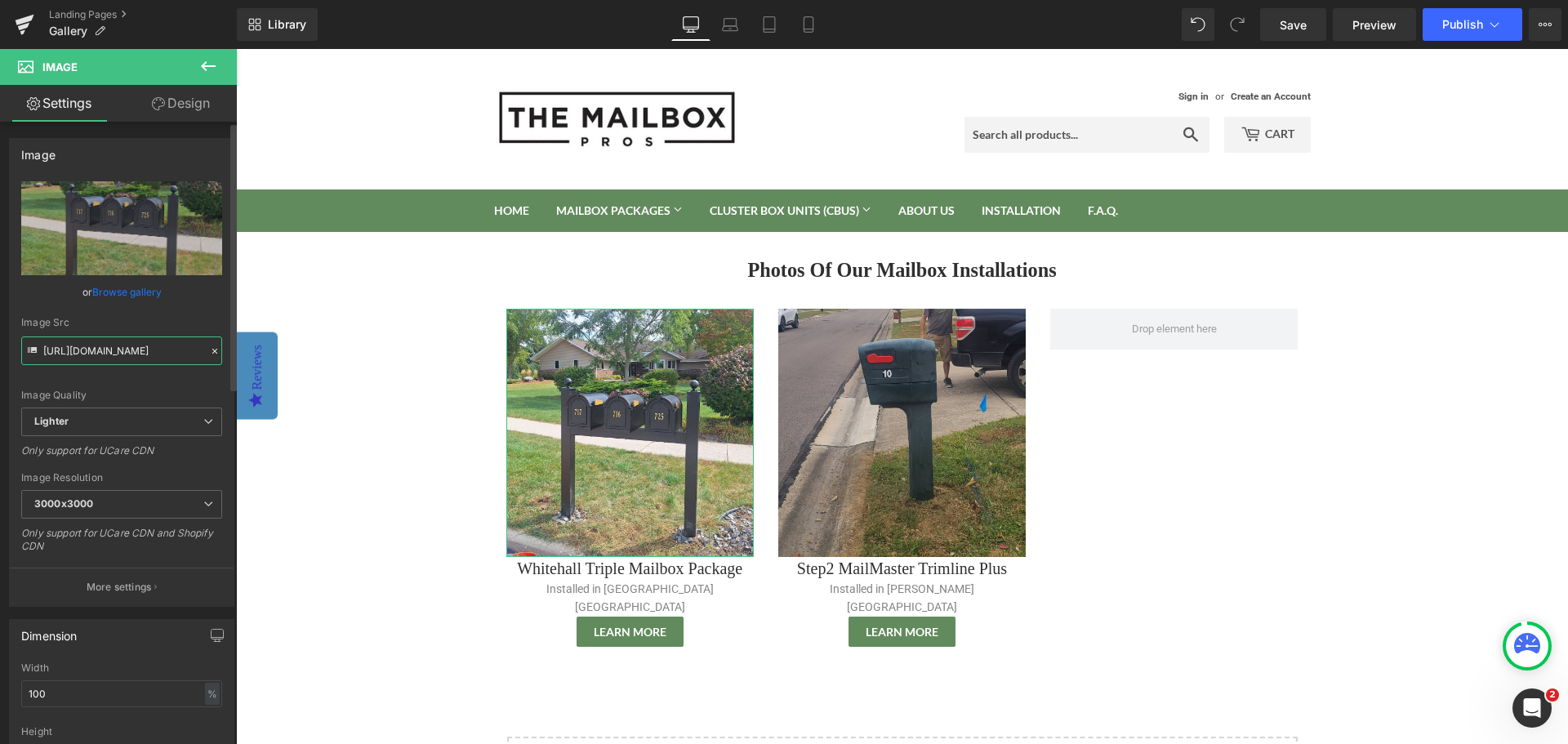
click at [110, 347] on input "https://ucarecdn.com/74655b8d-586b-4090-978f-929279b1ee13/-/format/auto/-/previ…" at bounding box center [121, 351] width 200 height 29
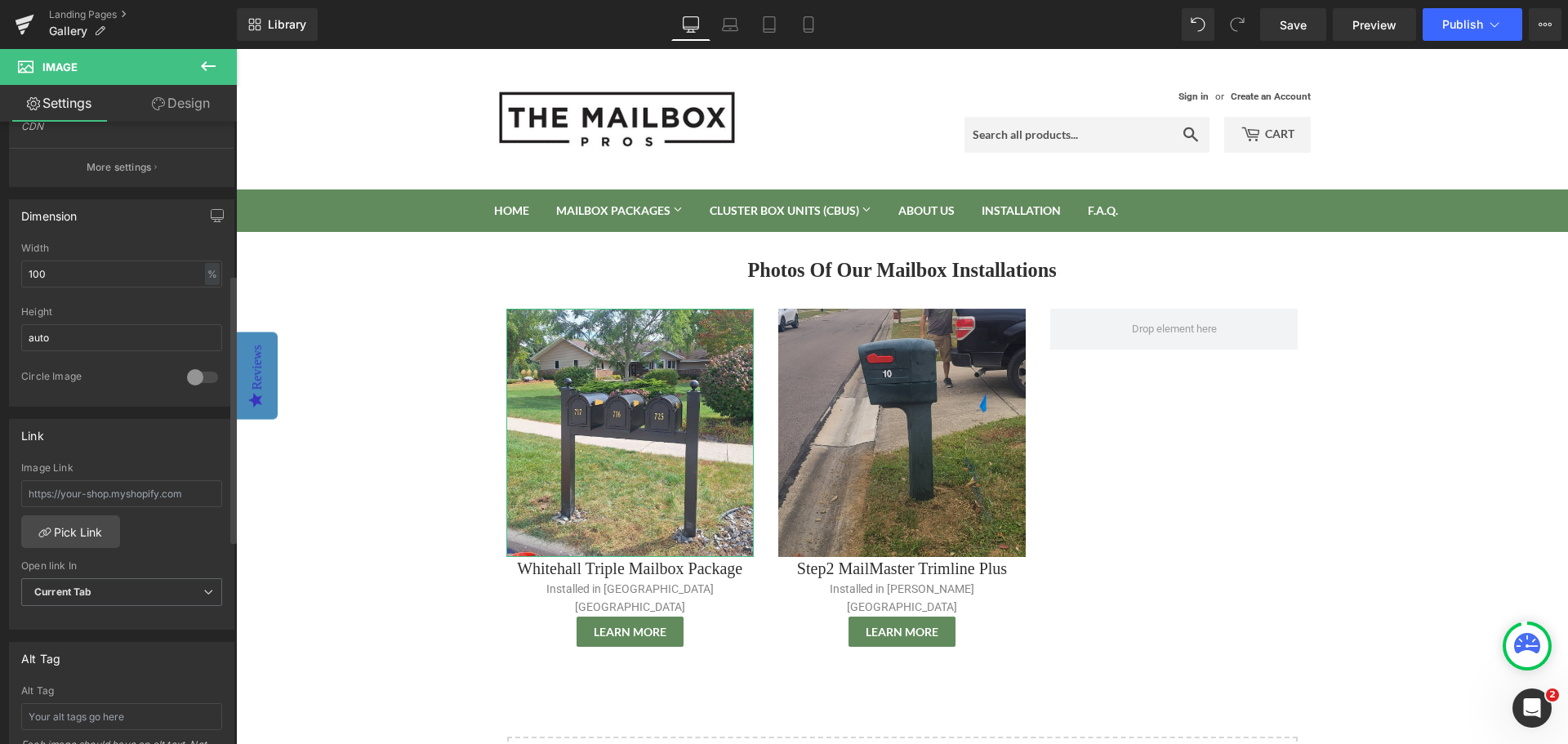
scroll to position [653, 0]
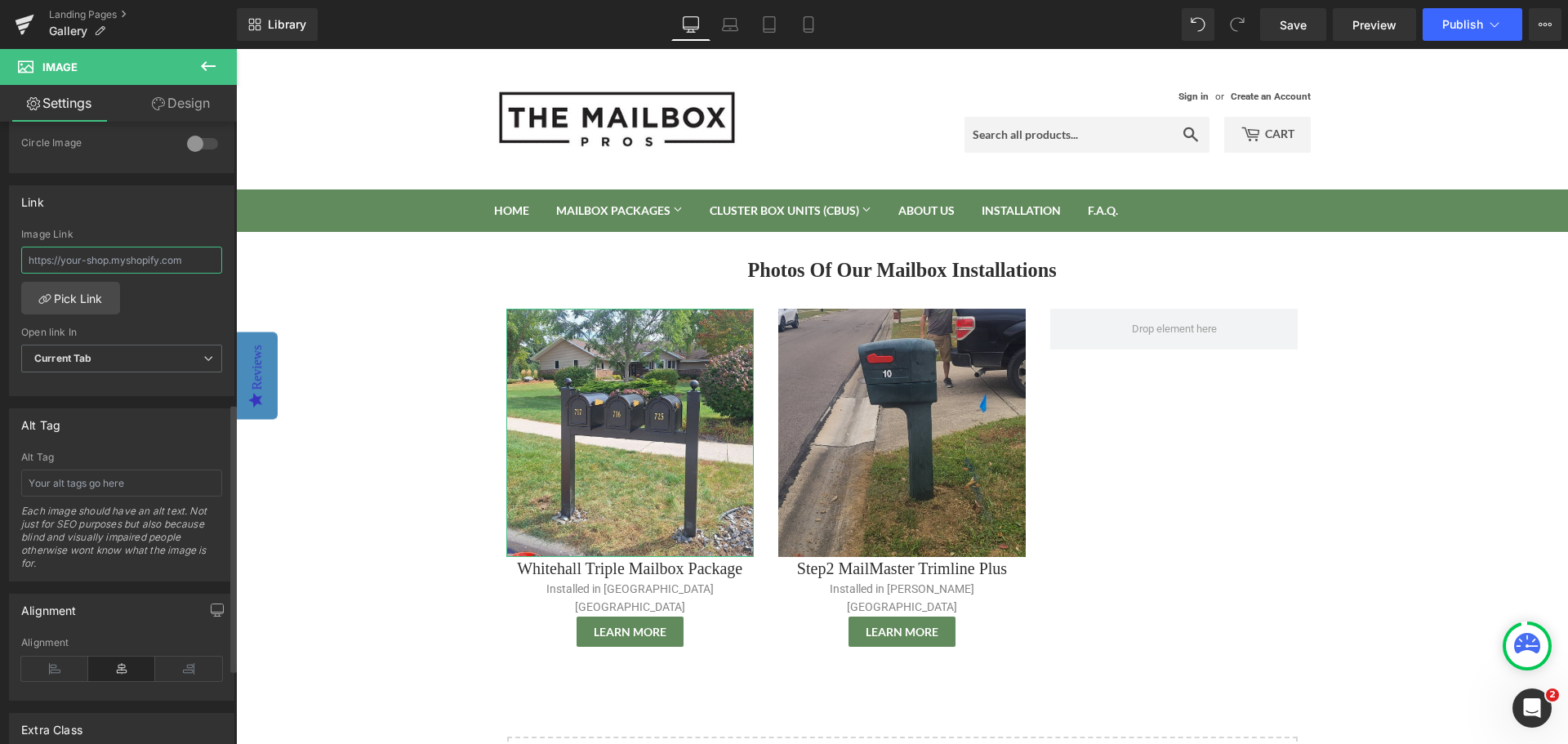
click at [132, 262] on input "text" at bounding box center [121, 260] width 200 height 27
paste input "https://themailboxprofessionals.com/collections/multi-mailbox-posts/products/wh…"
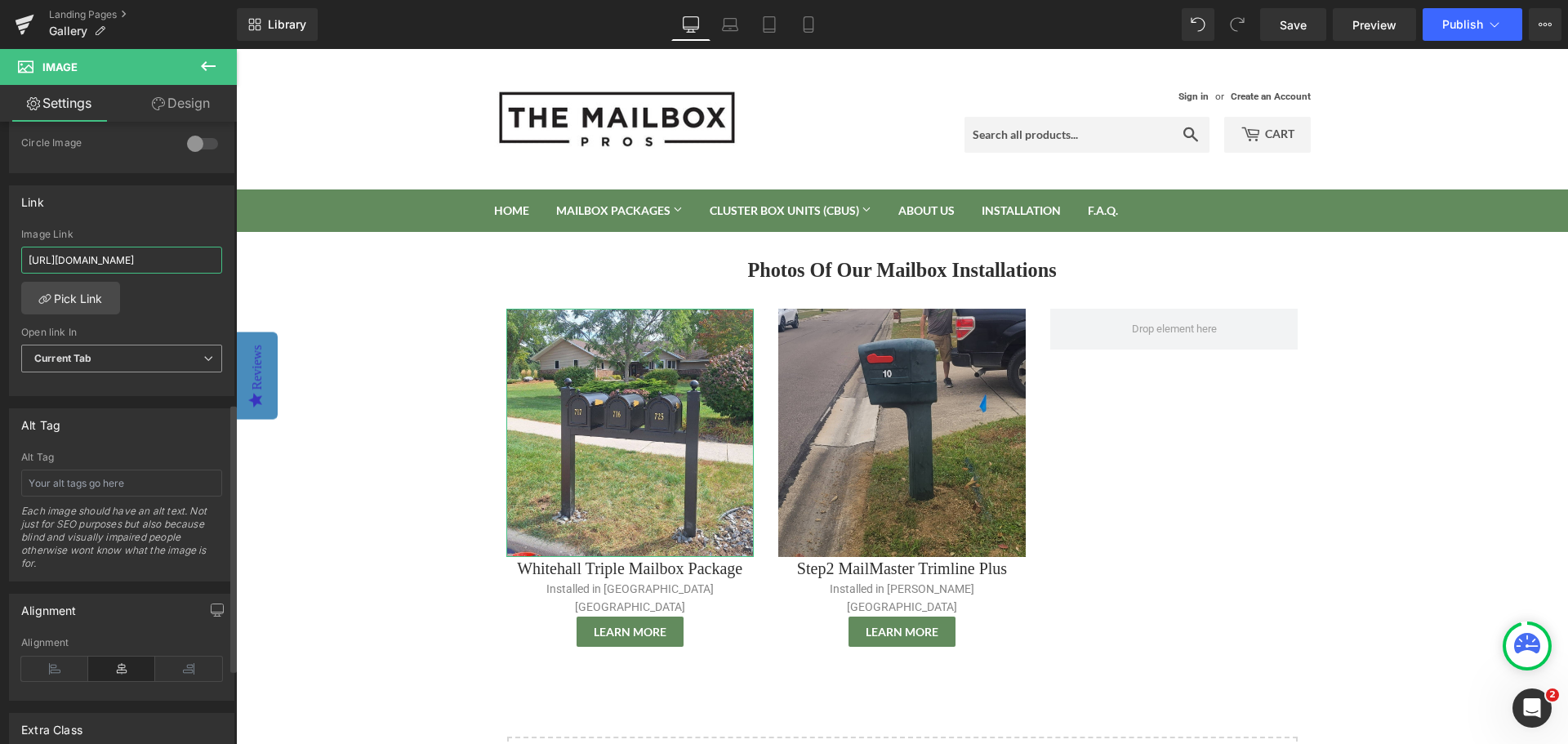
type input "https://themailboxprofessionals.com/collections/multi-mailbox-posts/products/wh…"
click at [155, 366] on span "Current Tab" at bounding box center [121, 359] width 200 height 29
click at [139, 401] on li "New Tab" at bounding box center [118, 411] width 195 height 25
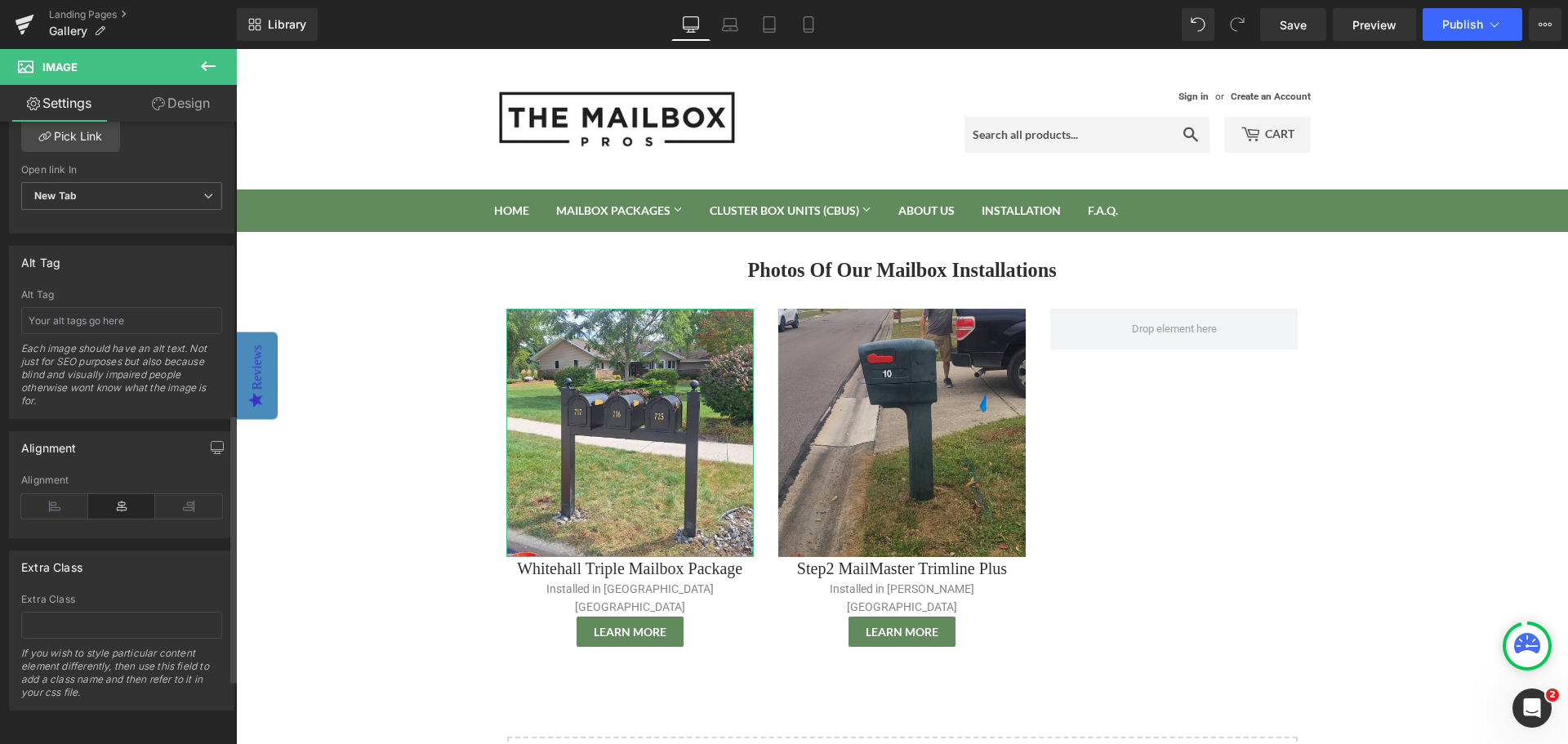
scroll to position [828, 0]
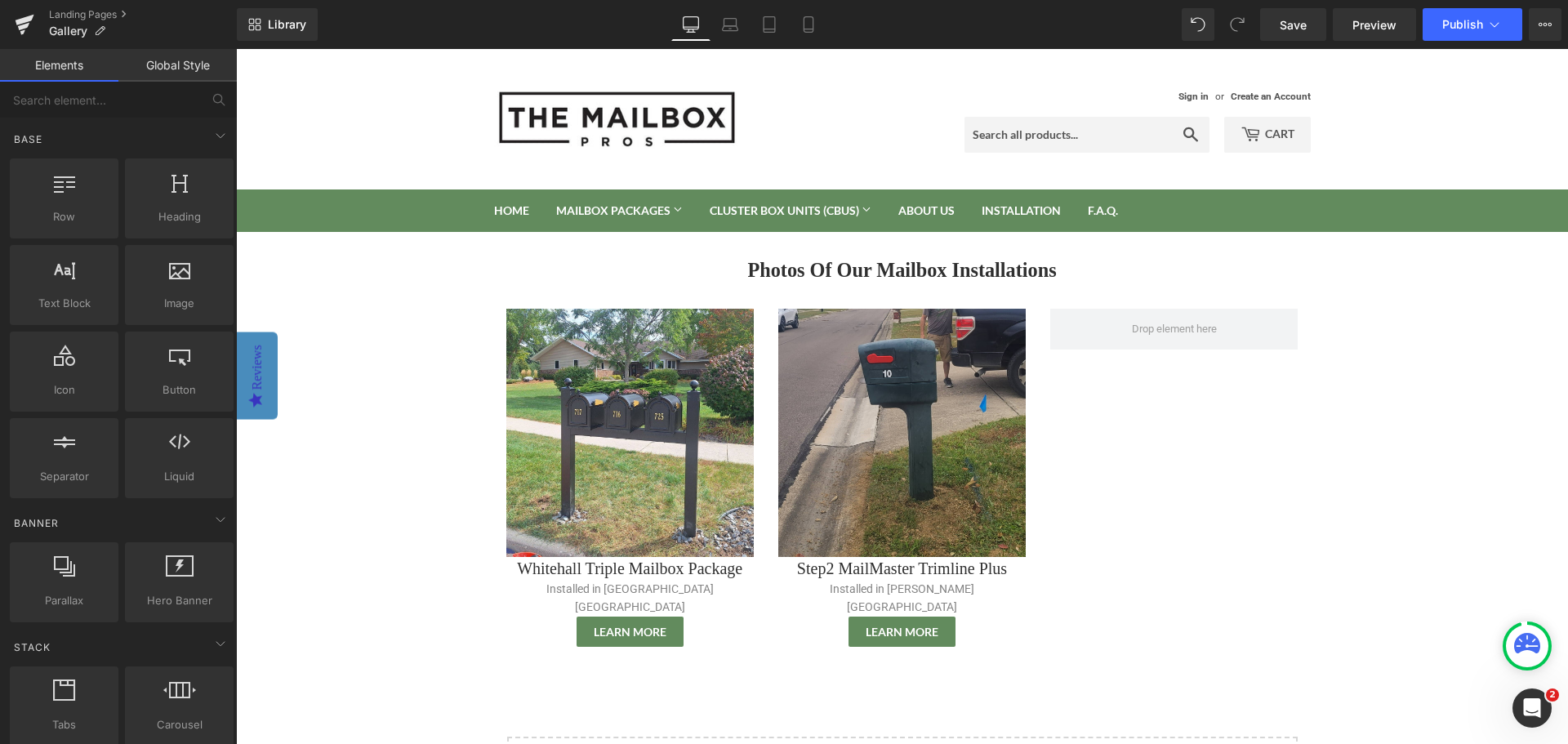
click at [370, 630] on body "Sign in or Create an Account Search Cart 0 Search Home Mailbox Packages Mailbox…" at bounding box center [902, 614] width 1332 height 1130
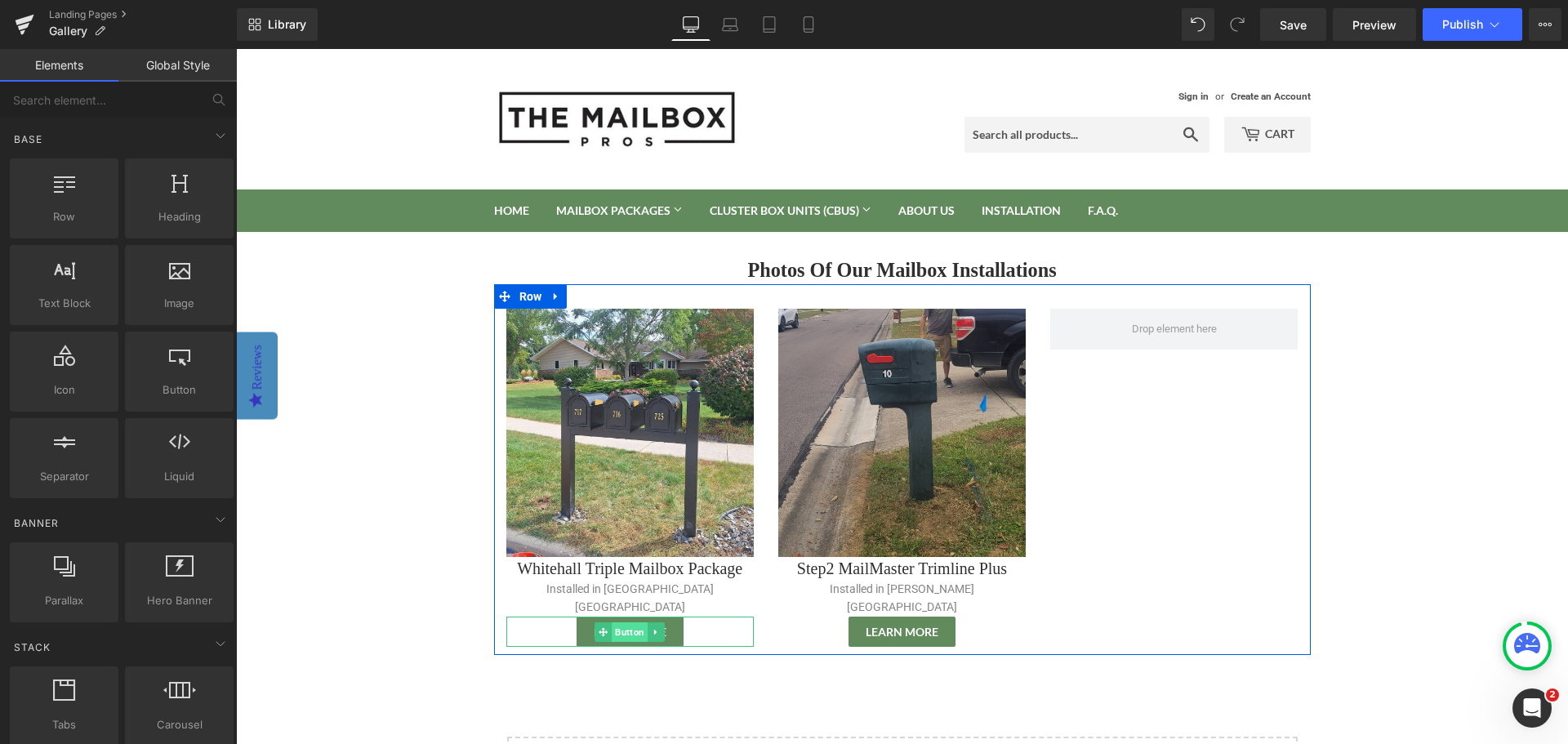
click at [623, 623] on span "Button" at bounding box center [629, 632] width 36 height 20
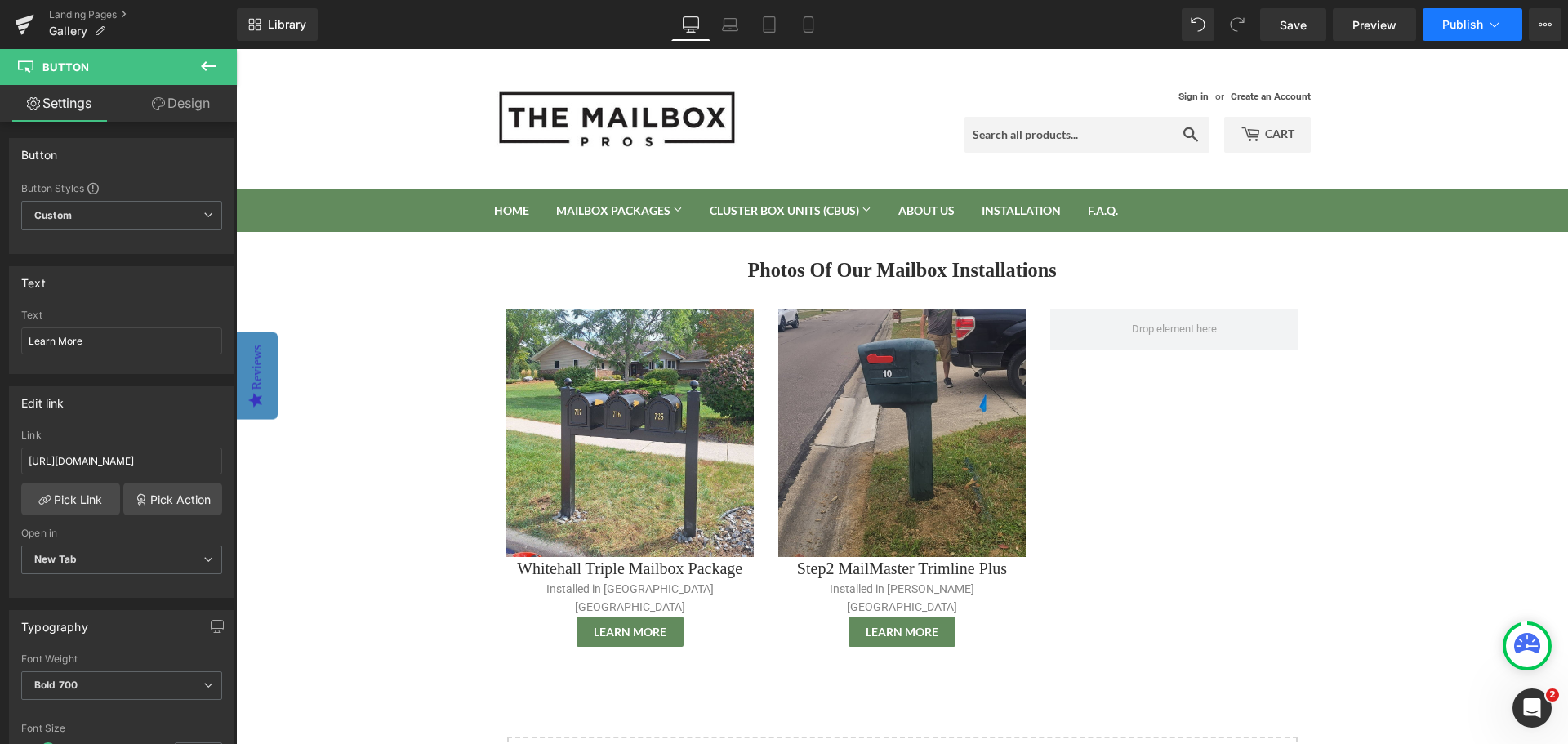
click at [1458, 14] on button "Publish" at bounding box center [1472, 25] width 99 height 32
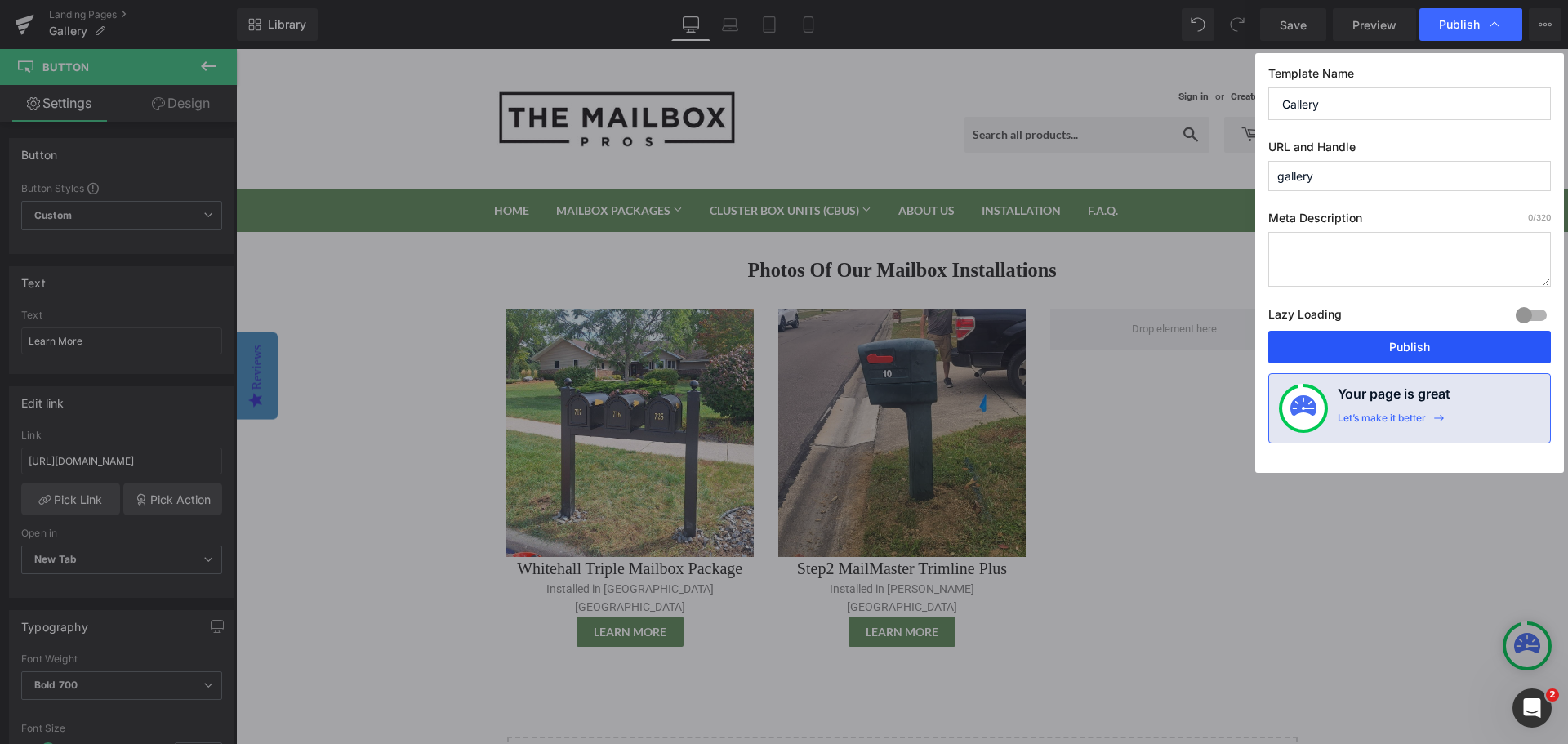
click at [1396, 352] on button "Publish" at bounding box center [1409, 347] width 283 height 32
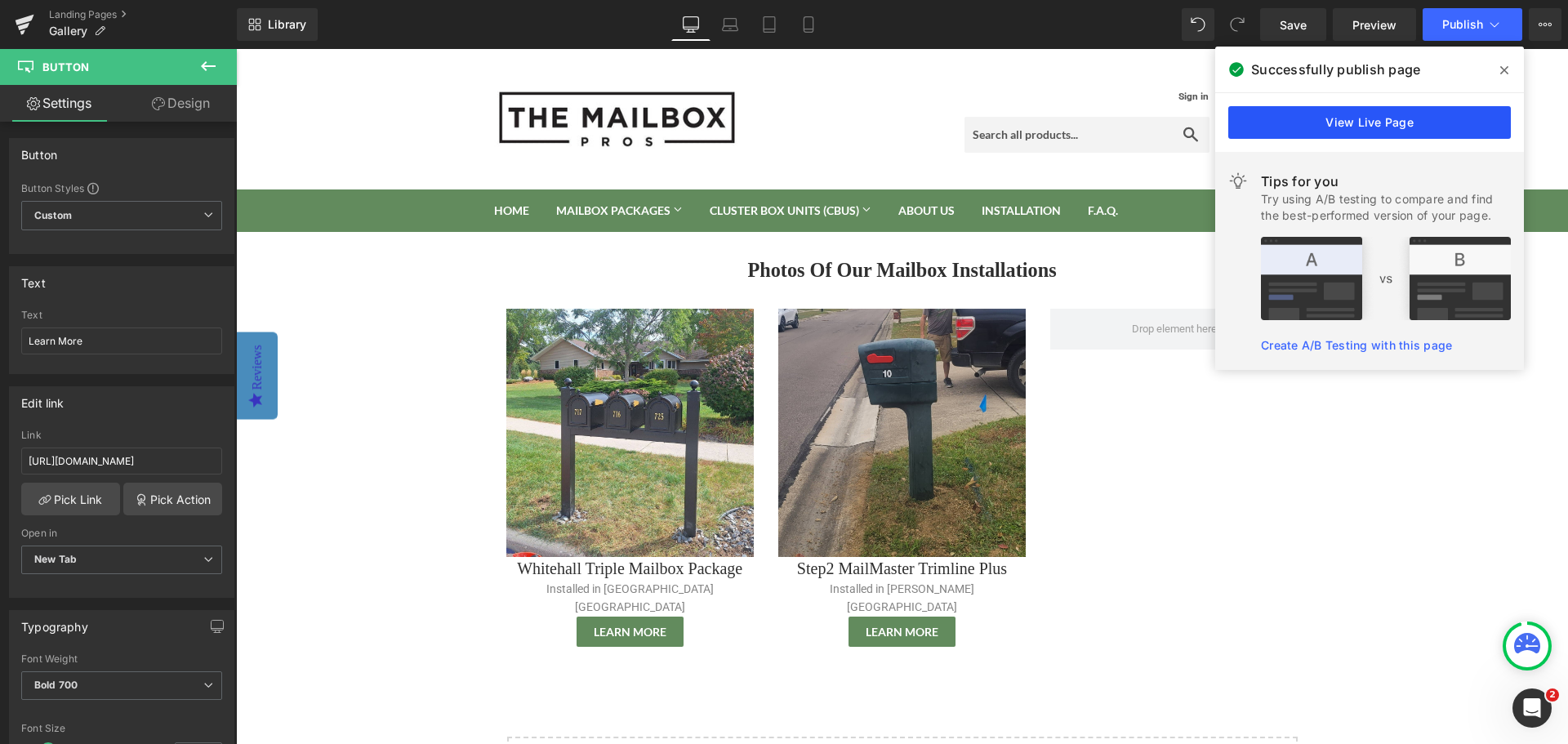
click at [1363, 121] on link "View Live Page" at bounding box center [1369, 122] width 283 height 32
